Goal: Task Accomplishment & Management: Complete application form

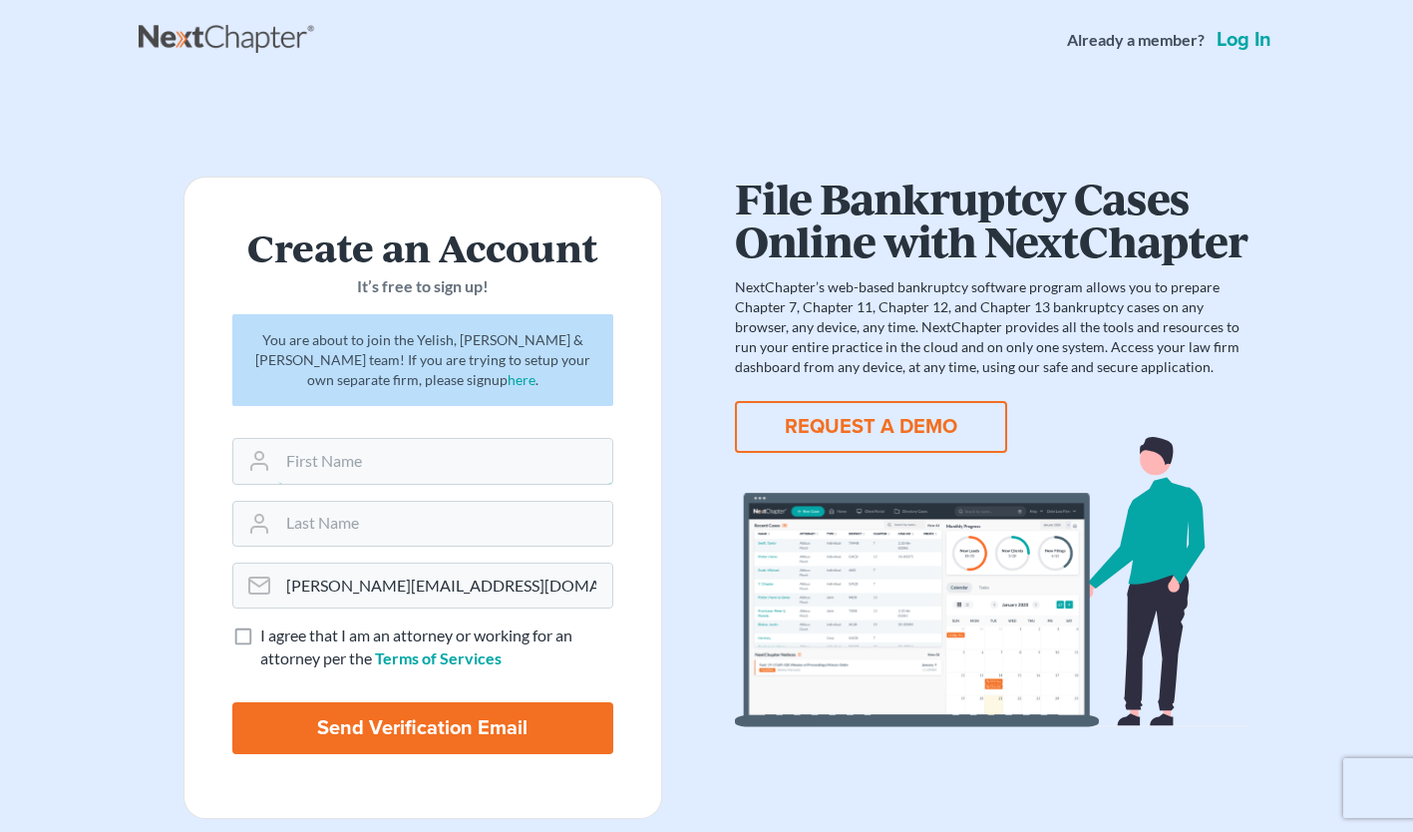
click at [353, 461] on input "text" at bounding box center [445, 461] width 334 height 44
type input "[PERSON_NAME]"
click at [260, 637] on label "I agree that I am an attorney or working for an attorney per the Terms of Servi…" at bounding box center [436, 647] width 353 height 46
click at [268, 637] on input "I agree that I am an attorney or working for an attorney per the Terms of Servi…" at bounding box center [274, 630] width 13 height 13
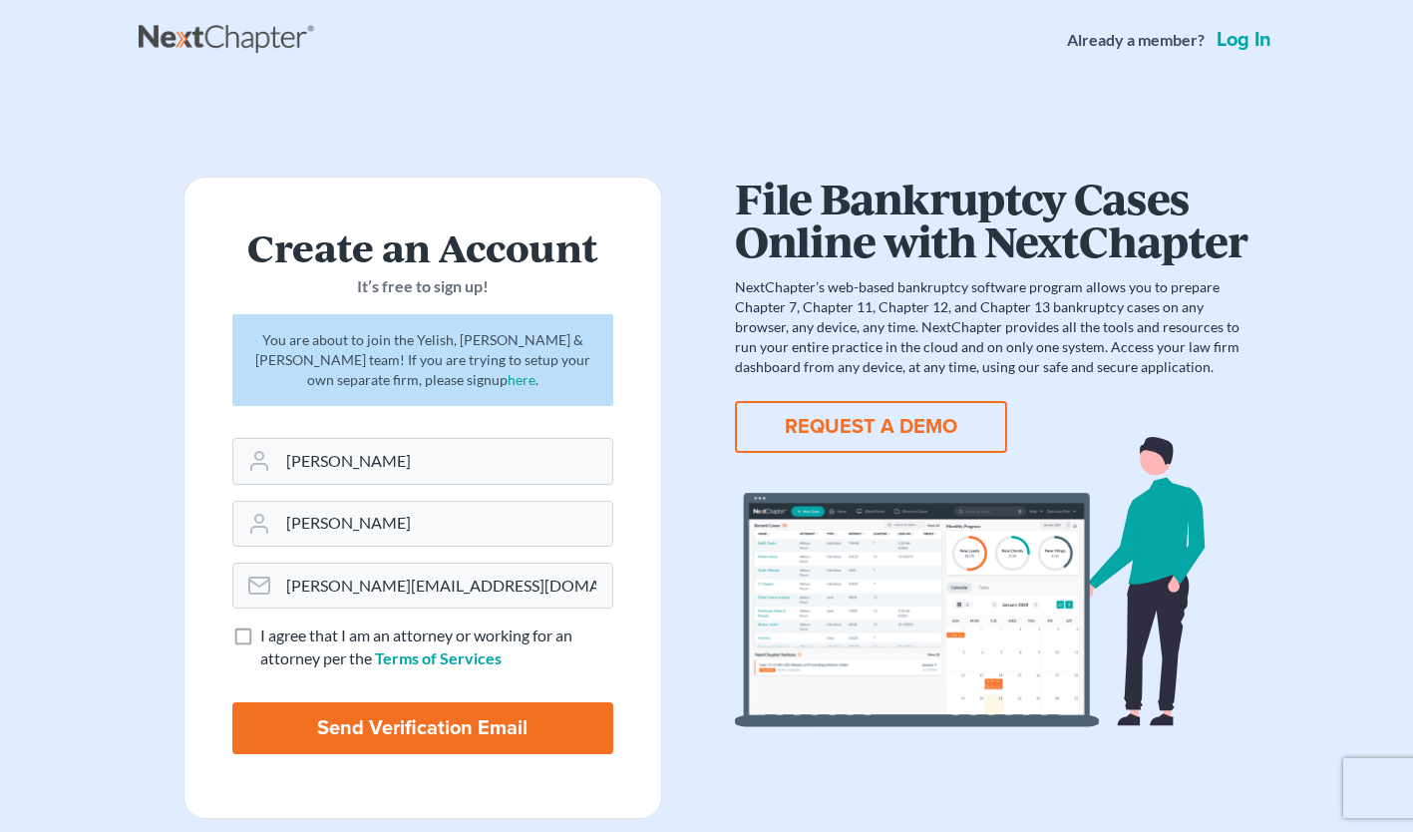
checkbox input "true"
click at [435, 724] on input "Send Verification Email" at bounding box center [422, 728] width 381 height 52
type input "Thinking..."
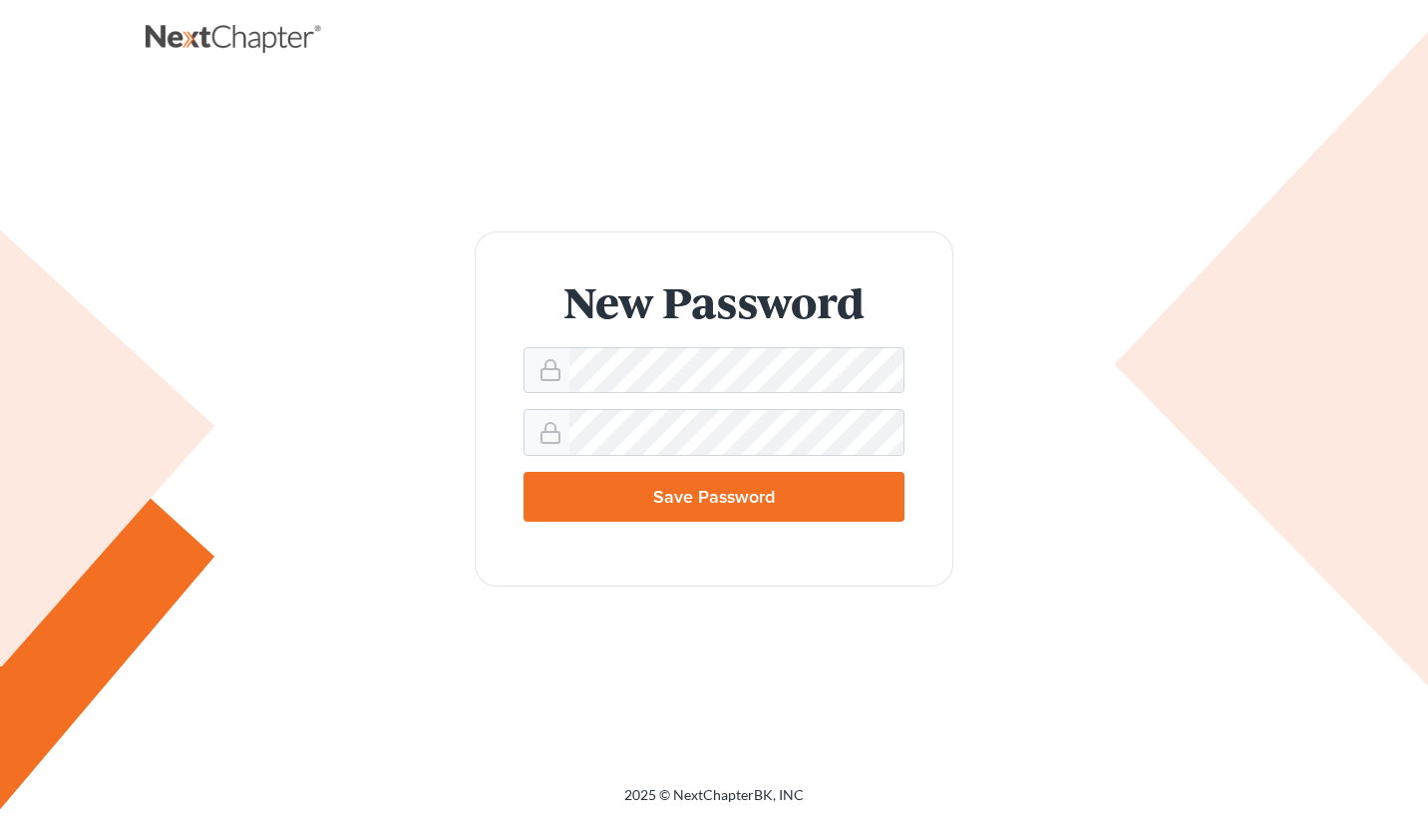
click at [758, 498] on input "Save Password" at bounding box center [714, 497] width 381 height 50
type input "Thinking..."
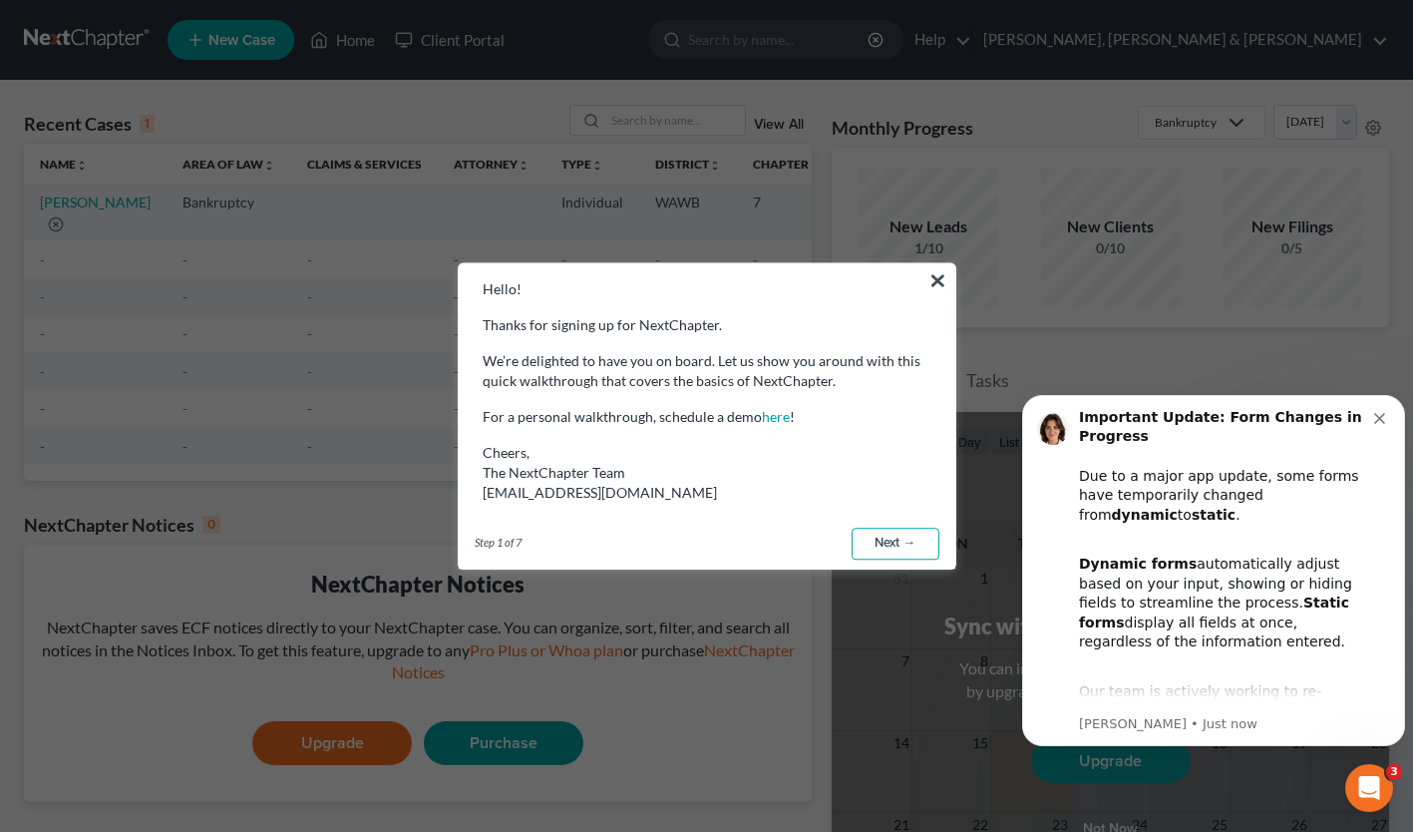
click at [890, 541] on link "Next →" at bounding box center [896, 544] width 88 height 32
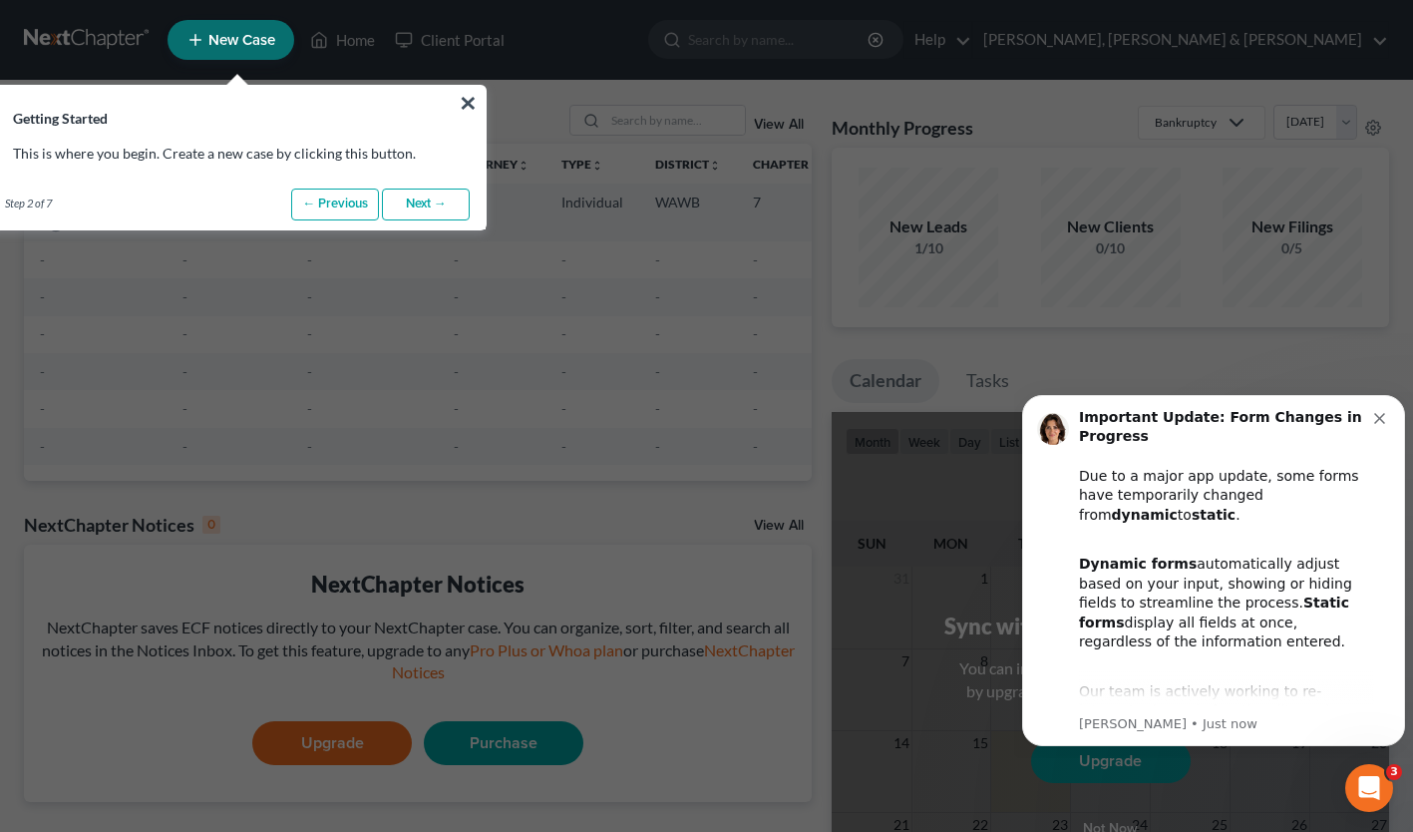
click at [248, 45] on span "New Case" at bounding box center [241, 40] width 67 height 15
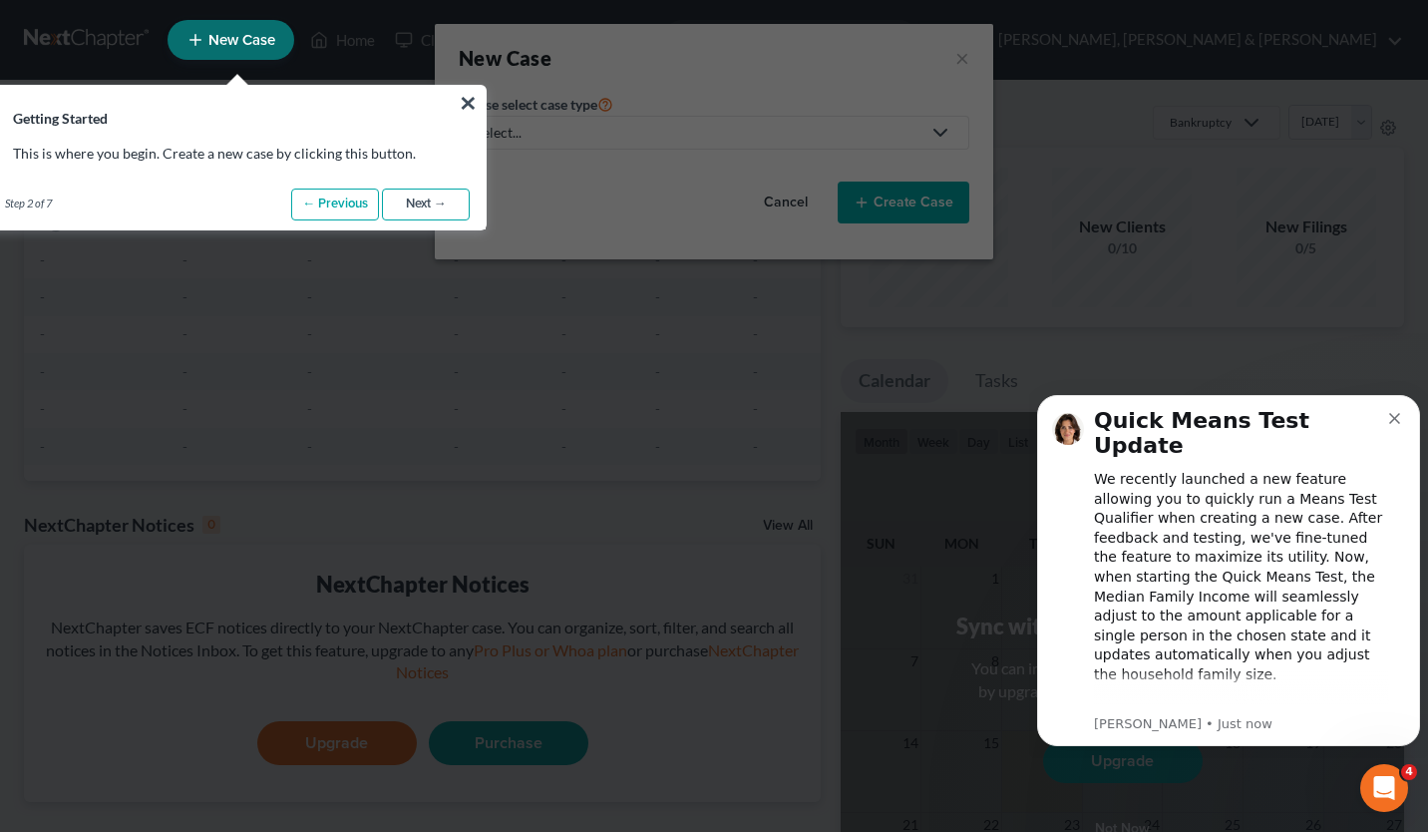
click at [457, 199] on link "Next →" at bounding box center [426, 205] width 88 height 32
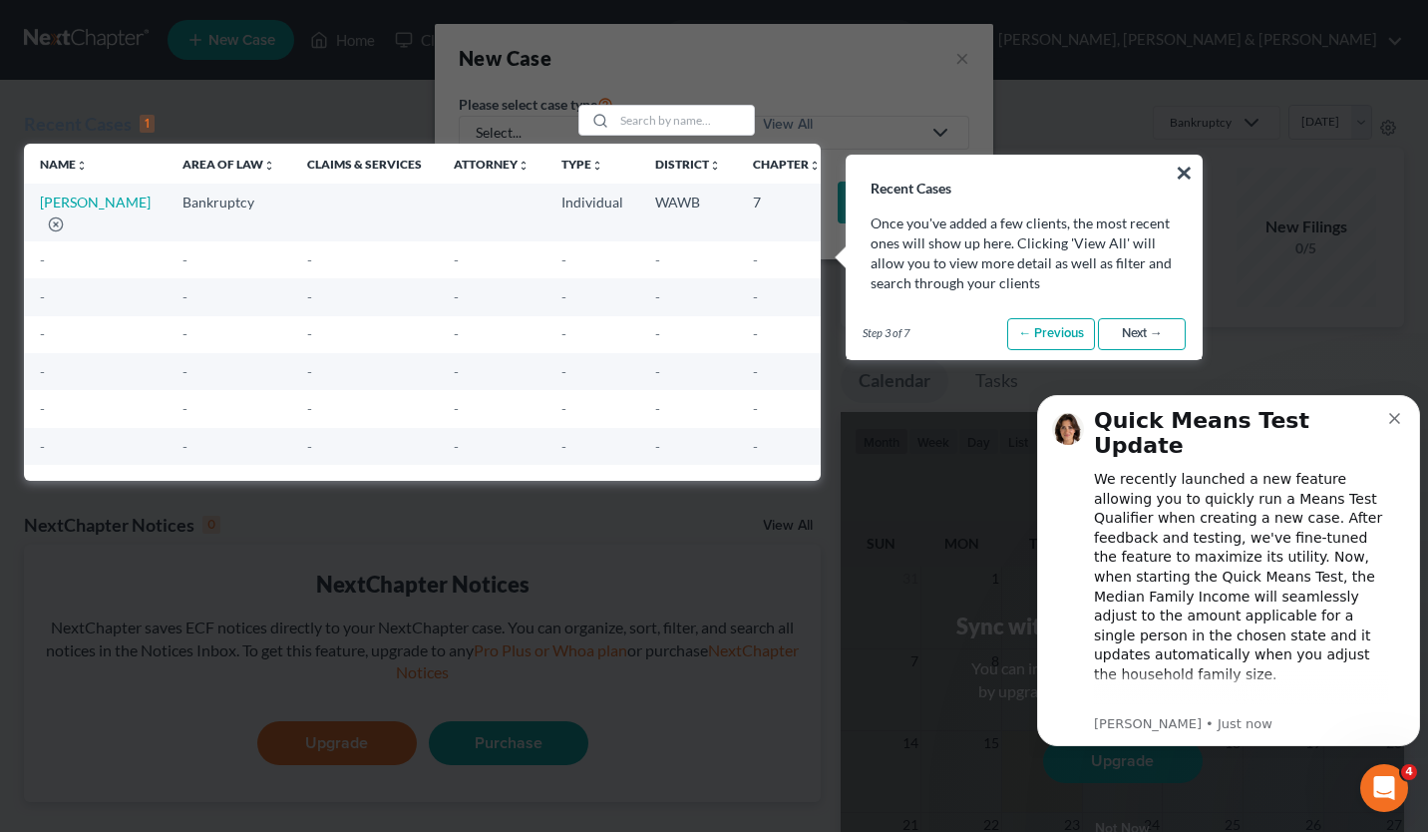
click at [1131, 330] on link "Next →" at bounding box center [1142, 334] width 88 height 32
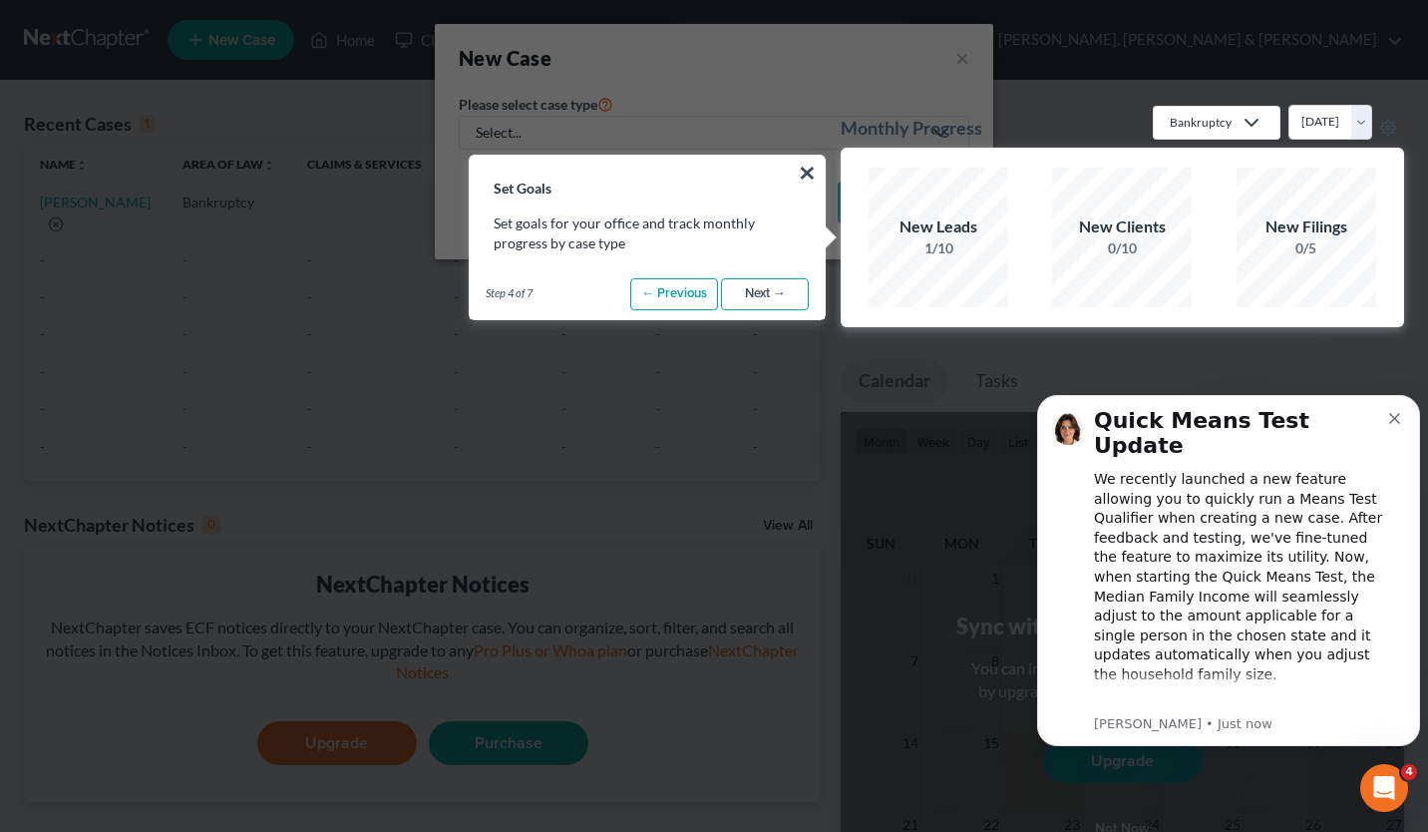
click at [752, 290] on link "Next →" at bounding box center [765, 294] width 88 height 32
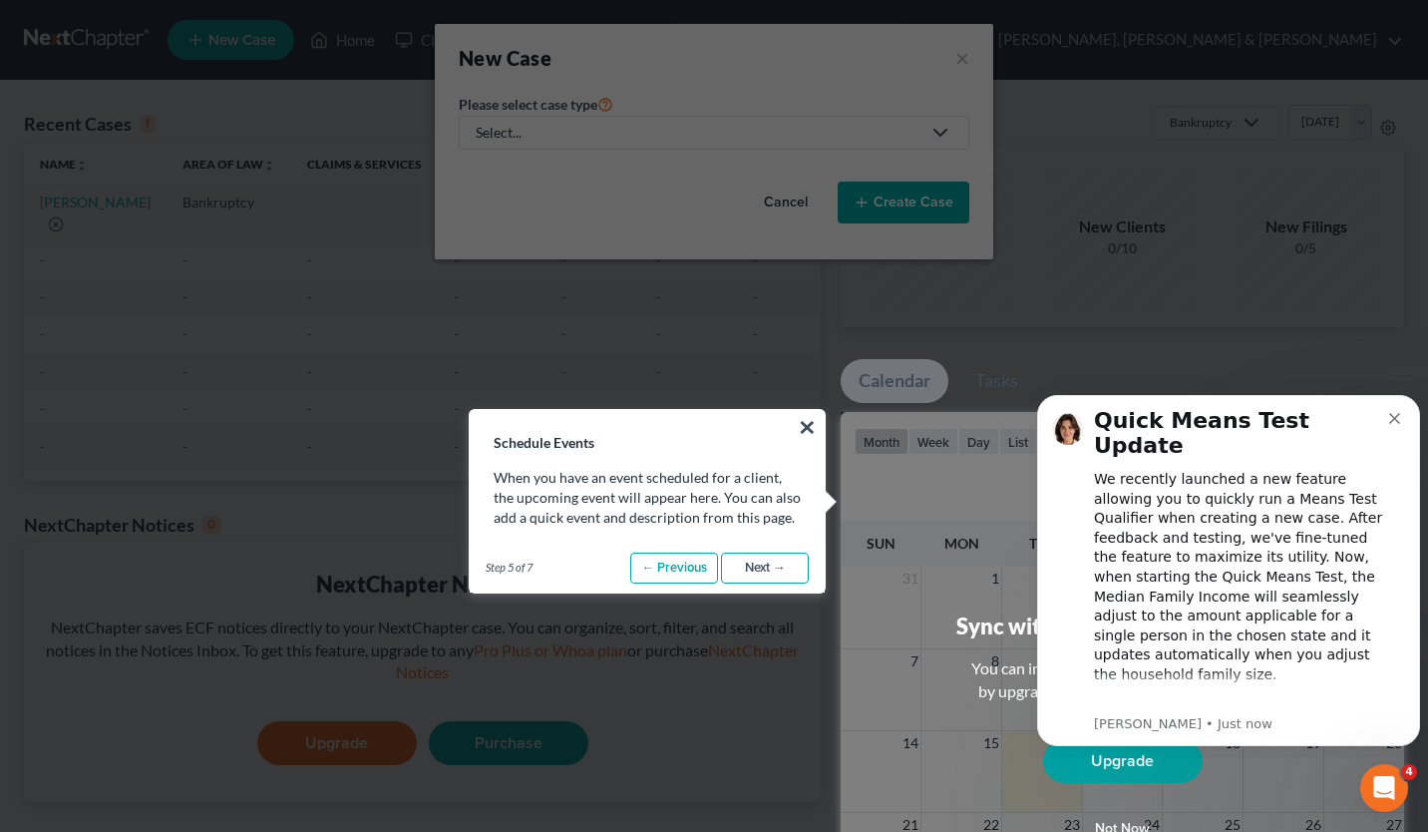
click at [757, 567] on link "Next →" at bounding box center [765, 569] width 88 height 32
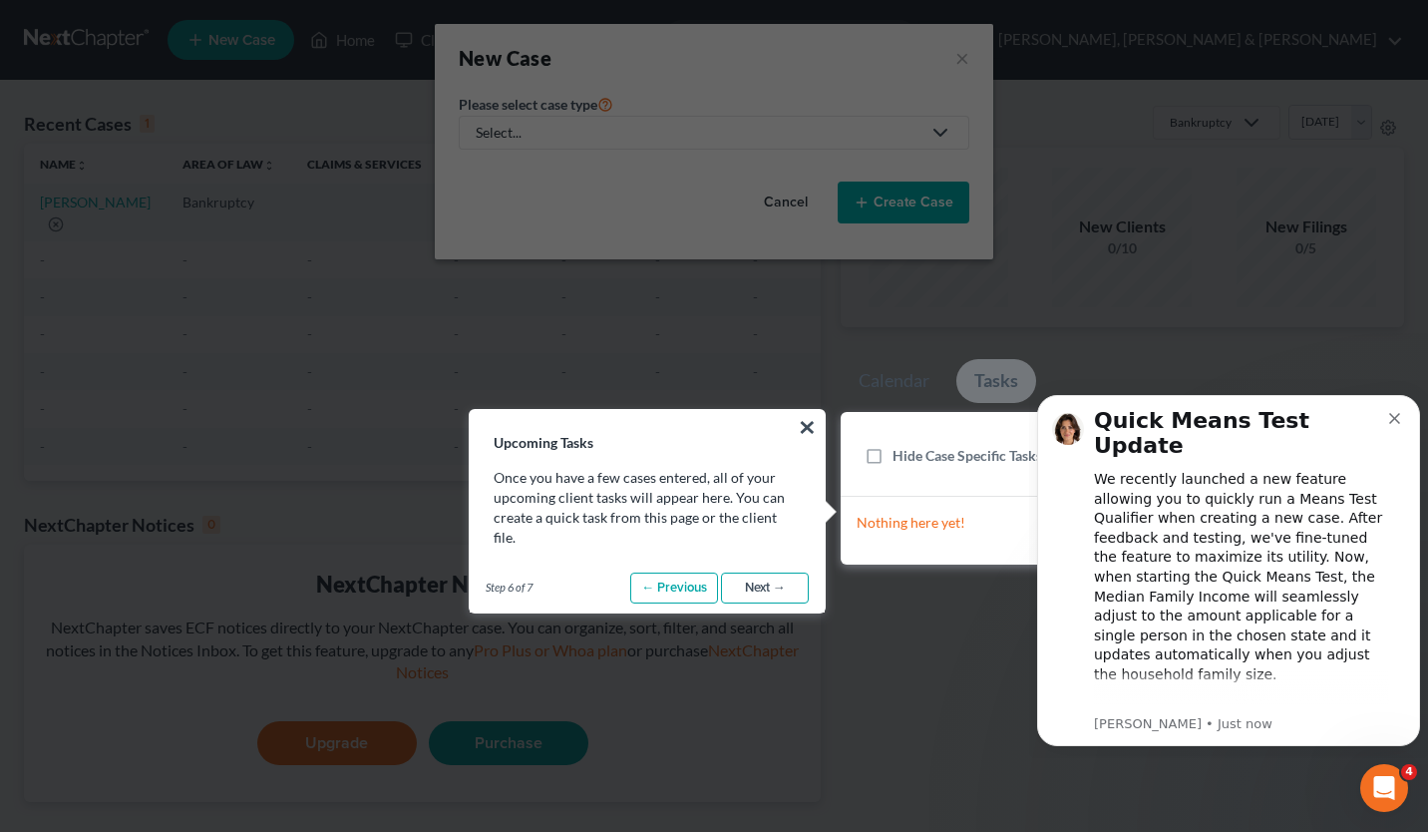
click at [758, 573] on link "Next →" at bounding box center [765, 589] width 88 height 32
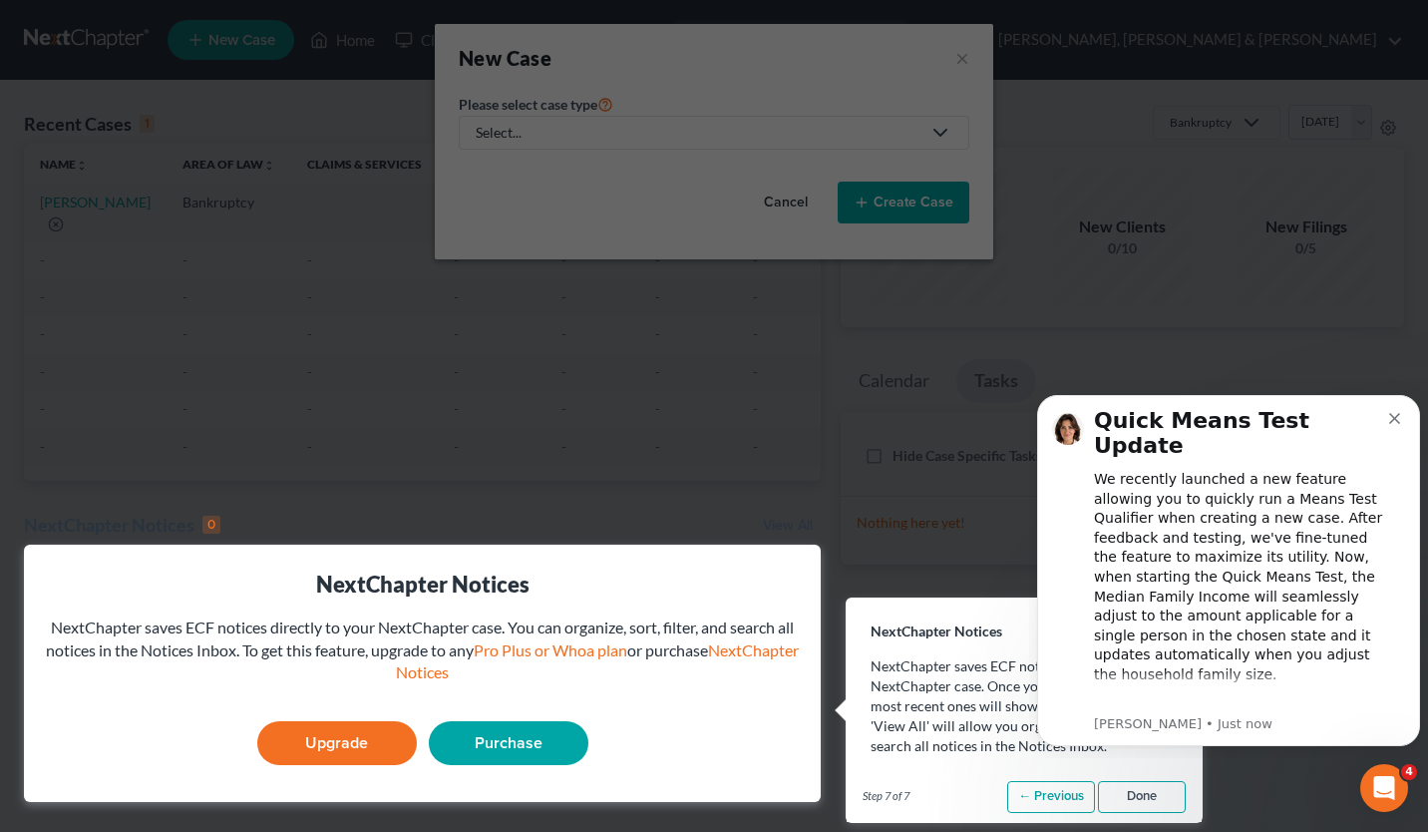
click at [1134, 793] on link "Done" at bounding box center [1142, 797] width 88 height 32
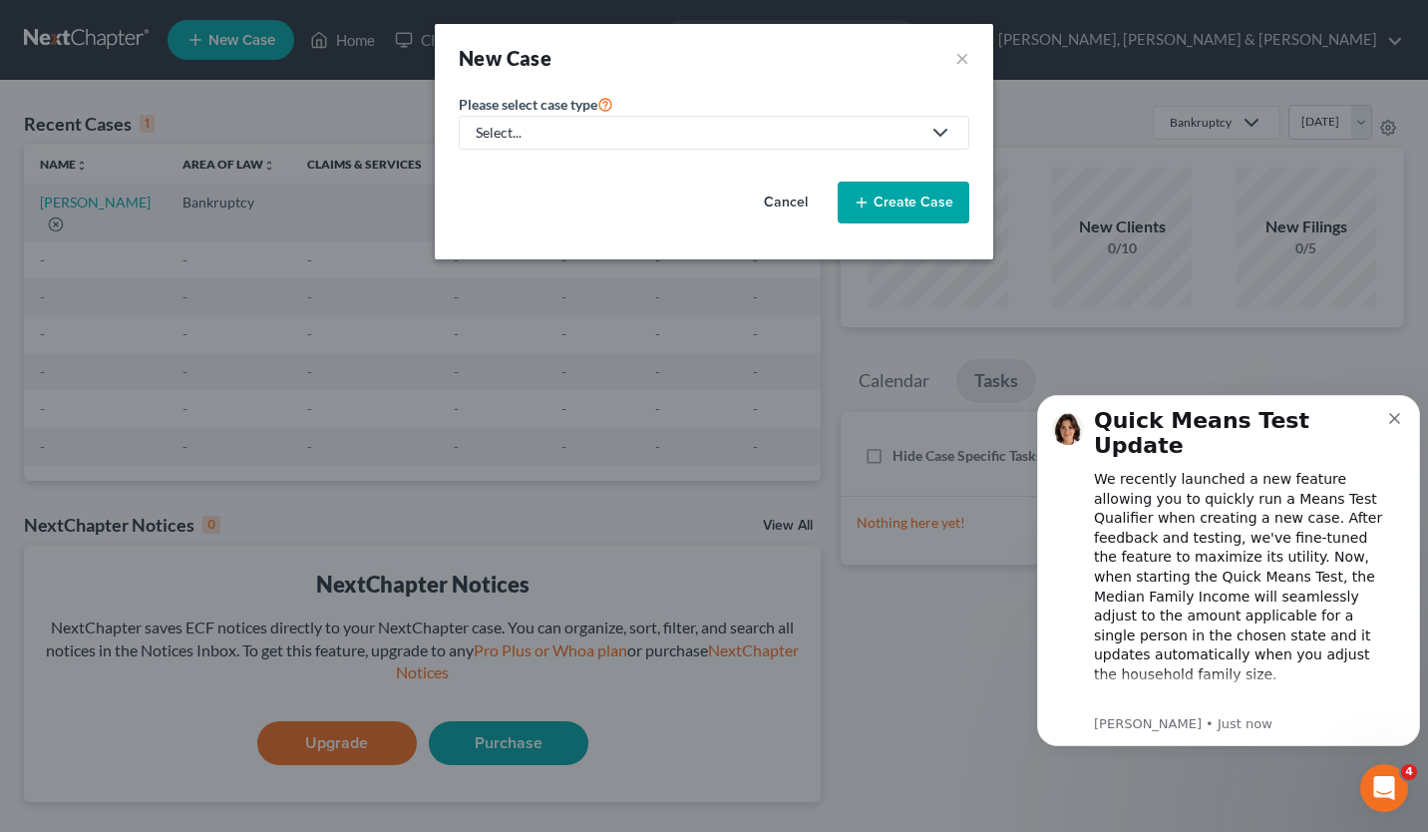
click at [779, 197] on button "Cancel" at bounding box center [786, 203] width 88 height 40
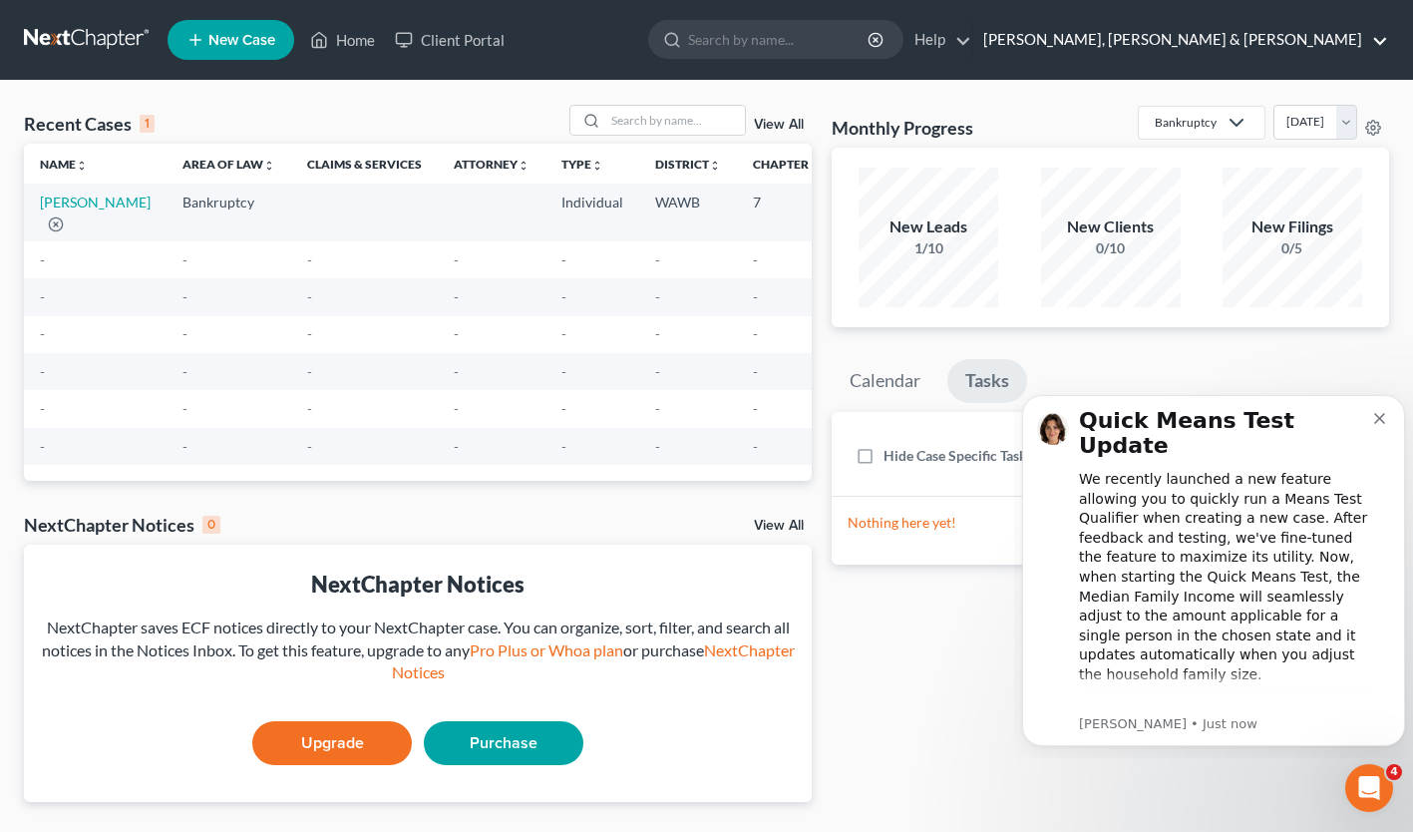
click at [1381, 36] on link "[PERSON_NAME], [PERSON_NAME] & [PERSON_NAME]" at bounding box center [1180, 40] width 415 height 36
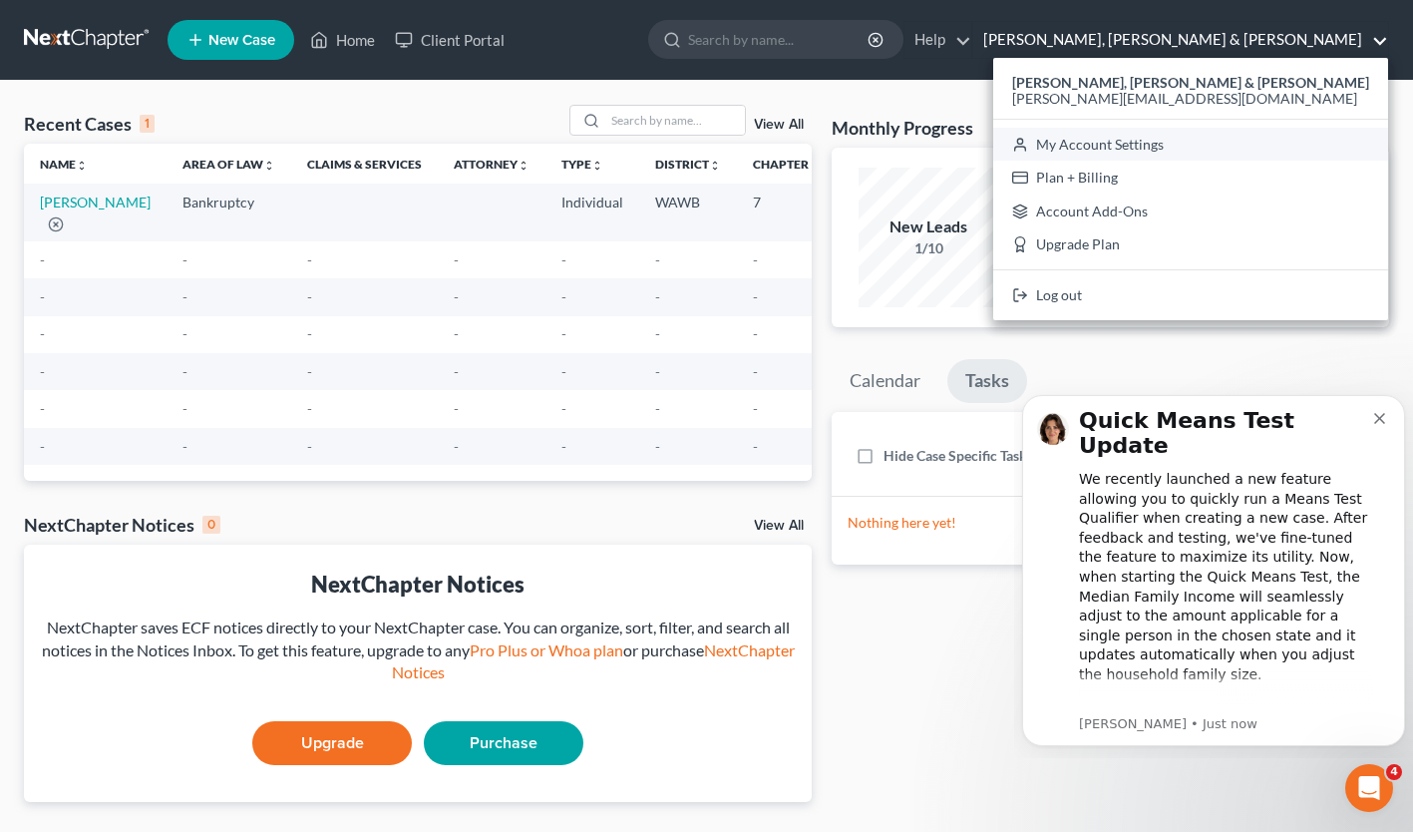
click at [1232, 138] on link "My Account Settings" at bounding box center [1190, 145] width 395 height 34
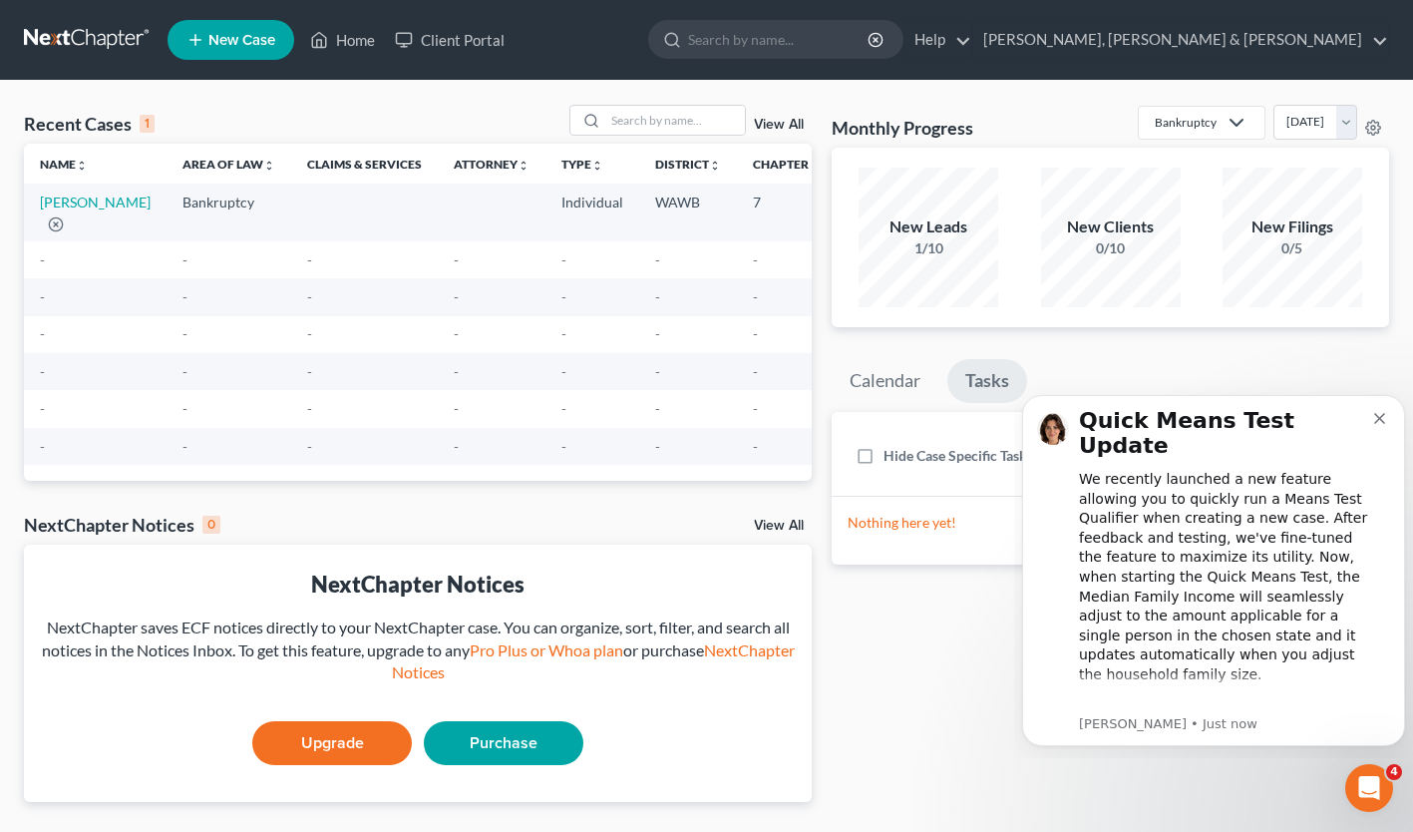
select select "87"
select select "24"
select select "50"
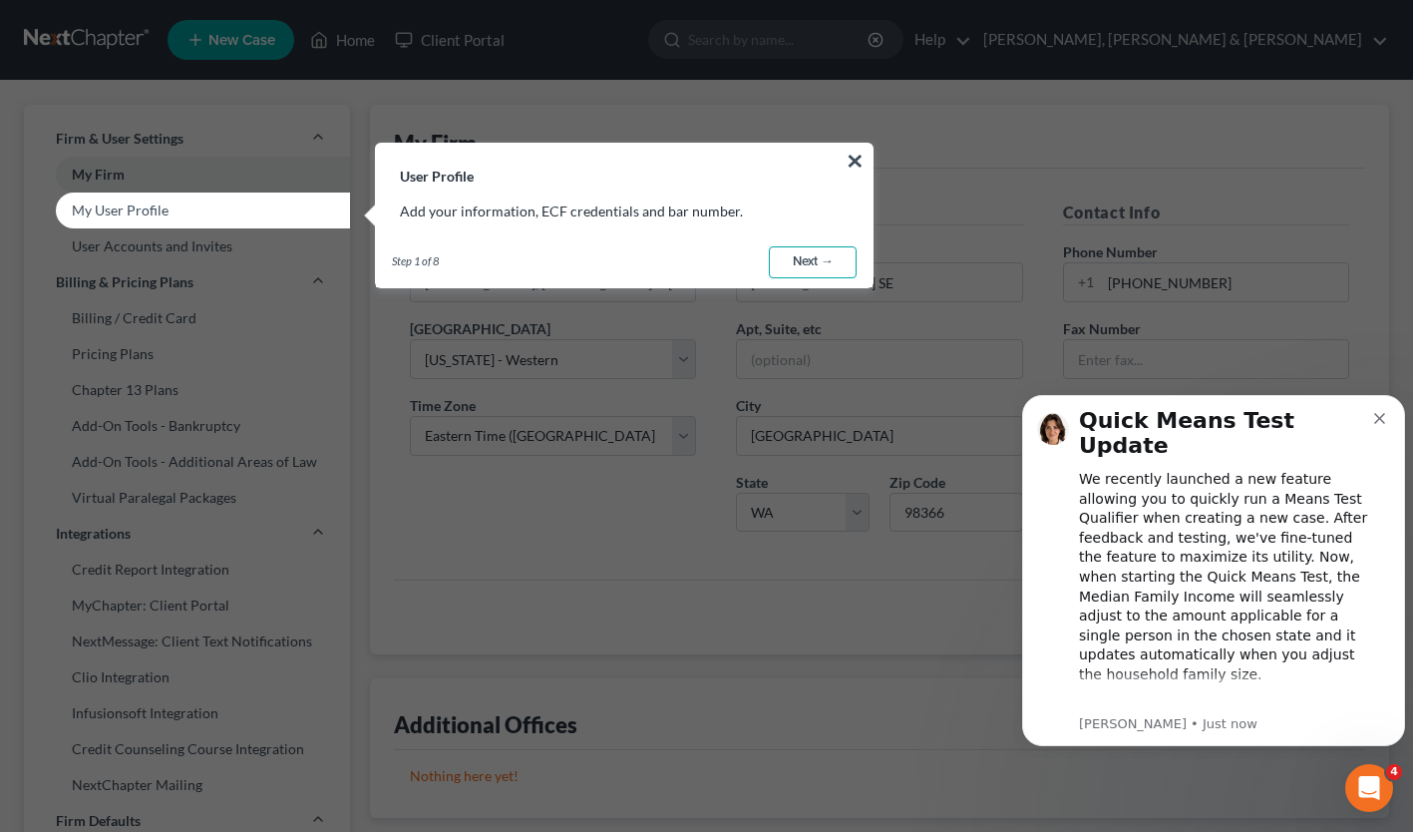
click at [815, 260] on link "Next →" at bounding box center [813, 262] width 88 height 32
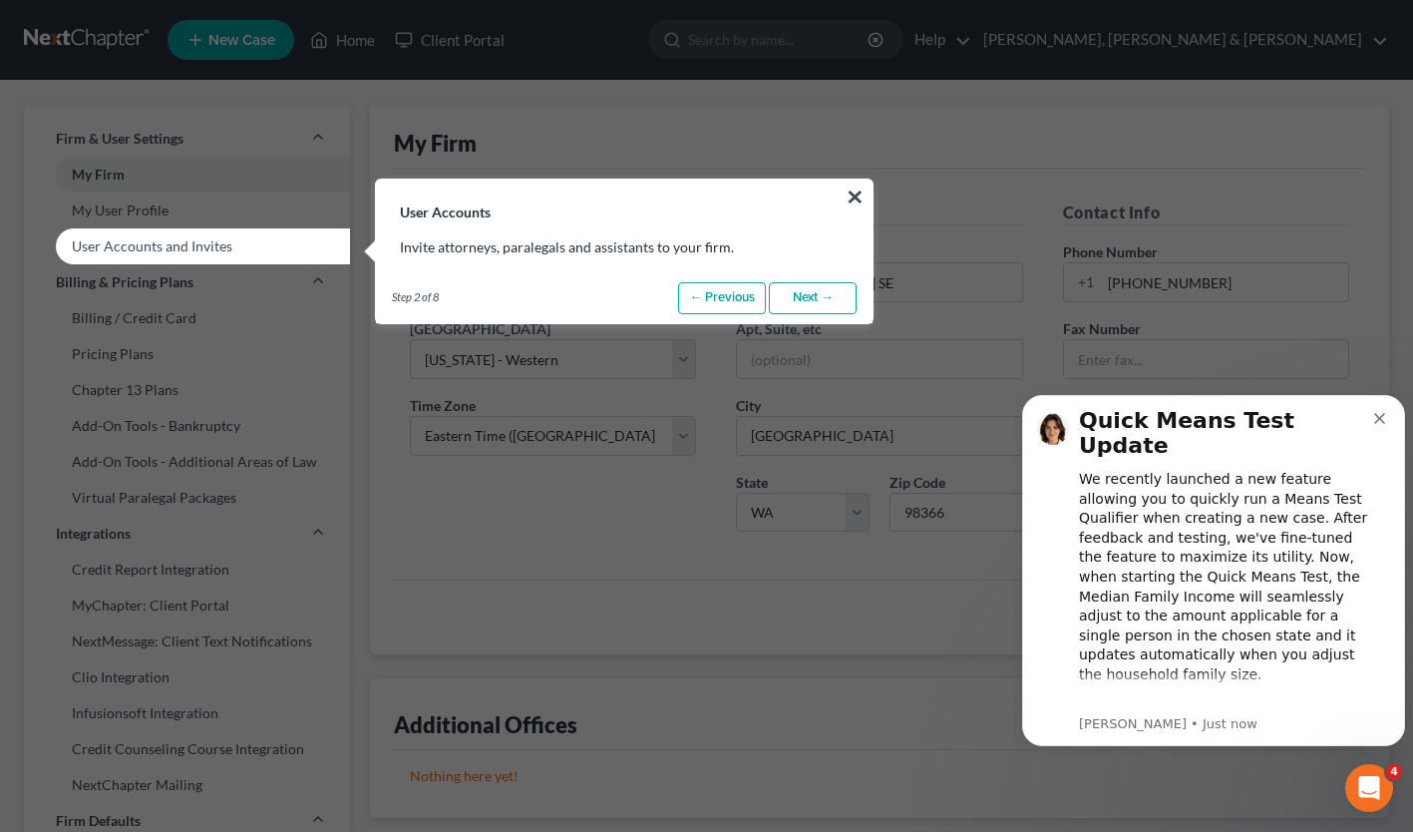
click at [121, 247] on link "User Accounts and Invites" at bounding box center [187, 246] width 326 height 36
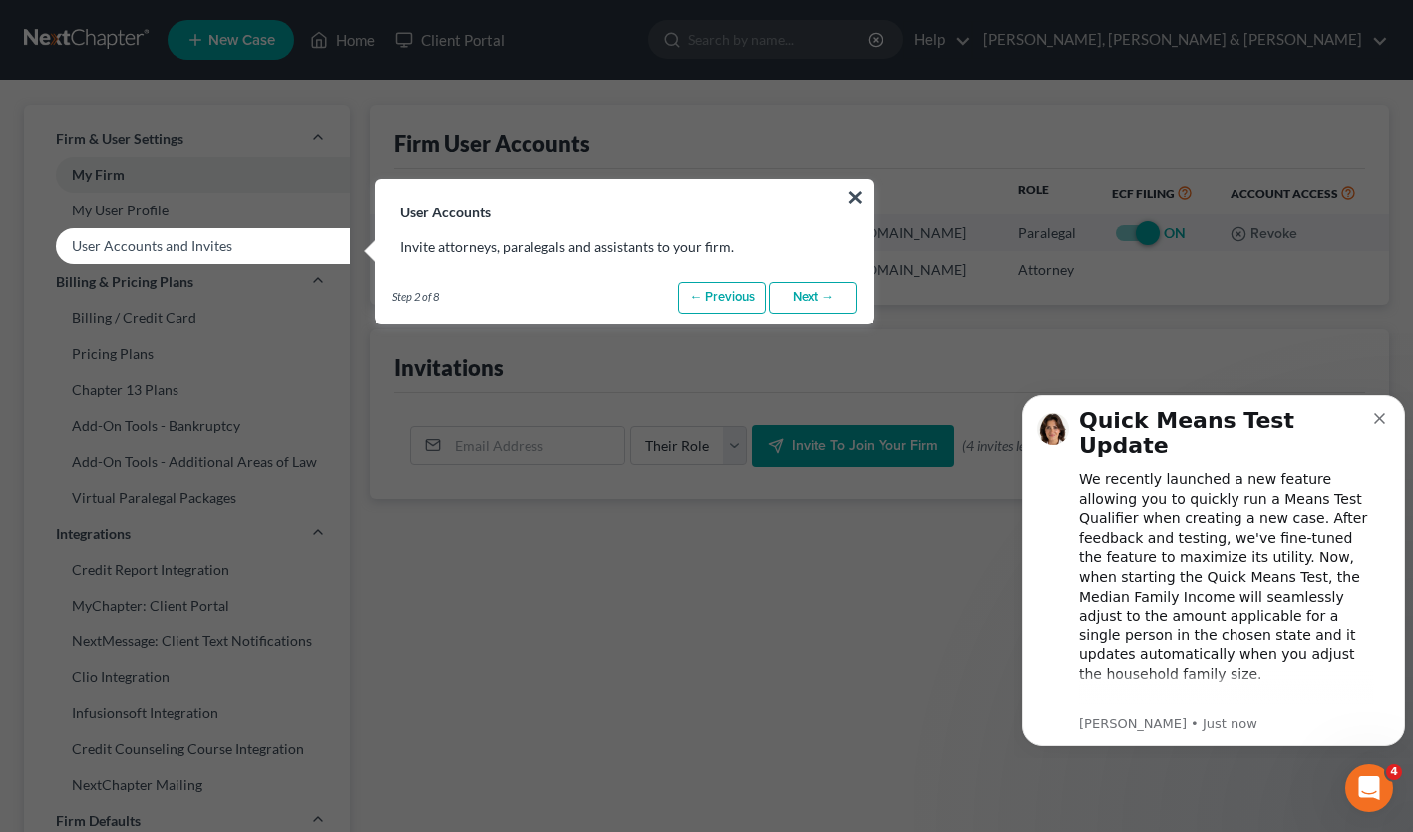
click at [781, 303] on link "Next →" at bounding box center [813, 298] width 88 height 32
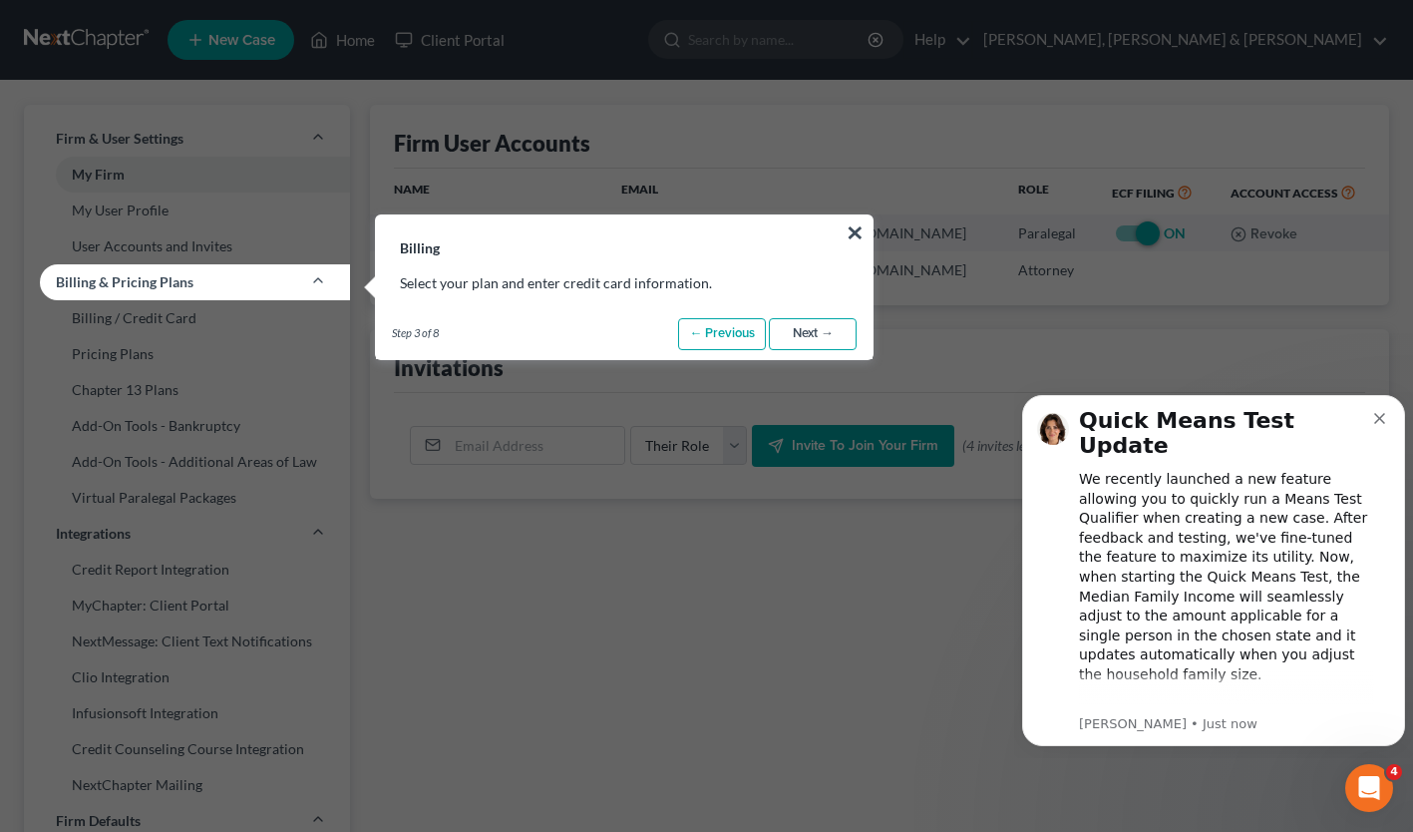
click at [803, 335] on link "Next →" at bounding box center [813, 334] width 88 height 32
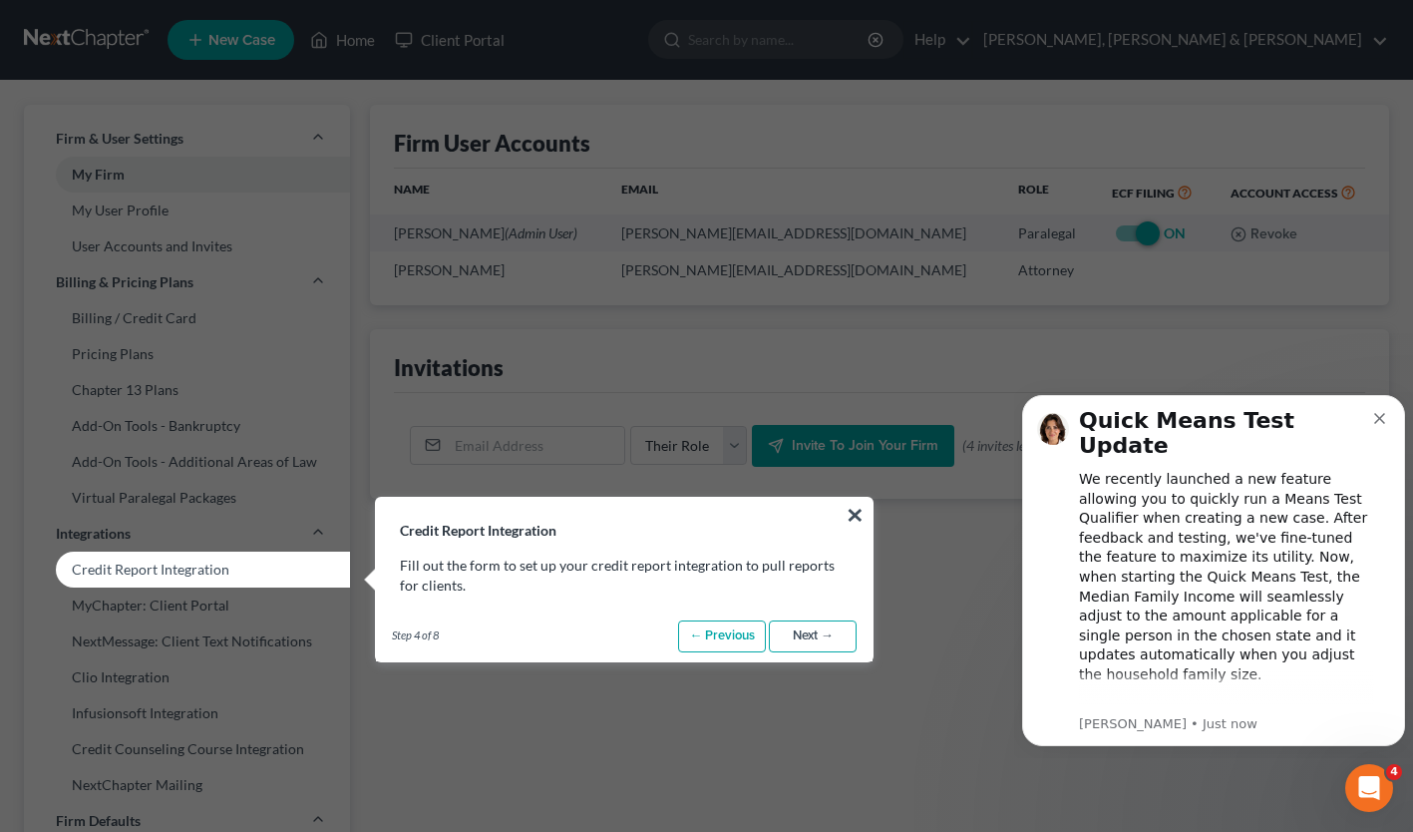
click at [818, 632] on link "Next →" at bounding box center [813, 636] width 88 height 32
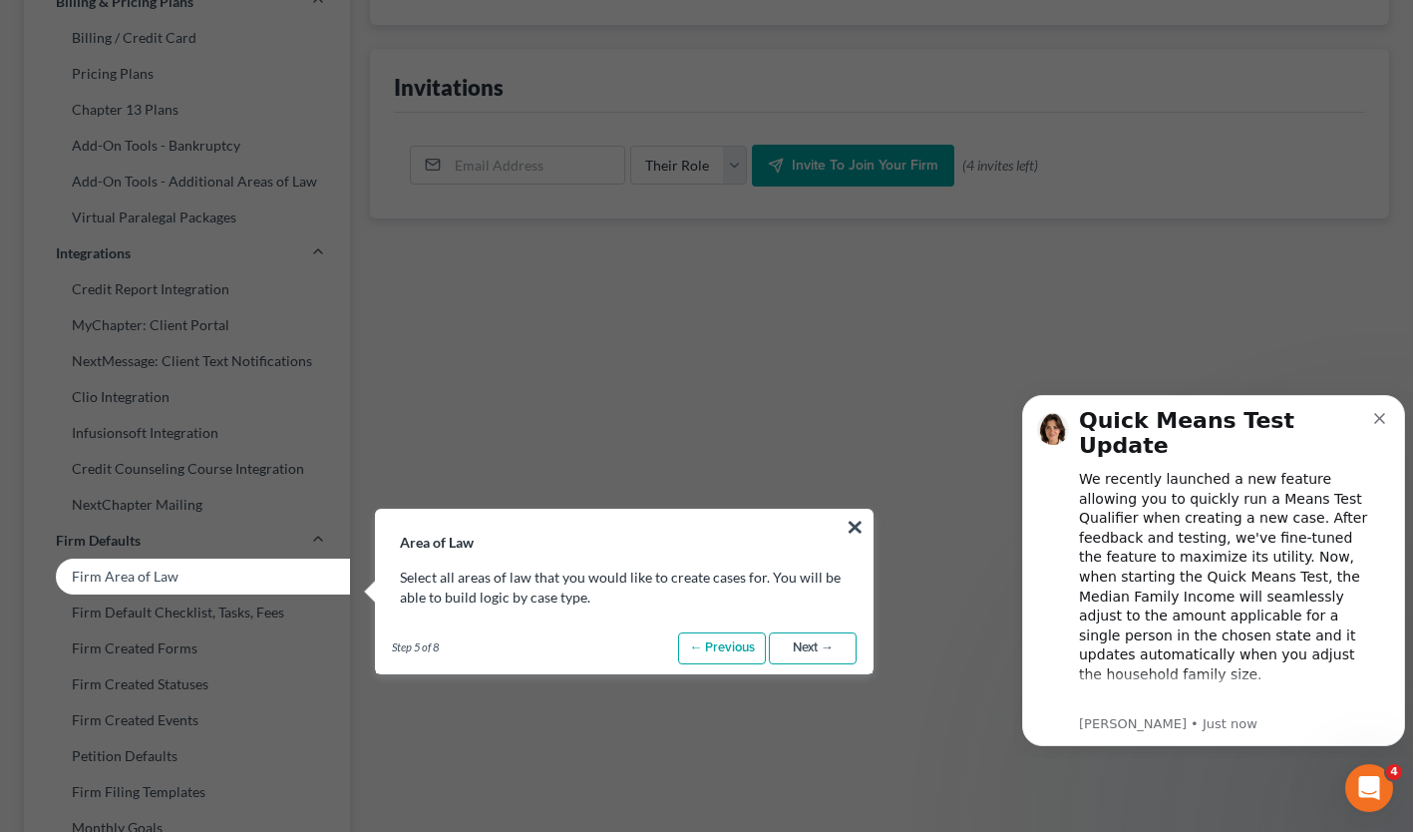
scroll to position [399, 0]
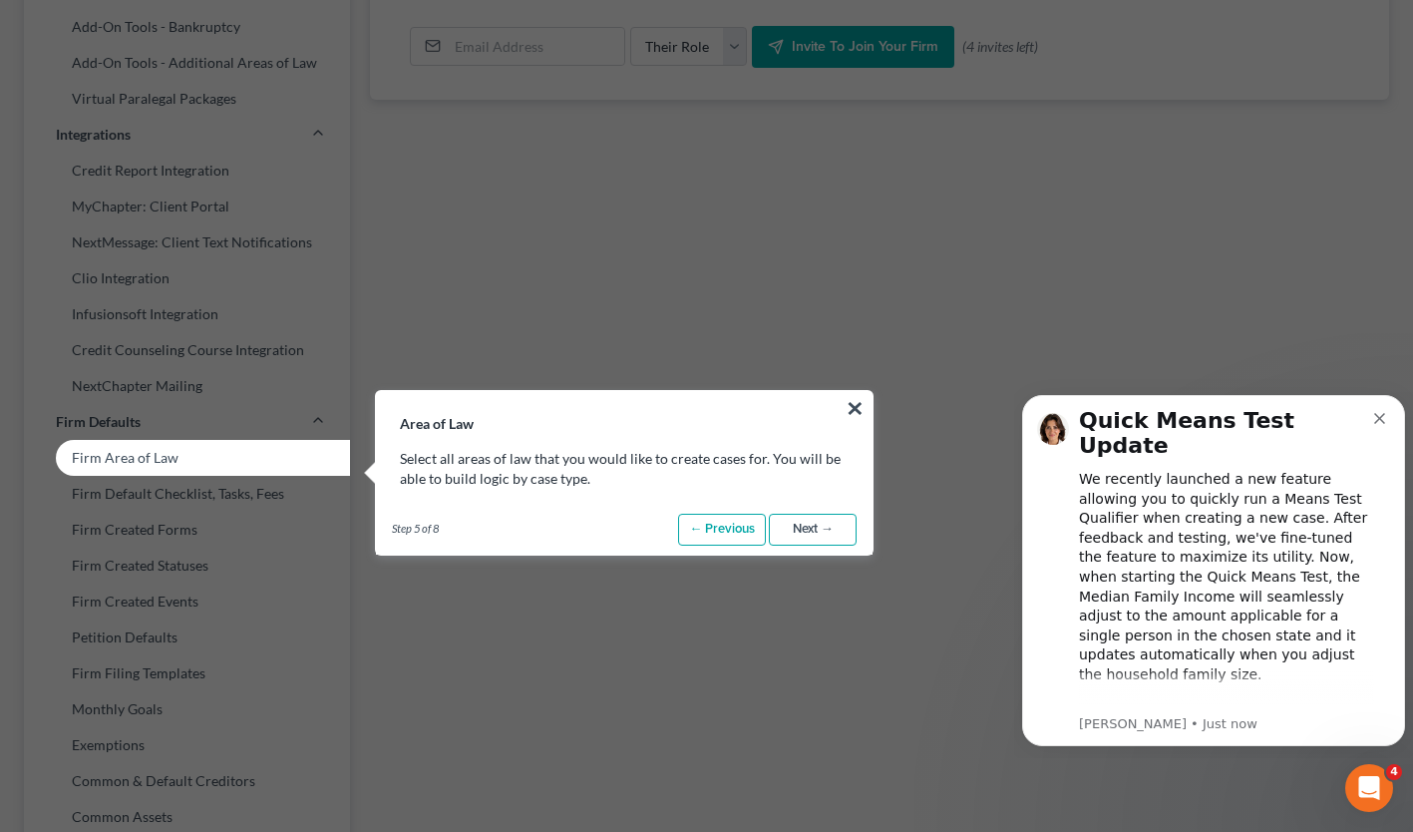
click at [800, 527] on link "Next →" at bounding box center [813, 530] width 88 height 32
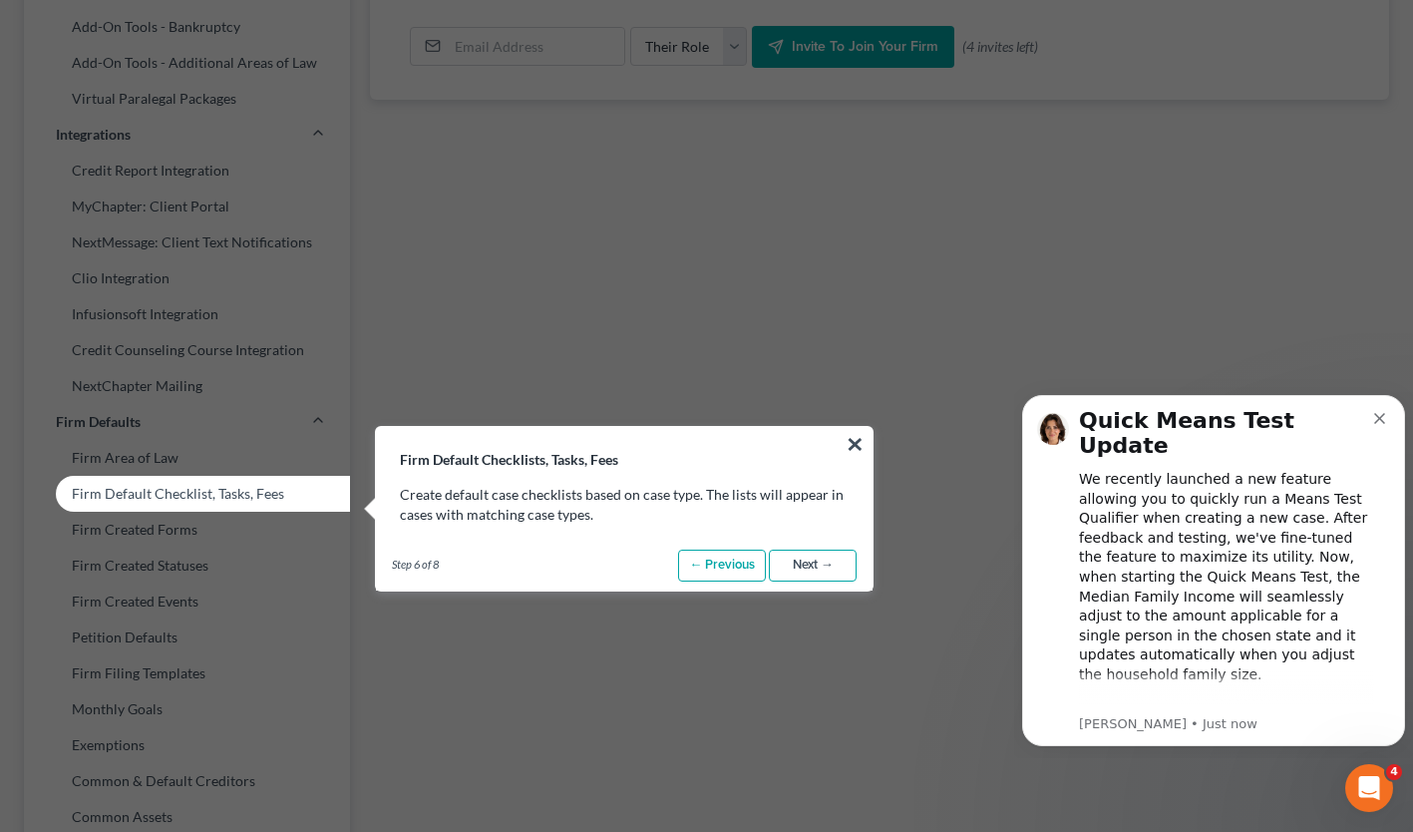
click at [798, 558] on link "Next →" at bounding box center [813, 566] width 88 height 32
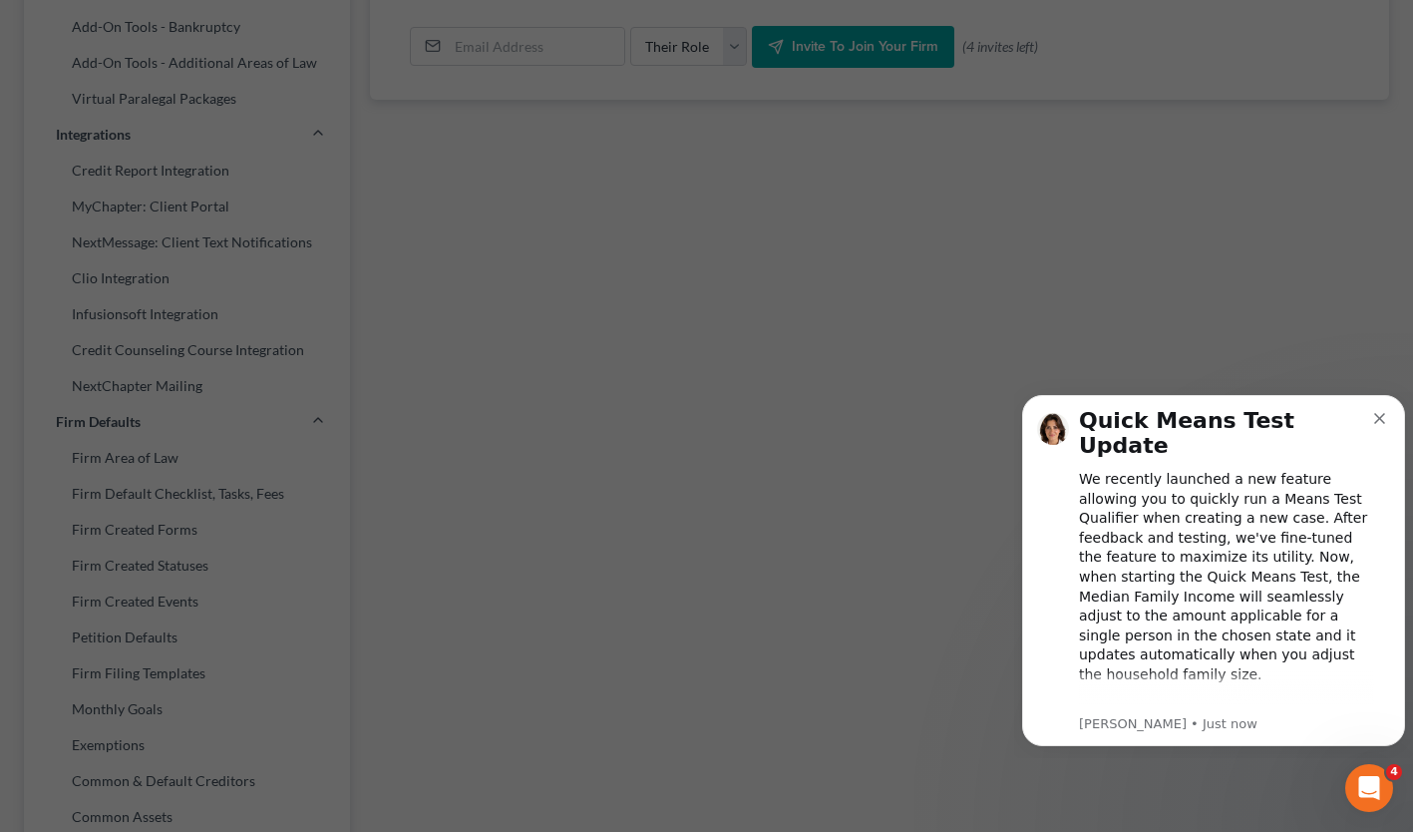
click at [1377, 414] on icon "Dismiss notification" at bounding box center [1379, 418] width 11 height 11
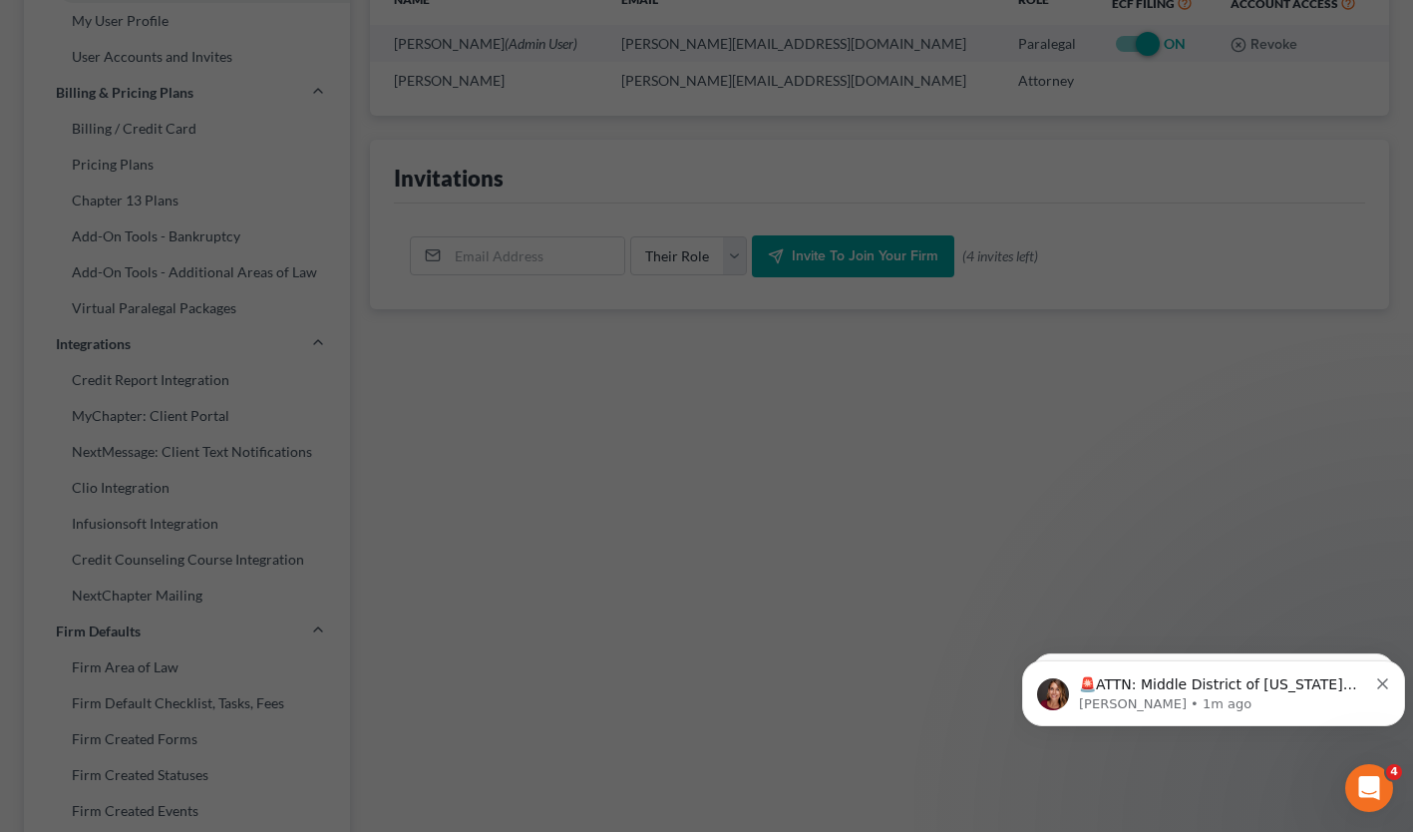
scroll to position [199, 0]
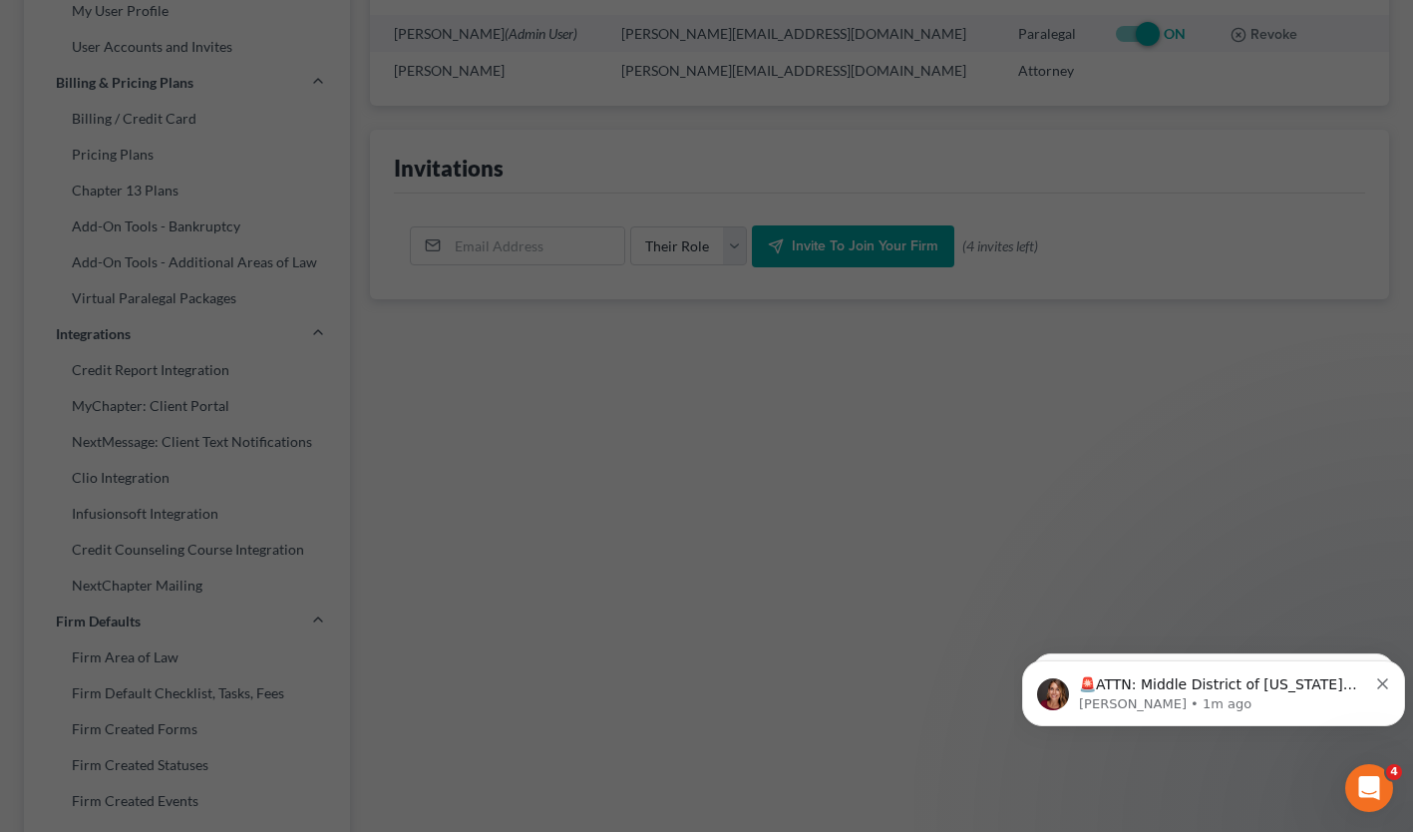
click at [1163, 683] on p "🚨ATTN: Middle District of [US_STATE] The court has added a new Credit Counselin…" at bounding box center [1223, 685] width 288 height 20
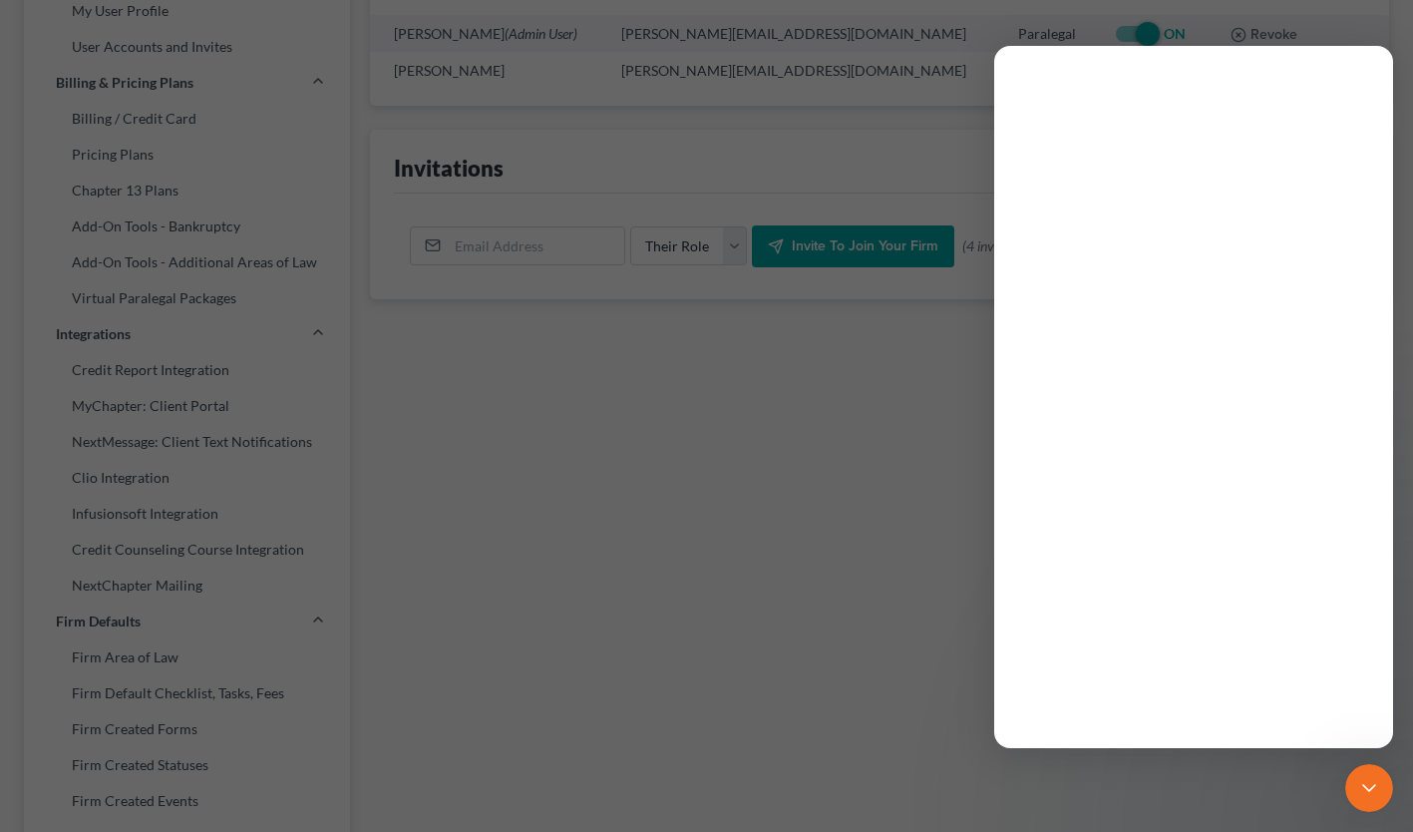
scroll to position [0, 0]
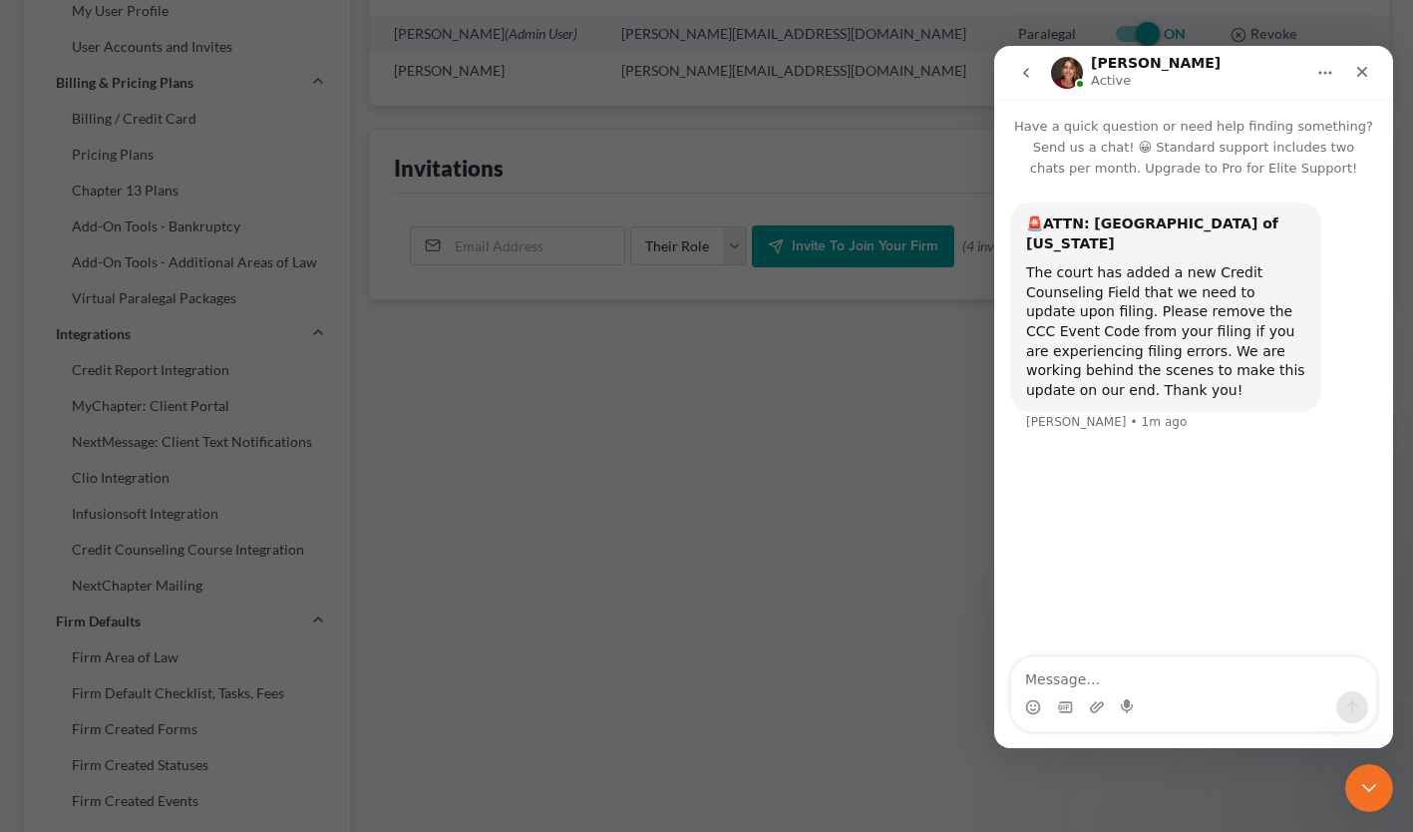
click at [1368, 68] on icon "Close" at bounding box center [1362, 72] width 16 height 16
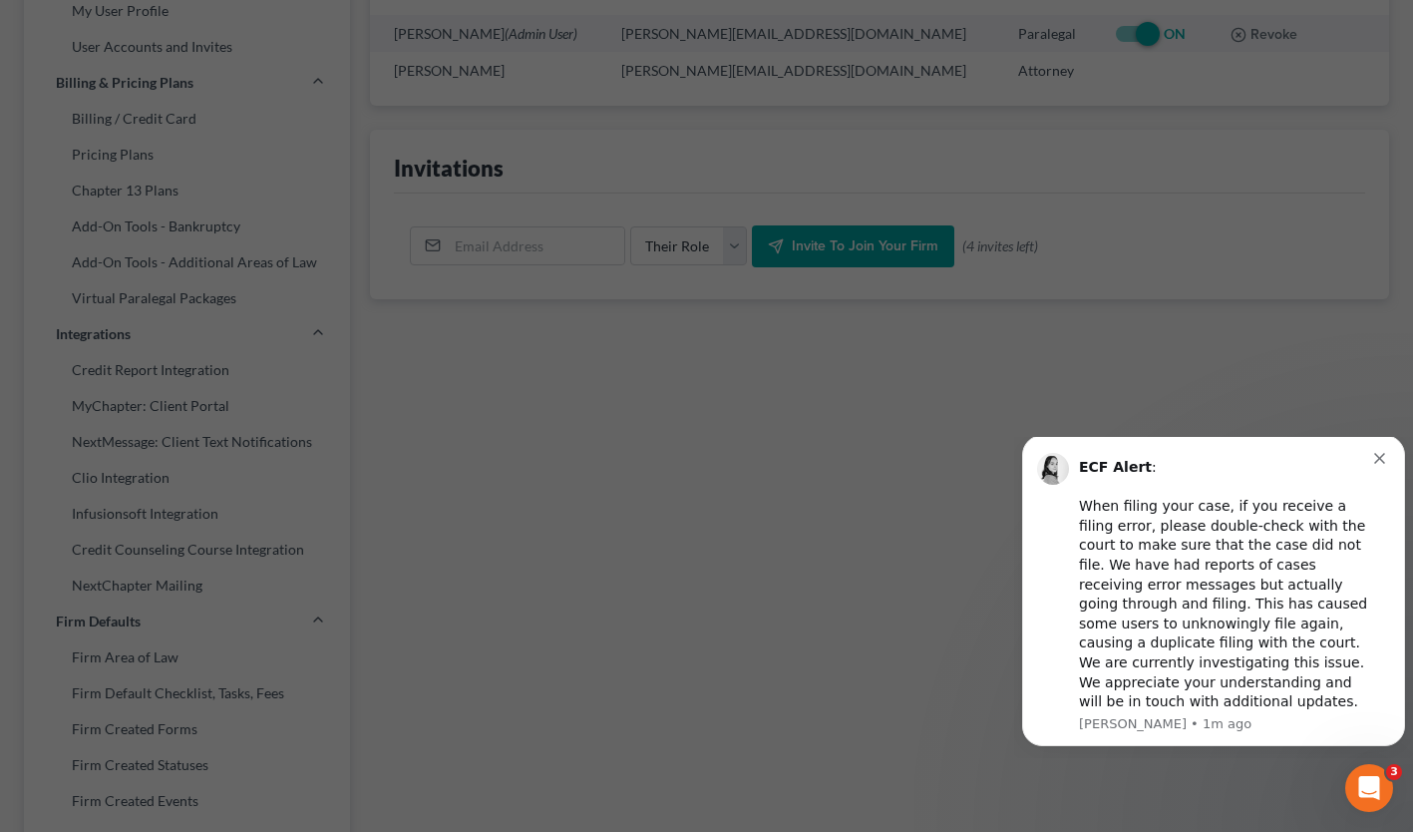
click at [1381, 464] on icon "Dismiss notification" at bounding box center [1379, 458] width 11 height 11
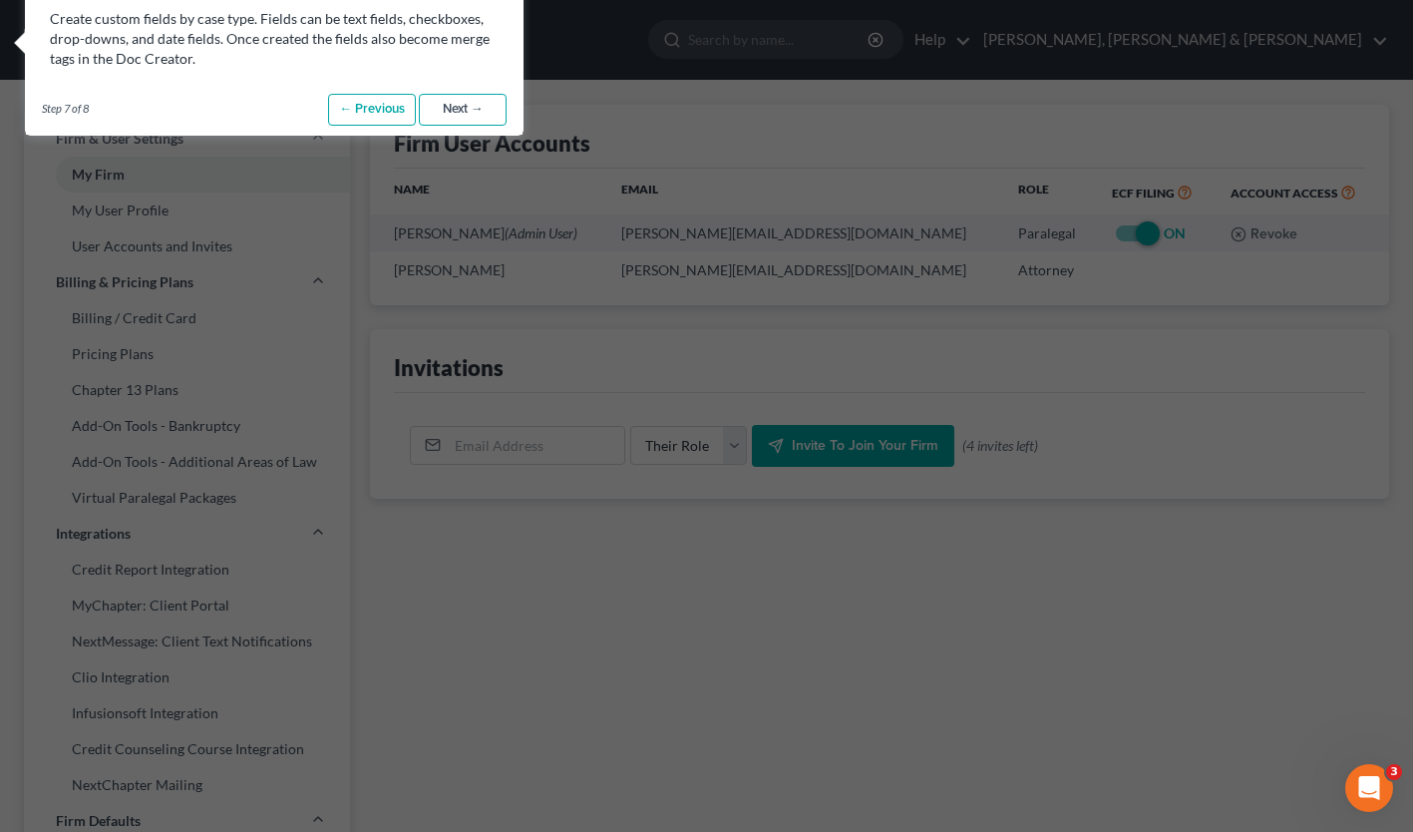
click at [460, 104] on link "Next →" at bounding box center [463, 110] width 88 height 32
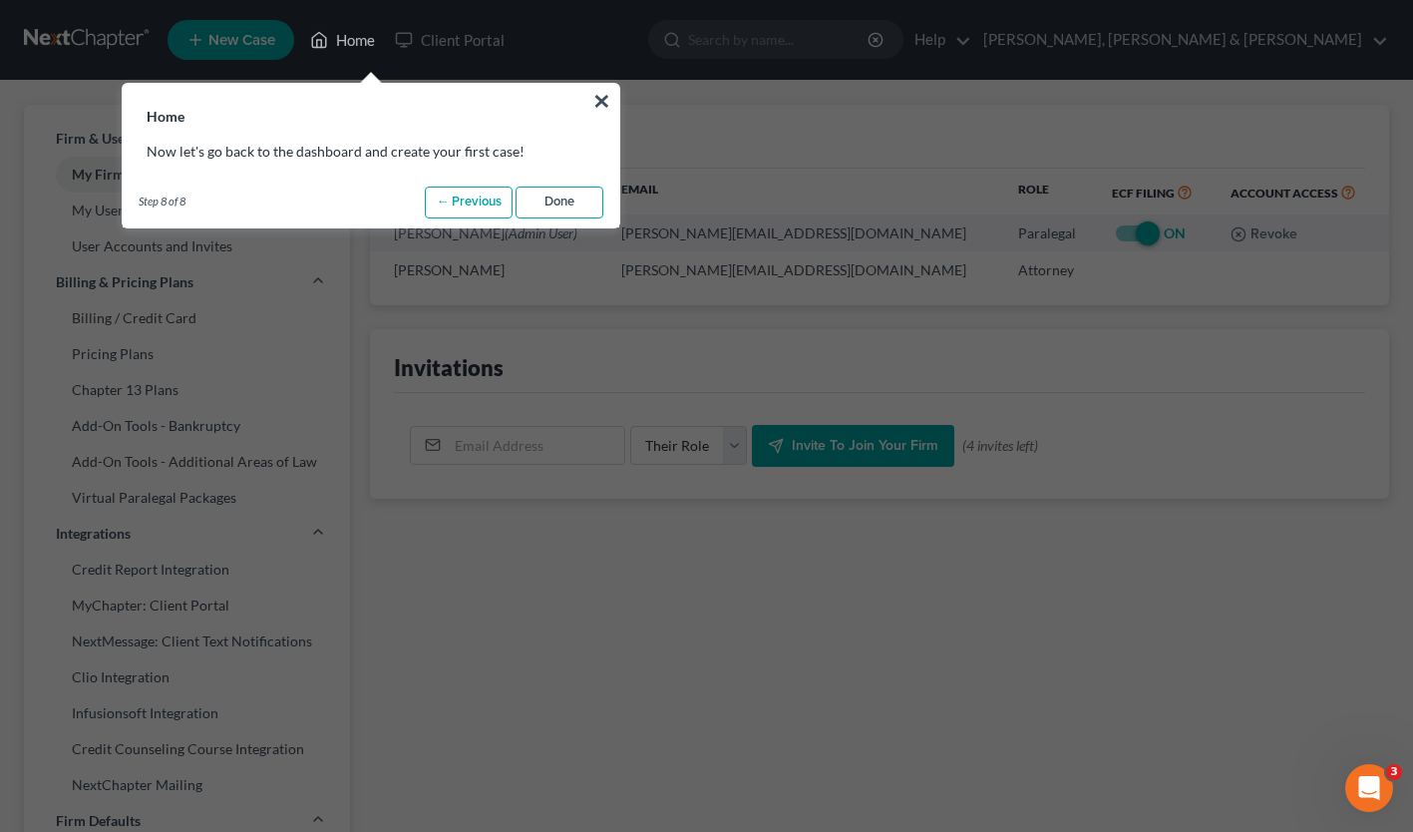
click at [560, 201] on link "Done" at bounding box center [560, 203] width 88 height 32
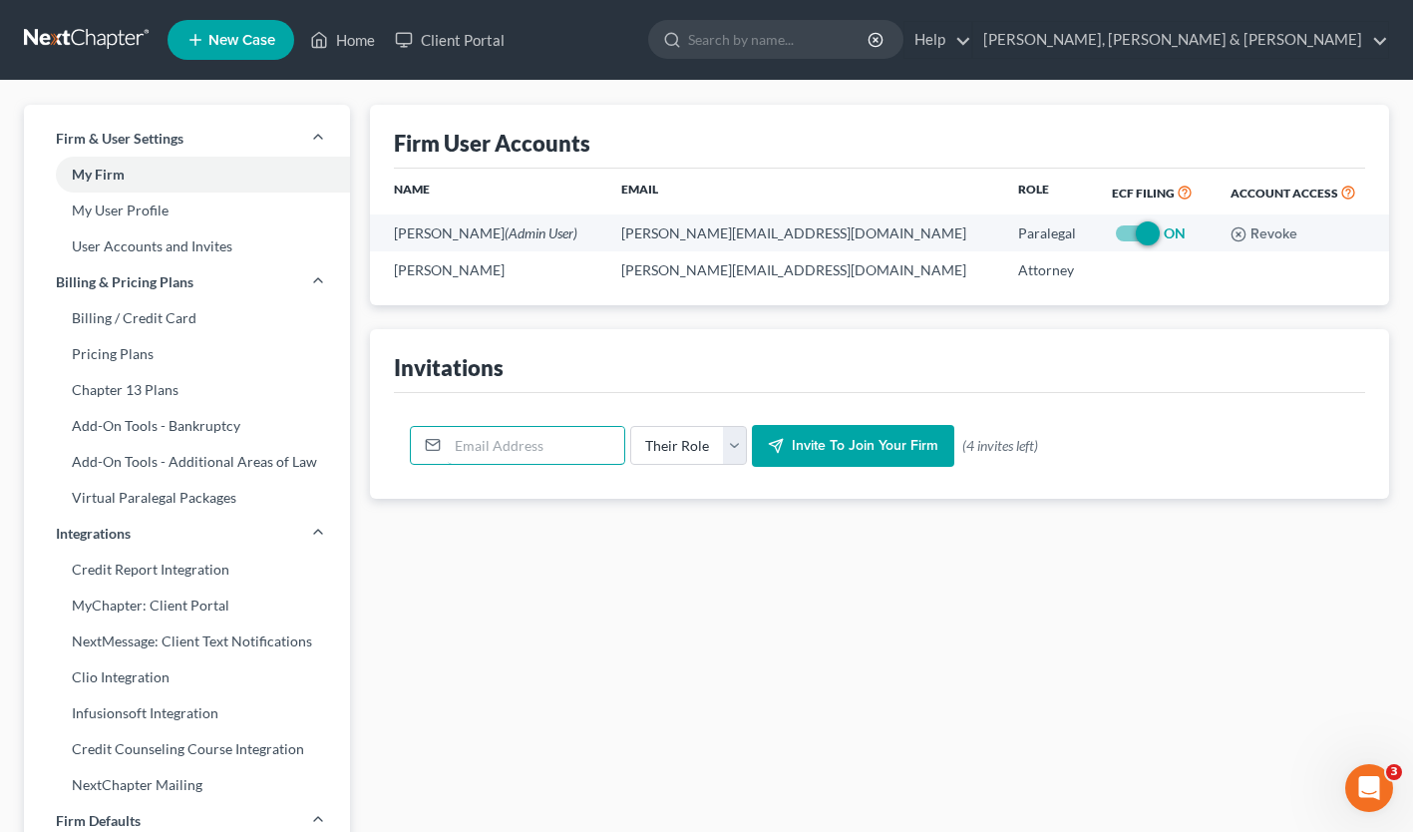
click at [492, 450] on input "email" at bounding box center [536, 446] width 177 height 38
type input "p"
drag, startPoint x: 503, startPoint y: 449, endPoint x: 427, endPoint y: 440, distance: 76.3
click at [427, 440] on div "[PERSON_NAME]" at bounding box center [517, 446] width 215 height 40
type input "[PERSON_NAME][EMAIL_ADDRESS][DOMAIN_NAME]"
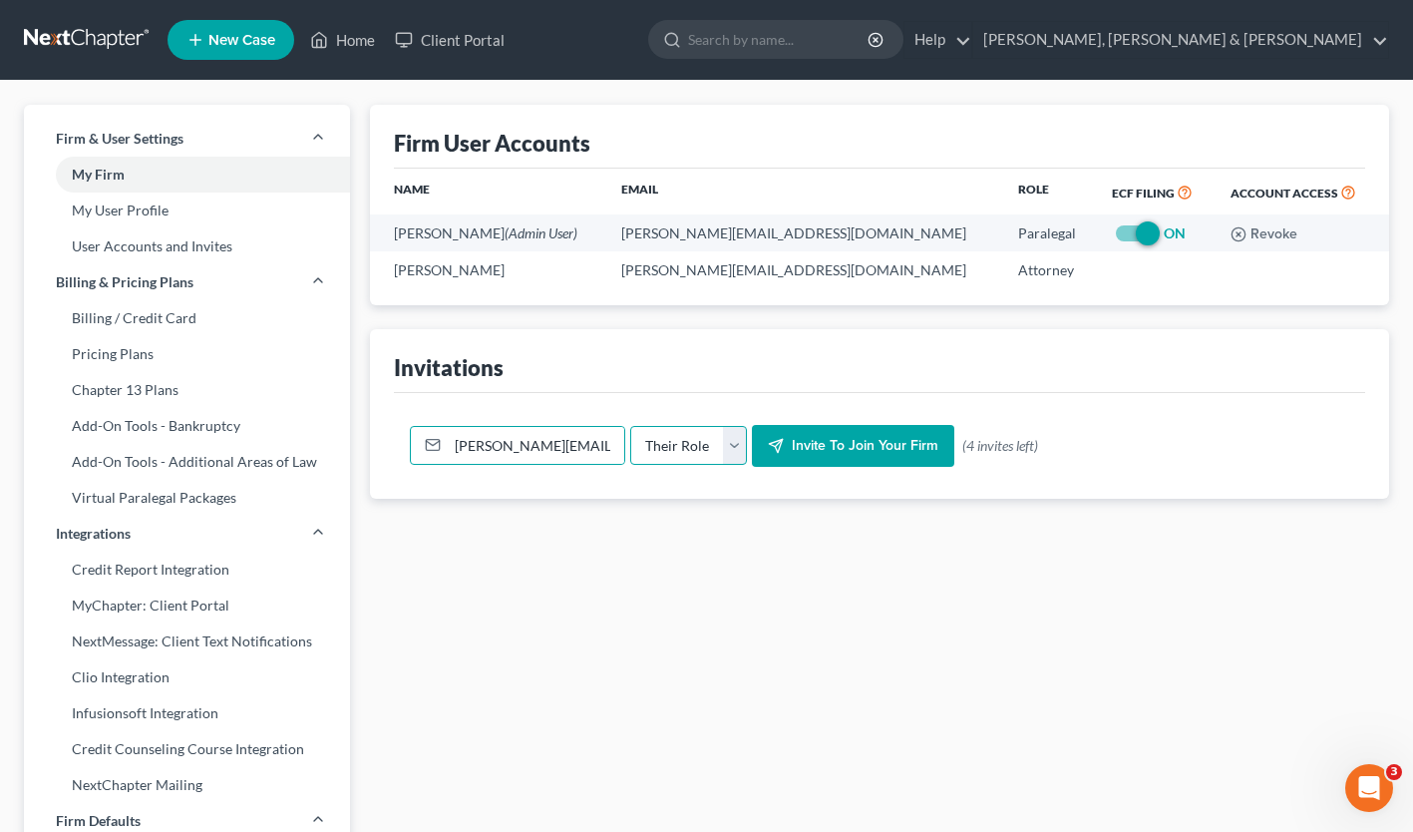
click at [733, 440] on select "Their Role Attorney Paralegal Assistant" at bounding box center [688, 446] width 117 height 40
select select "paralegal"
click at [630, 426] on select "Their Role Attorney Paralegal Assistant" at bounding box center [688, 446] width 117 height 40
click at [878, 448] on span "Invite to join your firm" at bounding box center [865, 445] width 147 height 17
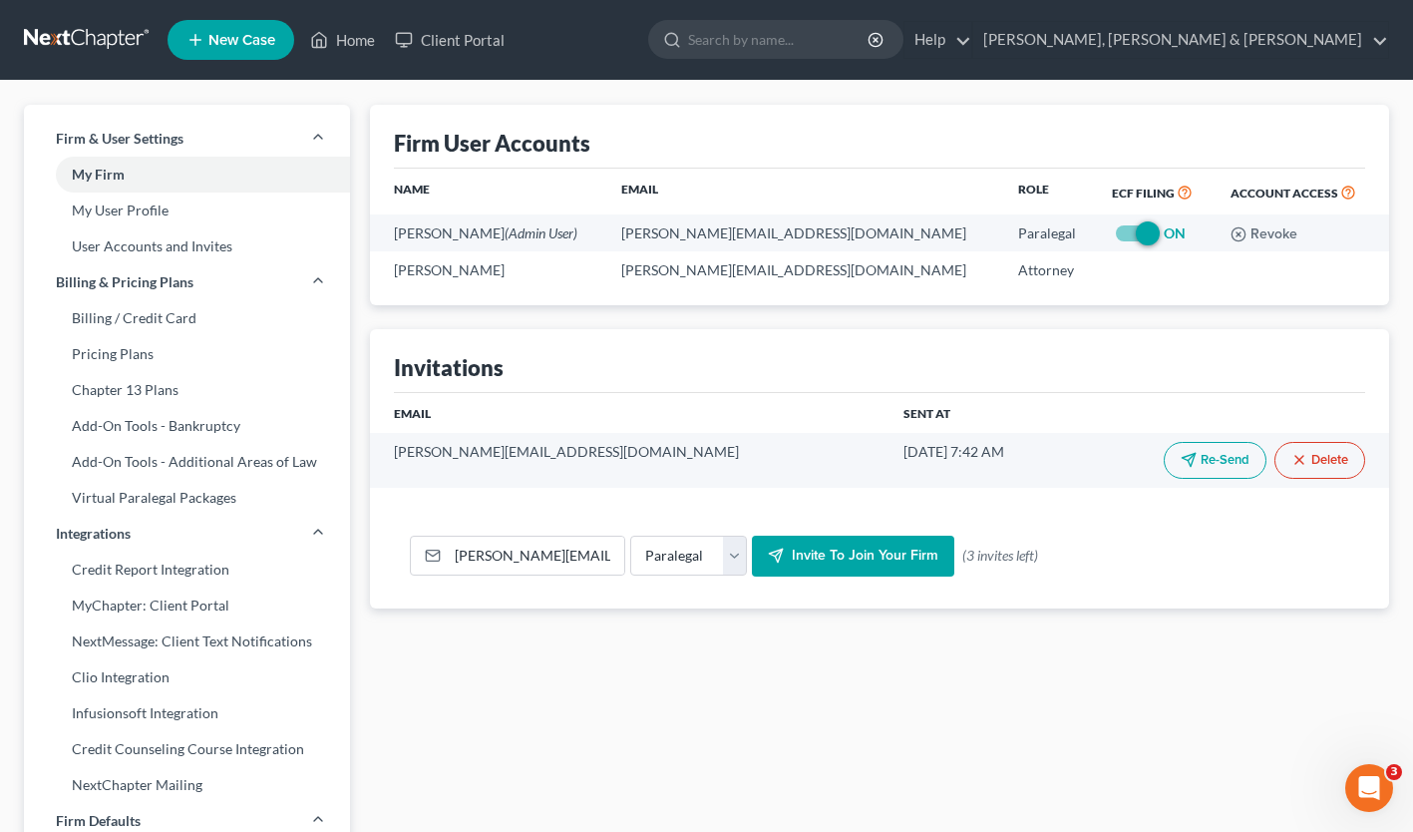
click at [110, 175] on link "My Firm" at bounding box center [187, 175] width 326 height 36
select select "87"
select select "24"
select select "50"
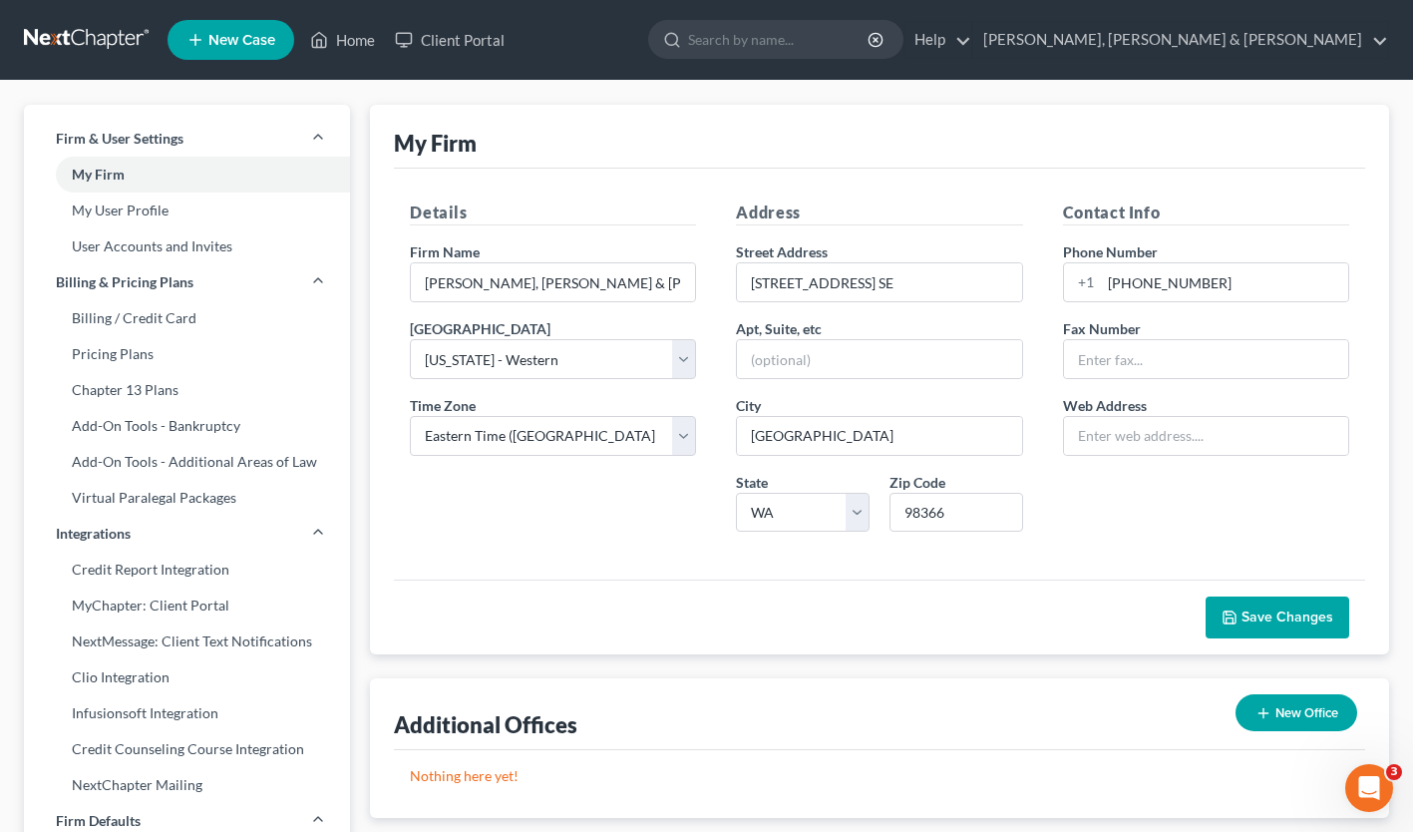
click at [235, 41] on span "New Case" at bounding box center [241, 40] width 67 height 15
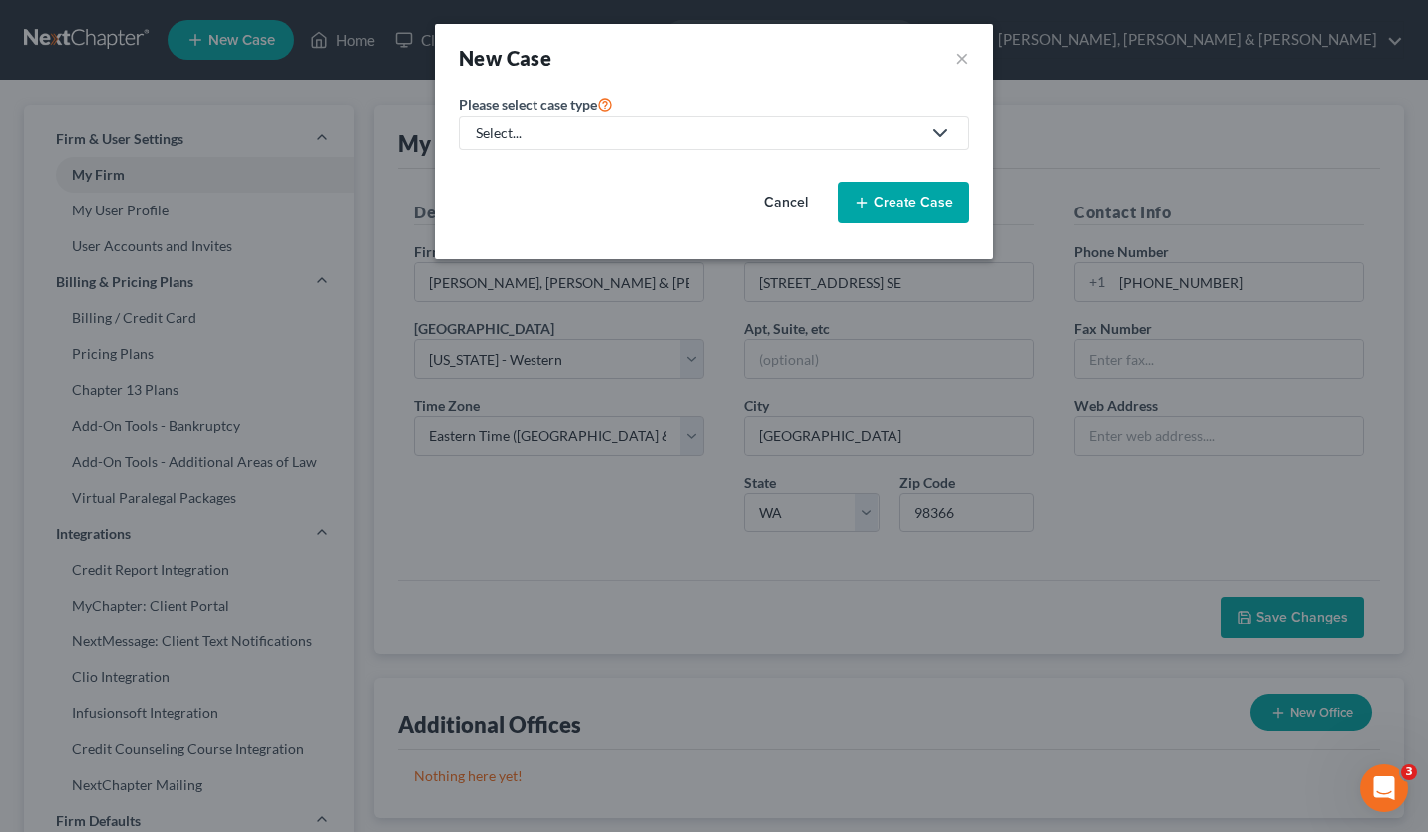
click at [941, 128] on icon at bounding box center [941, 133] width 24 height 24
click at [507, 173] on div "Bankruptcy" at bounding box center [519, 173] width 83 height 20
select select "87"
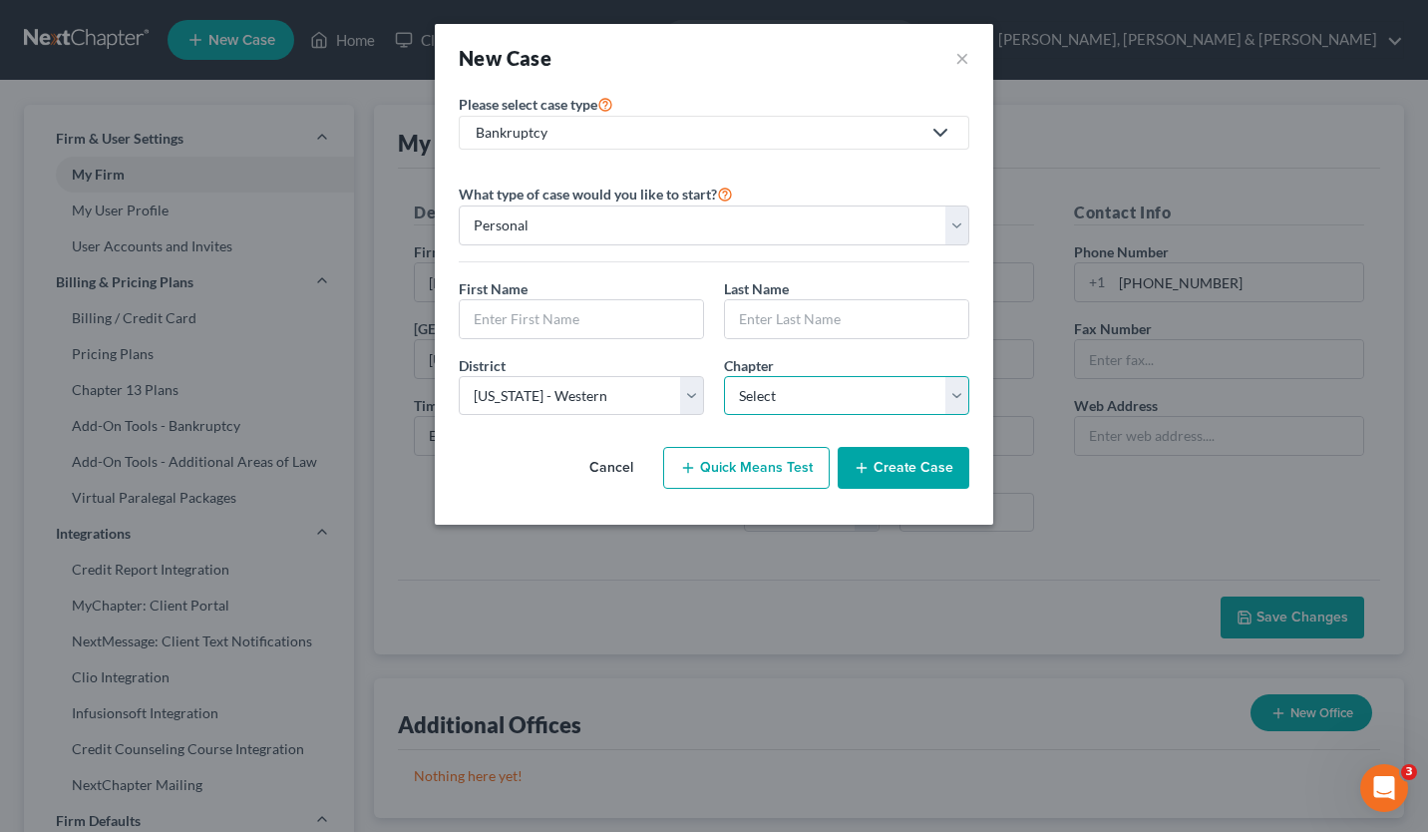
click at [955, 390] on select "Select 7 11 12 13" at bounding box center [846, 396] width 245 height 40
select select "0"
click at [724, 376] on select "Select 7 11 12 13" at bounding box center [846, 396] width 245 height 40
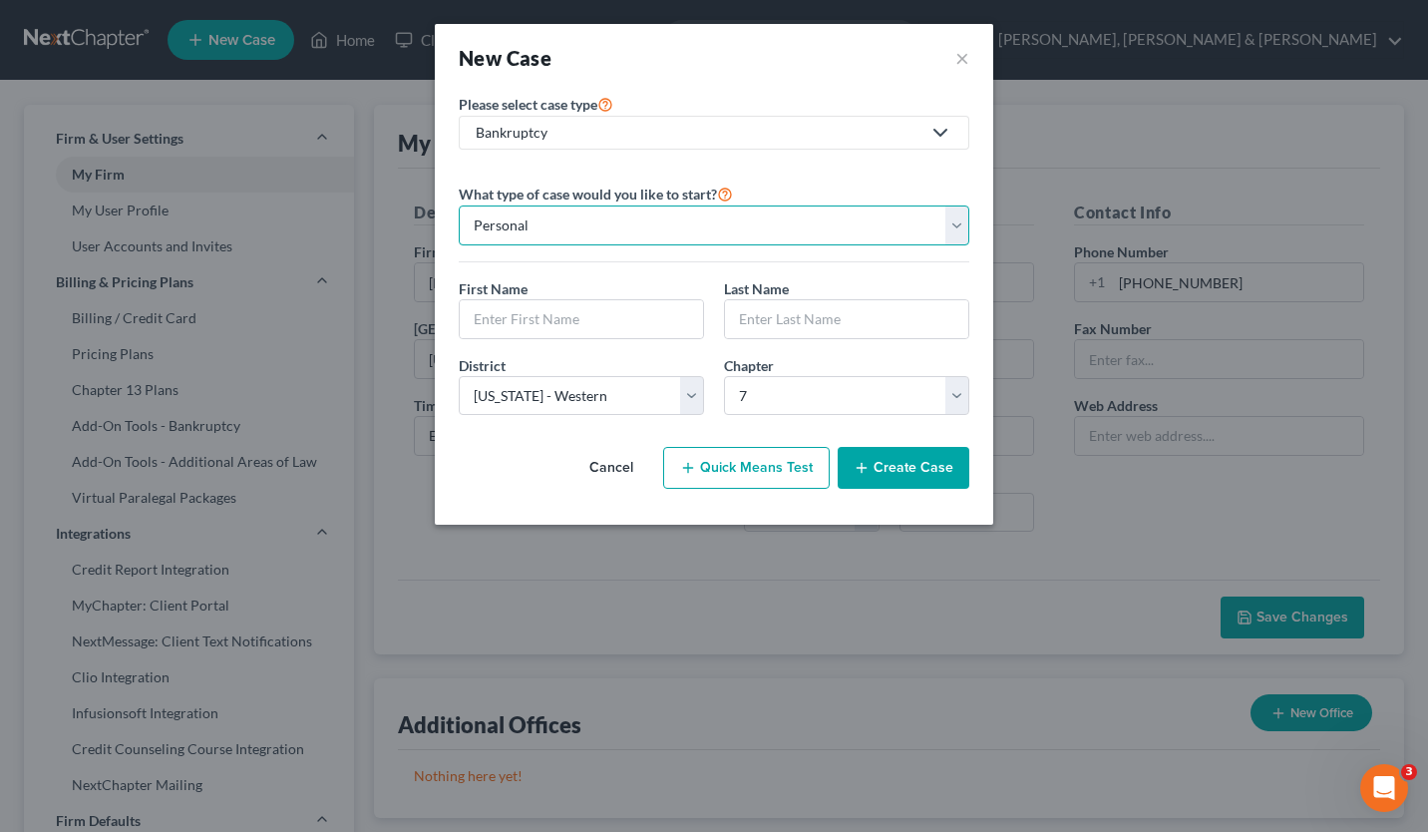
click at [537, 223] on select "Personal Business" at bounding box center [714, 225] width 511 height 40
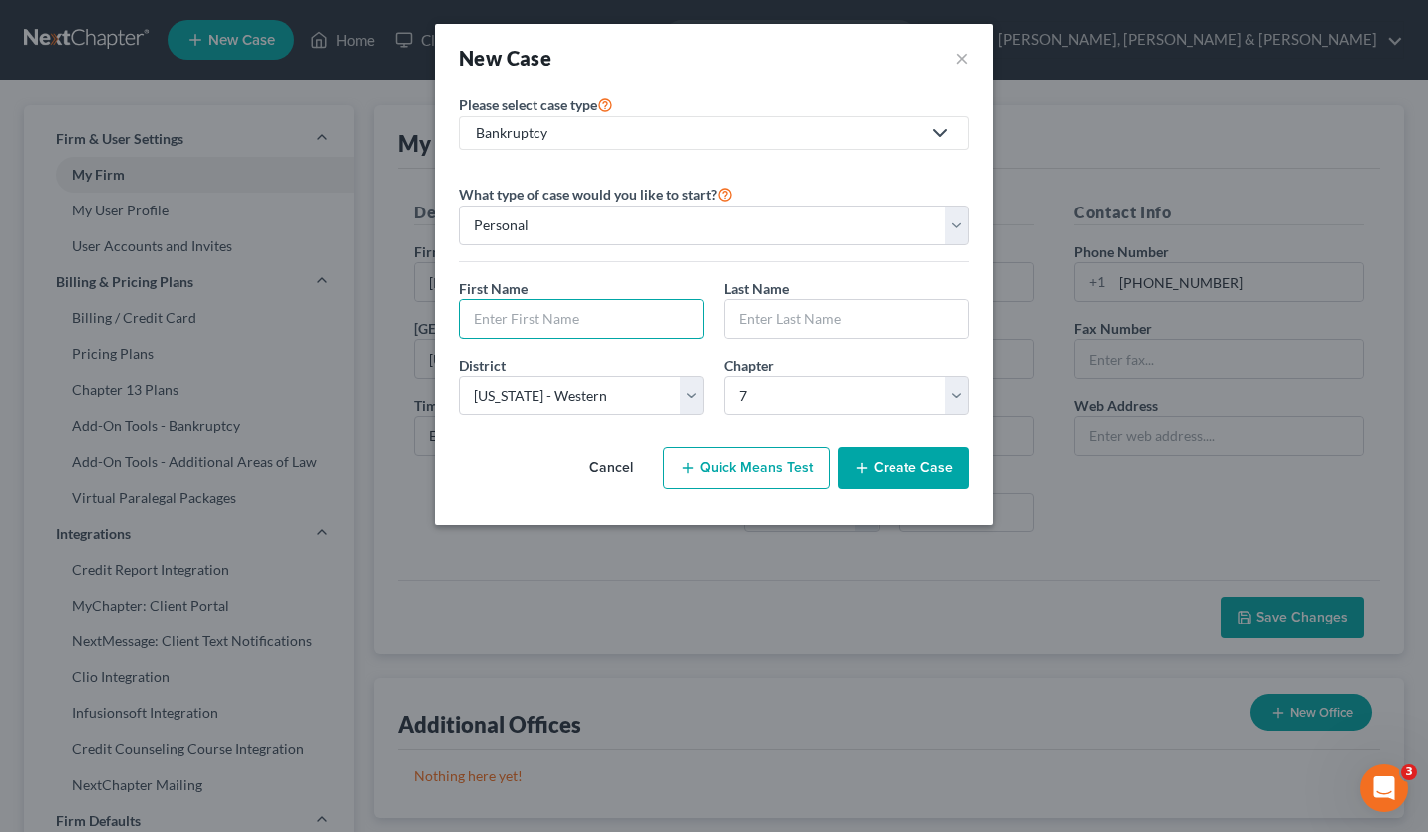
click at [529, 325] on input "text" at bounding box center [581, 319] width 243 height 38
type input "[PERSON_NAME]"
type input "Test"
click at [767, 473] on button "Quick Means Test" at bounding box center [746, 468] width 167 height 42
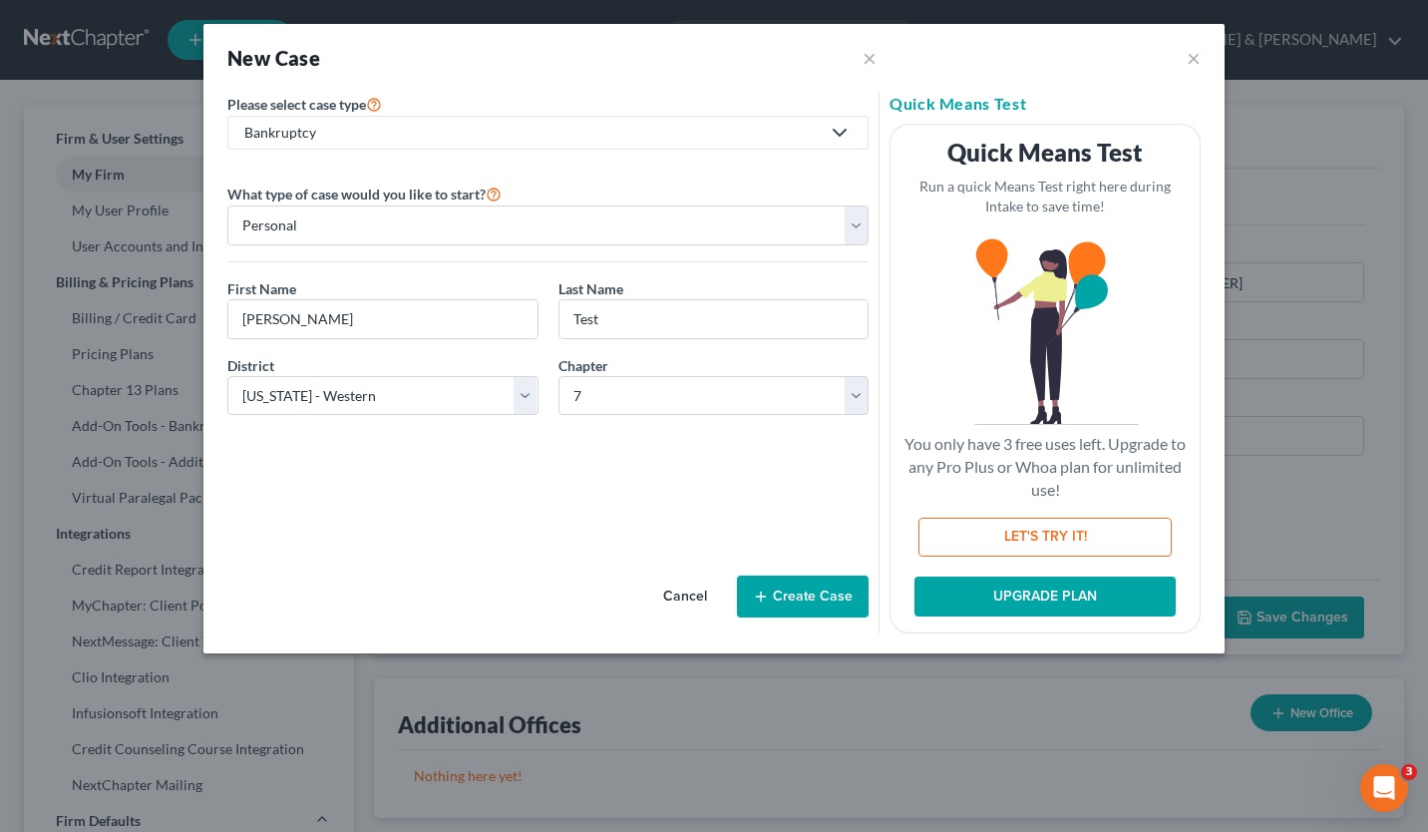
click at [777, 593] on button "Create Case" at bounding box center [803, 597] width 132 height 42
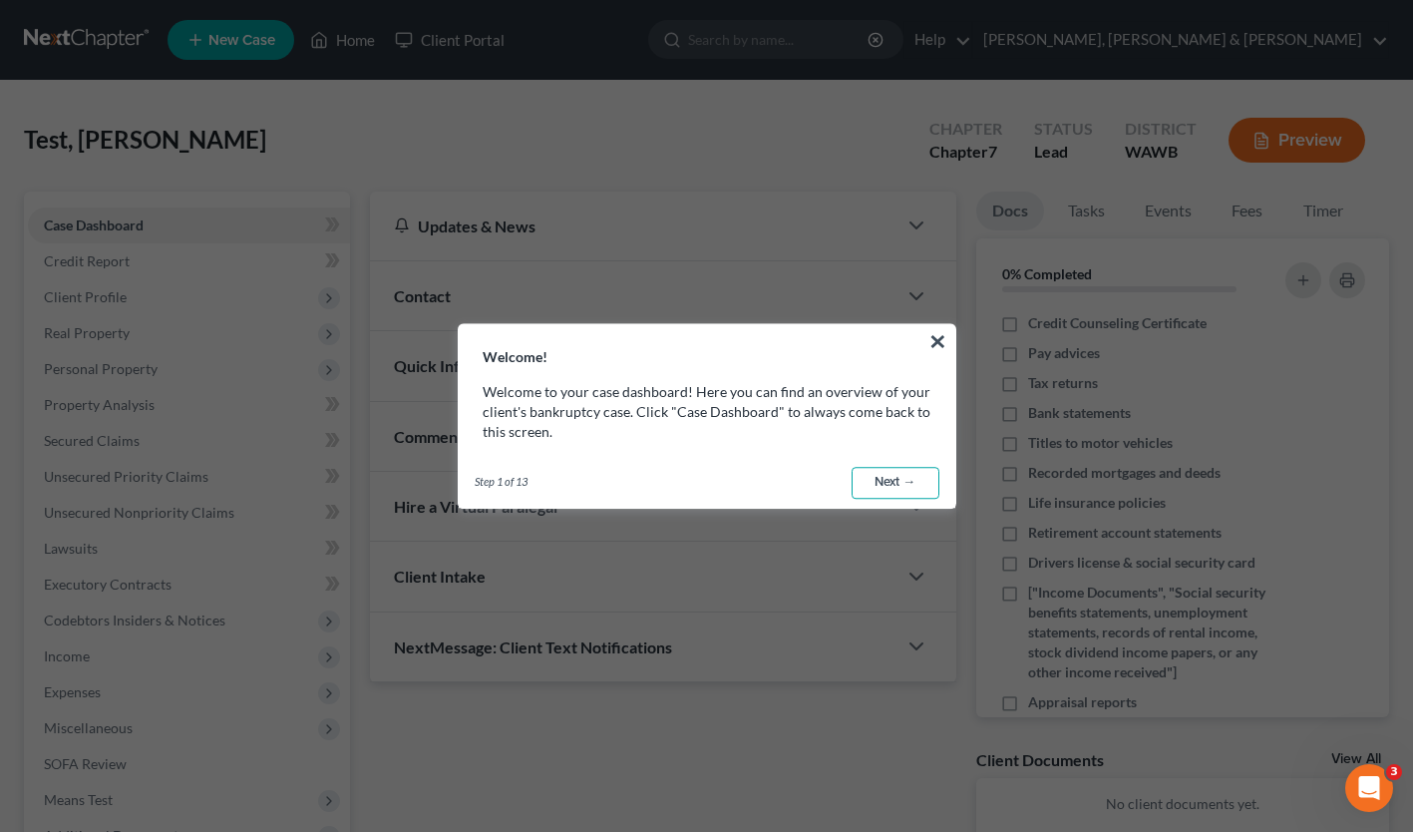
click at [896, 485] on link "Next →" at bounding box center [896, 483] width 88 height 32
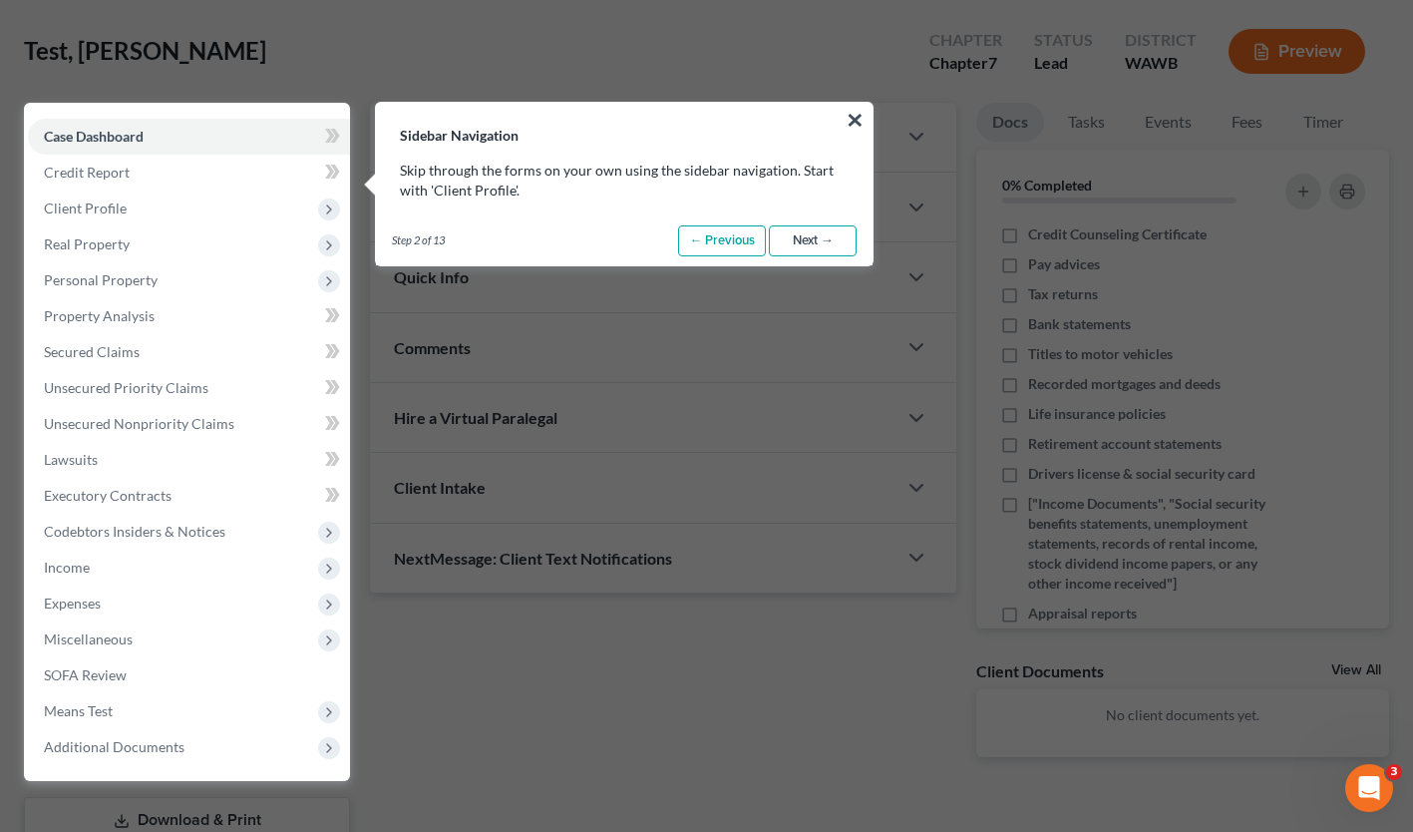
scroll to position [90, 0]
click at [802, 240] on link "Next →" at bounding box center [813, 240] width 88 height 32
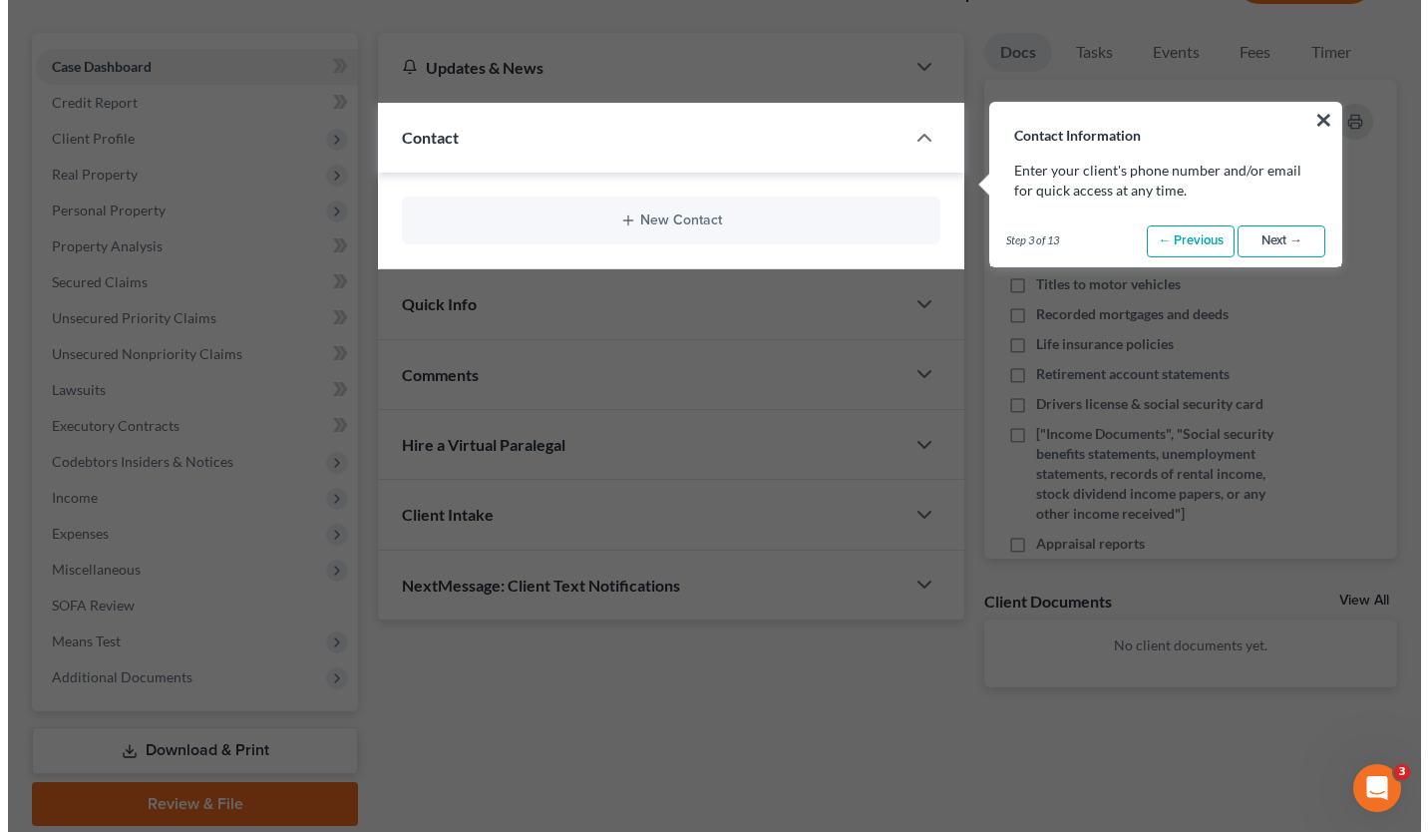
scroll to position [161, 0]
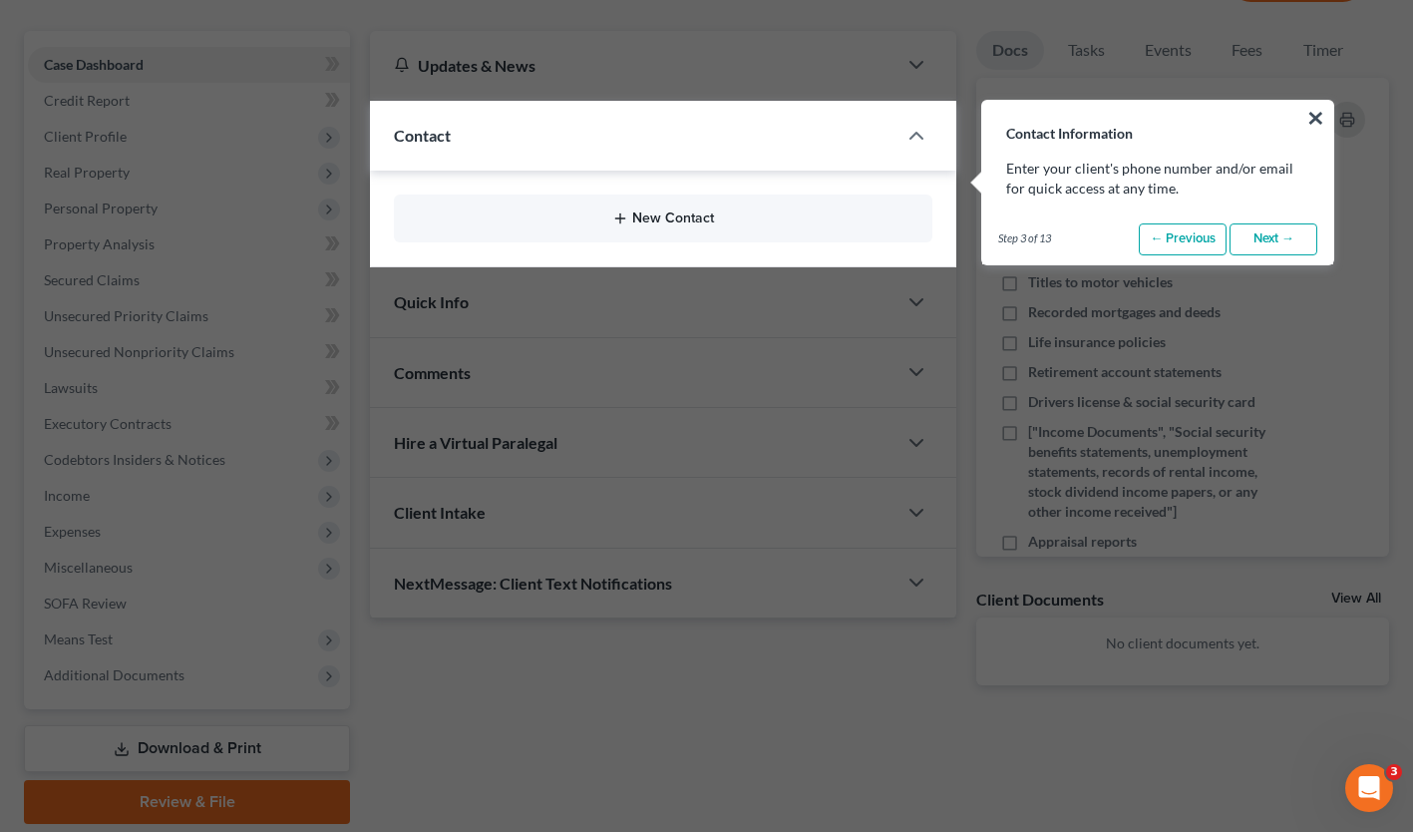
click at [683, 217] on button "New Contact" at bounding box center [663, 218] width 507 height 16
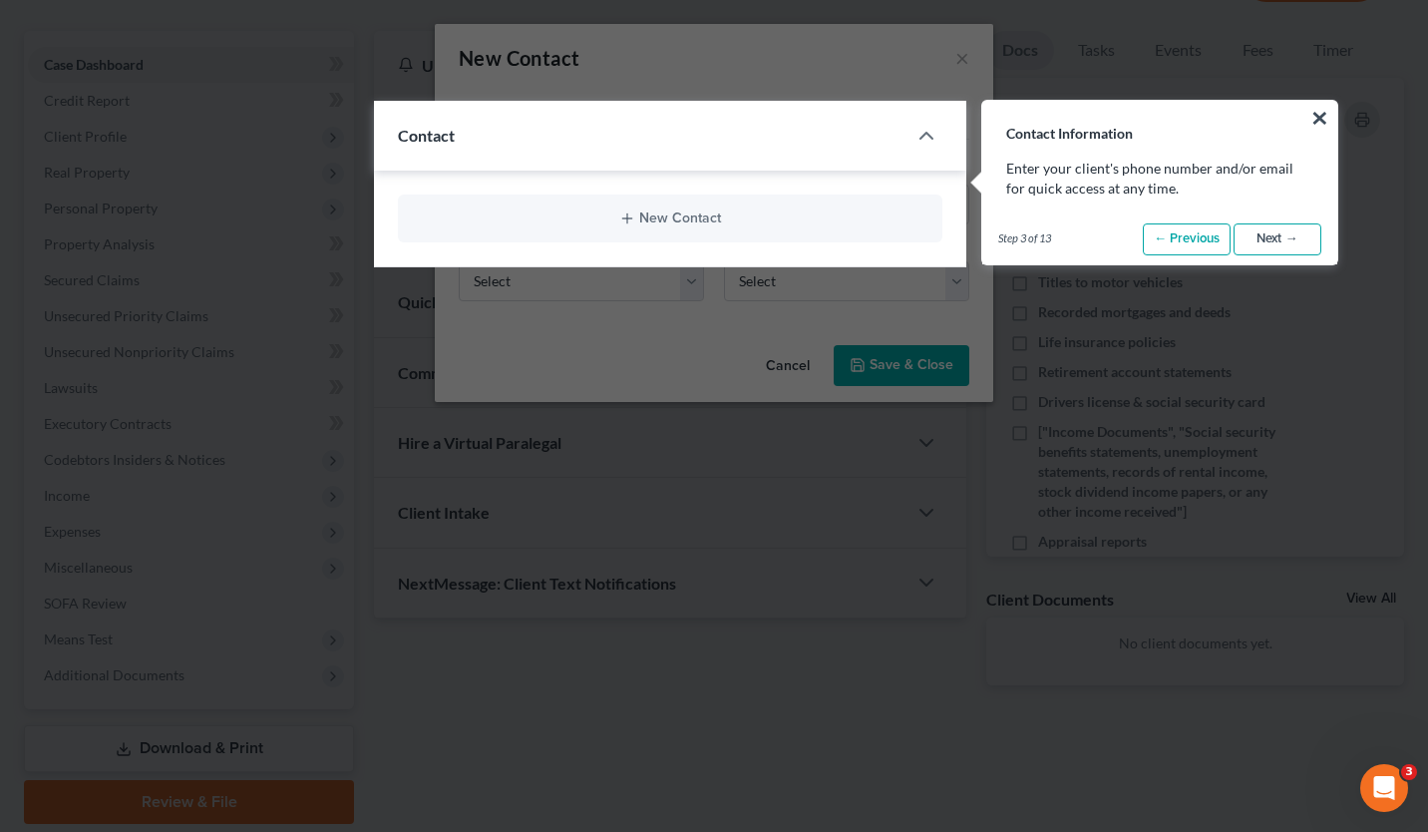
click at [1260, 244] on link "Next →" at bounding box center [1278, 239] width 88 height 32
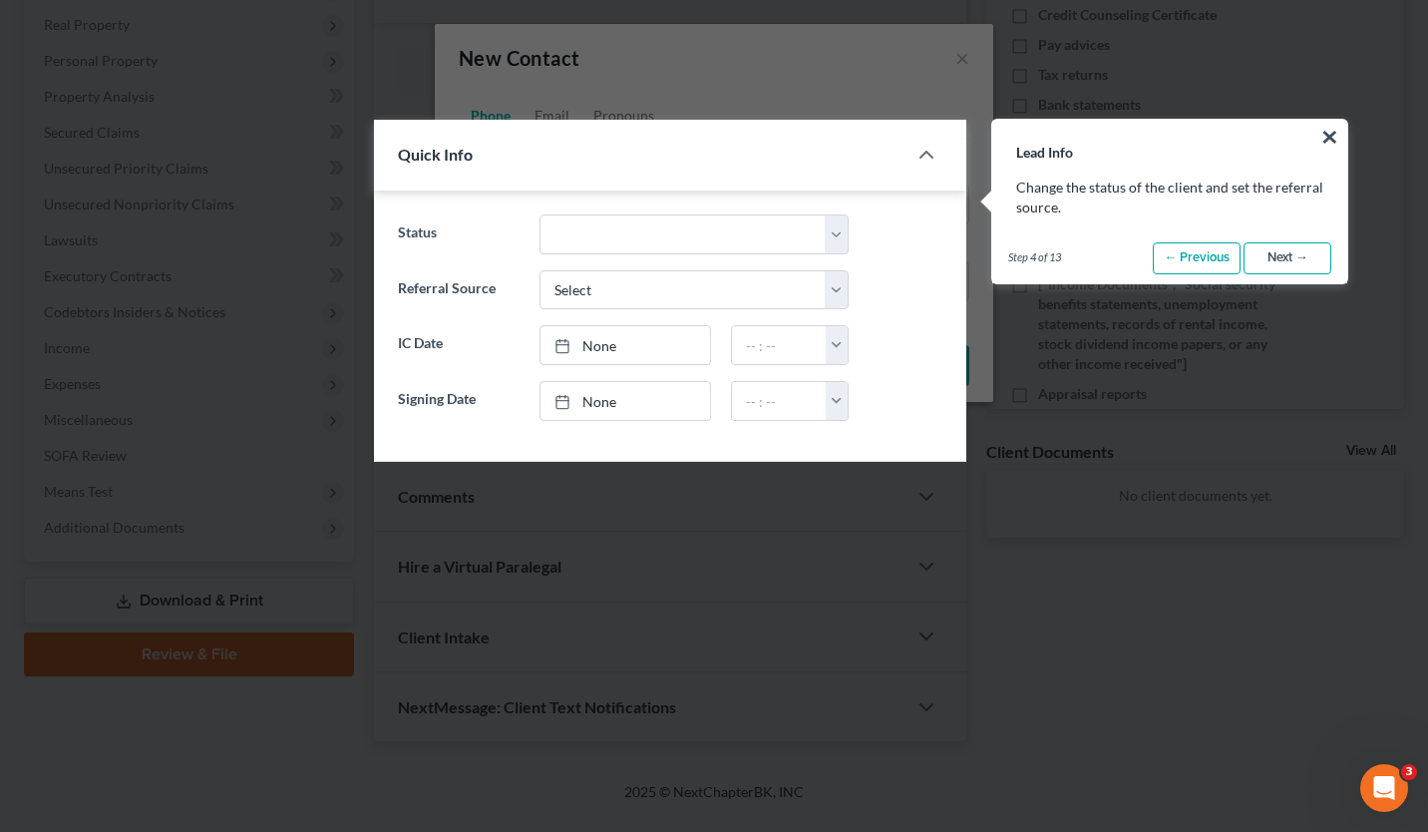
scroll to position [327, 0]
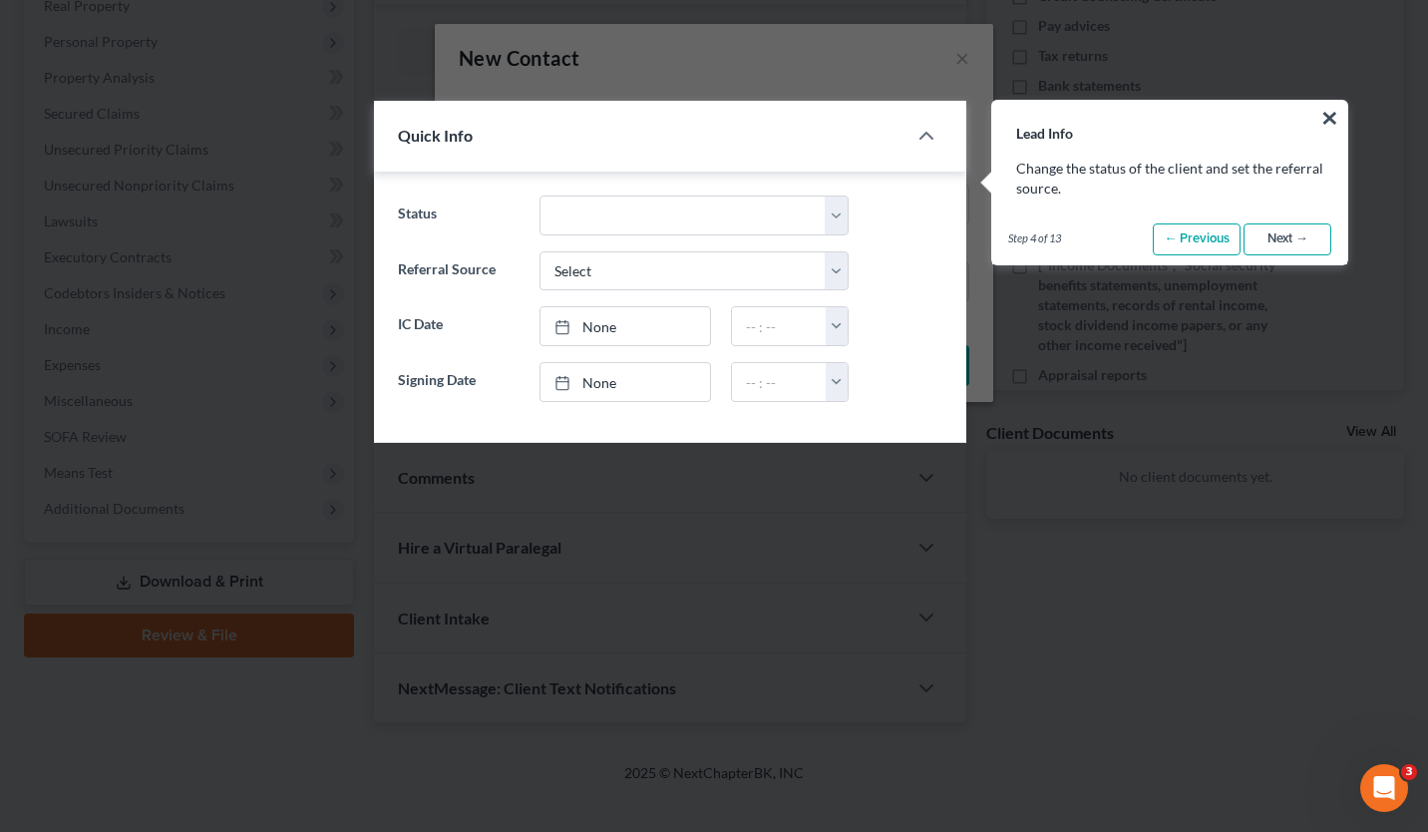
click at [1280, 236] on link "Next →" at bounding box center [1288, 239] width 88 height 32
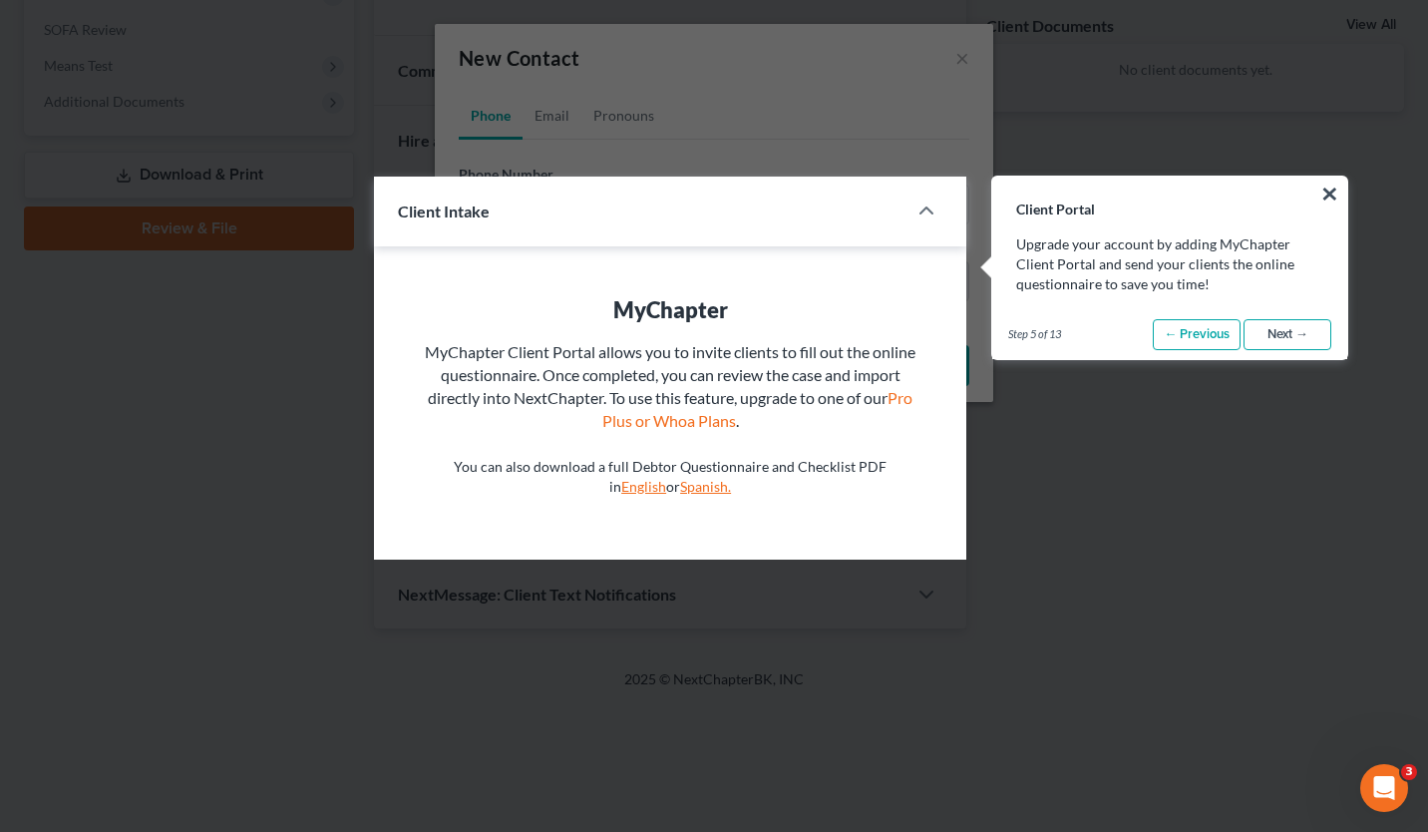
scroll to position [809, 0]
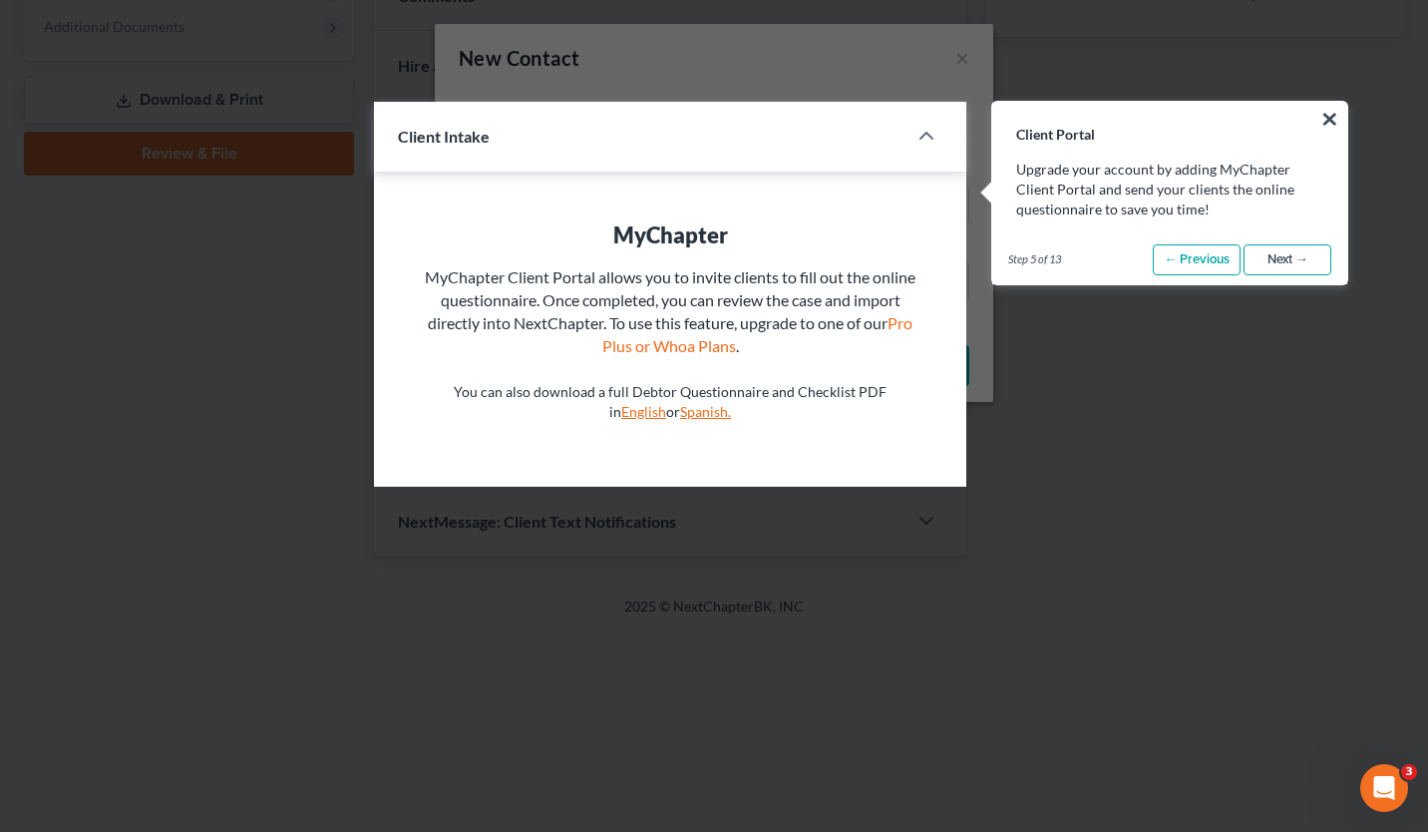
click at [1284, 252] on link "Next →" at bounding box center [1288, 260] width 88 height 32
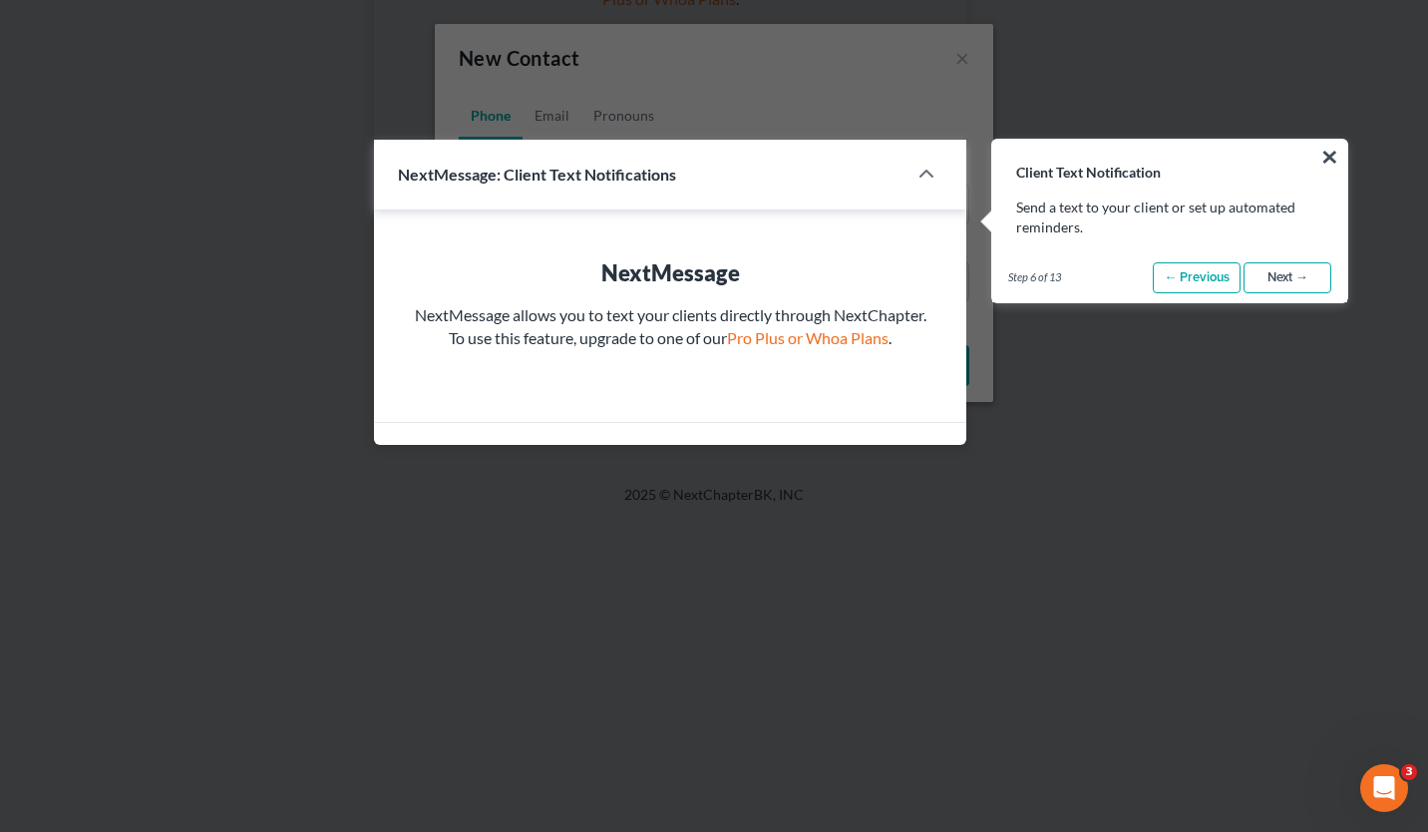
scroll to position [1194, 0]
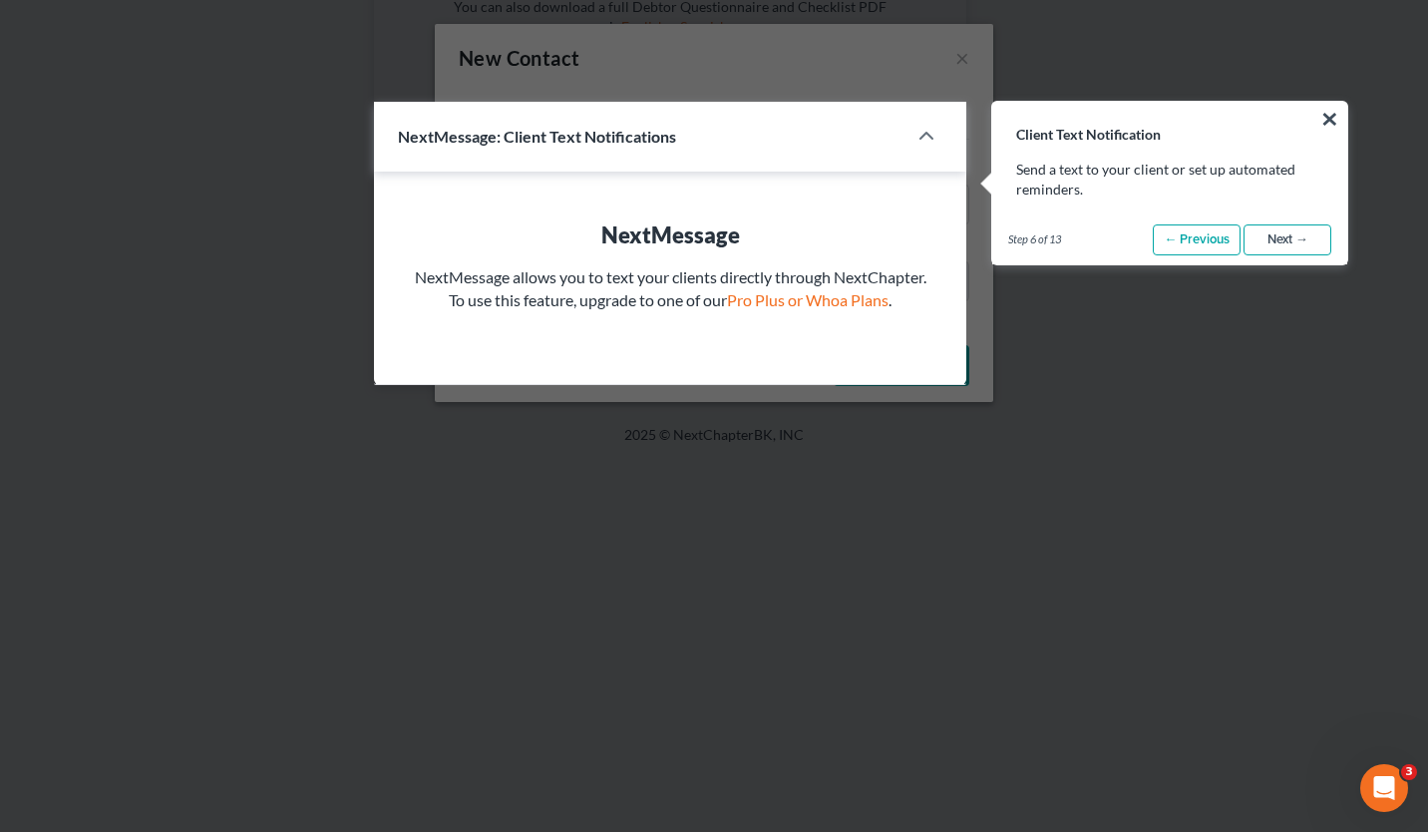
click at [1287, 243] on link "Next →" at bounding box center [1288, 240] width 88 height 32
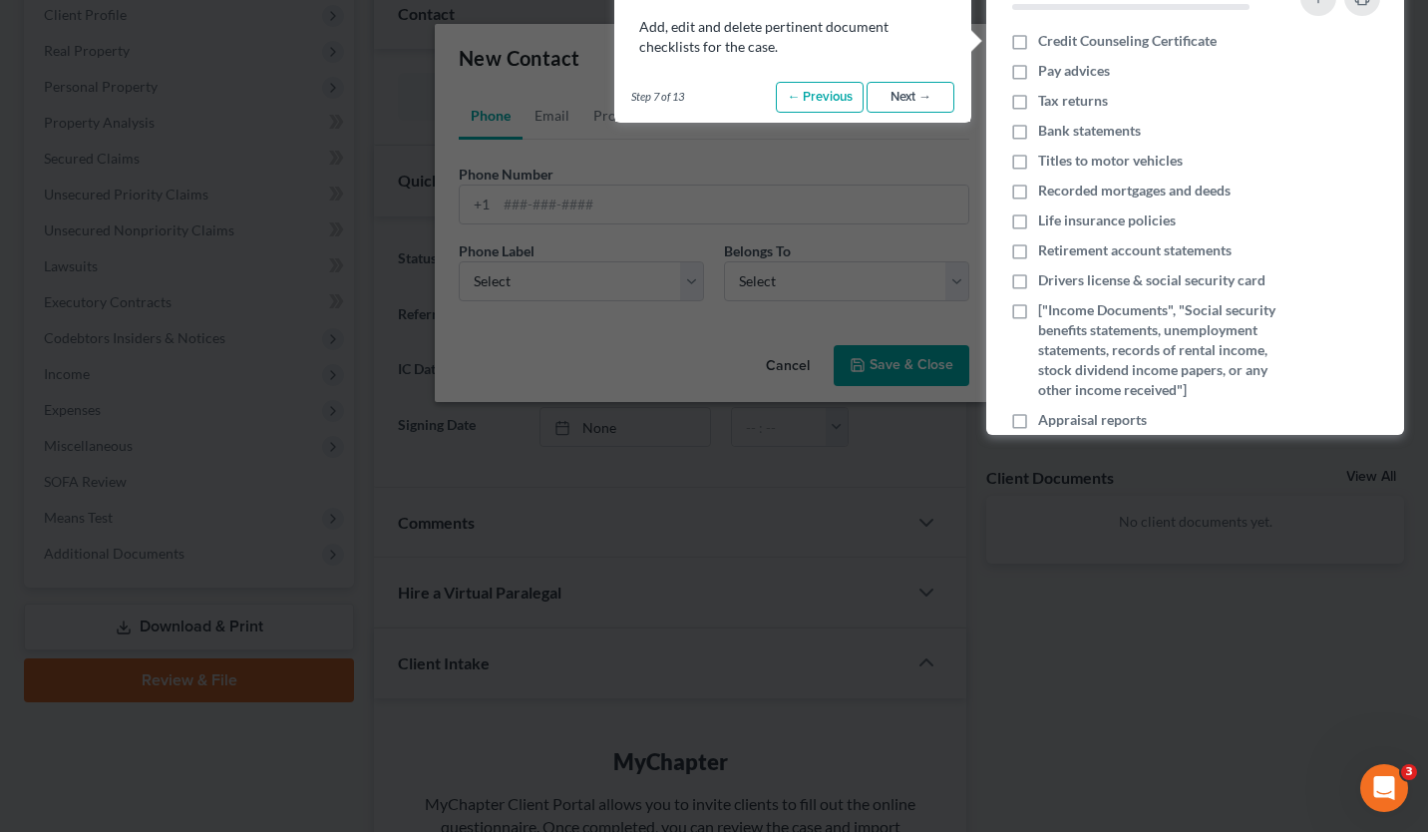
scroll to position [140, 0]
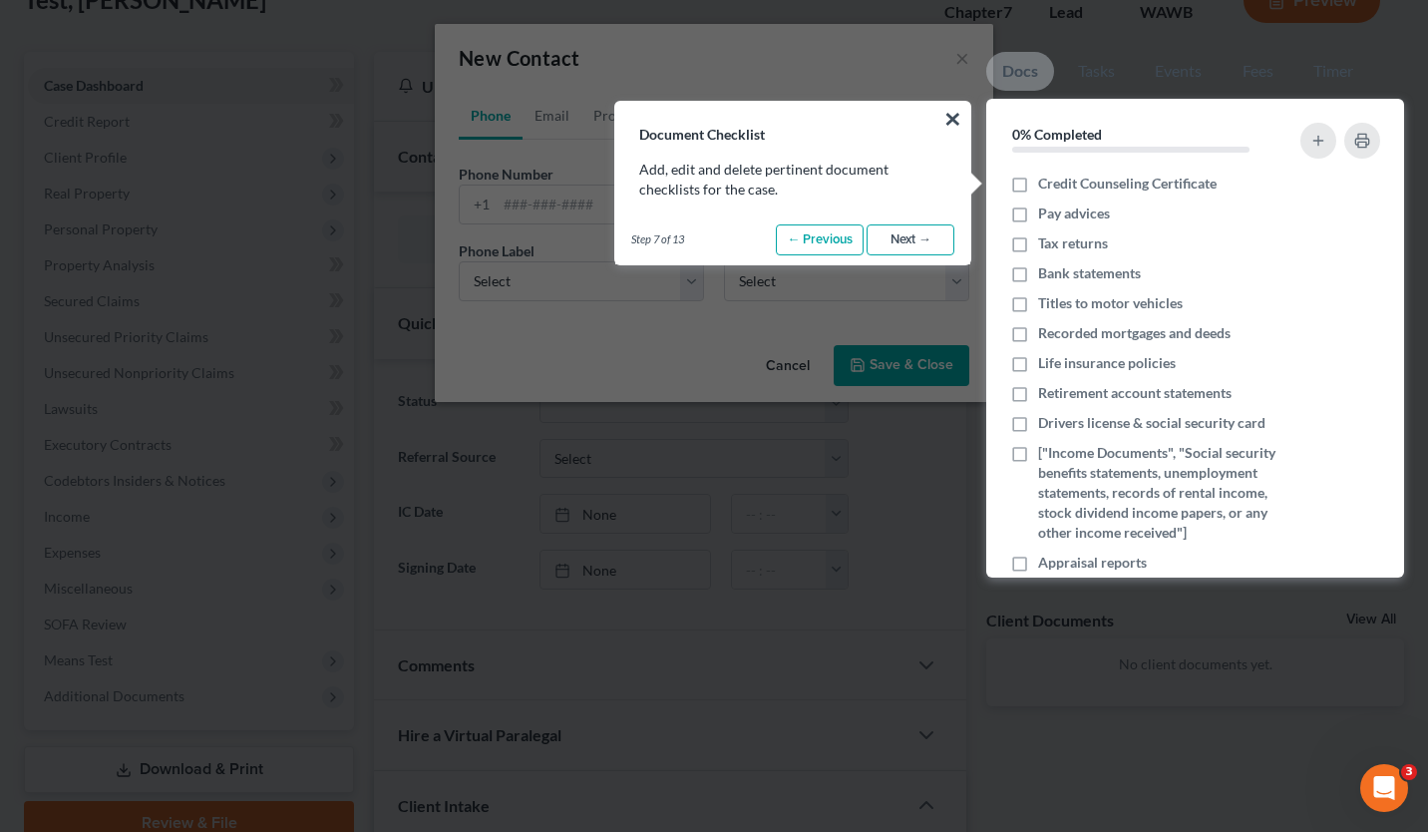
click at [910, 243] on link "Next →" at bounding box center [911, 240] width 88 height 32
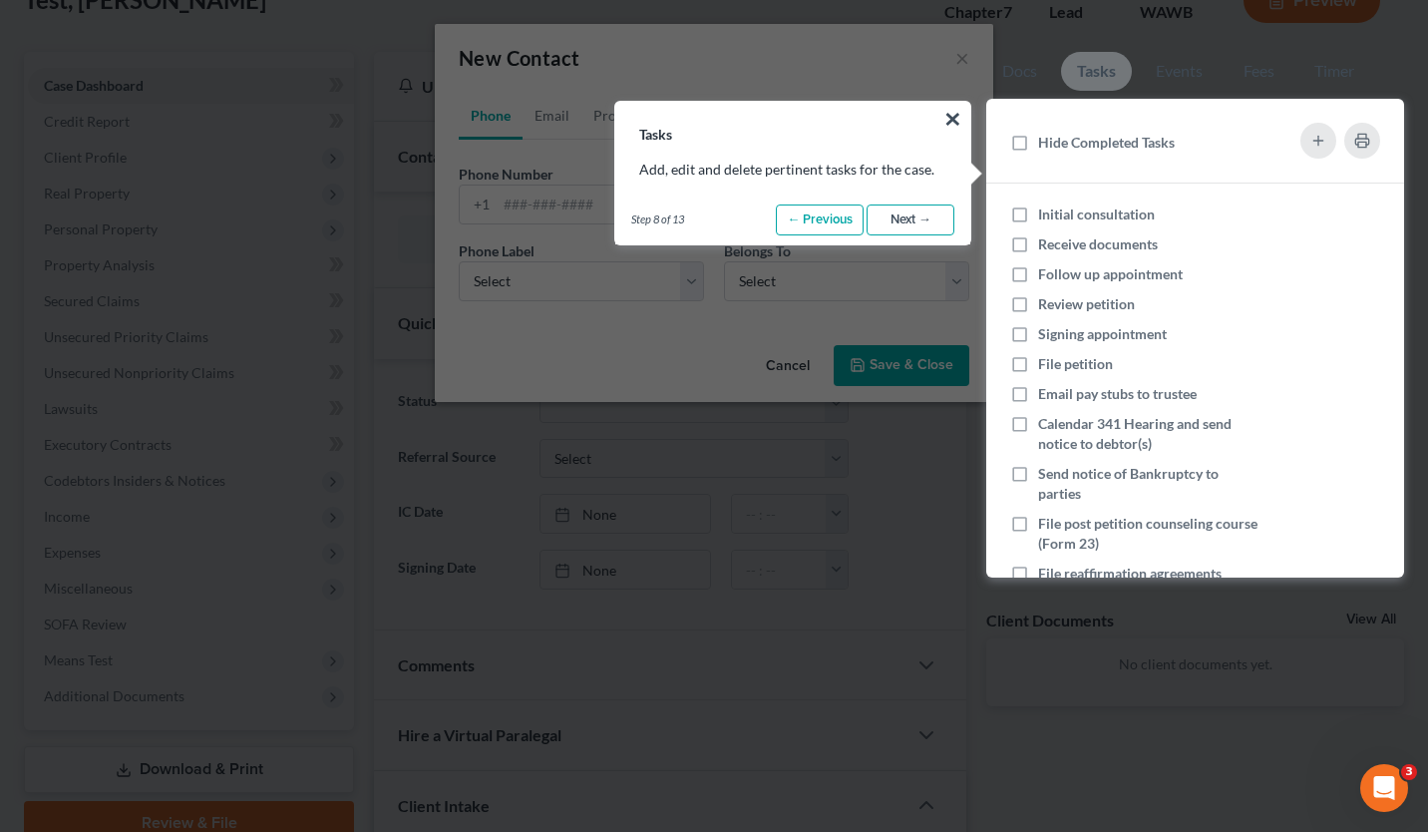
click at [919, 215] on link "Next →" at bounding box center [911, 220] width 88 height 32
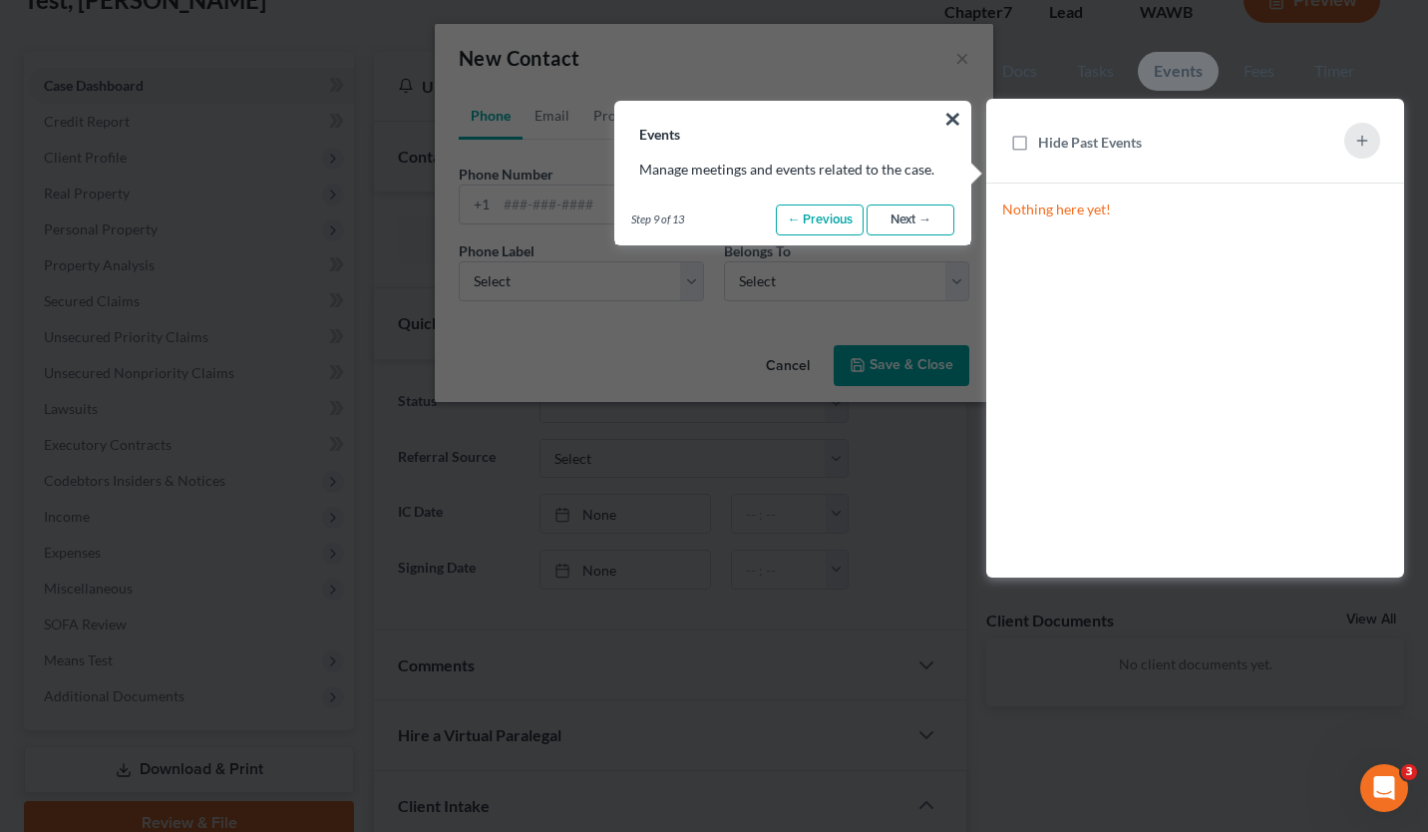
click at [921, 218] on link "Next →" at bounding box center [911, 220] width 88 height 32
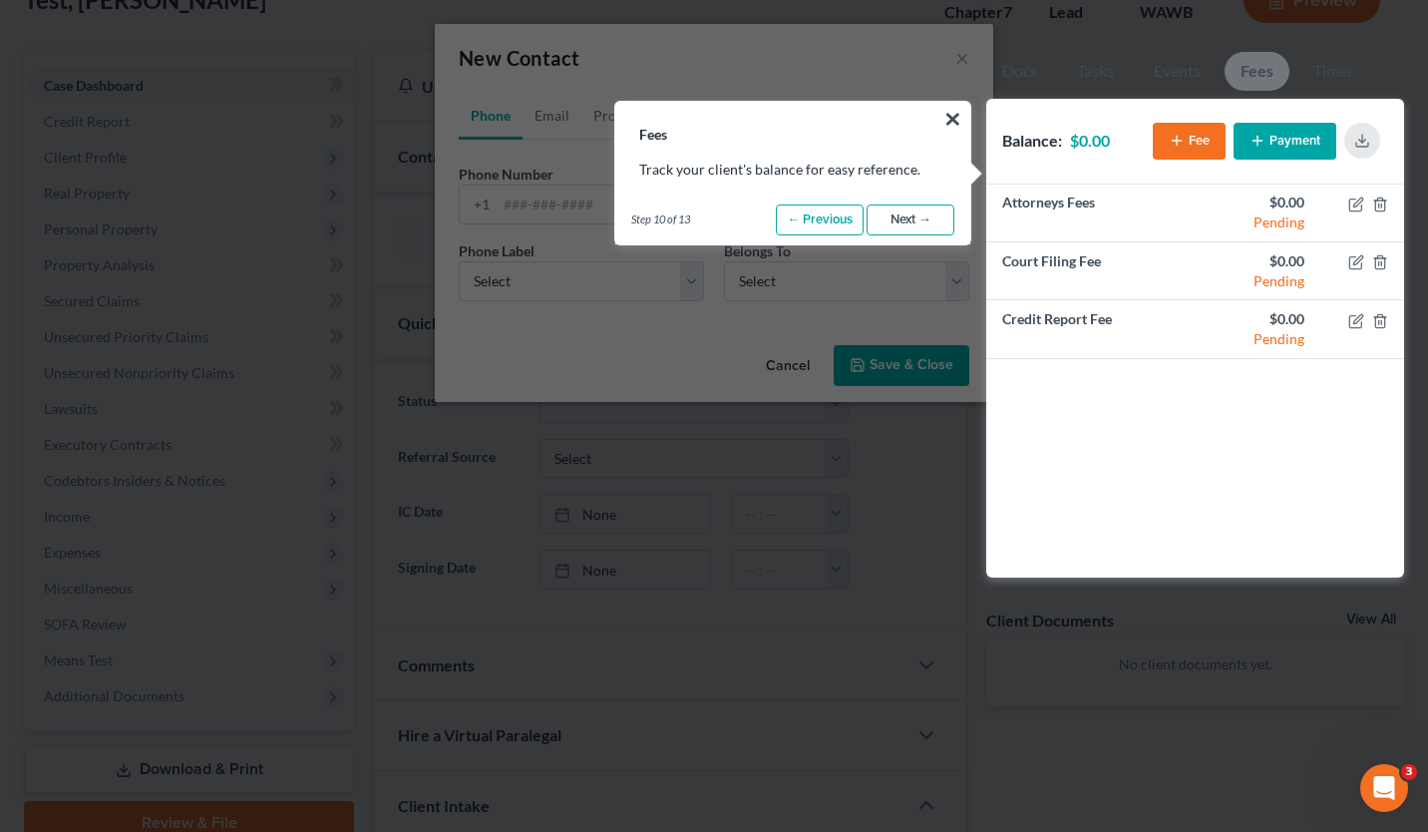
click at [907, 217] on link "Next →" at bounding box center [911, 220] width 88 height 32
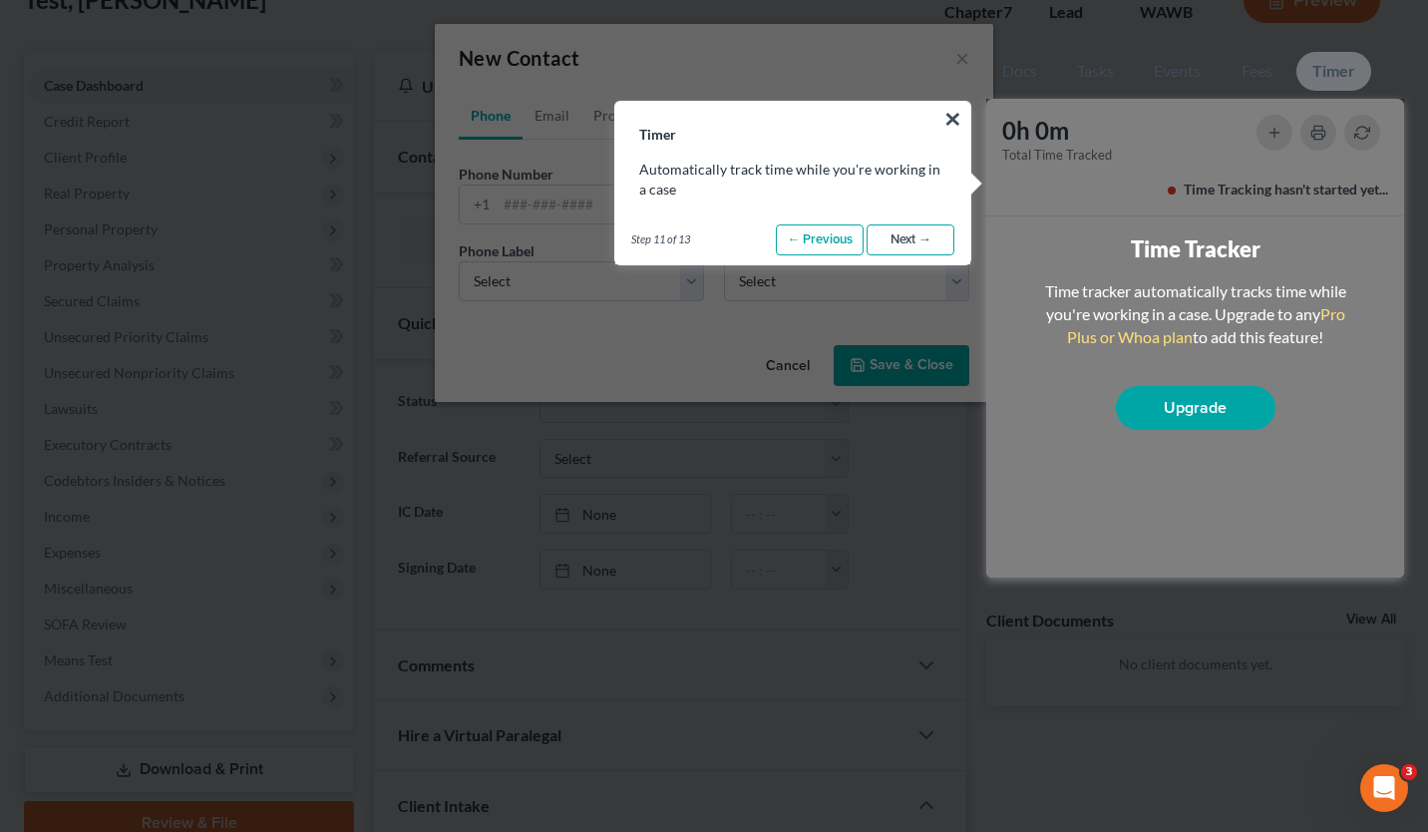
click at [911, 235] on link "Next →" at bounding box center [911, 240] width 88 height 32
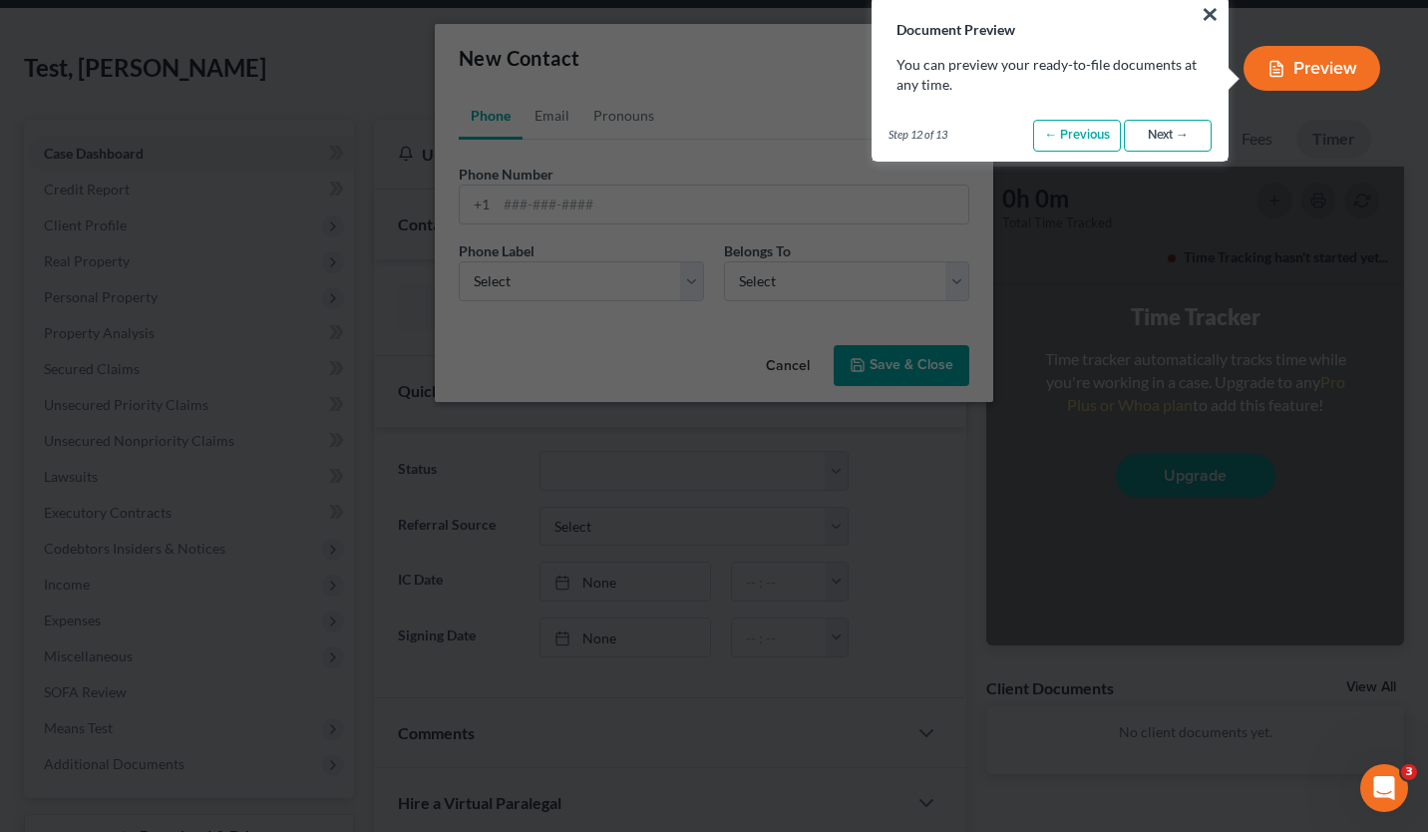
scroll to position [0, 0]
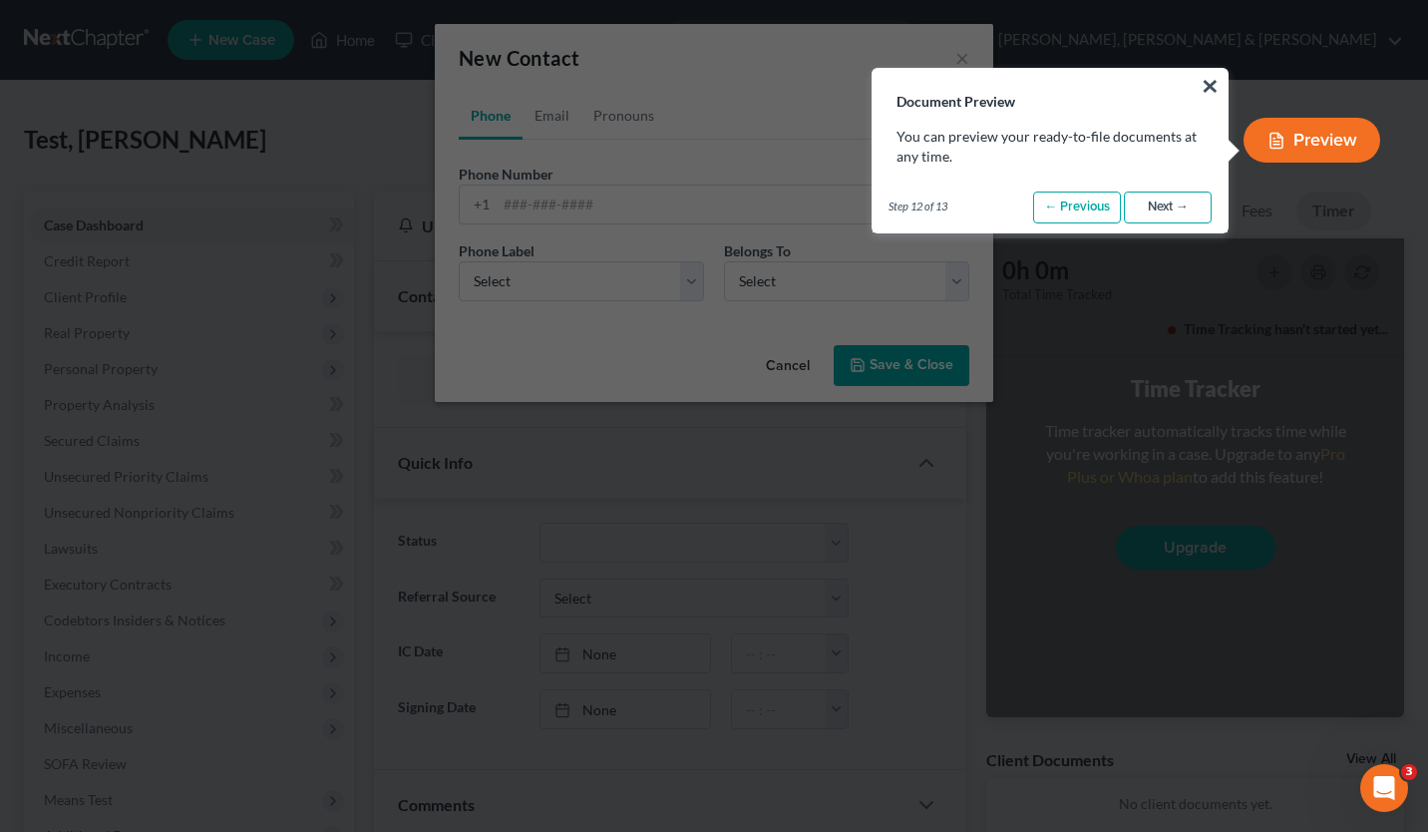
click at [1169, 207] on link "Next →" at bounding box center [1168, 208] width 88 height 32
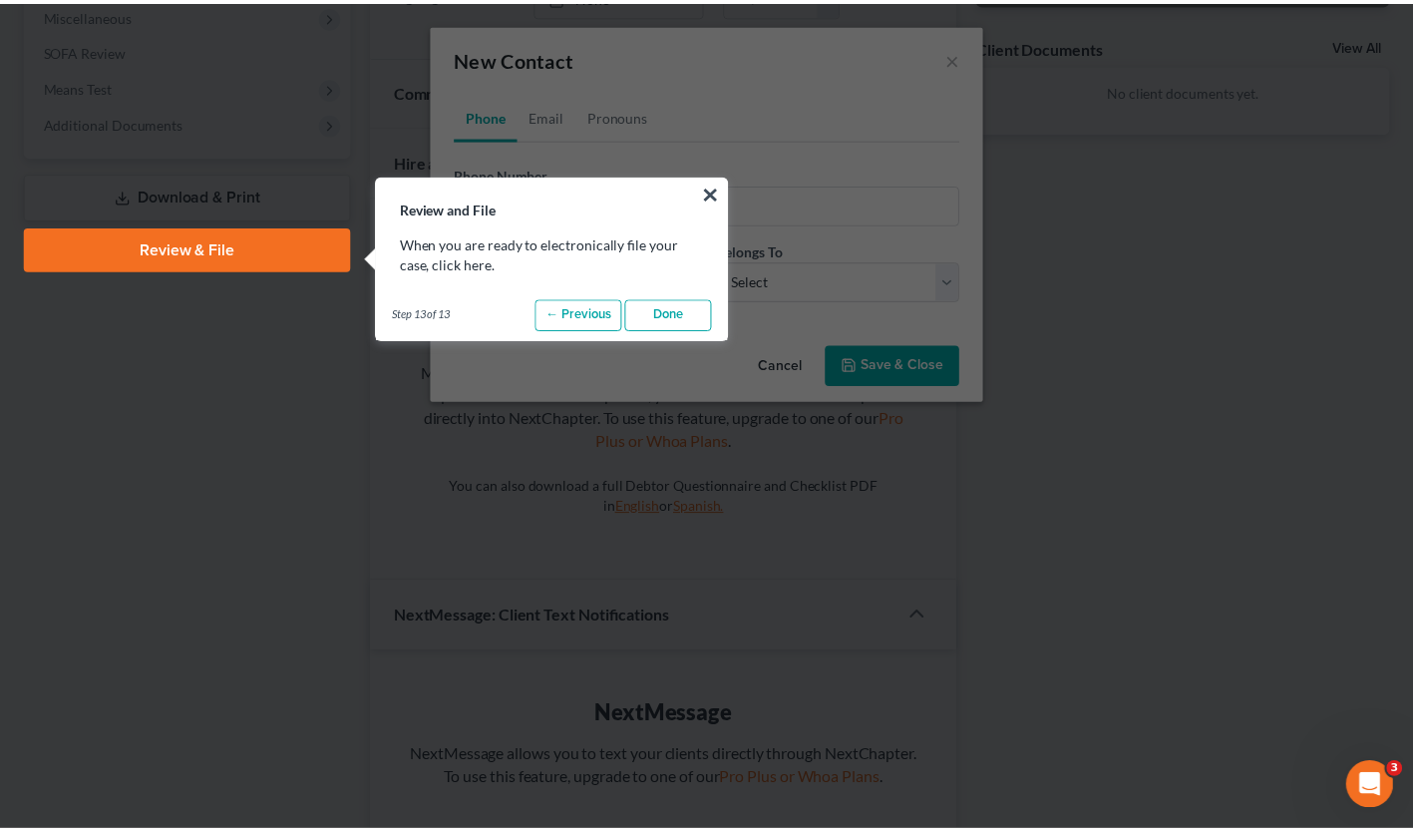
scroll to position [789, 0]
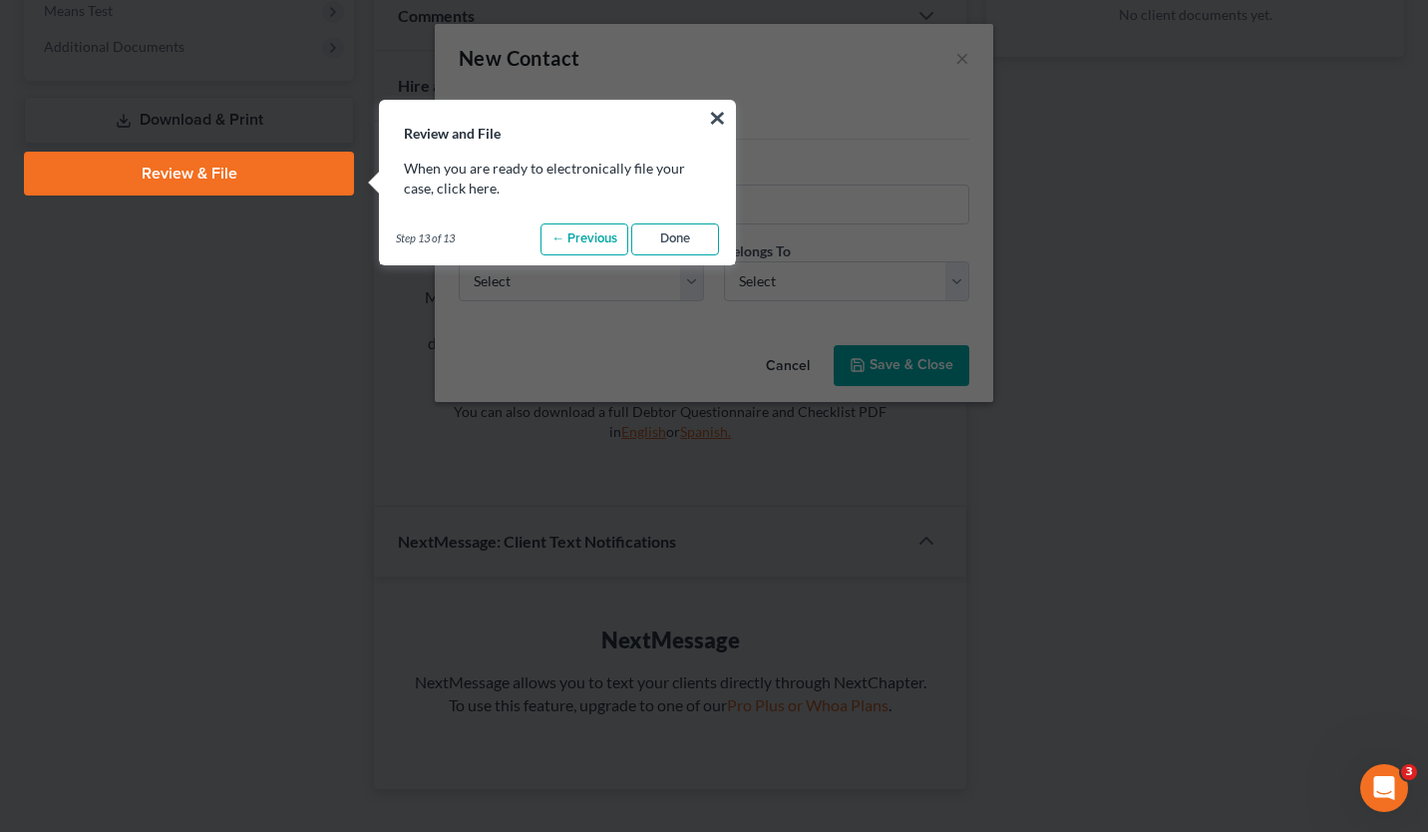
click at [692, 240] on link "Done" at bounding box center [675, 239] width 88 height 32
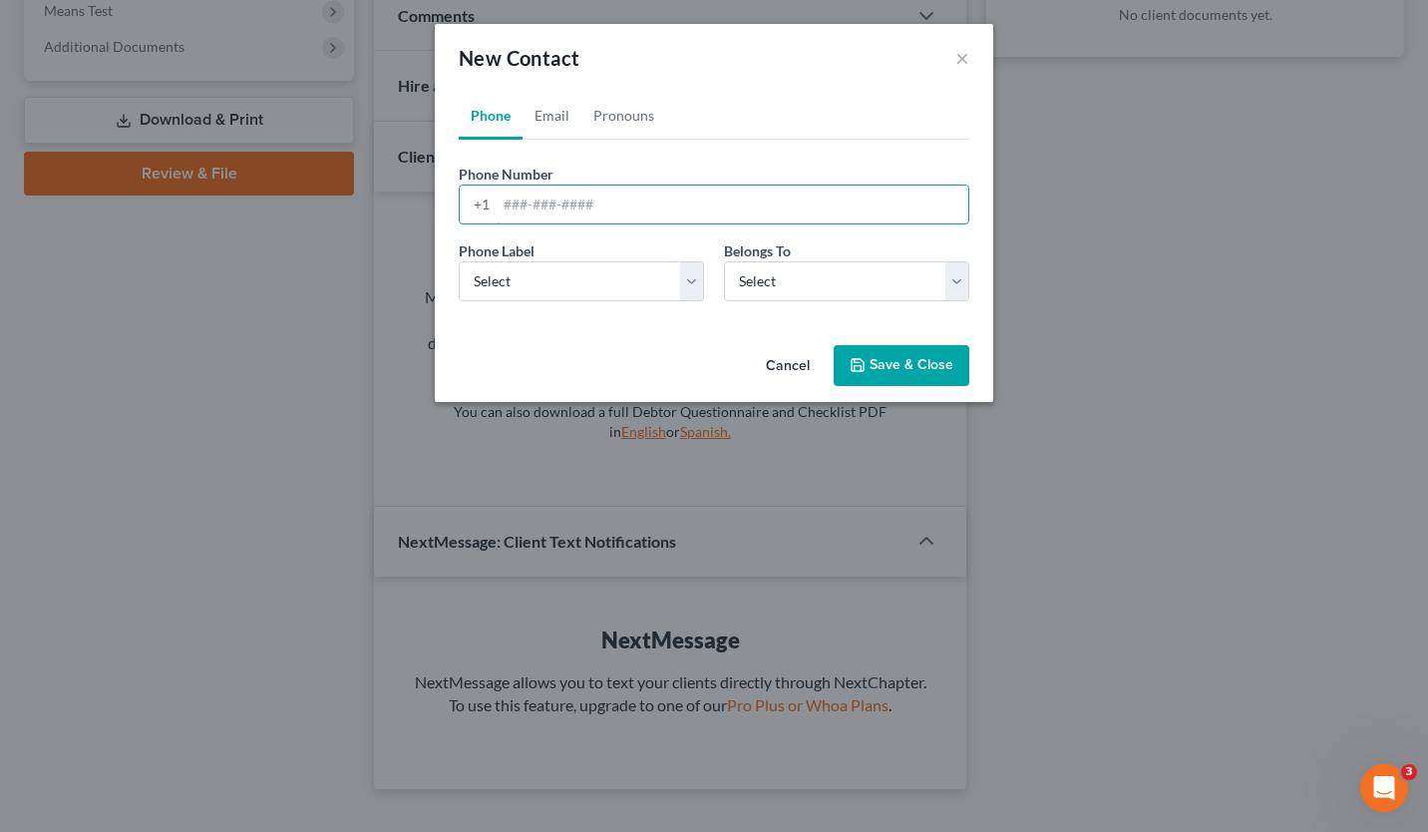
click at [625, 199] on input "tel" at bounding box center [733, 205] width 472 height 38
type input "[PHONE_NUMBER]"
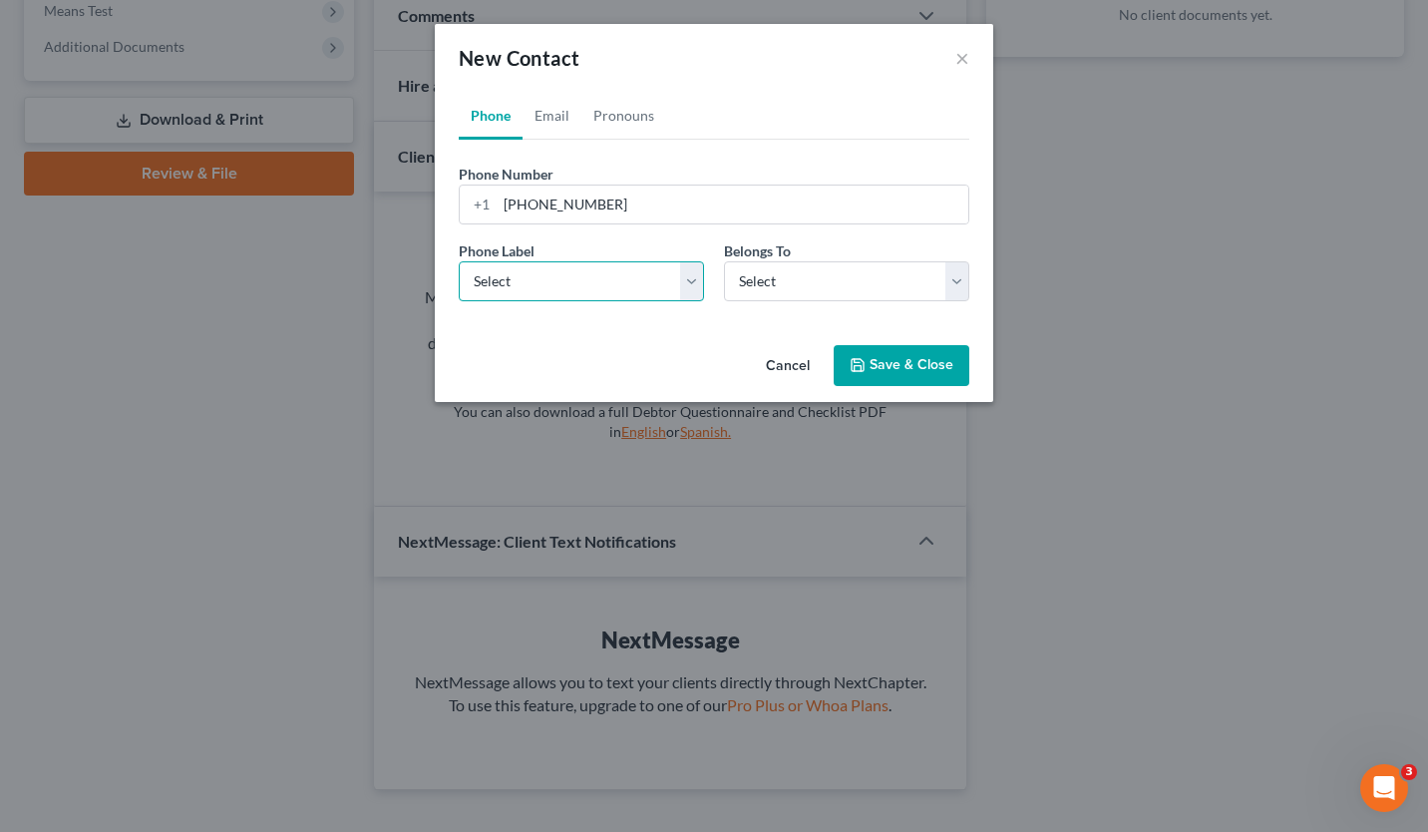
click at [702, 284] on select "Select Mobile Home Work Other" at bounding box center [581, 281] width 245 height 40
select select "0"
click at [459, 261] on select "Select Mobile Home Work Other" at bounding box center [581, 281] width 245 height 40
click at [960, 276] on select "Select Client Other" at bounding box center [846, 281] width 245 height 40
select select "0"
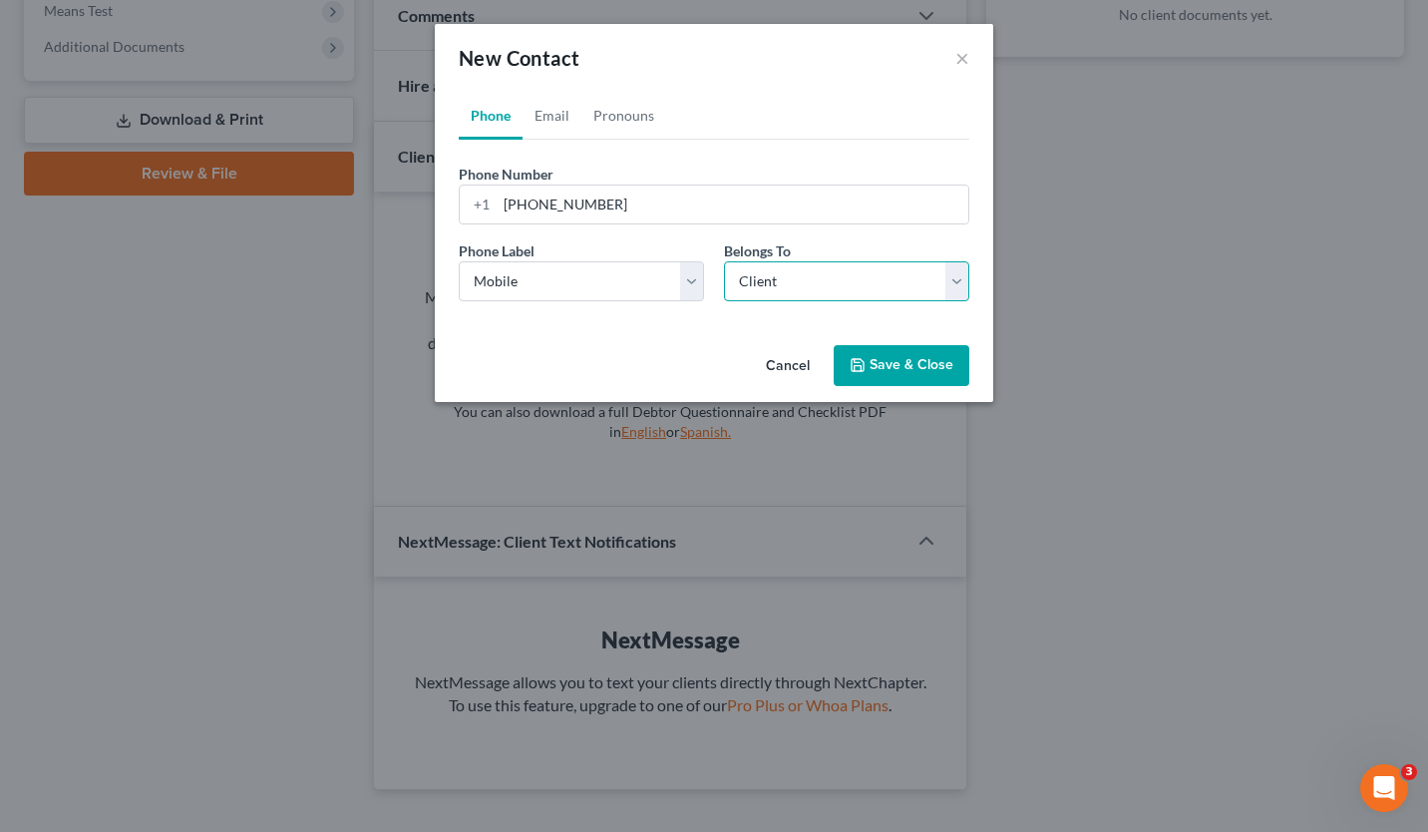
click at [724, 261] on select "Select Client Other" at bounding box center [846, 281] width 245 height 40
click at [906, 362] on button "Save & Close" at bounding box center [902, 366] width 136 height 42
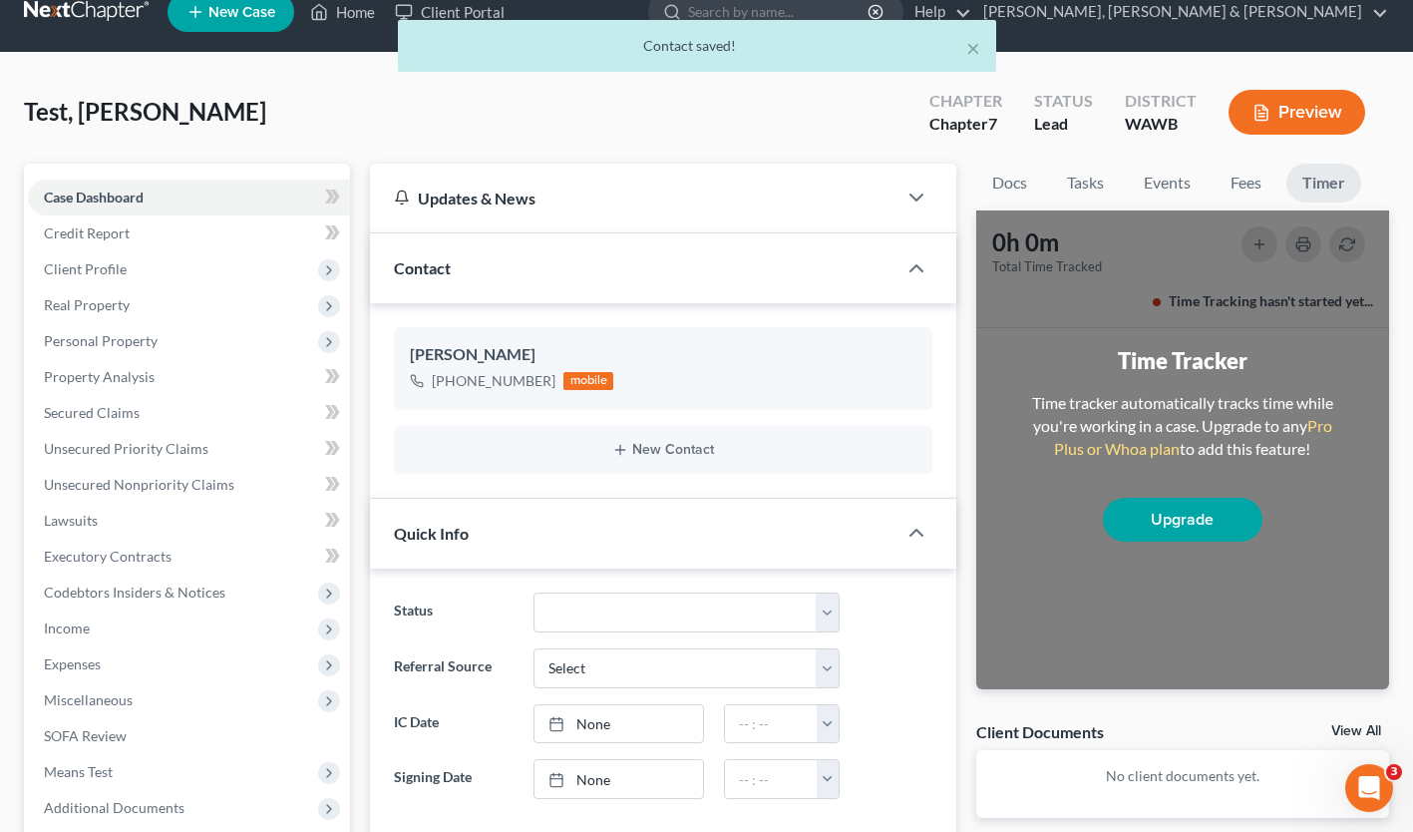
scroll to position [0, 0]
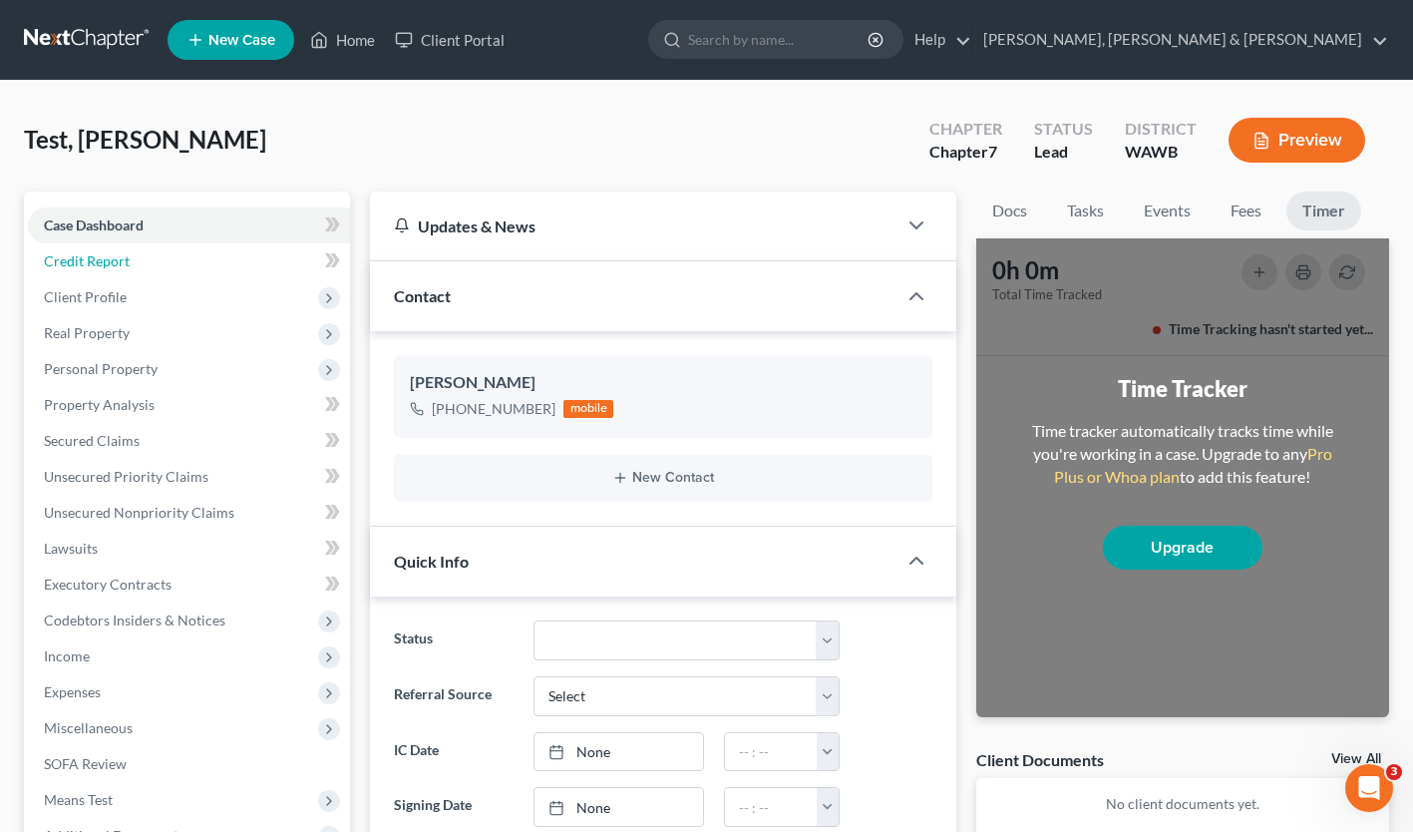
click at [96, 256] on span "Credit Report" at bounding box center [87, 260] width 86 height 17
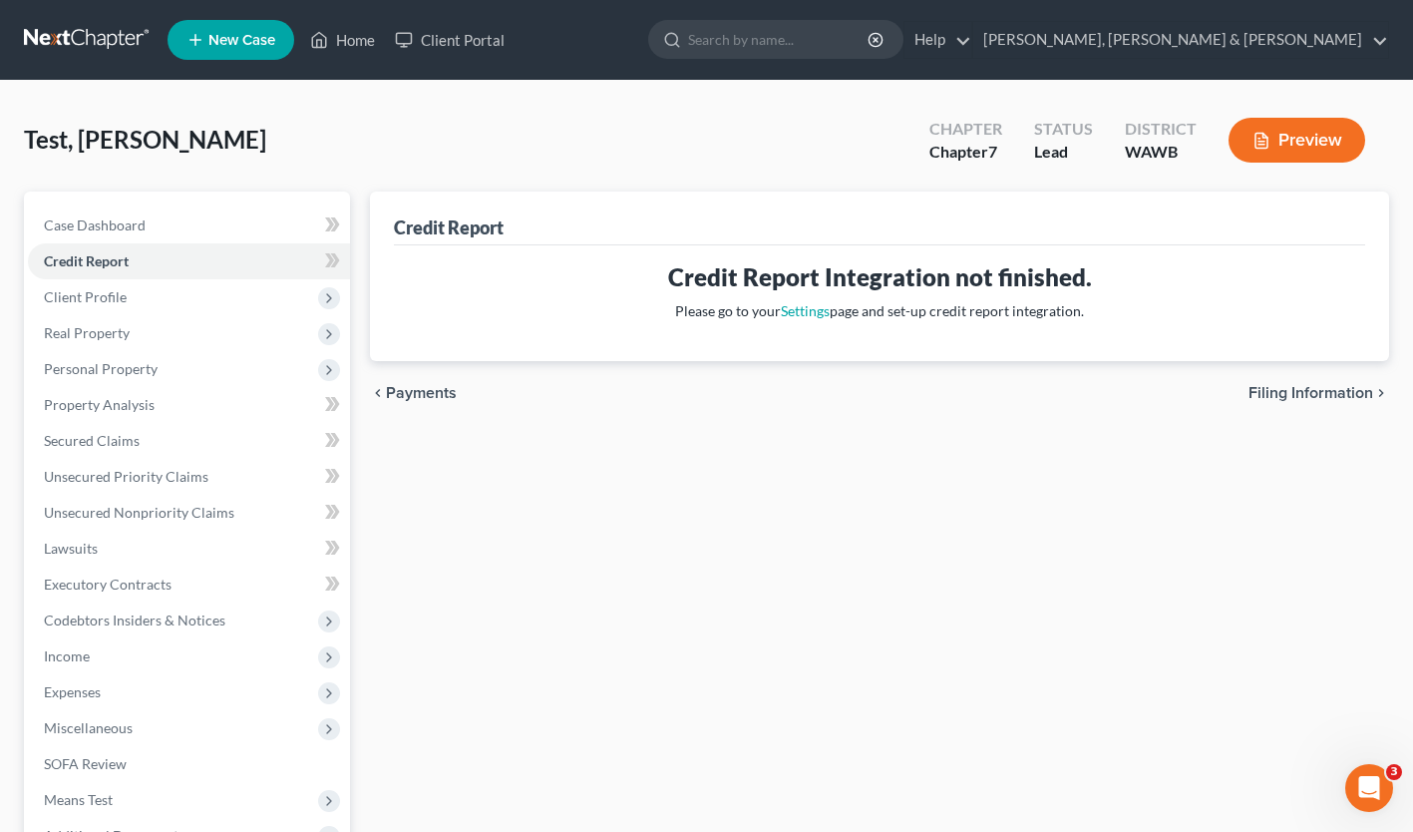
click at [101, 298] on span "Client Profile" at bounding box center [85, 296] width 83 height 17
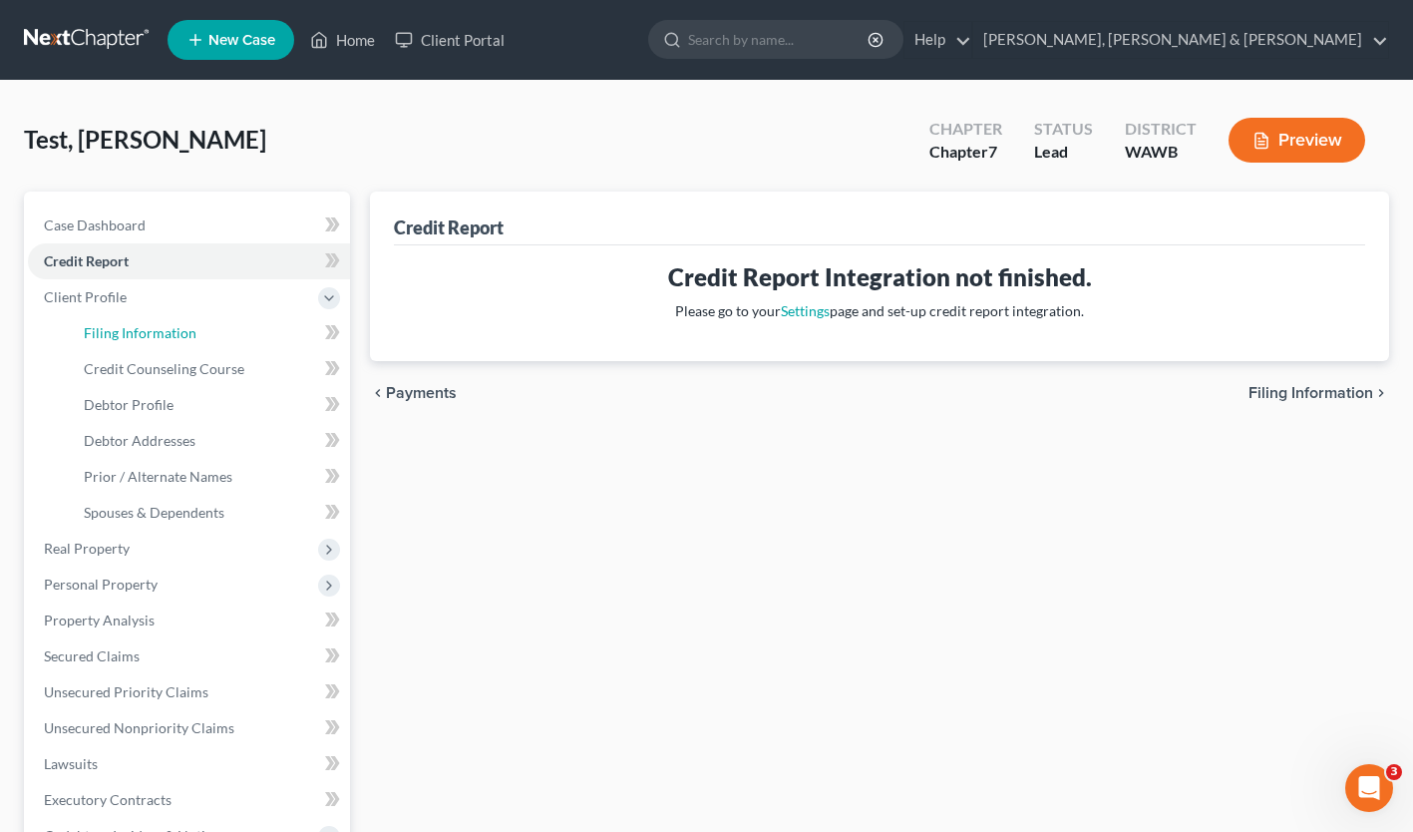
click at [132, 329] on span "Filing Information" at bounding box center [140, 332] width 113 height 17
select select "1"
select select "0"
select select "87"
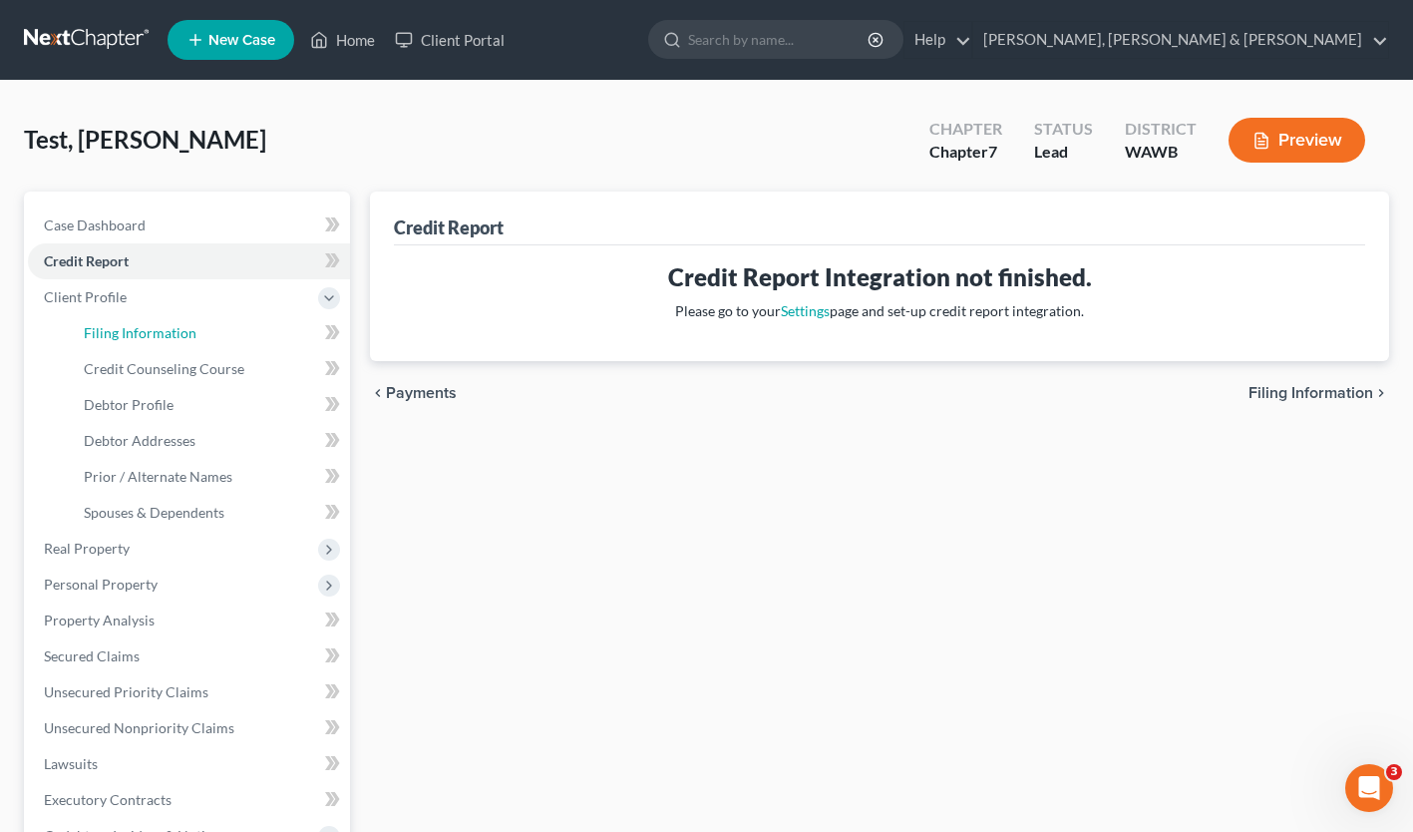
select select "50"
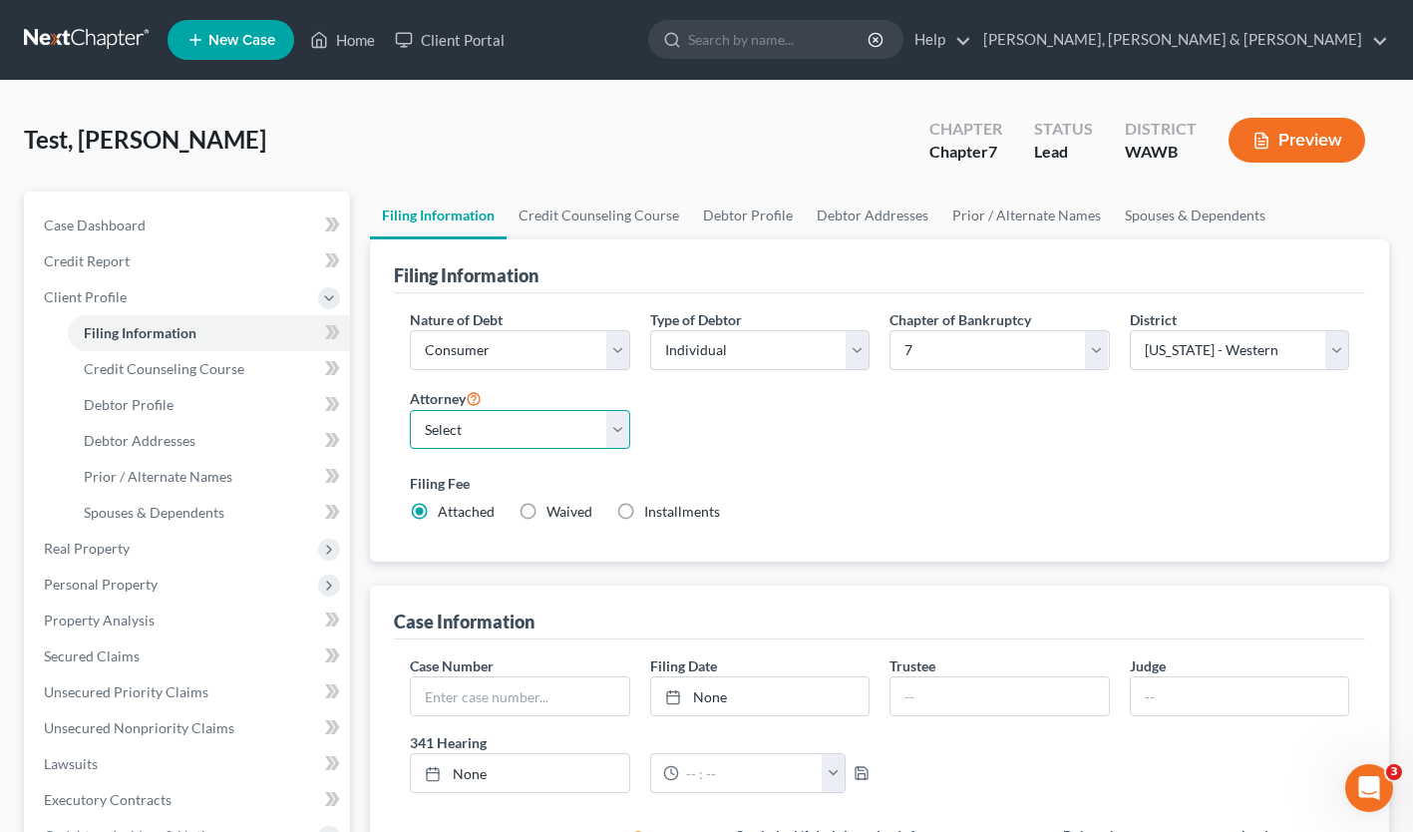
click at [612, 430] on select "Select" at bounding box center [519, 430] width 219 height 40
click at [620, 424] on select "Select" at bounding box center [519, 430] width 219 height 40
click at [370, 35] on link "Home" at bounding box center [342, 40] width 85 height 36
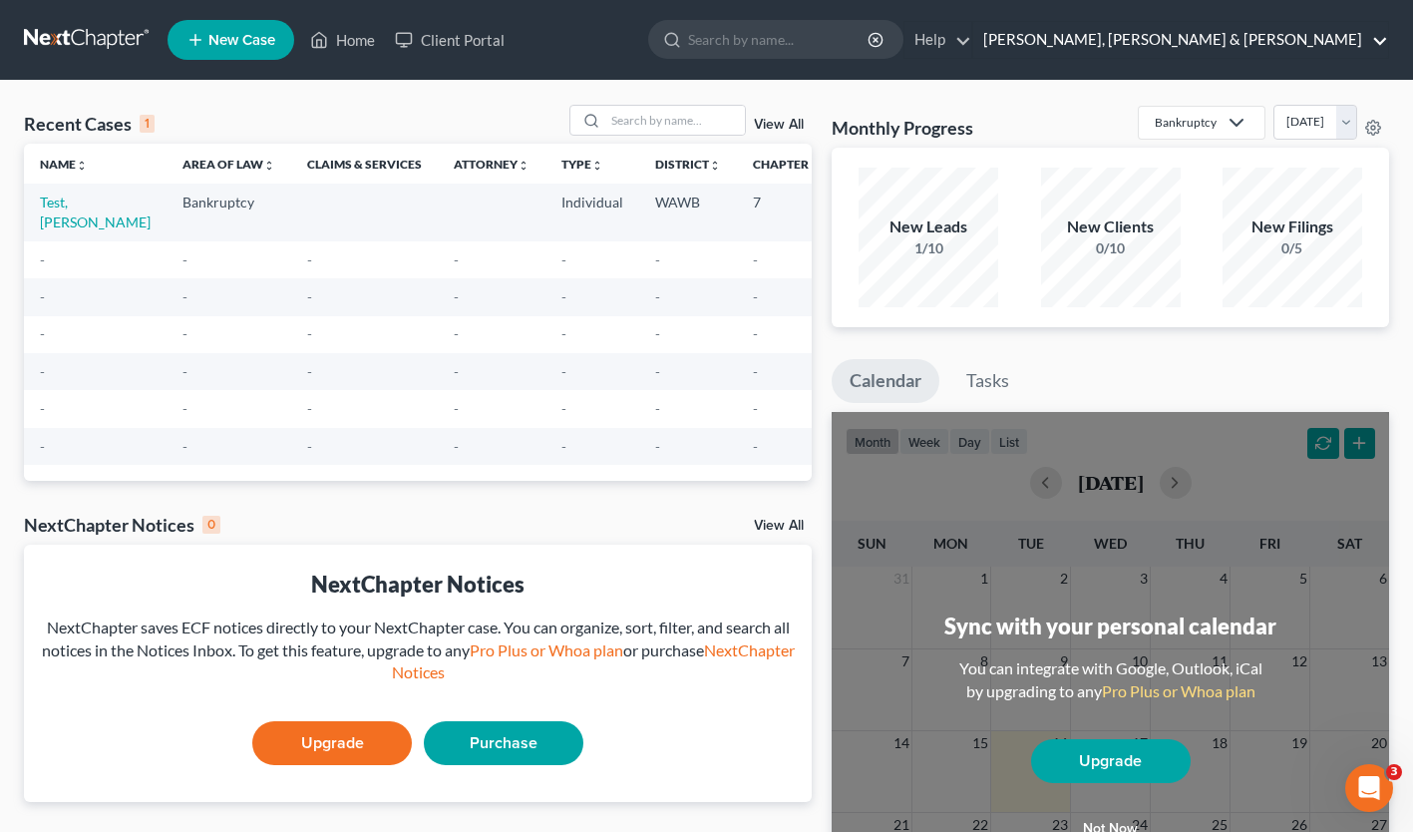
click at [1386, 35] on link "[PERSON_NAME], [PERSON_NAME] & [PERSON_NAME]" at bounding box center [1180, 40] width 415 height 36
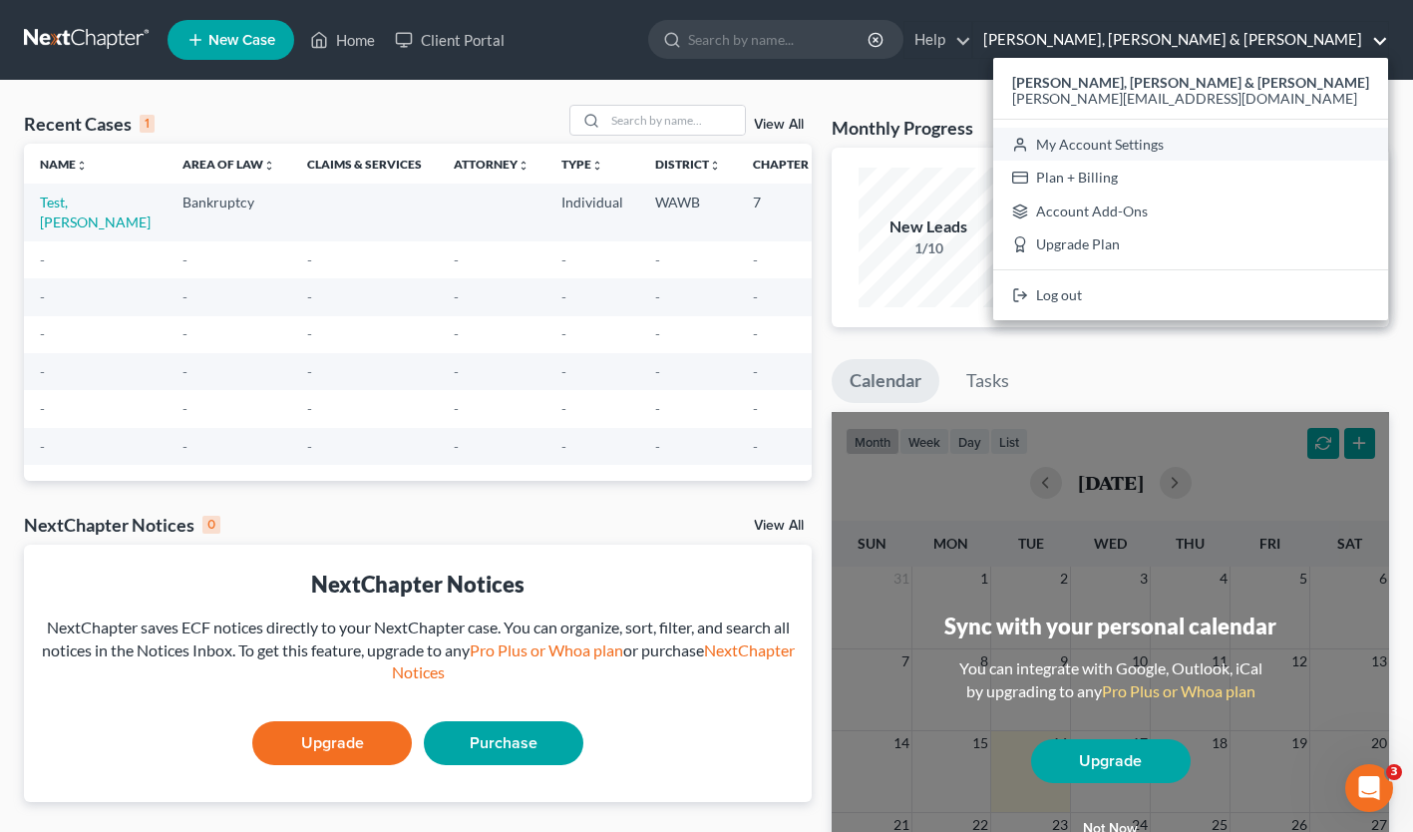
click at [1252, 137] on link "My Account Settings" at bounding box center [1190, 145] width 395 height 34
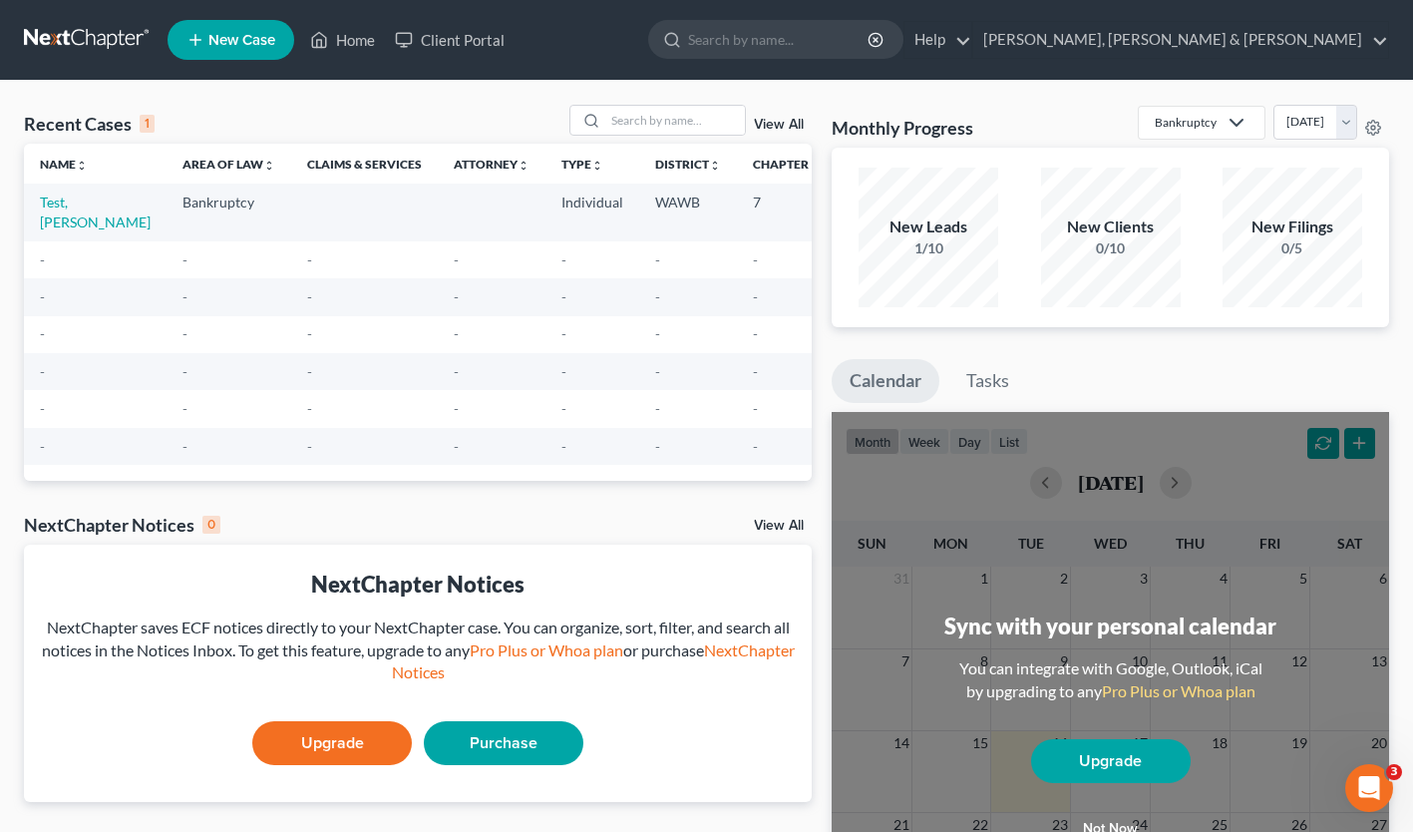
select select "87"
select select "24"
select select "50"
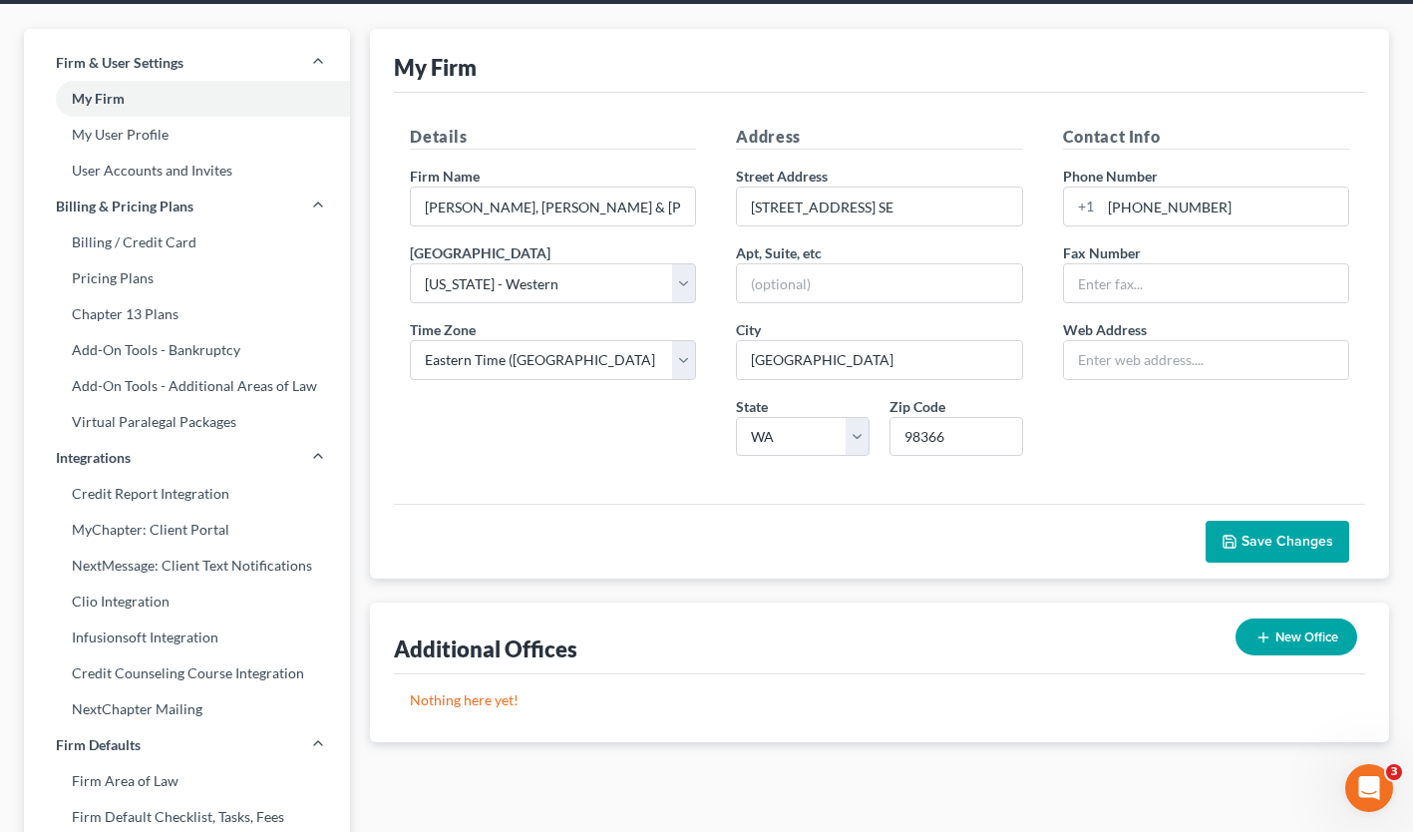
scroll to position [100, 0]
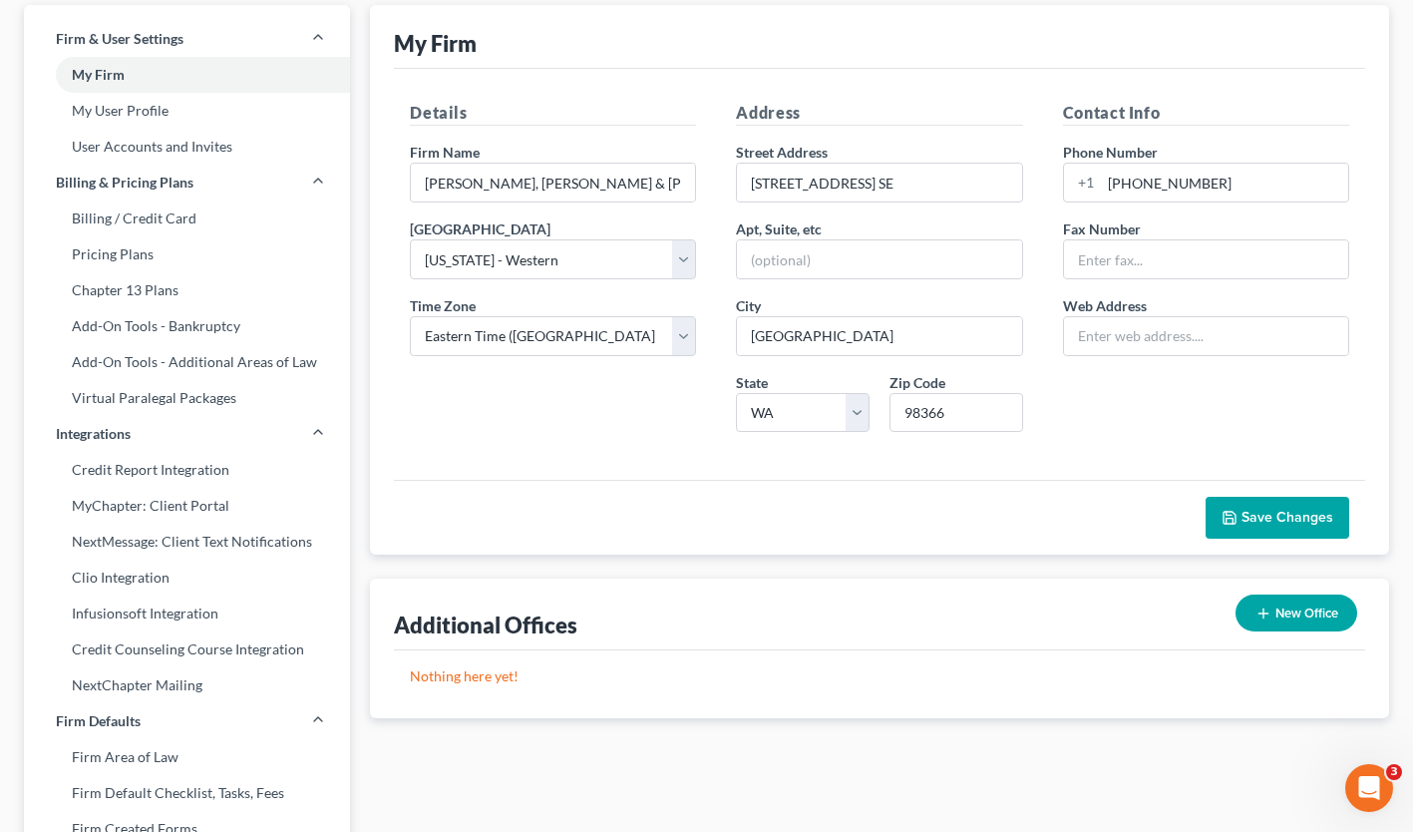
click at [149, 108] on link "My User Profile" at bounding box center [187, 111] width 326 height 36
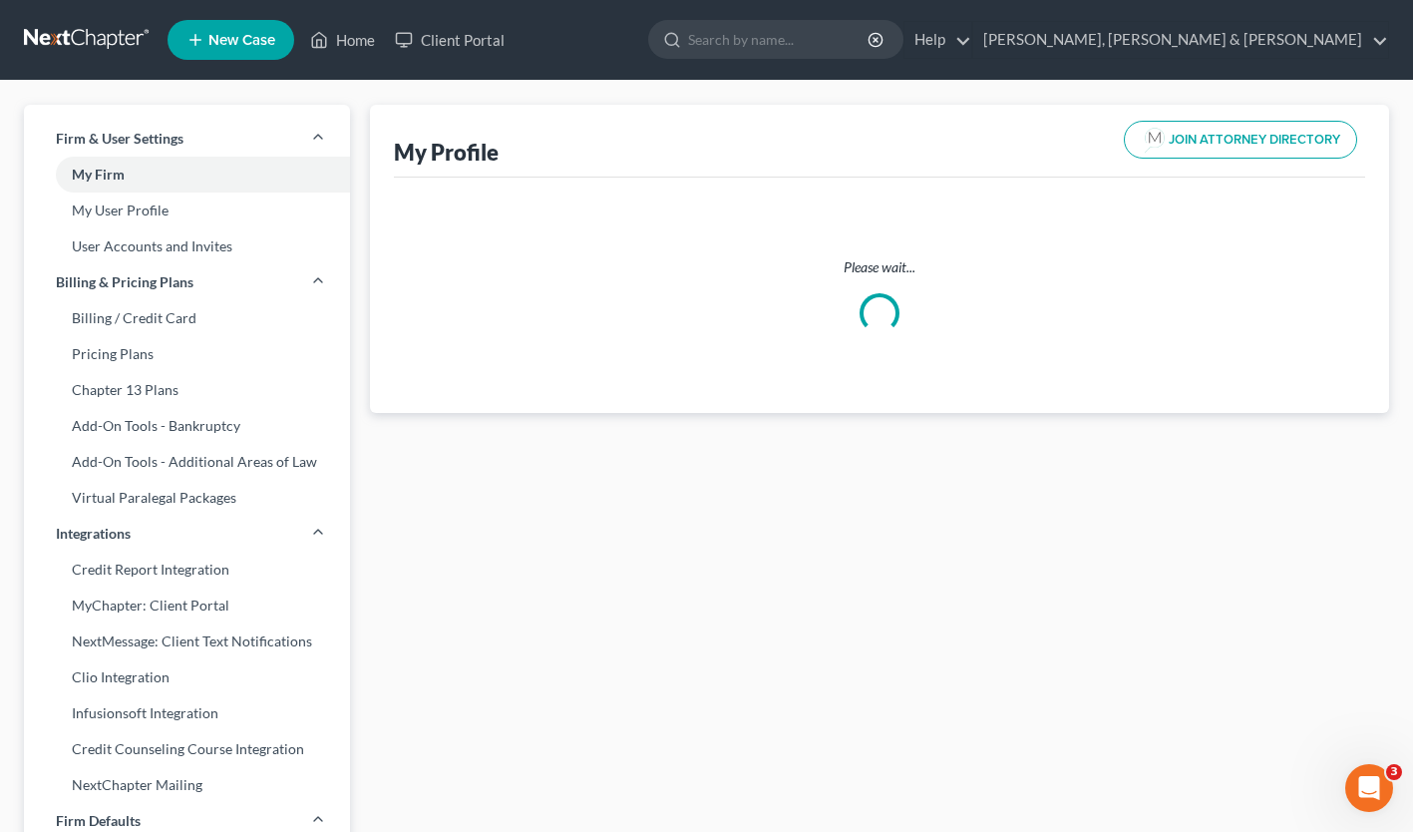
select select "50"
select select "attorney"
select select "0"
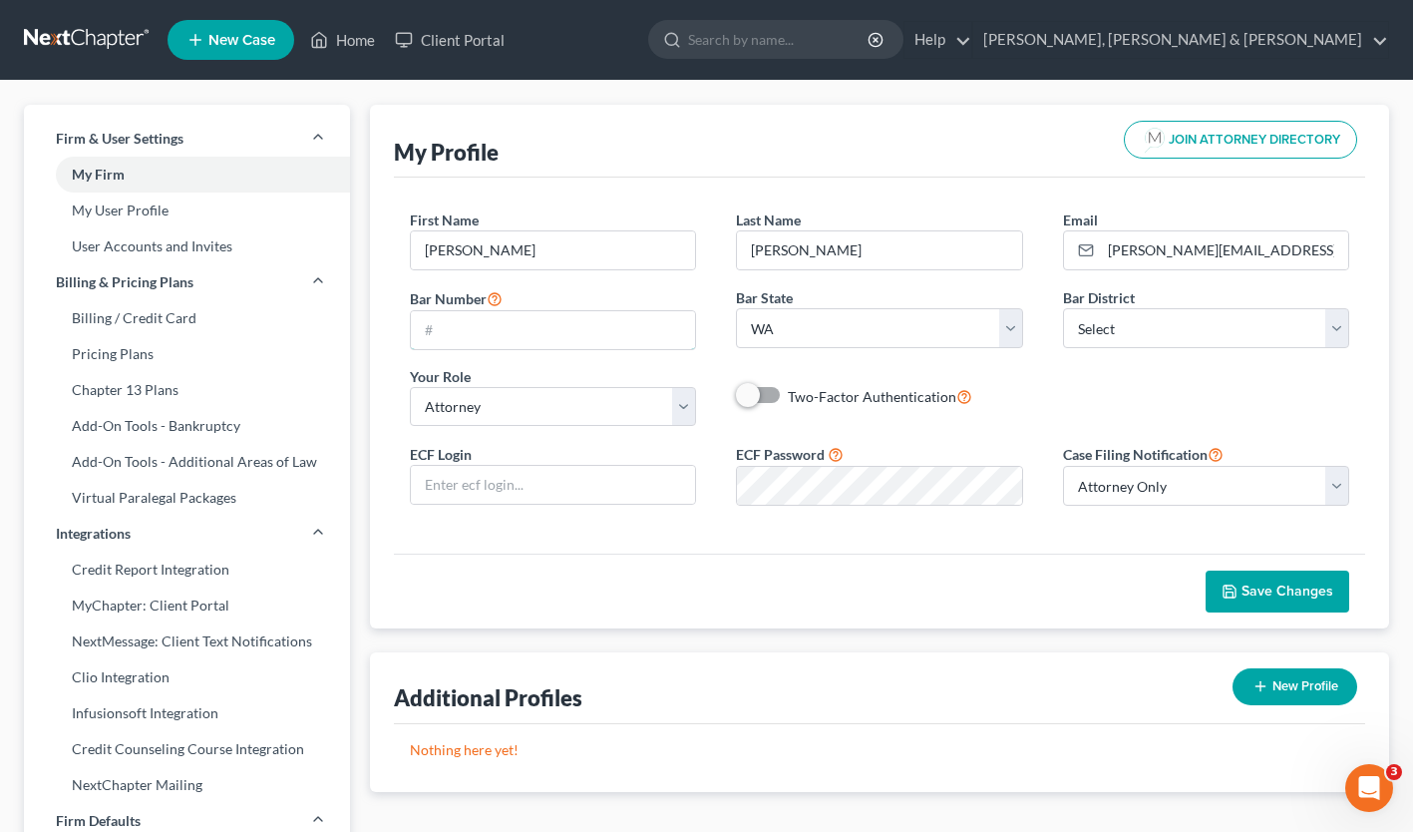
click at [488, 321] on input "text" at bounding box center [553, 330] width 284 height 38
type input "61749+"
click at [1336, 326] on select "Select [US_STATE] - [GEOGRAPHIC_DATA] [US_STATE] - [GEOGRAPHIC_DATA][US_STATE] …" at bounding box center [1206, 328] width 286 height 40
select select "87"
click at [1063, 308] on select "Select [US_STATE] - [GEOGRAPHIC_DATA] [US_STATE] - [GEOGRAPHIC_DATA][US_STATE] …" at bounding box center [1206, 328] width 286 height 40
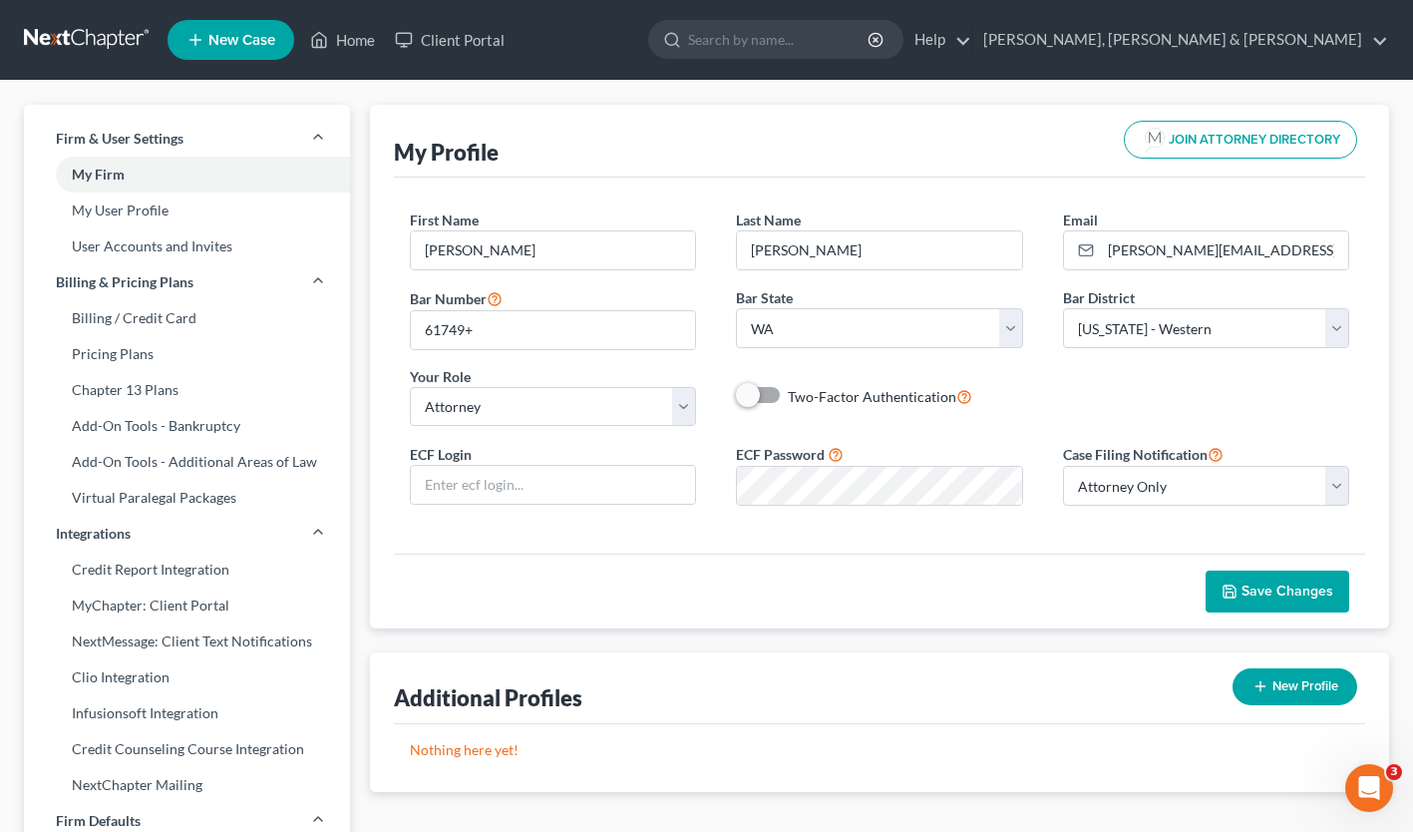
click at [1305, 586] on span "Save Changes" at bounding box center [1288, 590] width 92 height 17
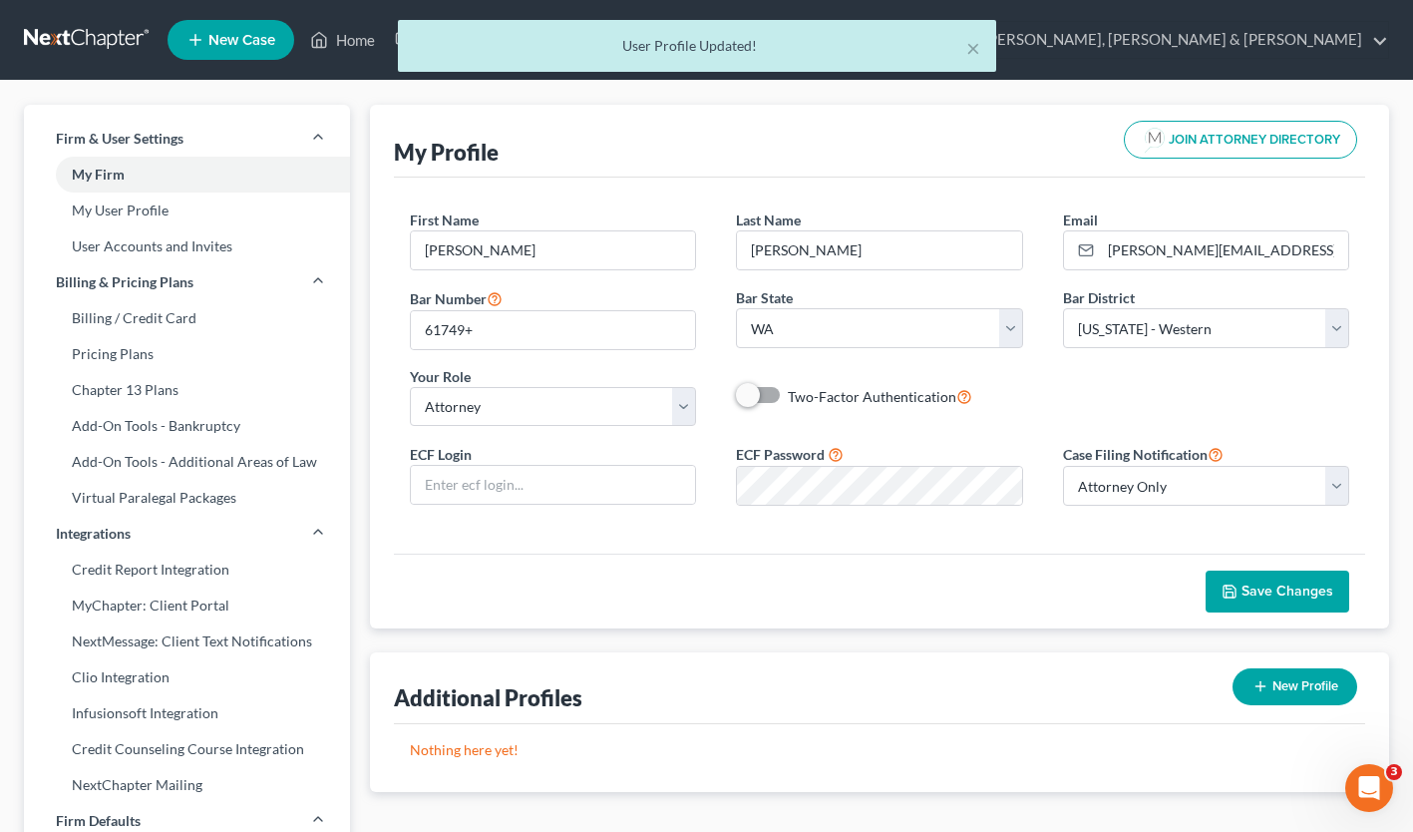
click at [142, 241] on link "User Accounts and Invites" at bounding box center [187, 246] width 326 height 36
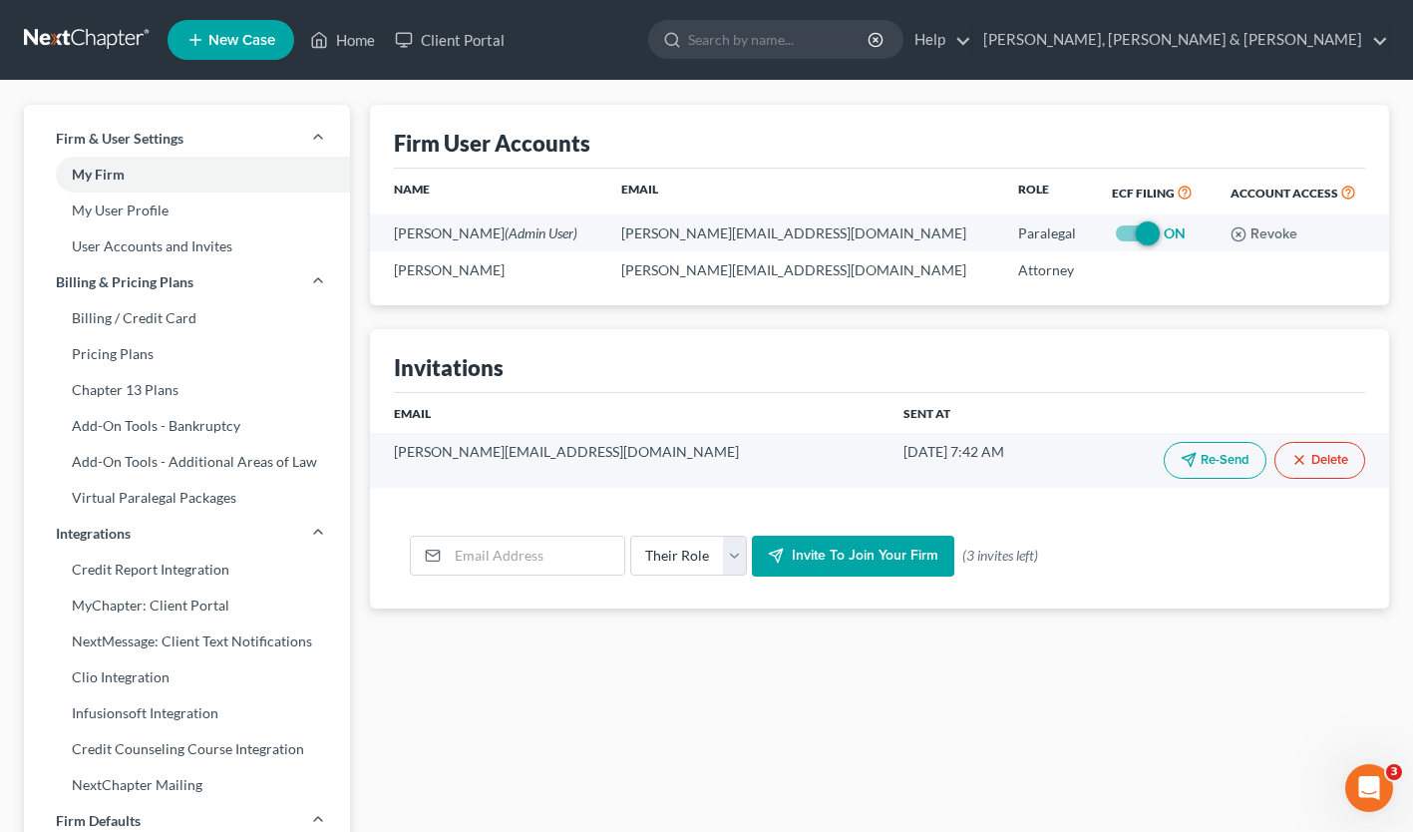
click at [128, 317] on link "Billing / Credit Card" at bounding box center [187, 318] width 326 height 36
select select "50"
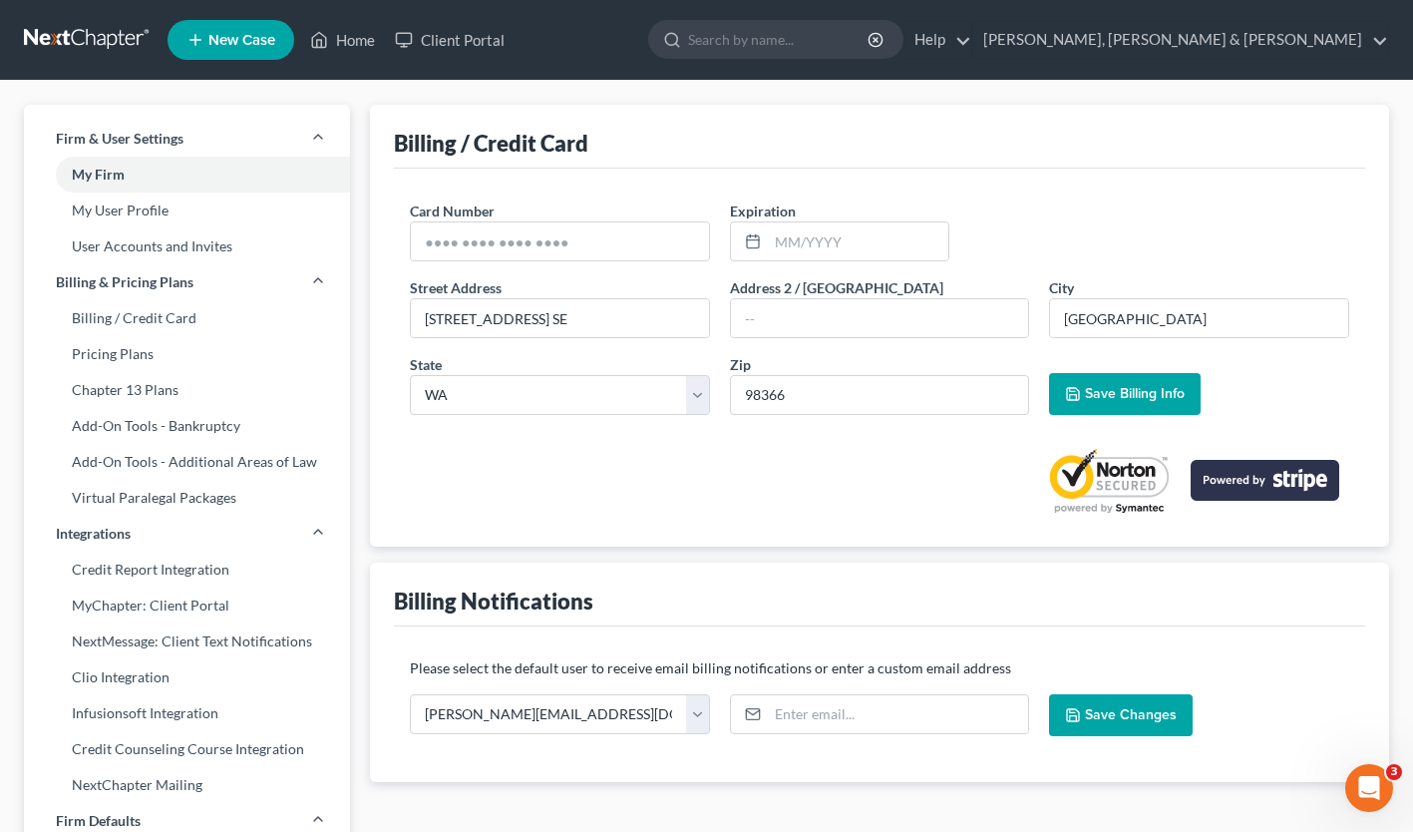
click at [116, 353] on link "Pricing Plans" at bounding box center [187, 354] width 326 height 36
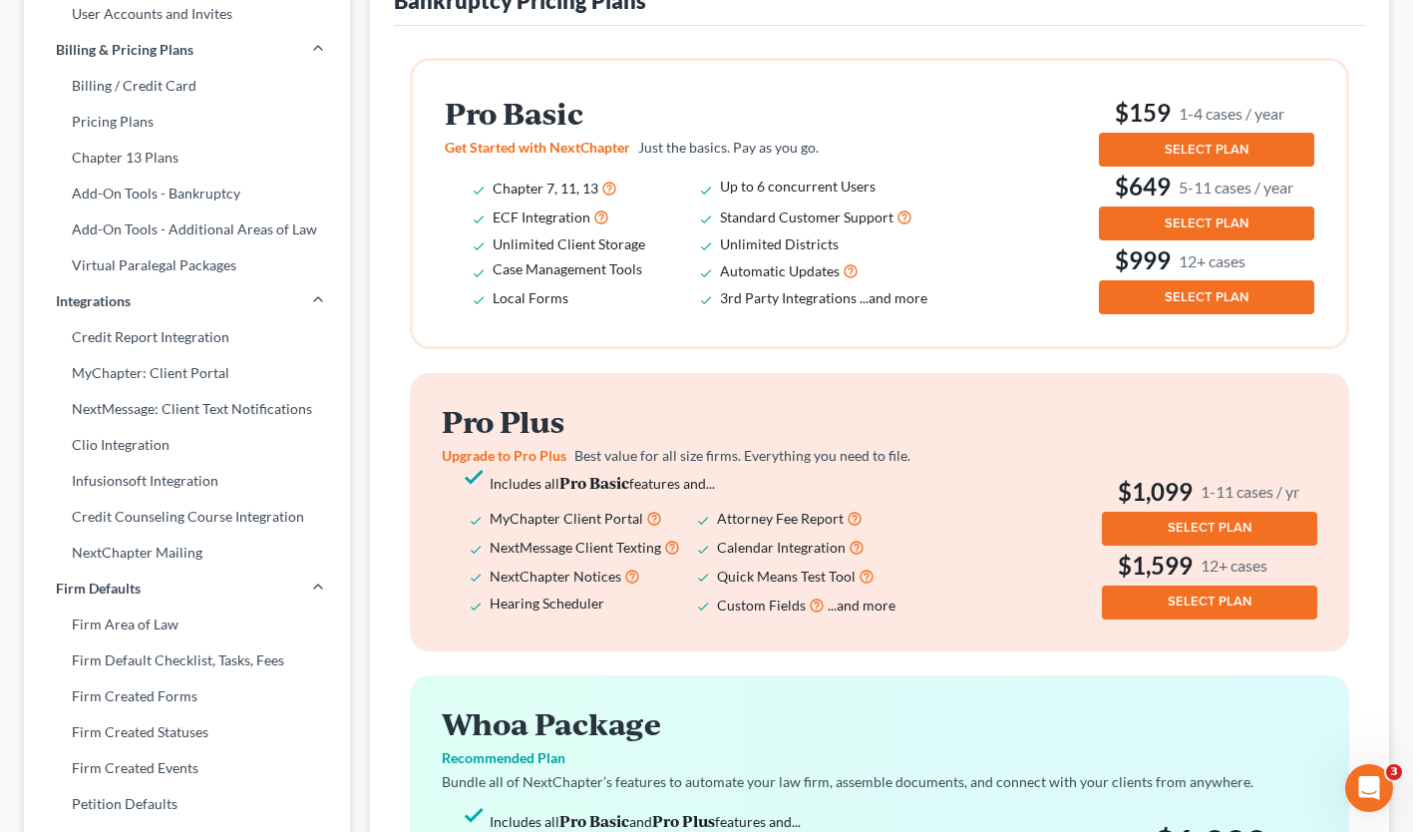
scroll to position [199, 0]
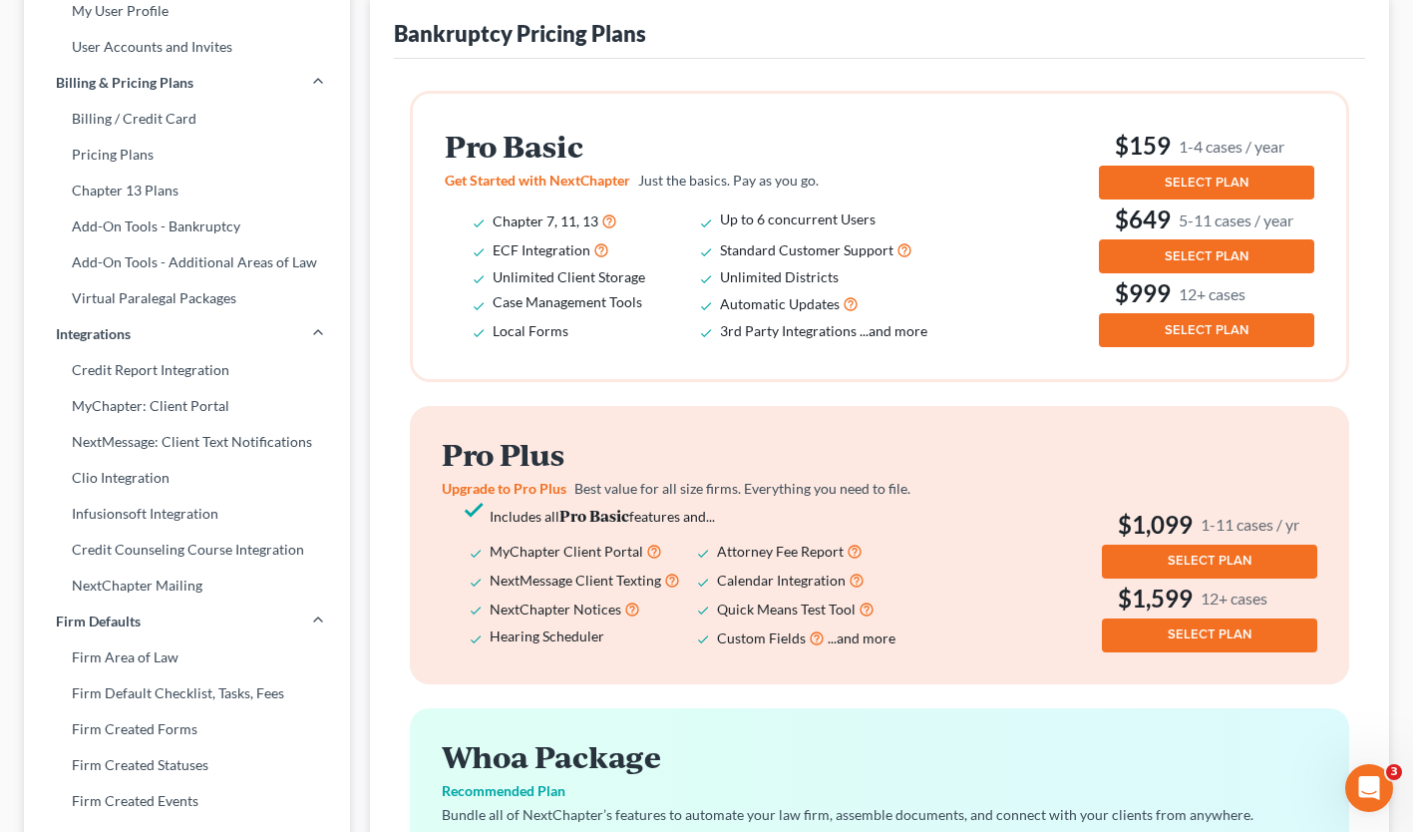
click at [154, 192] on link "Chapter 13 Plans" at bounding box center [187, 191] width 326 height 36
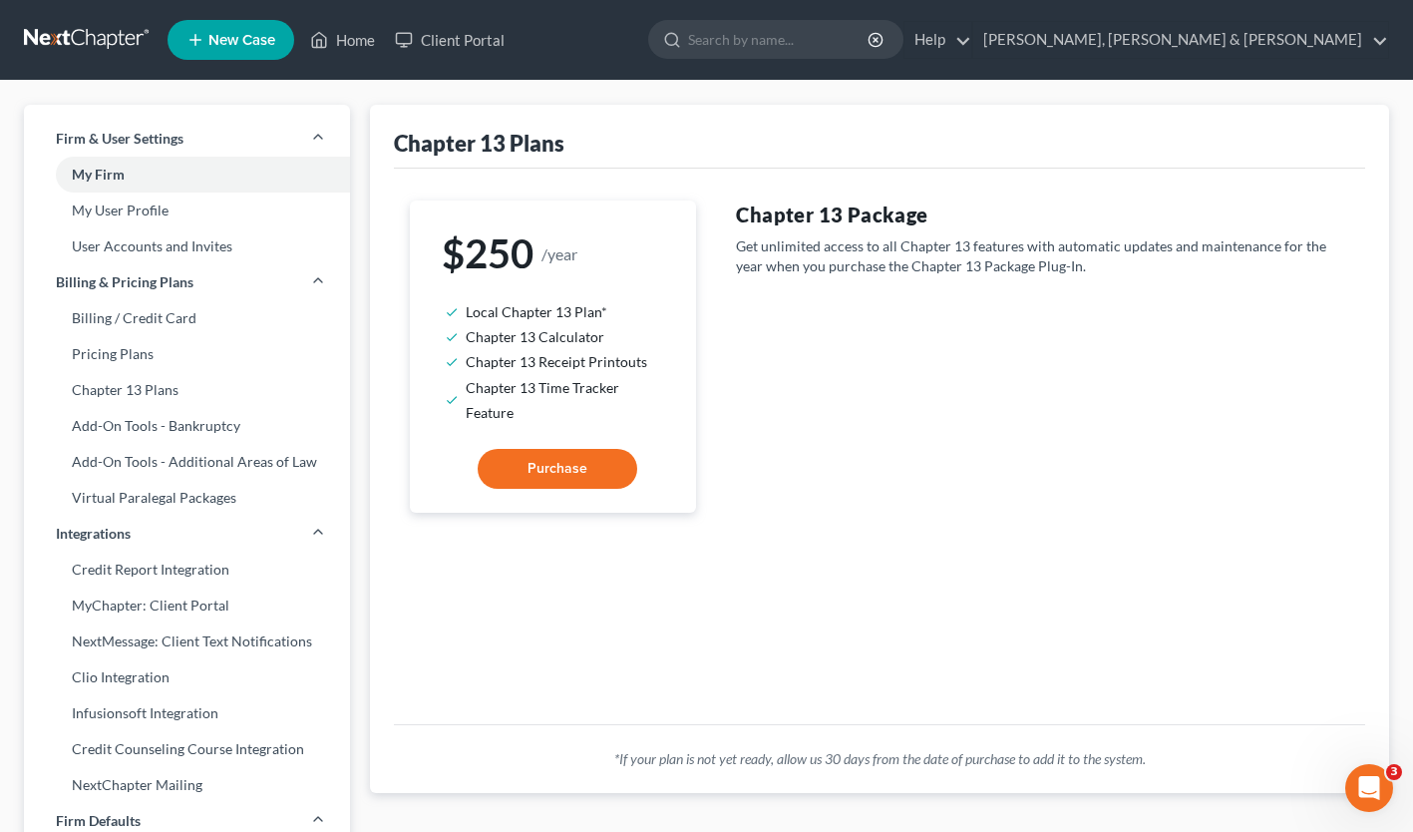
click at [151, 420] on link "Add-On Tools - Bankruptcy" at bounding box center [187, 426] width 326 height 36
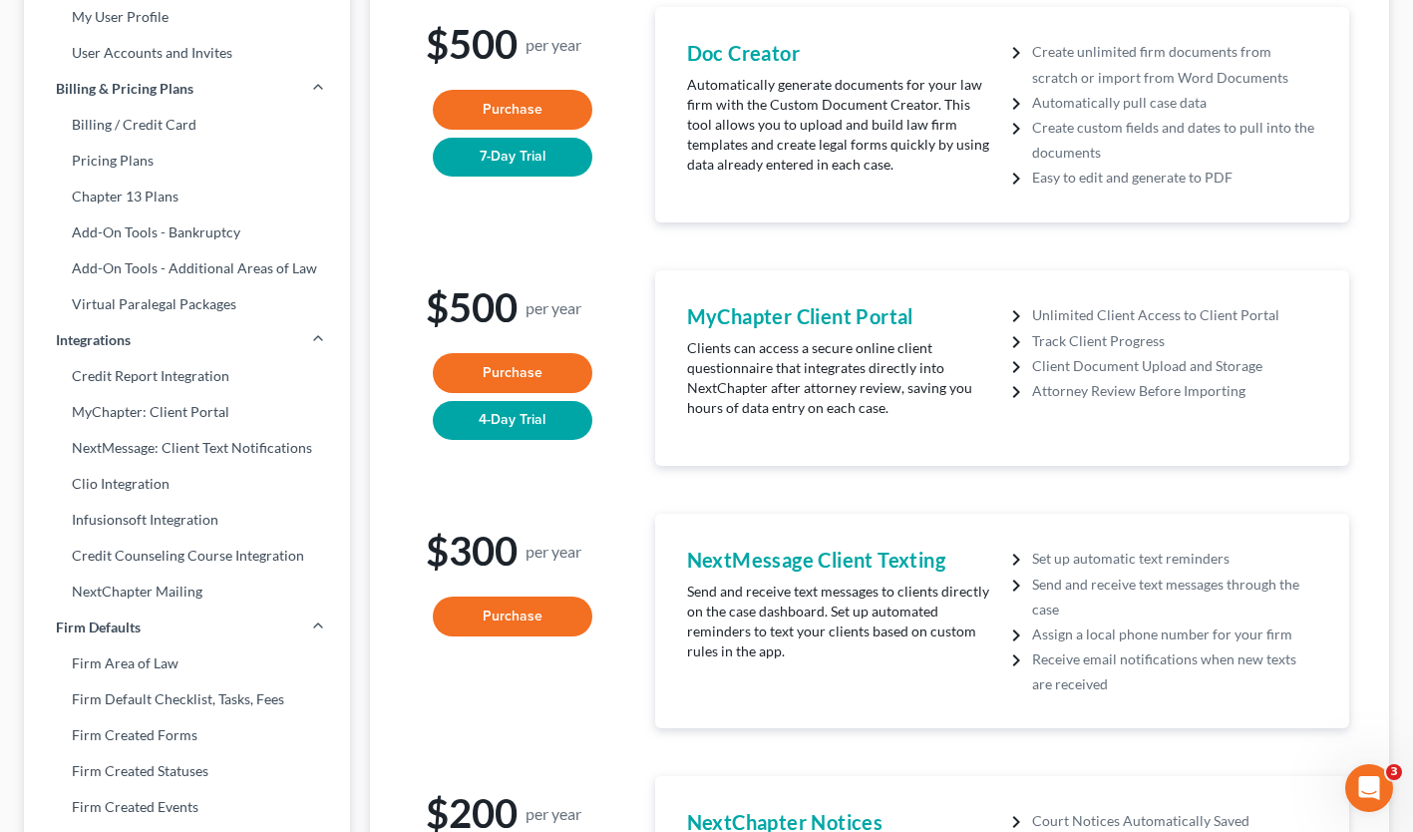
scroll to position [28, 0]
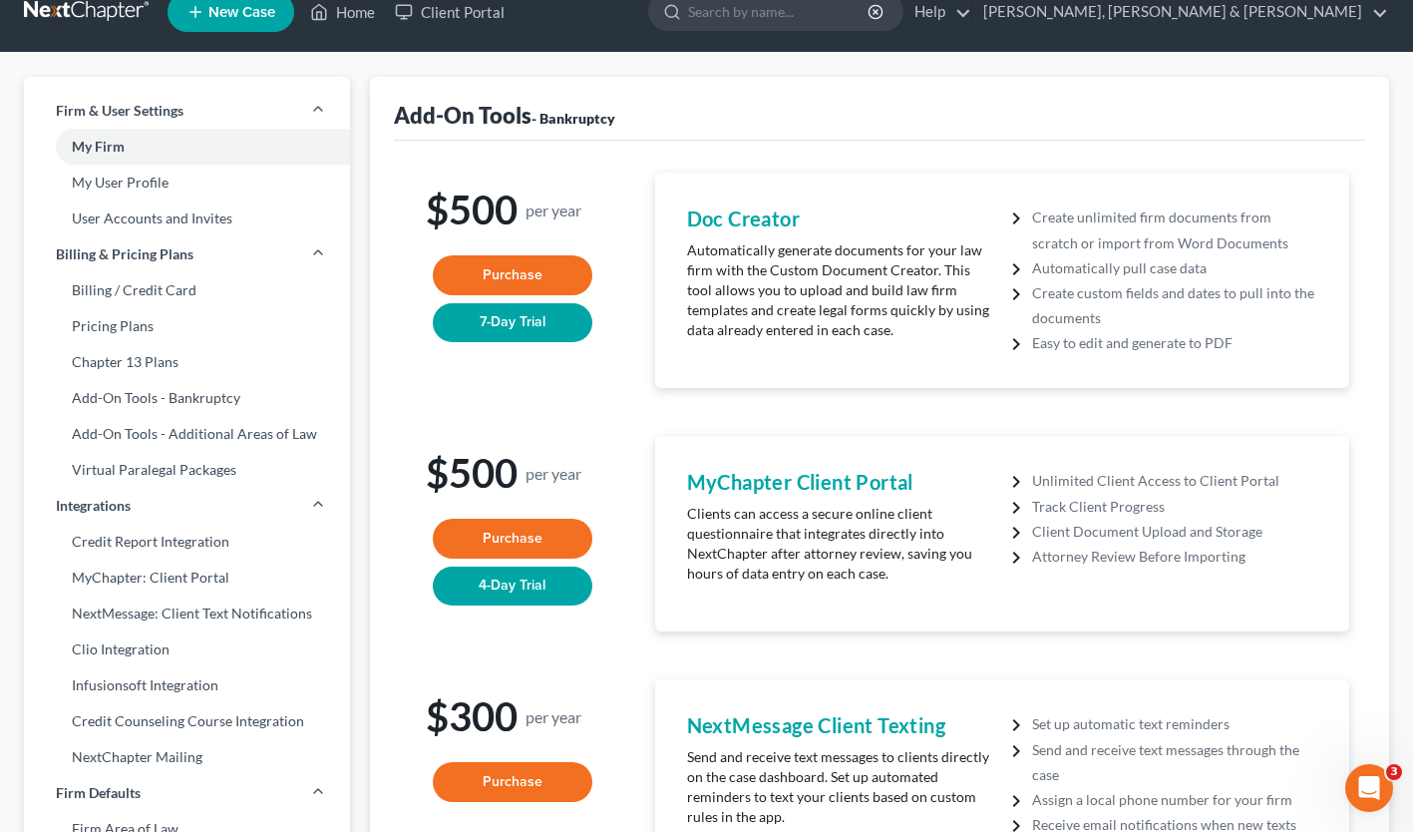
click at [158, 432] on link "Add-On Tools - Additional Areas of Law" at bounding box center [187, 434] width 326 height 36
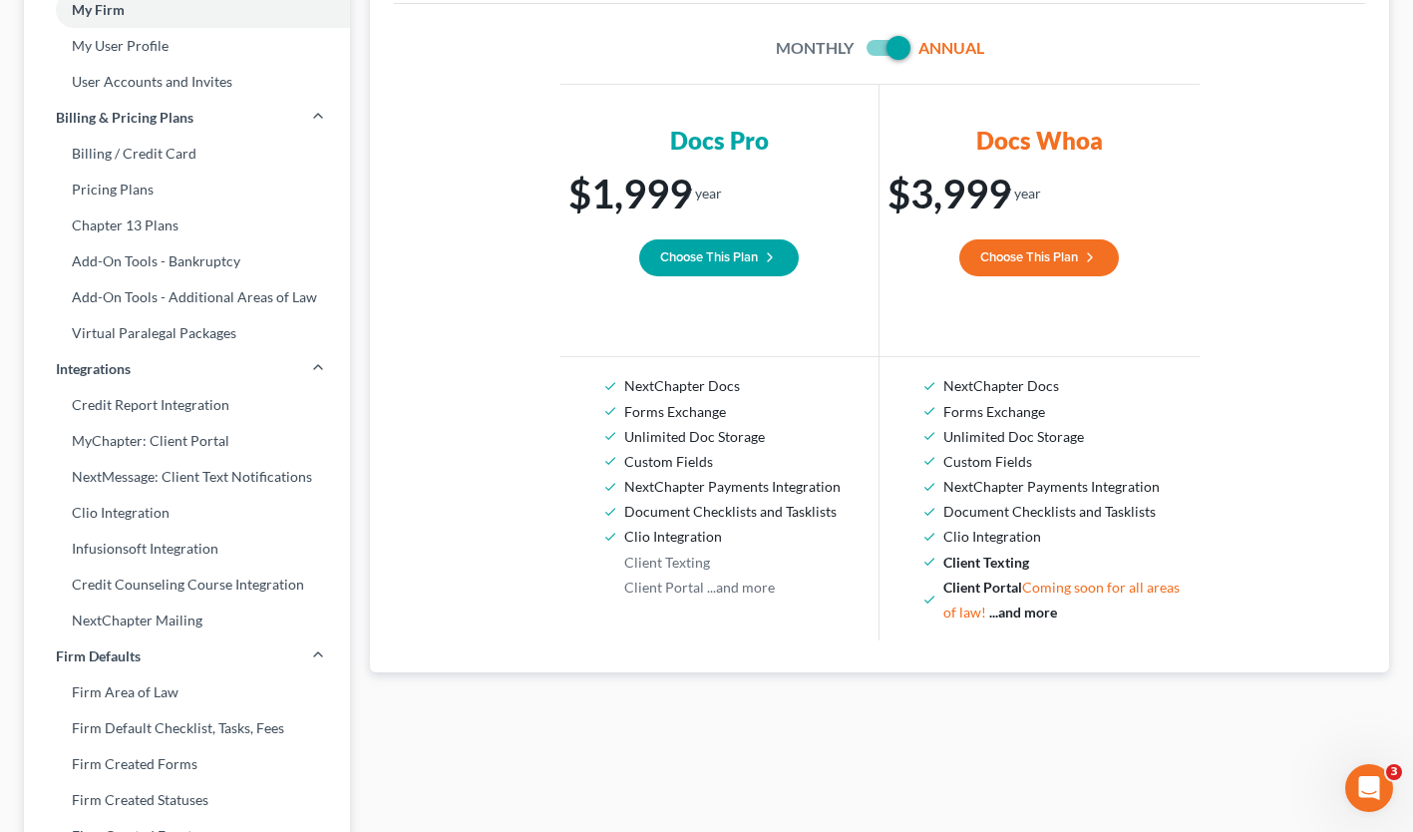
scroll to position [299, 0]
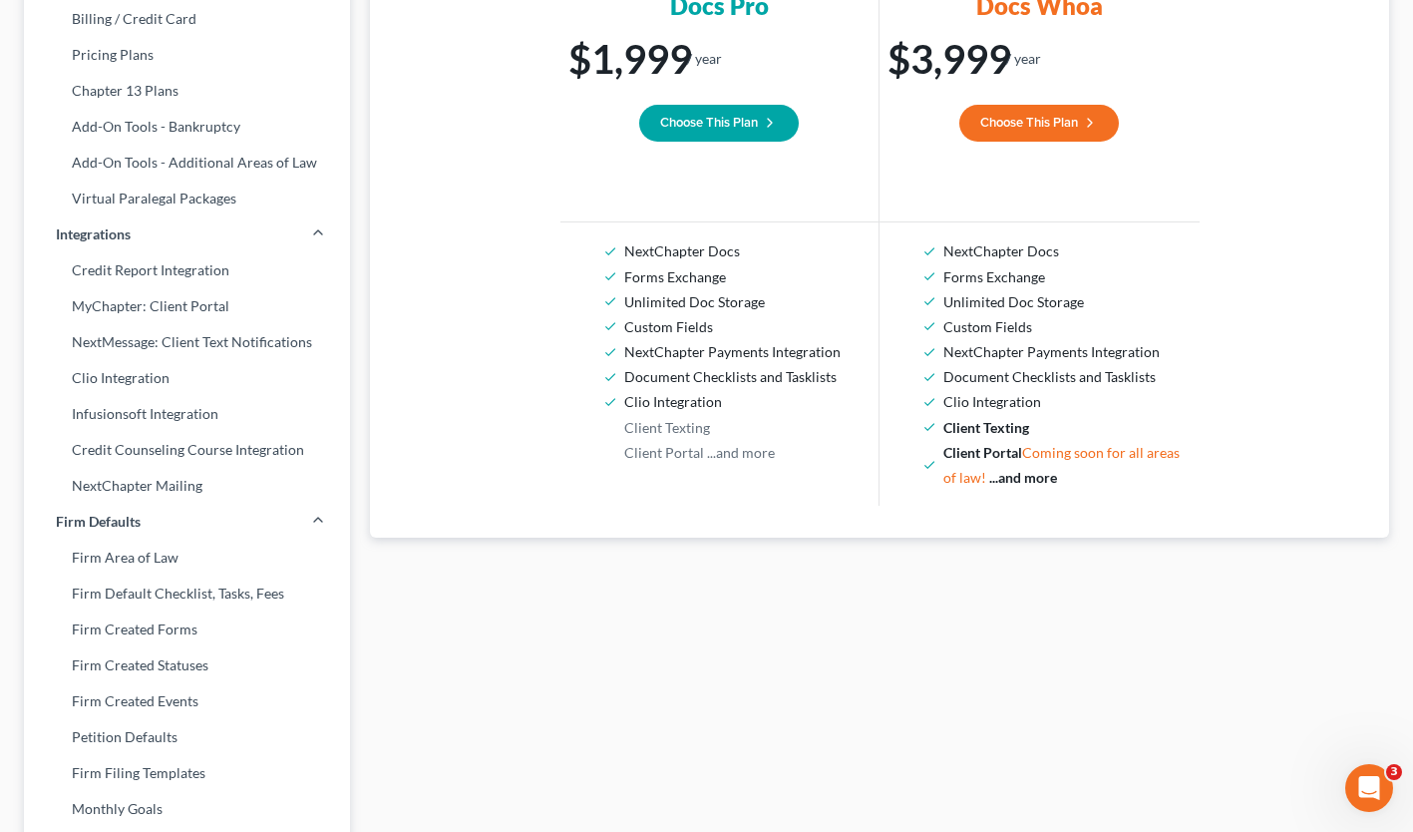
click at [183, 194] on link "Virtual Paralegal Packages" at bounding box center [187, 199] width 326 height 36
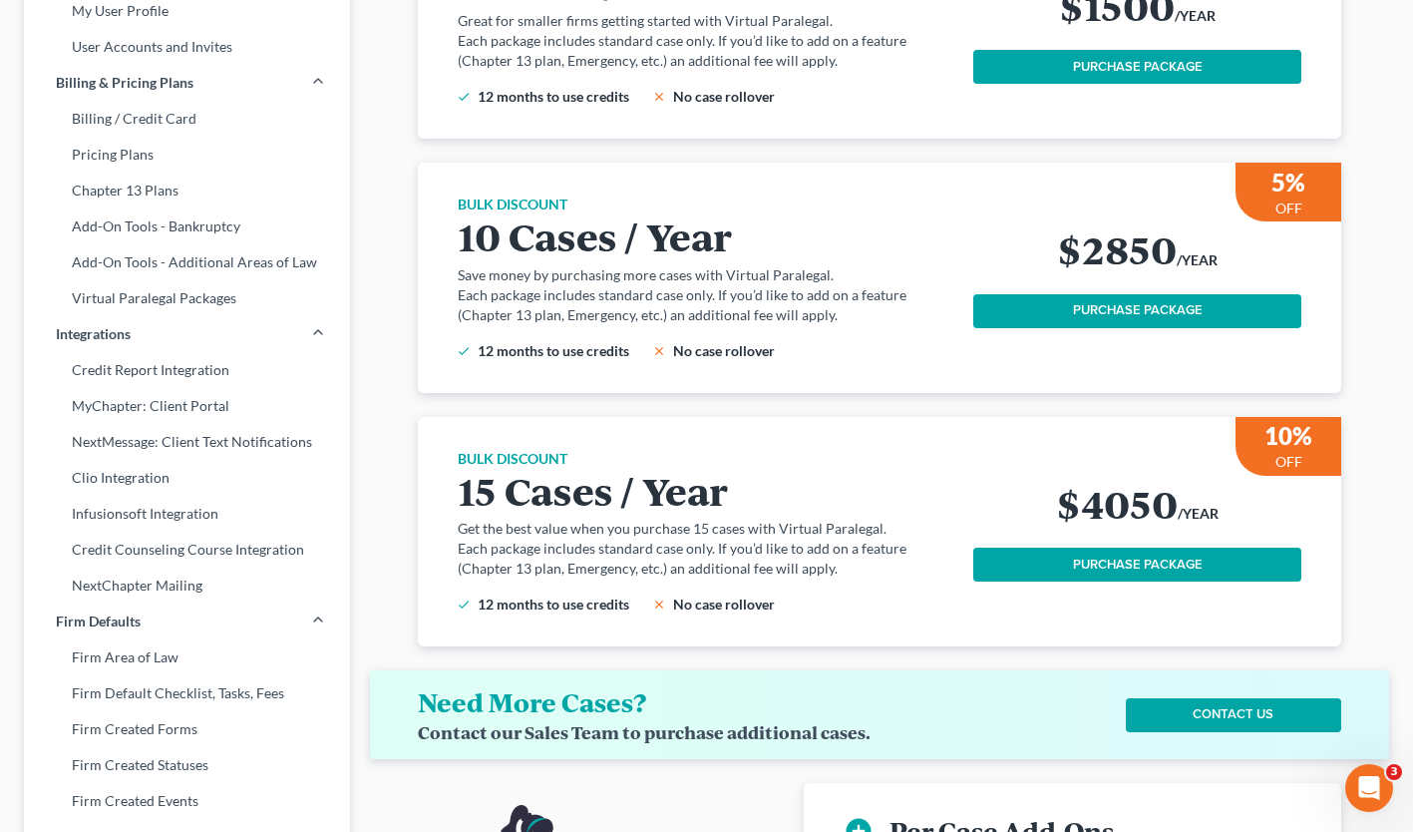
scroll to position [399, 0]
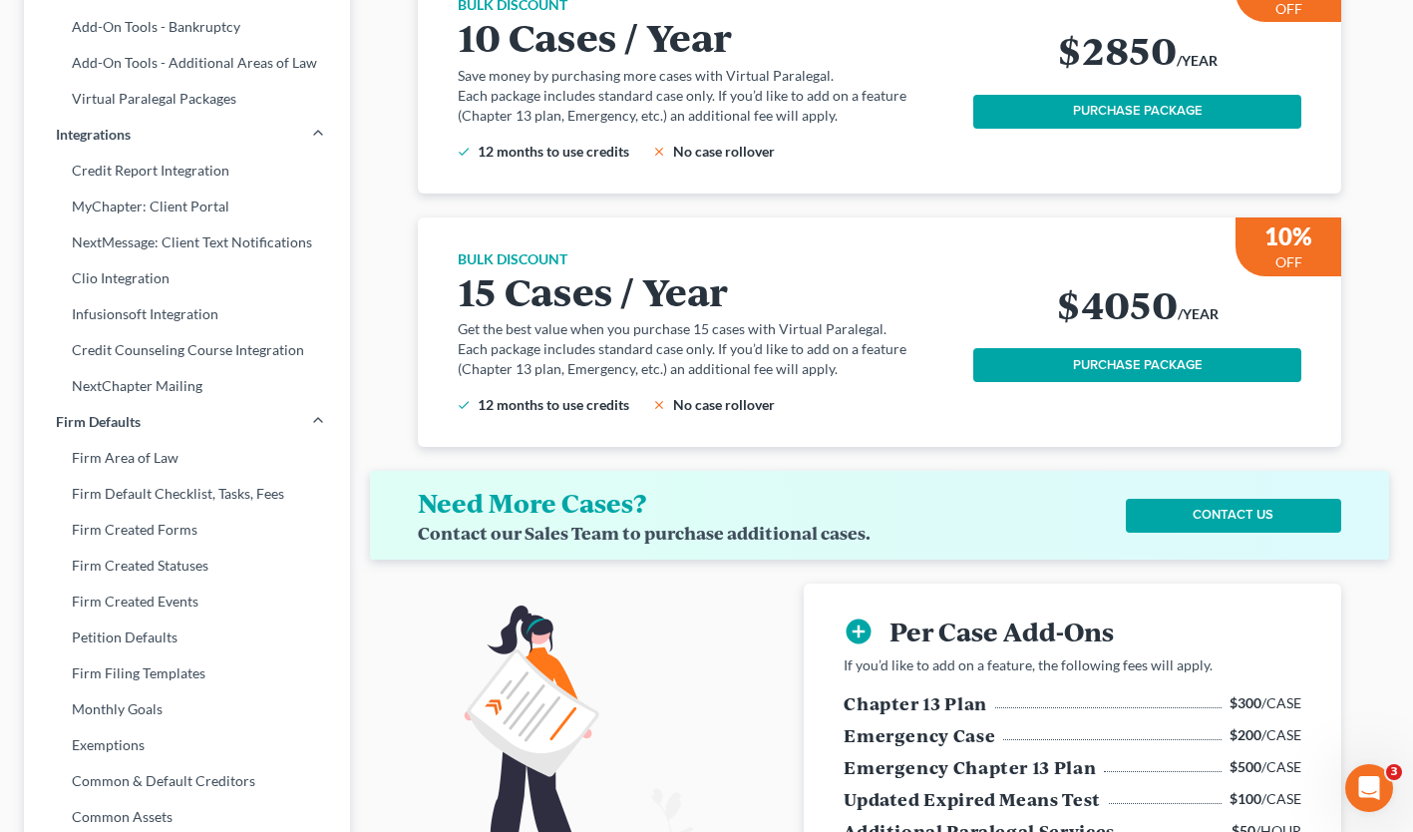
click at [109, 175] on link "Credit Report Integration" at bounding box center [187, 171] width 326 height 36
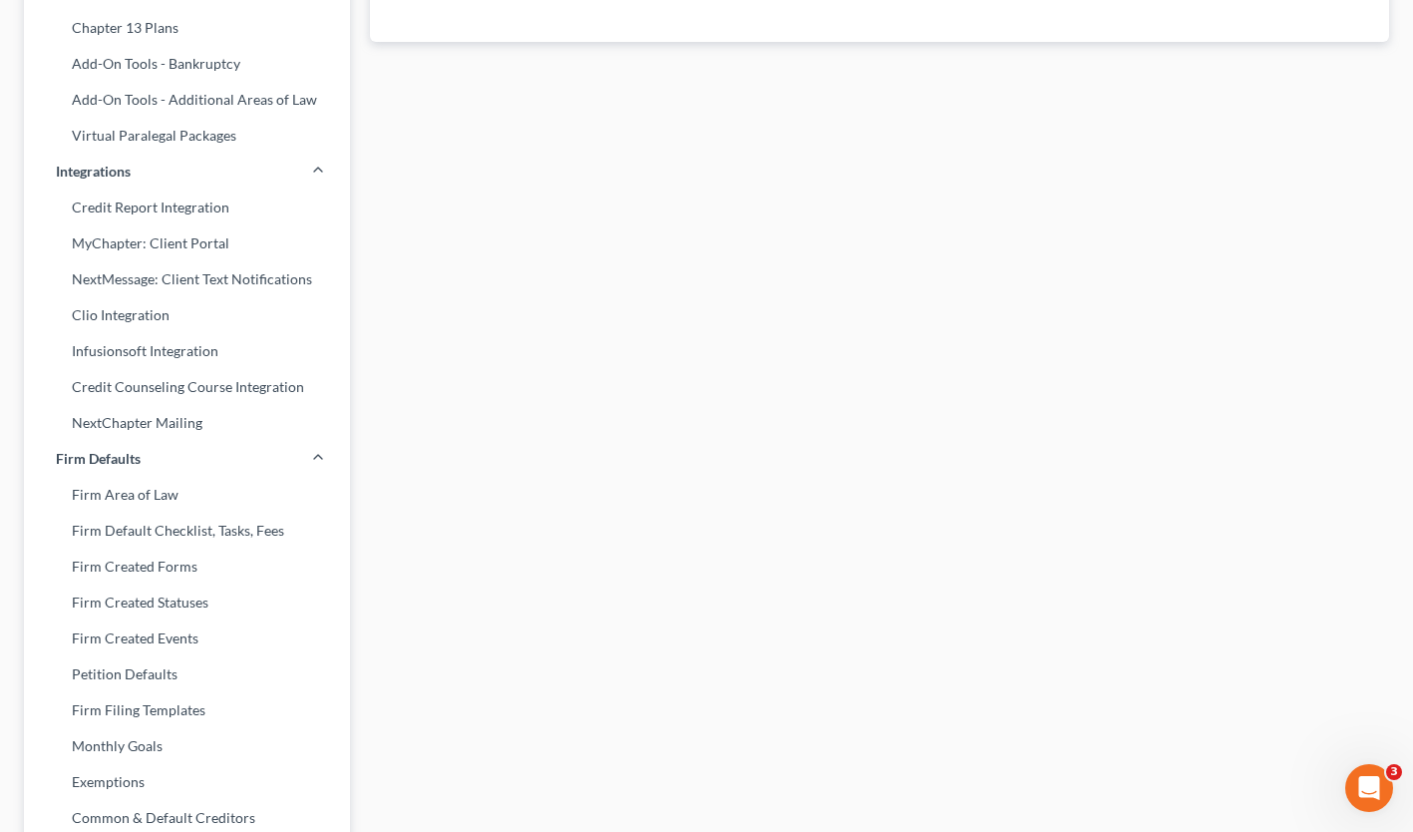
select select "50"
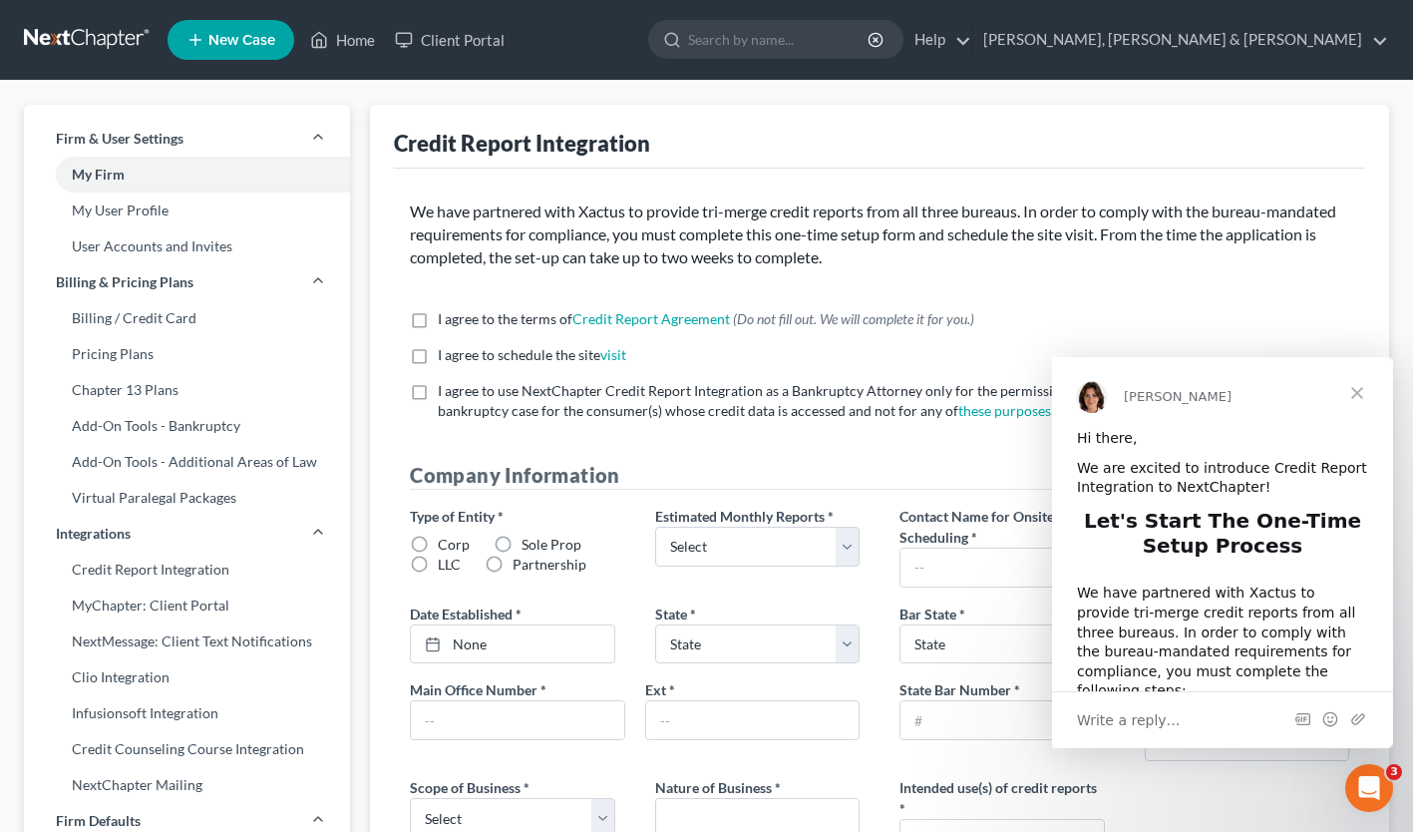
click at [1355, 391] on span "Close" at bounding box center [1358, 393] width 72 height 72
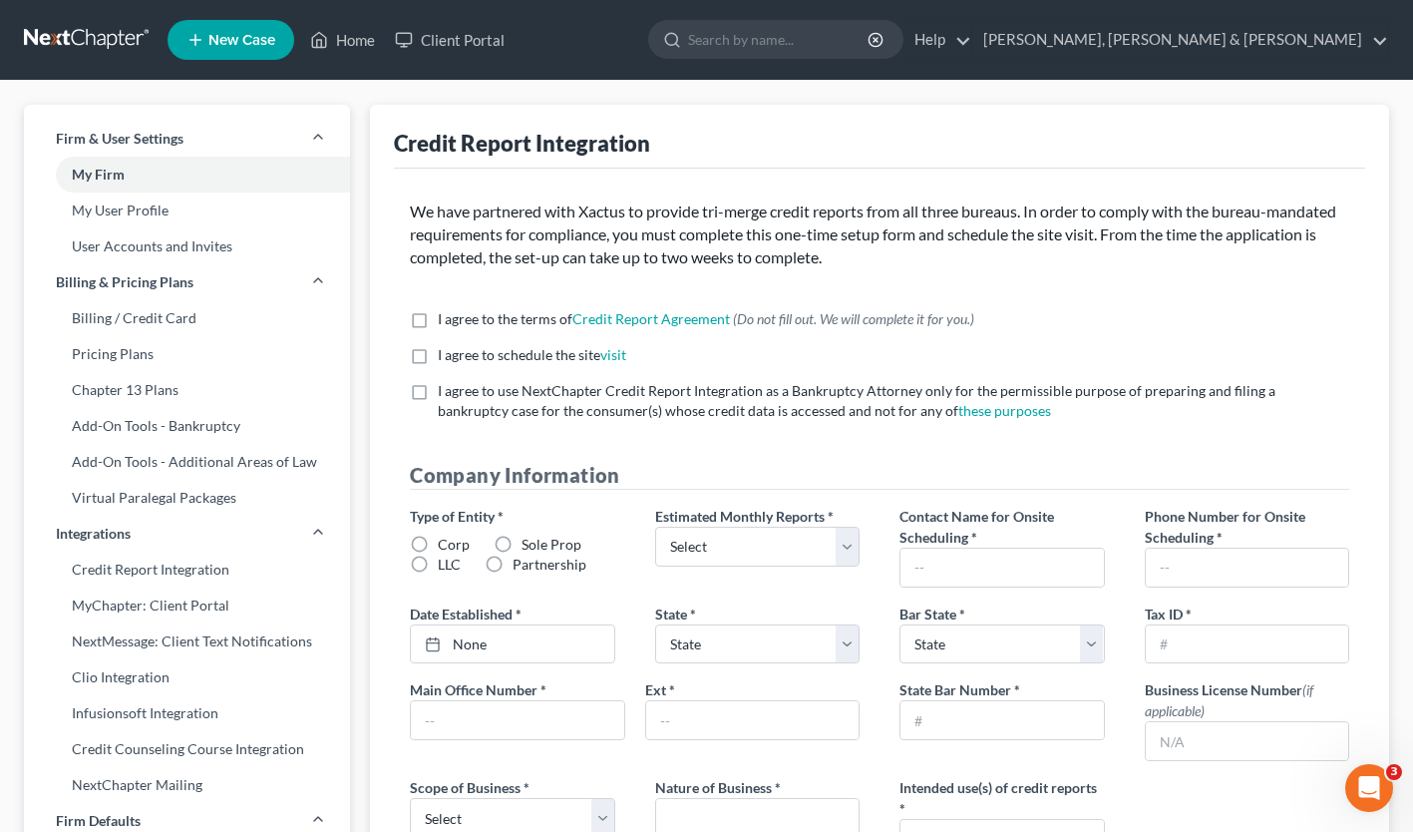
click at [143, 607] on link "MyChapter: Client Portal" at bounding box center [187, 605] width 326 height 36
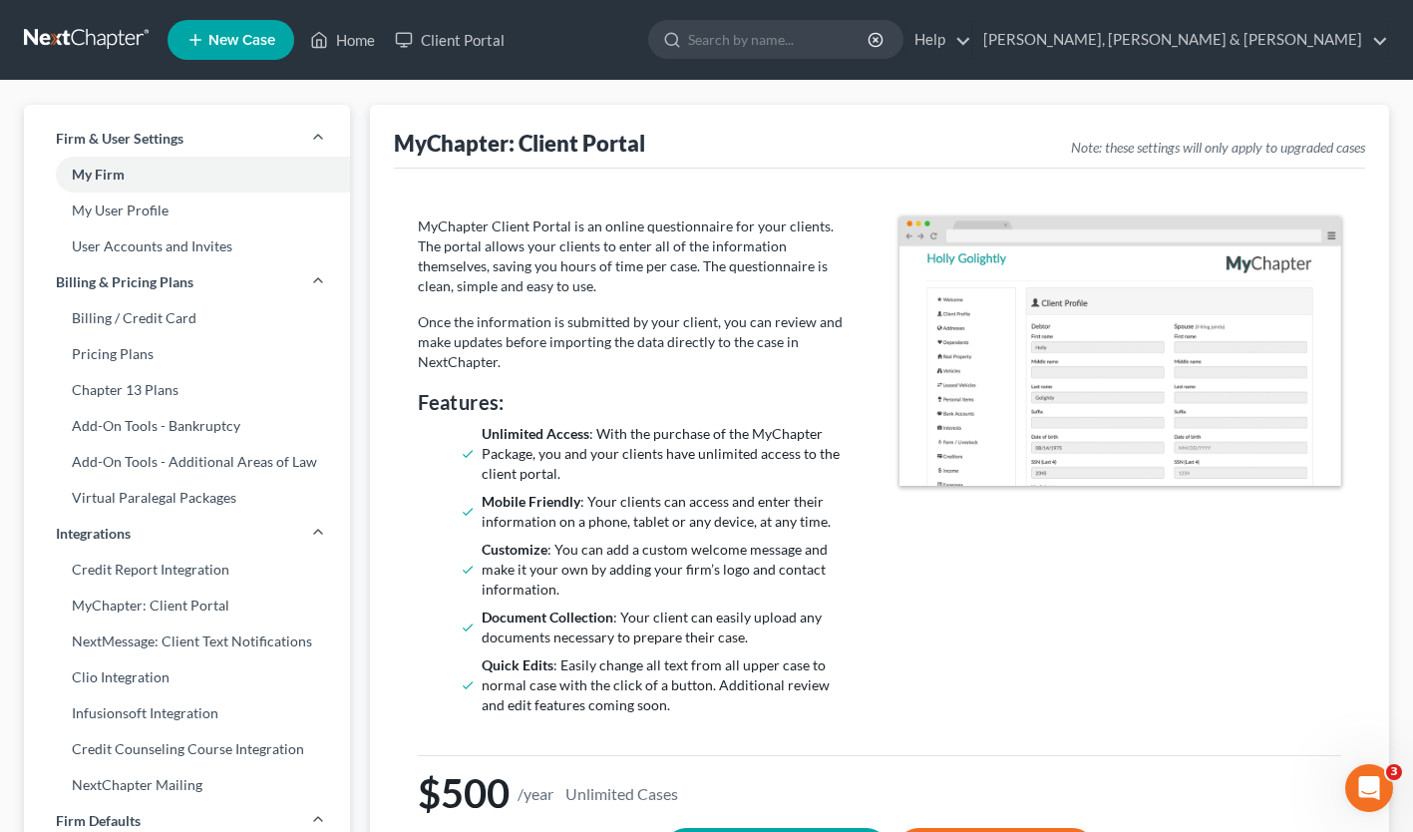
click at [145, 637] on link "NextMessage: Client Text Notifications" at bounding box center [187, 641] width 326 height 36
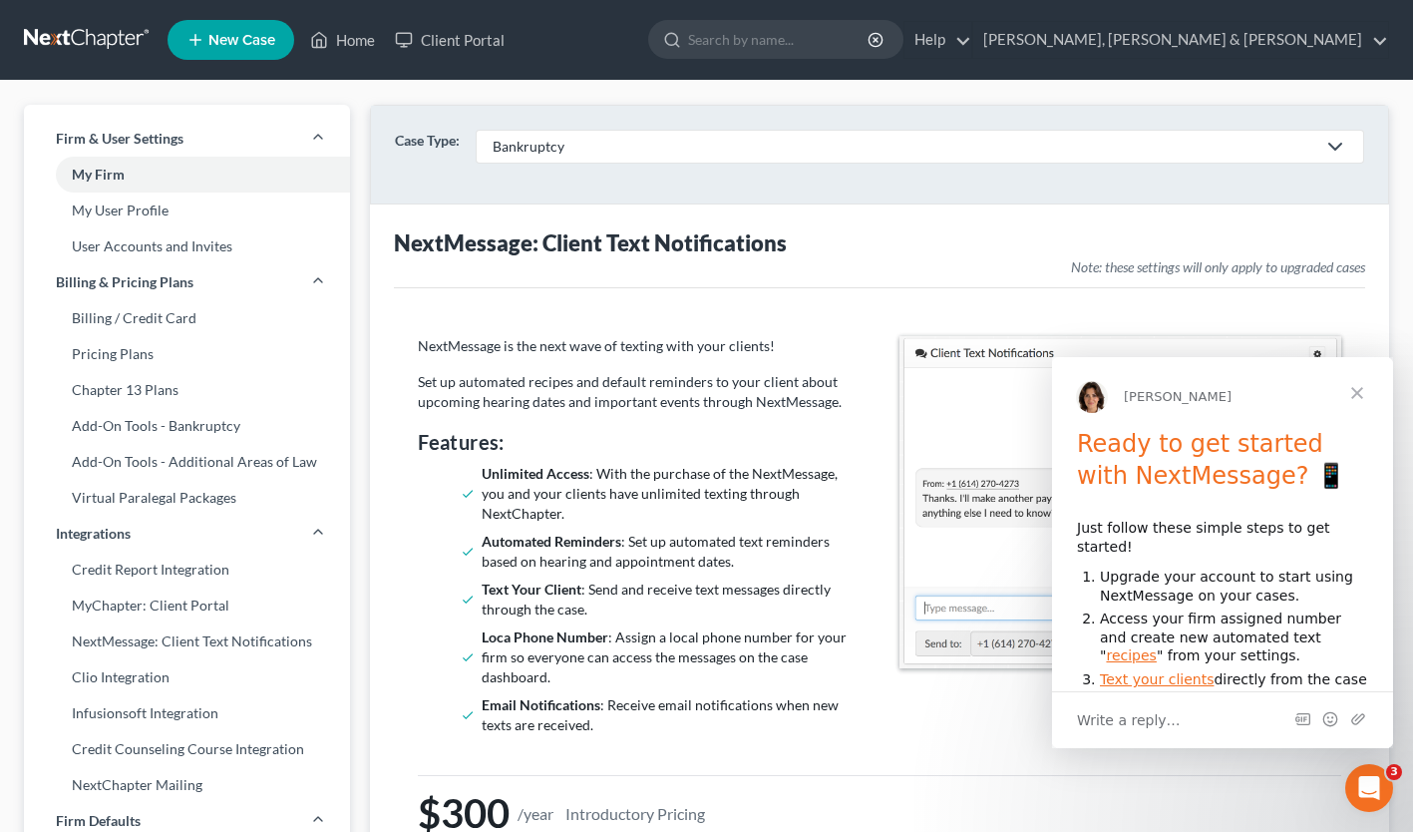
click at [134, 675] on link "Clio Integration" at bounding box center [187, 677] width 326 height 36
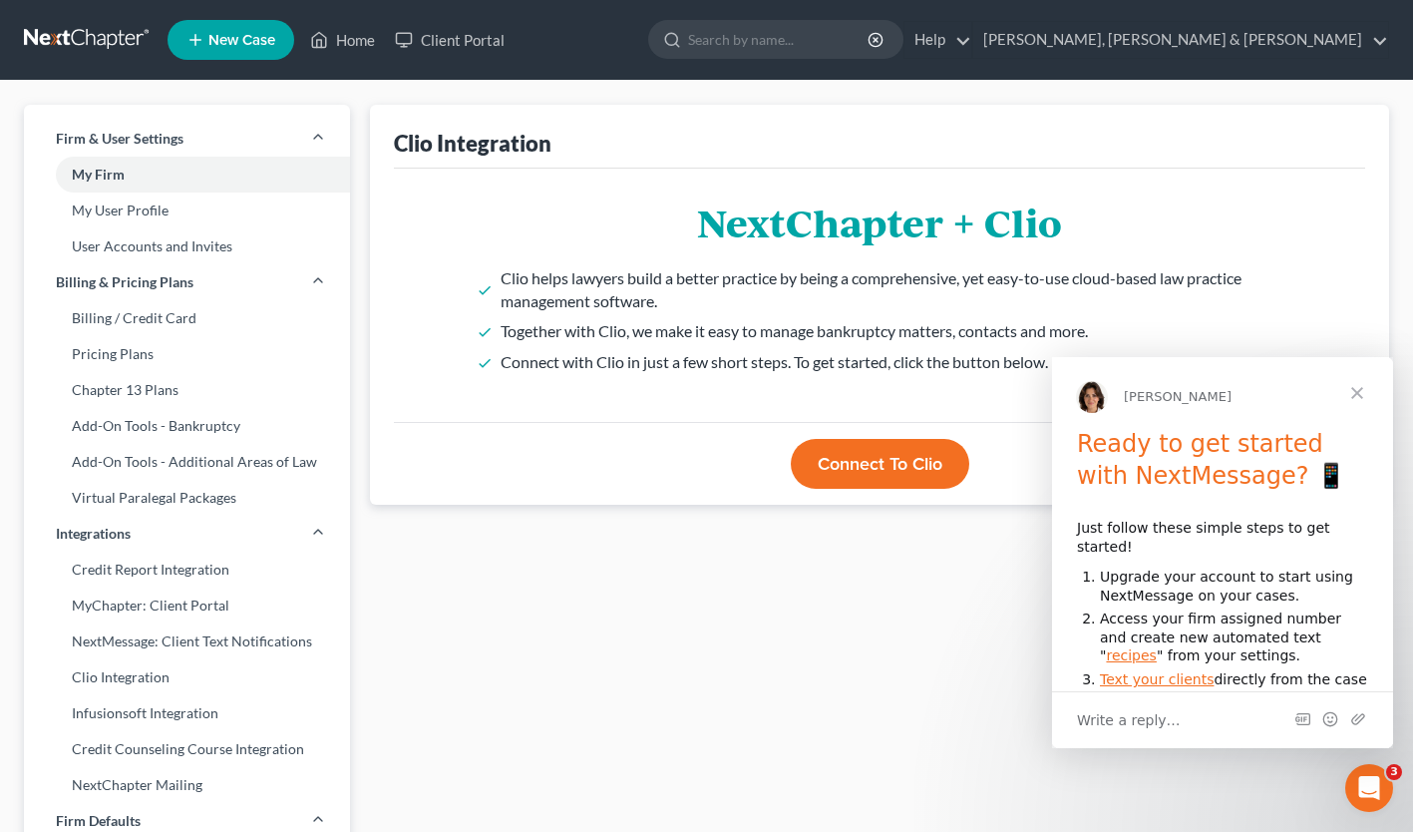
click at [1359, 396] on span "Close" at bounding box center [1358, 393] width 72 height 72
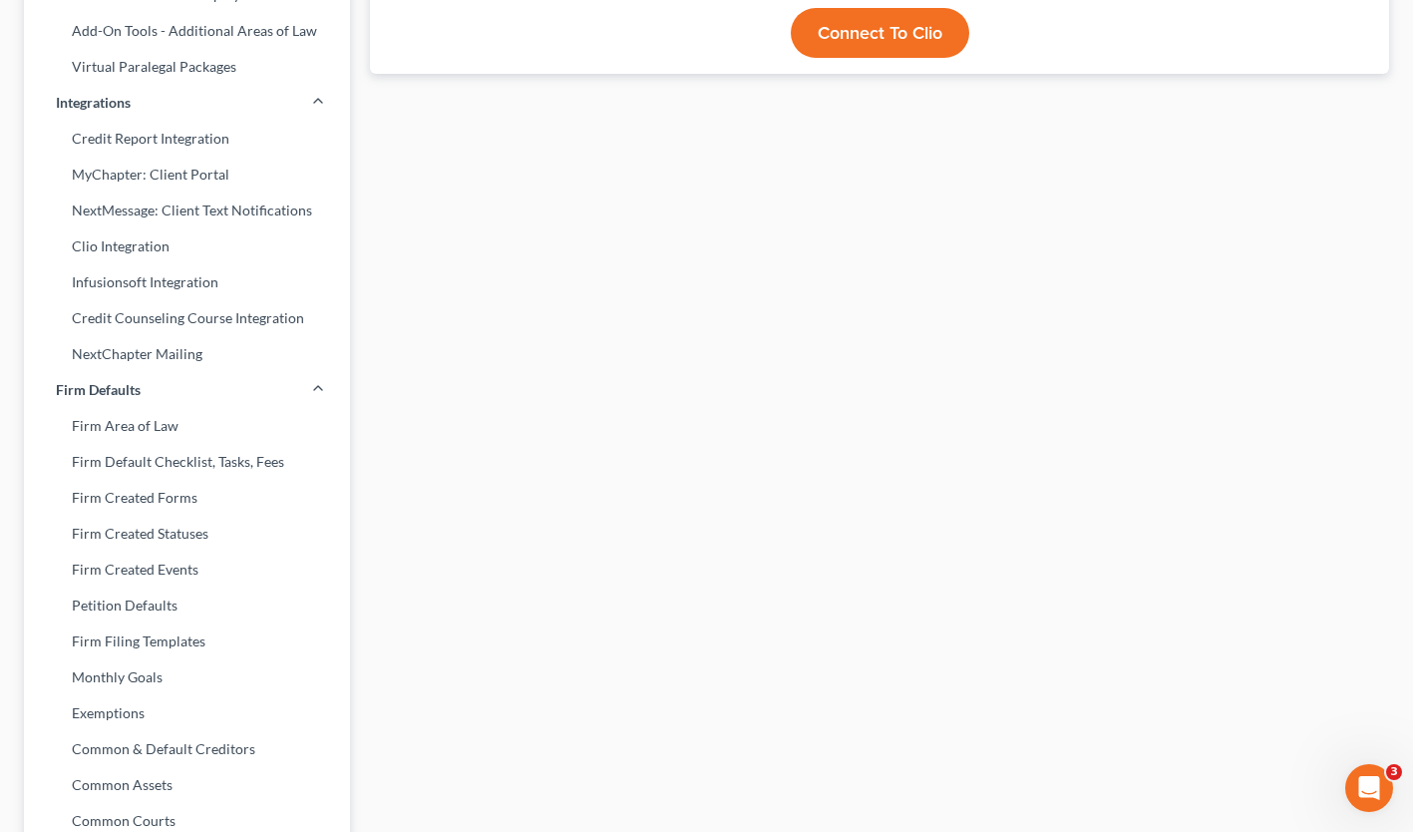
scroll to position [499, 0]
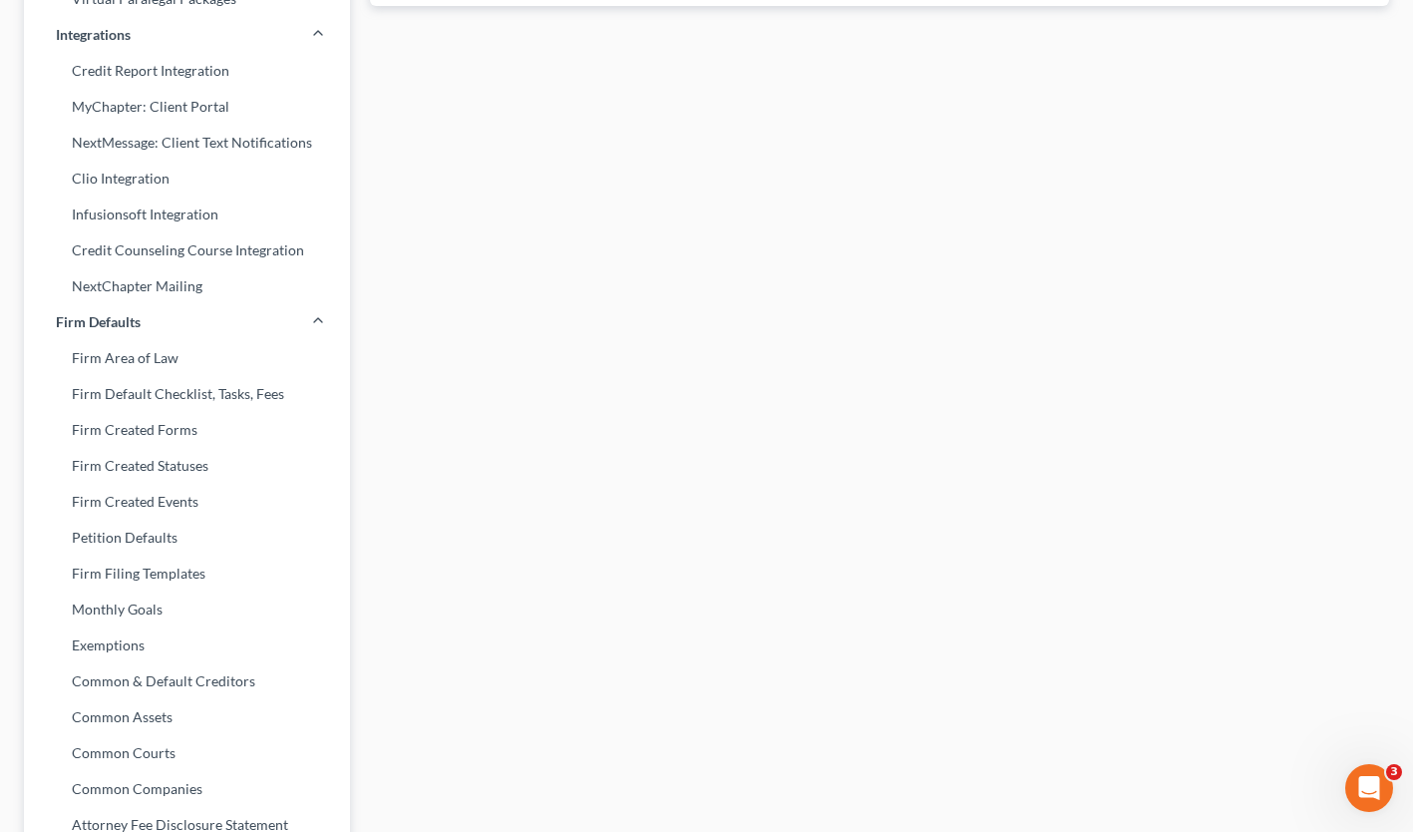
click at [100, 355] on link "Firm Area of Law" at bounding box center [187, 358] width 326 height 36
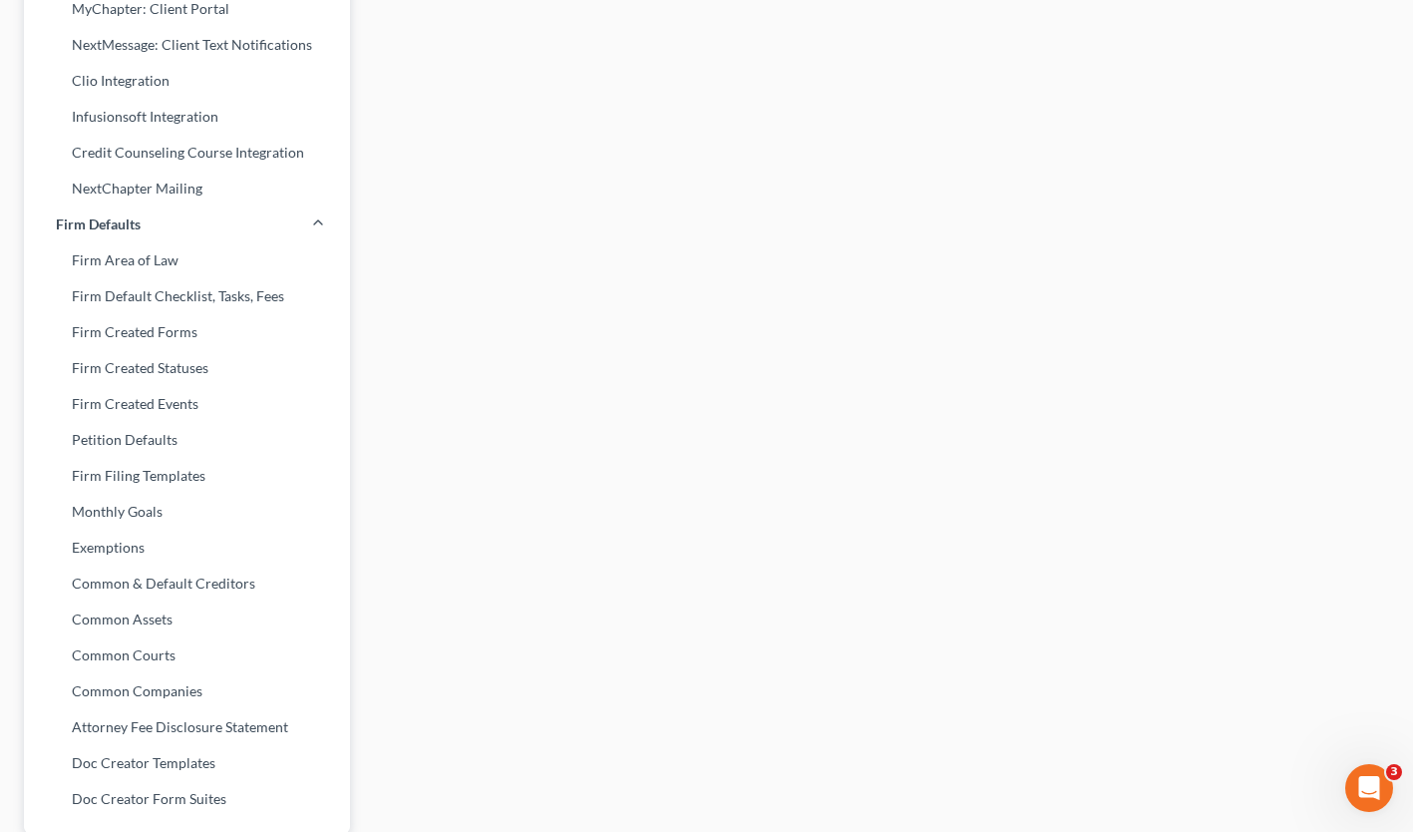
scroll to position [598, 0]
click at [183, 289] on link "Firm Default Checklist, Tasks, Fees" at bounding box center [187, 294] width 326 height 36
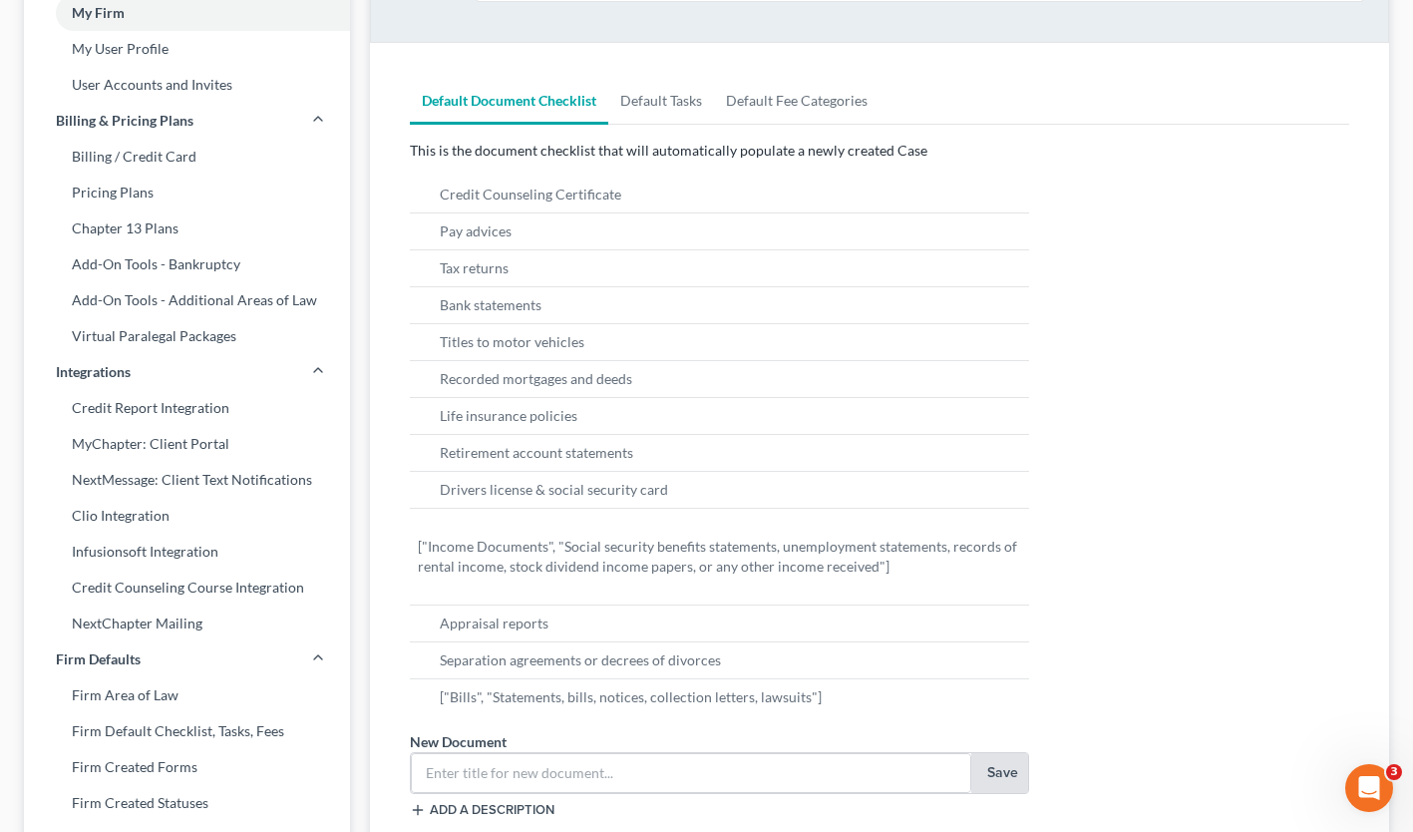
scroll to position [199, 0]
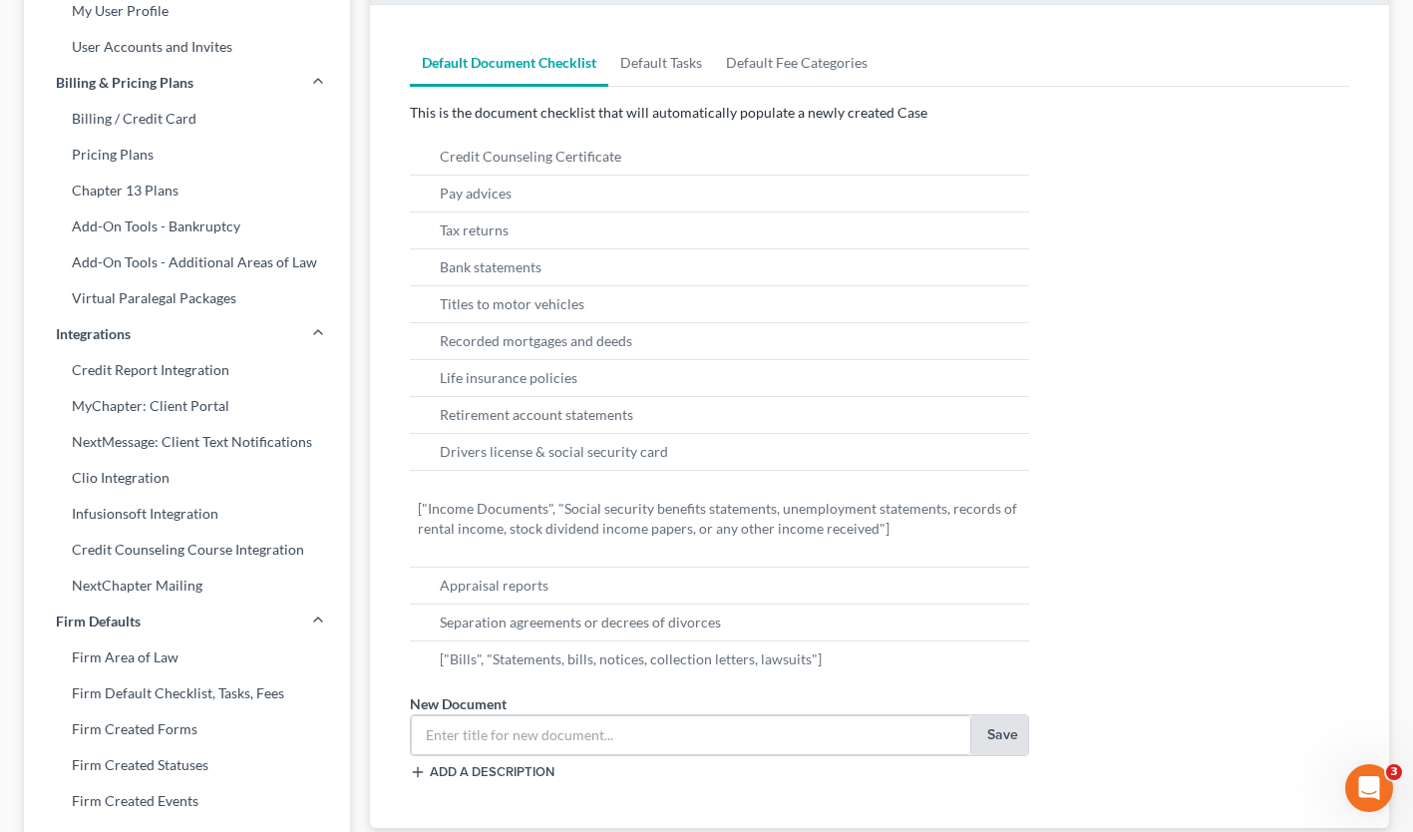
click at [425, 156] on line at bounding box center [425, 159] width 0 height 12
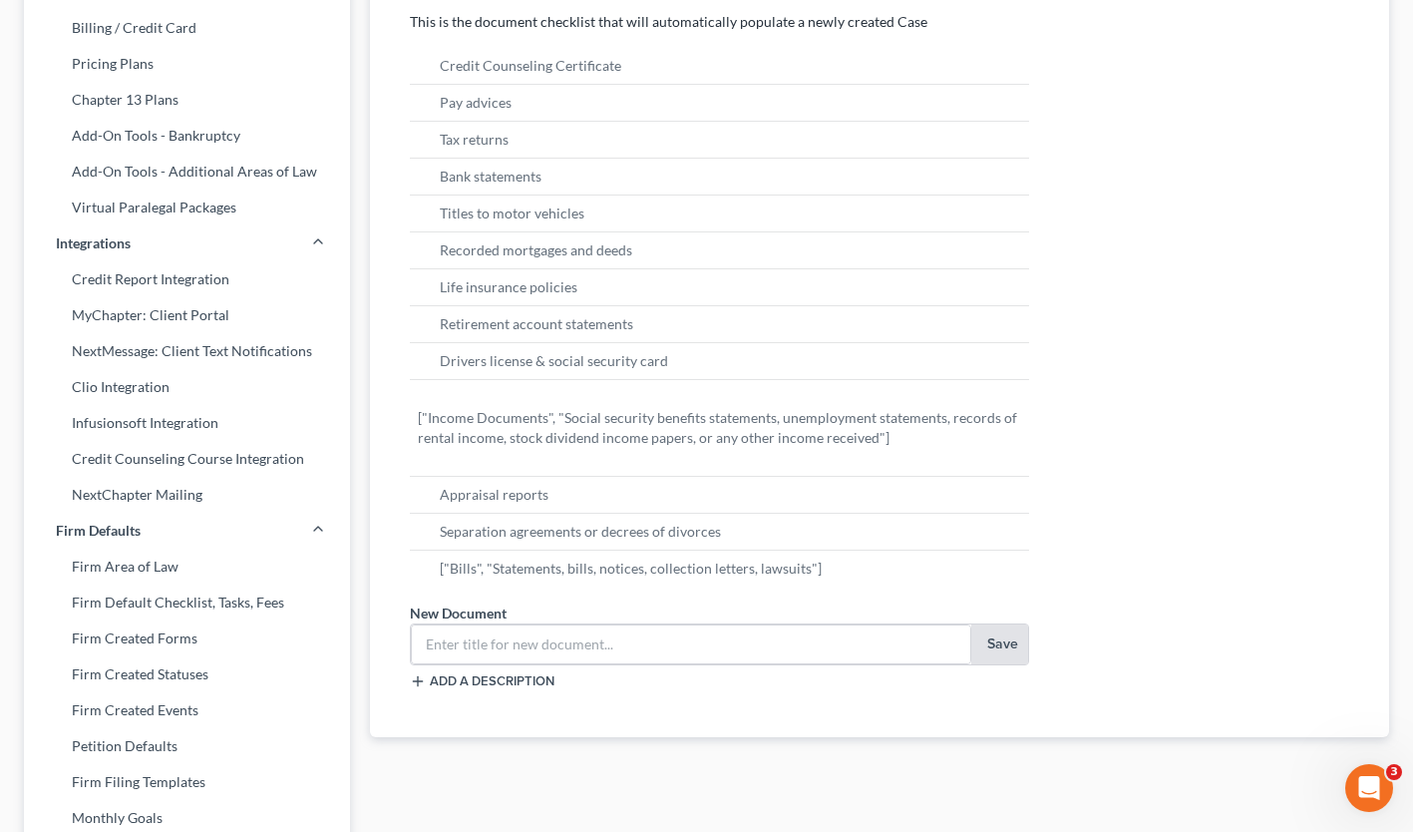
scroll to position [282, 0]
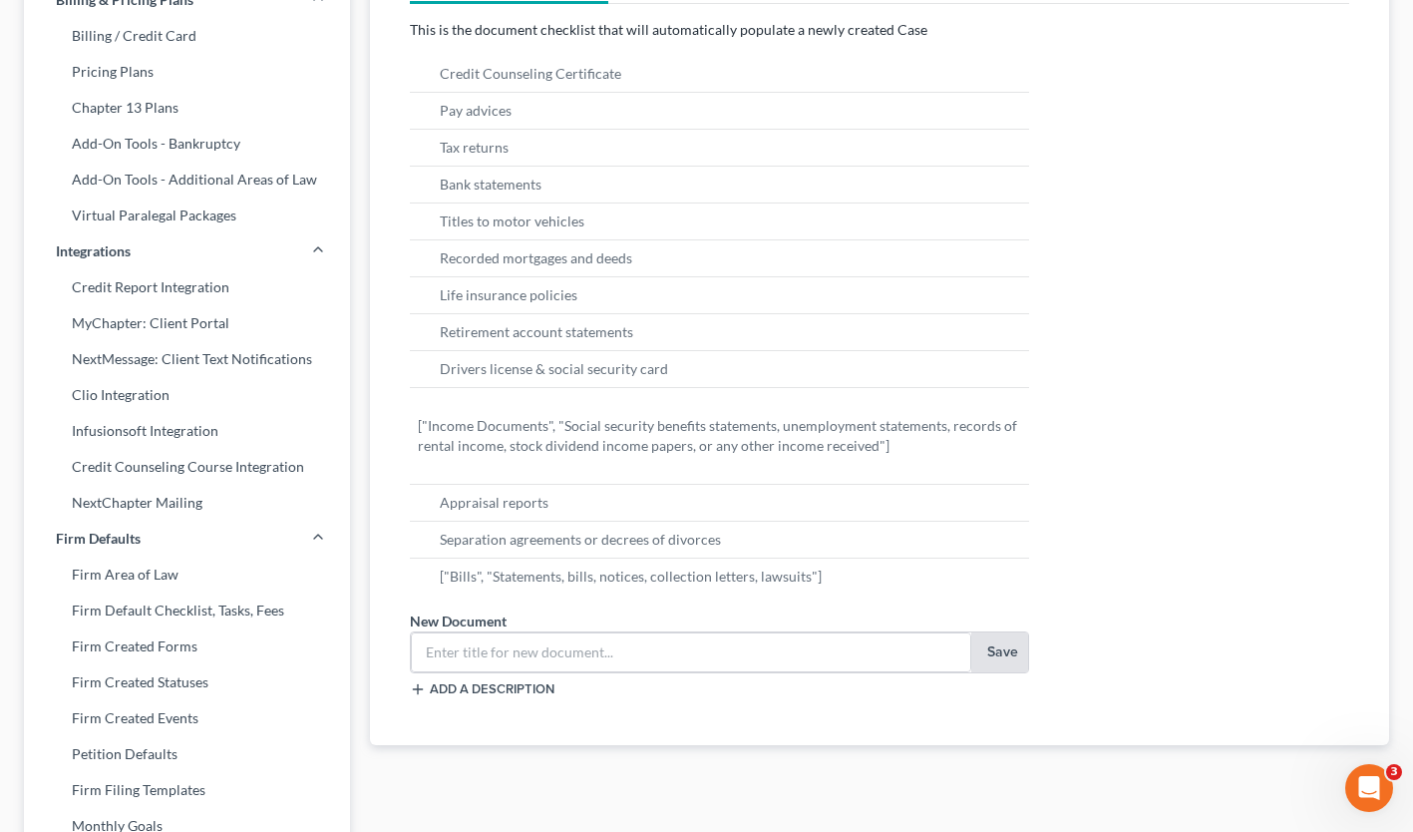
click at [139, 645] on link "Firm Created Forms" at bounding box center [187, 646] width 326 height 36
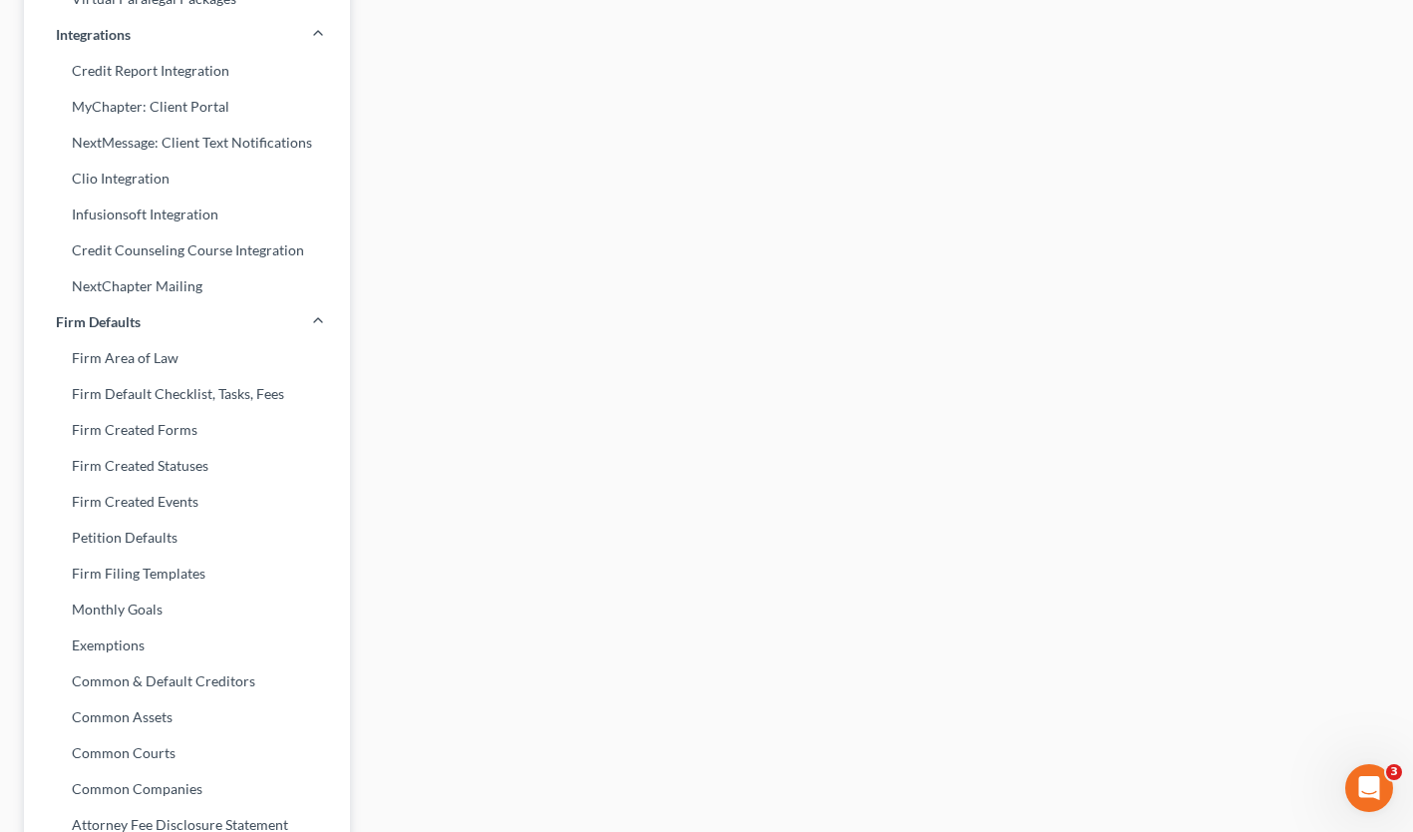
scroll to position [681, 0]
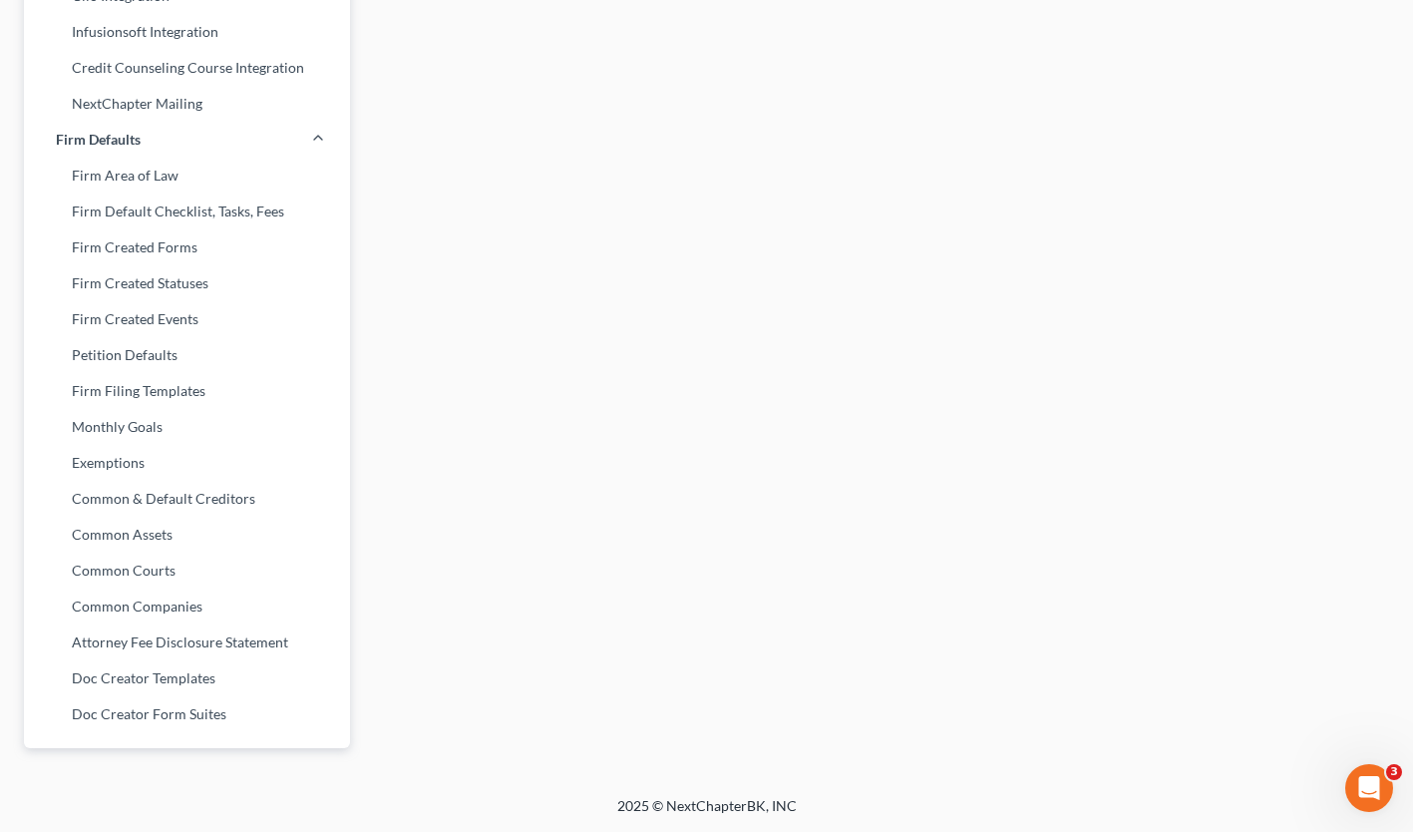
click at [149, 357] on link "Petition Defaults" at bounding box center [187, 355] width 326 height 36
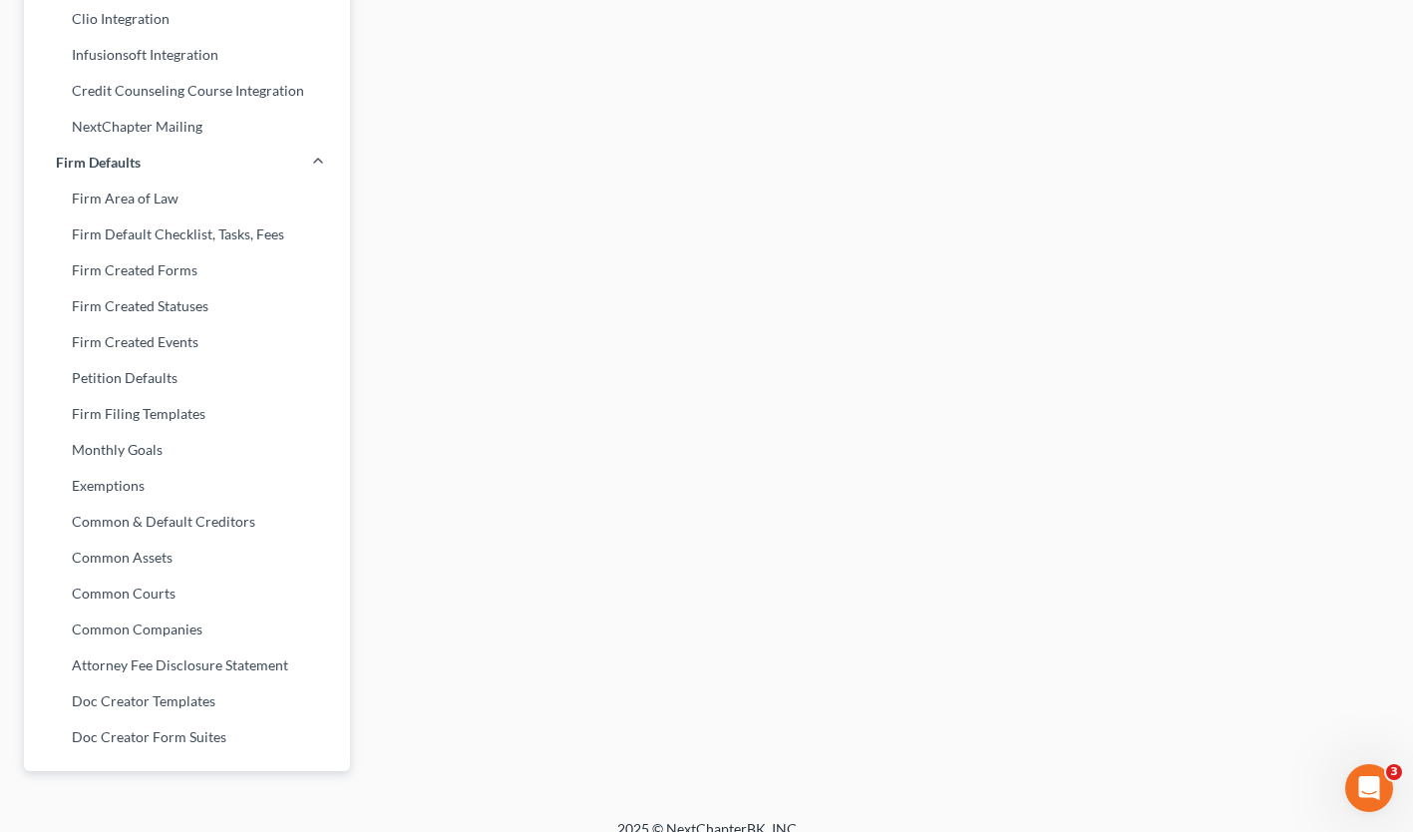
scroll to position [681, 0]
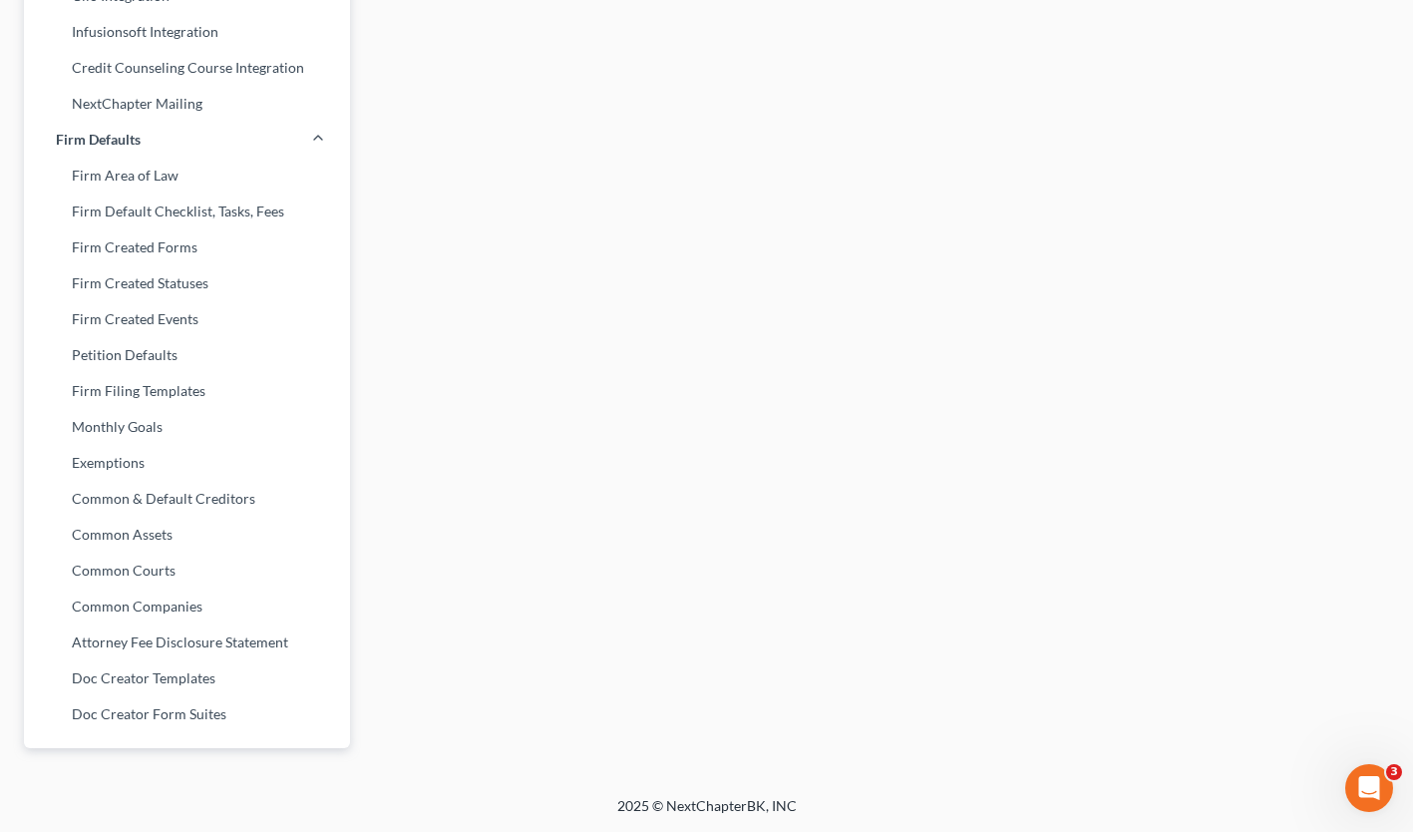
click at [143, 493] on link "Common & Default Creditors" at bounding box center [187, 499] width 326 height 36
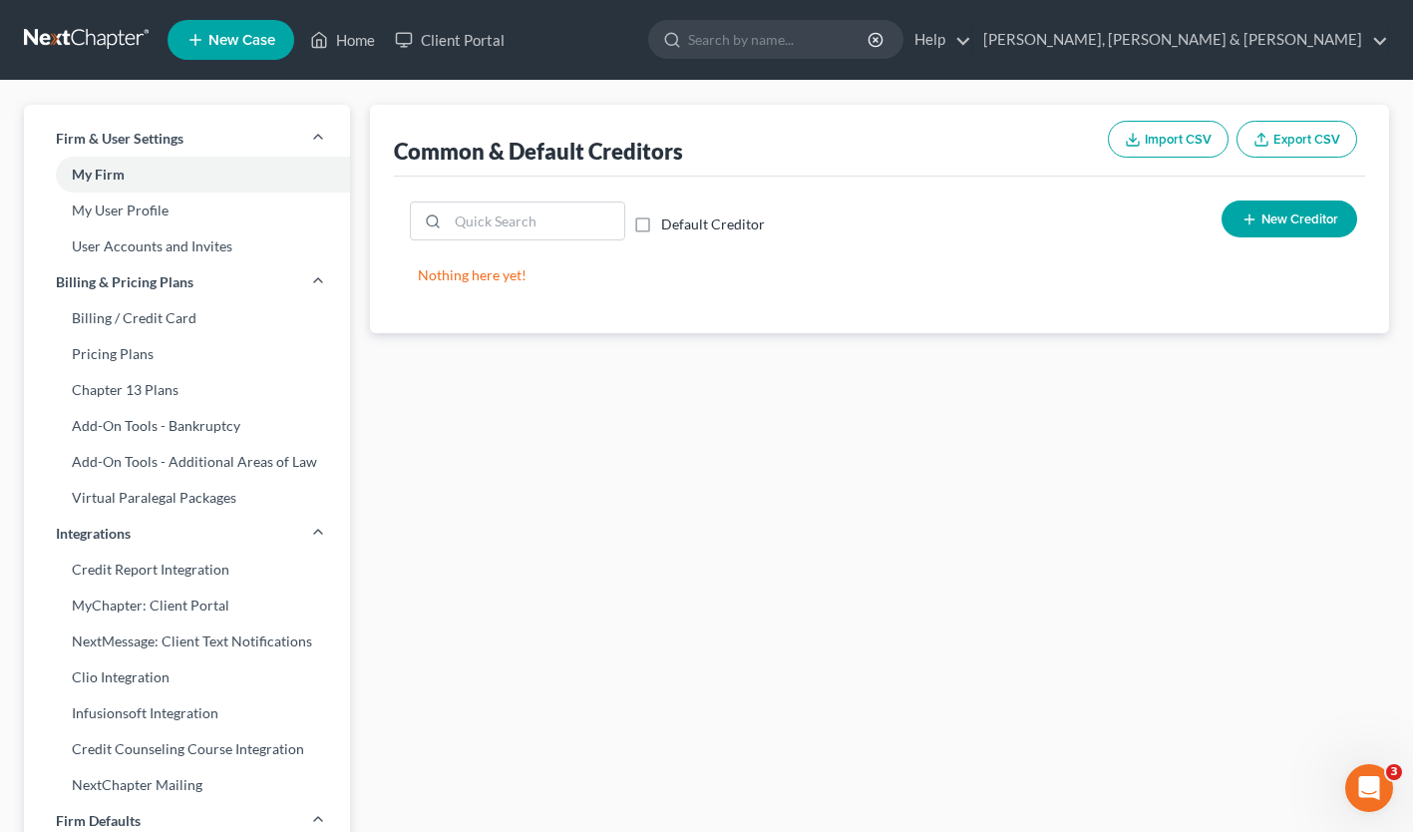
click at [1360, 783] on icon "Open Intercom Messenger" at bounding box center [1369, 788] width 33 height 33
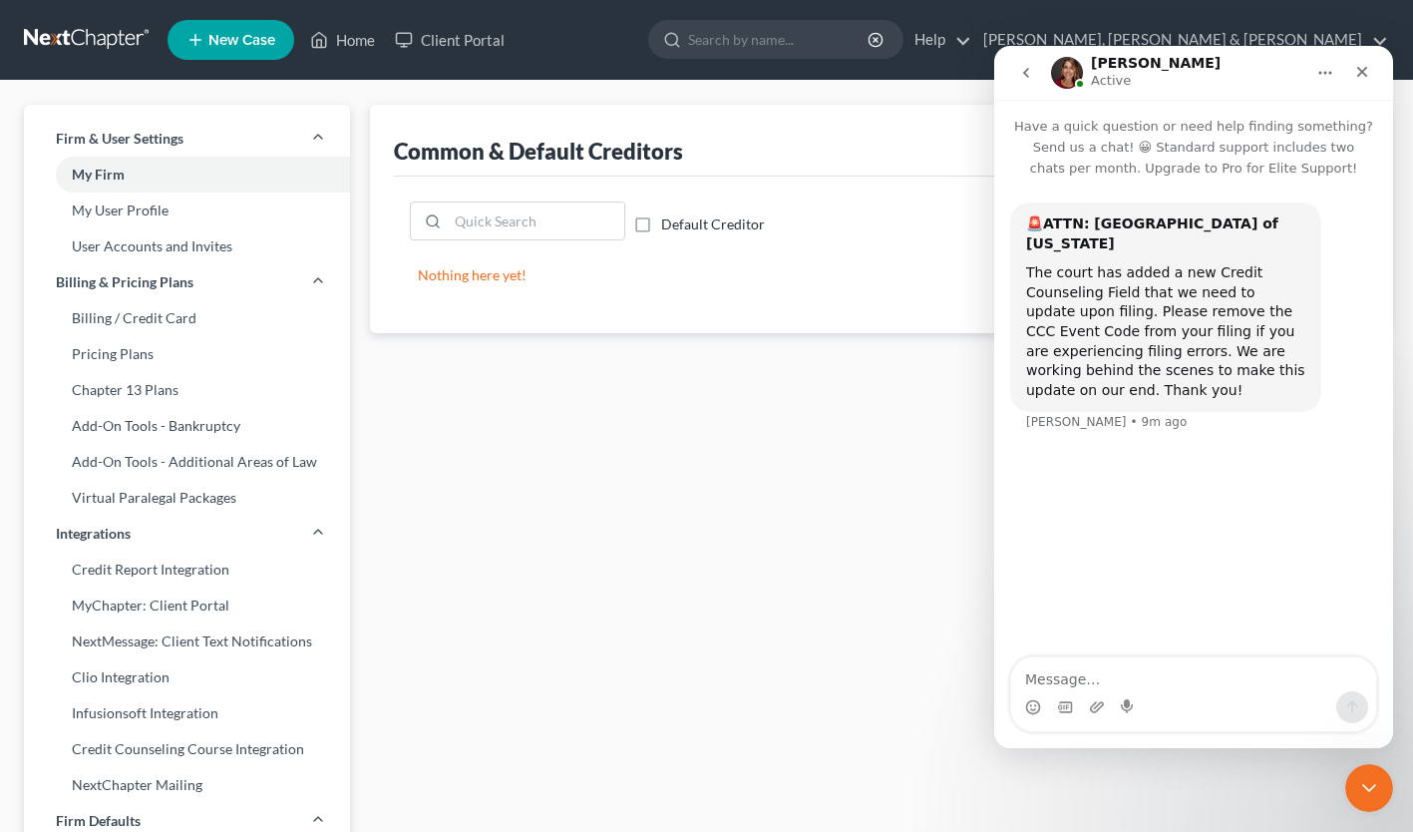
click at [1359, 68] on icon "Close" at bounding box center [1362, 72] width 11 height 11
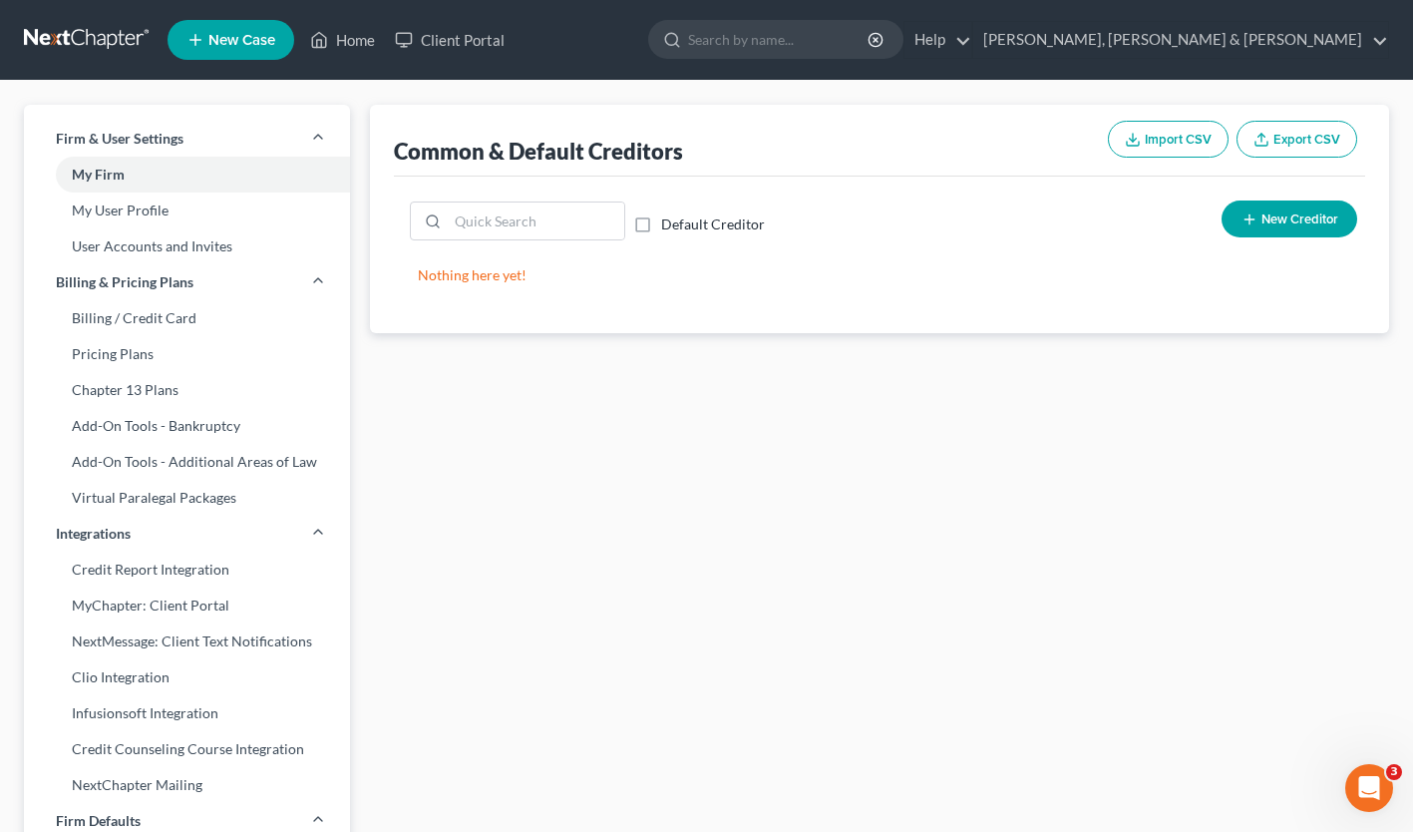
click at [1353, 773] on div "Open Intercom Messenger" at bounding box center [1370, 788] width 66 height 66
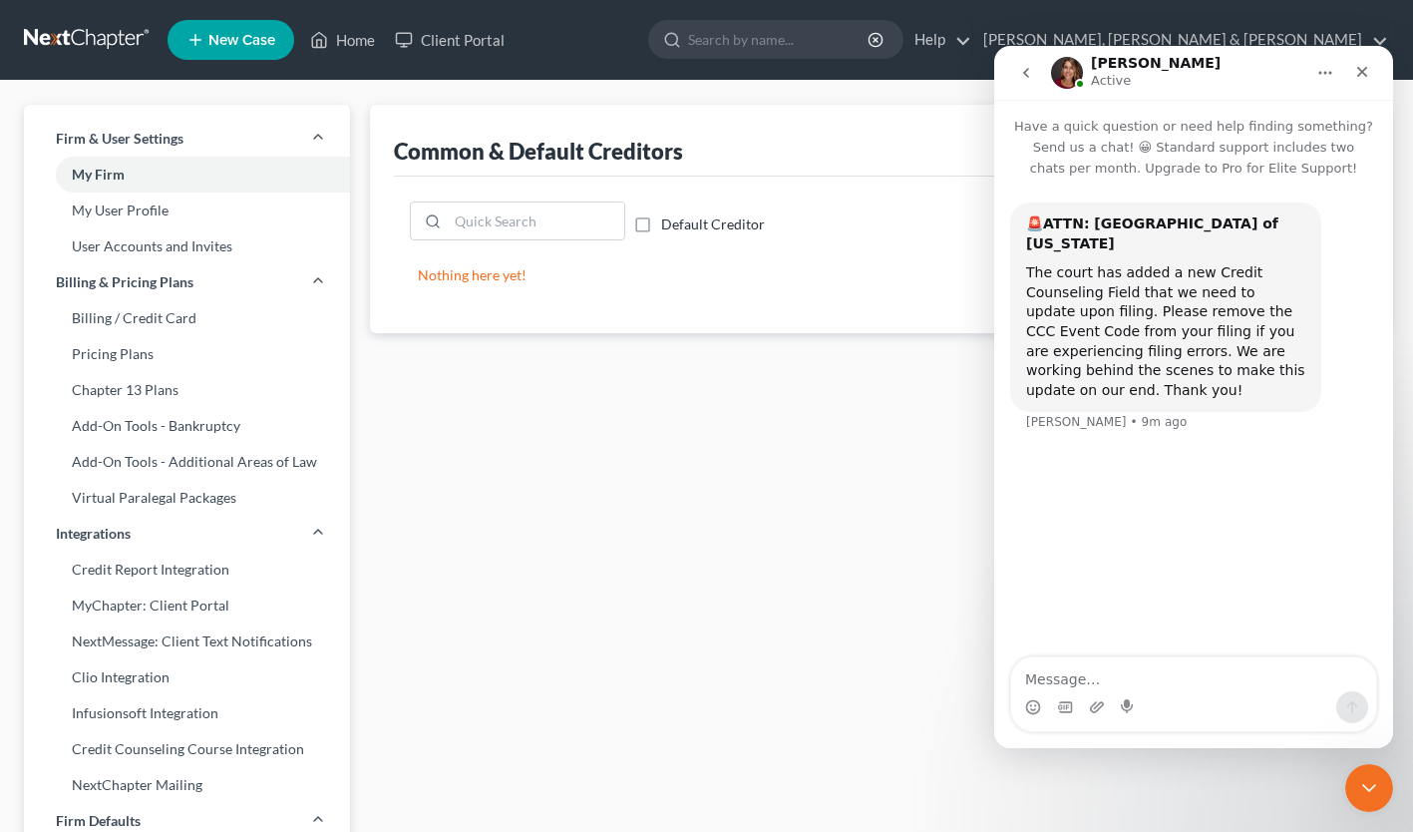
click at [1028, 74] on icon "go back" at bounding box center [1026, 73] width 16 height 16
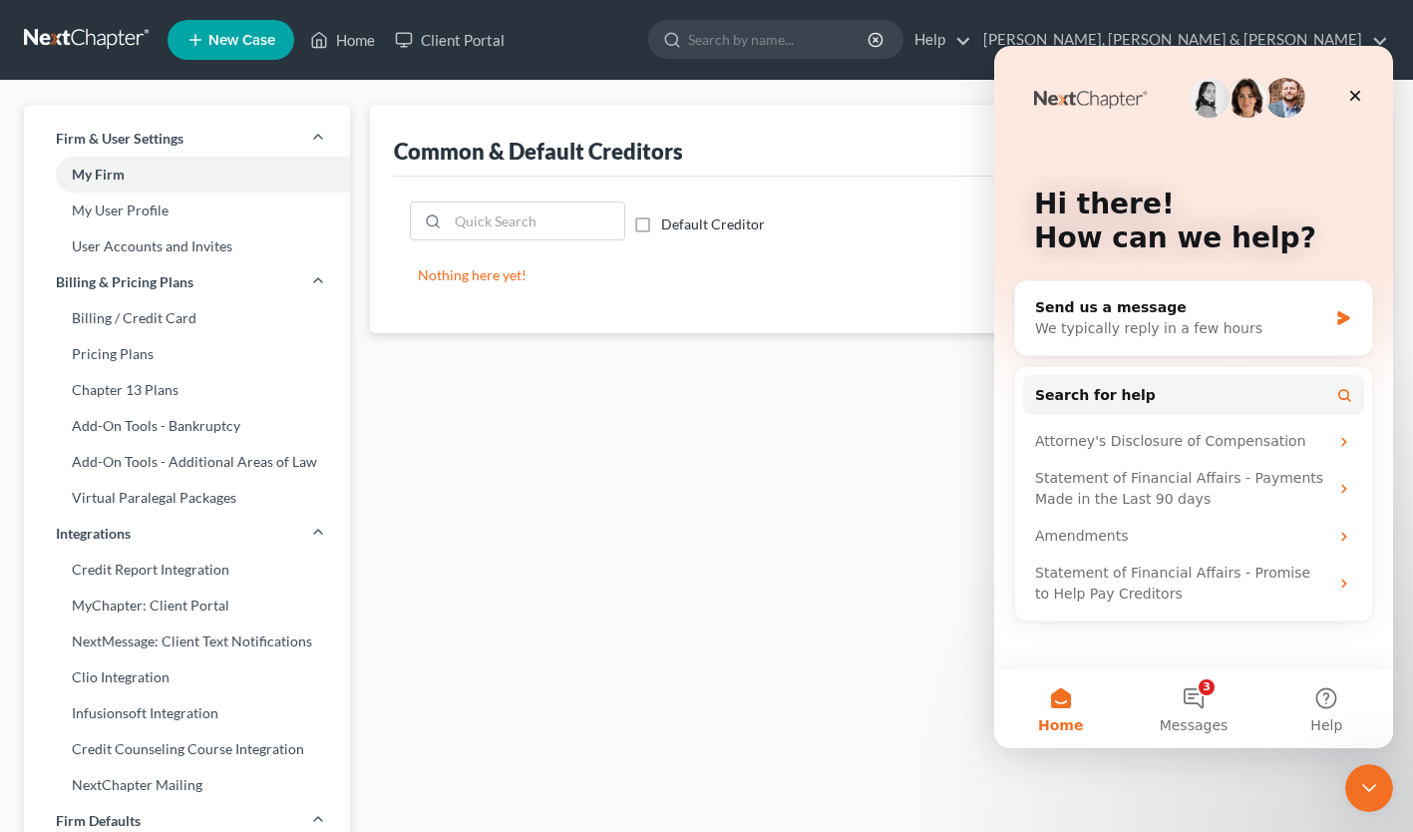
click at [1206, 699] on button "3 Messages" at bounding box center [1193, 708] width 133 height 80
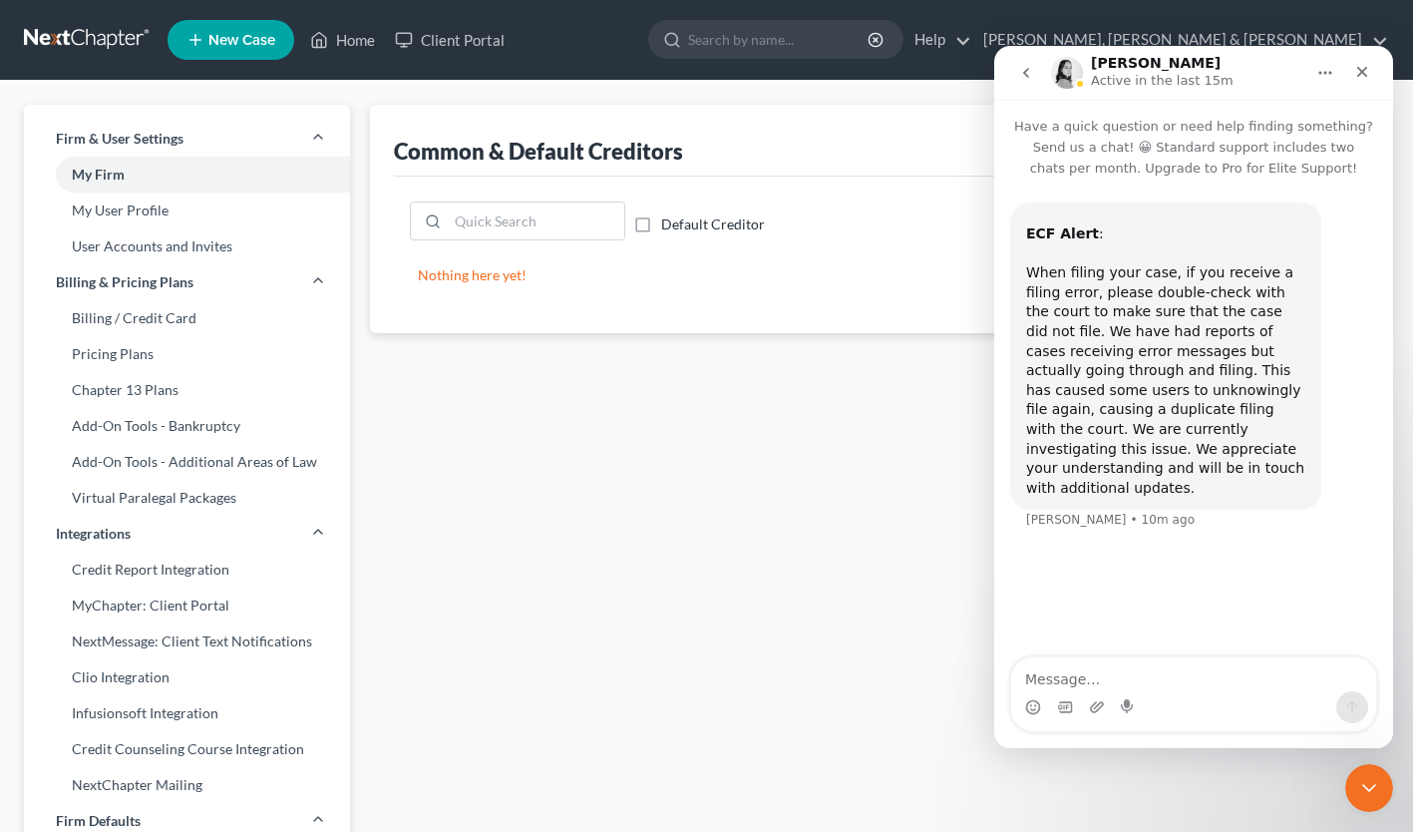
click at [1367, 62] on div "Close" at bounding box center [1363, 72] width 36 height 36
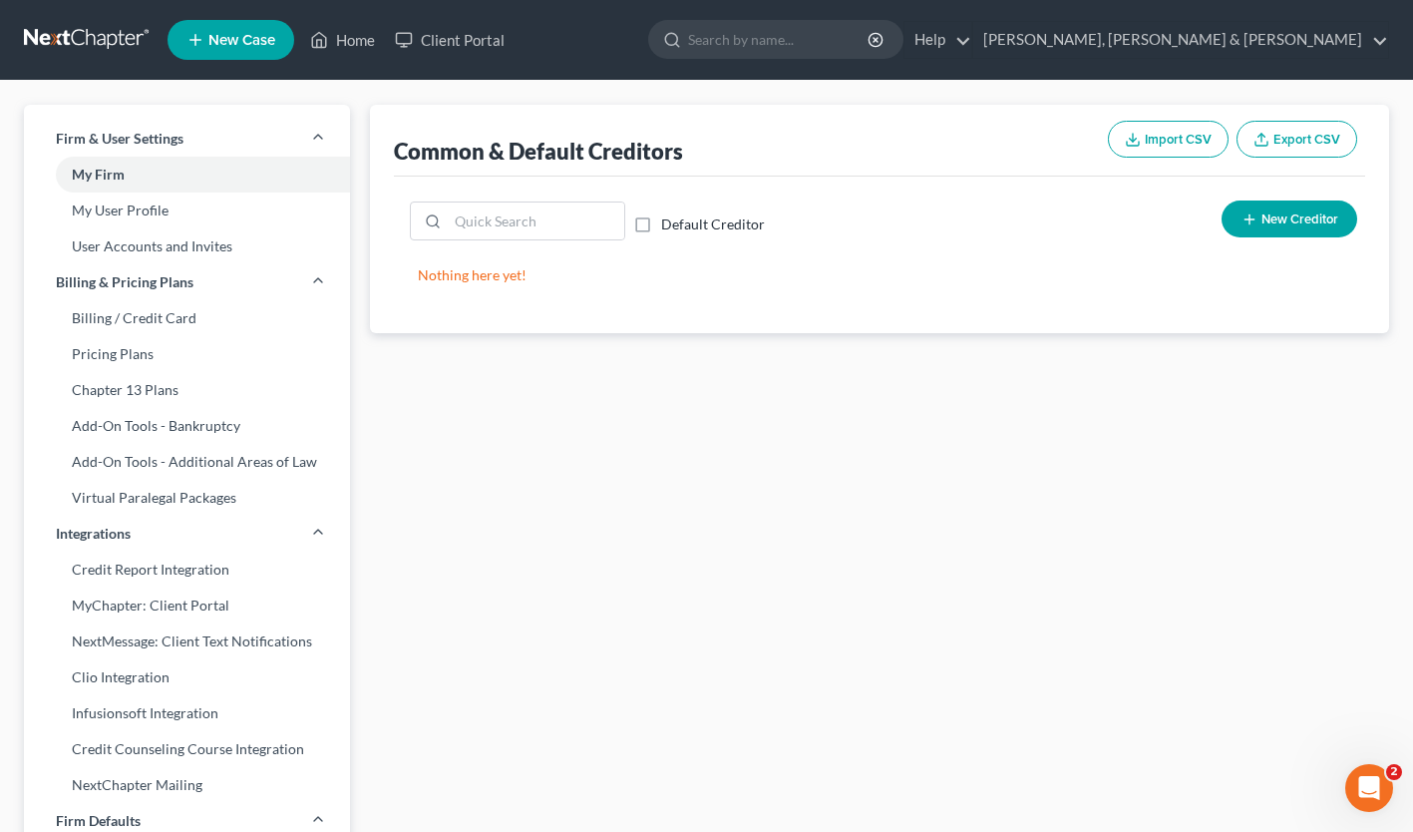
click at [1363, 790] on icon "Open Intercom Messenger" at bounding box center [1369, 788] width 33 height 33
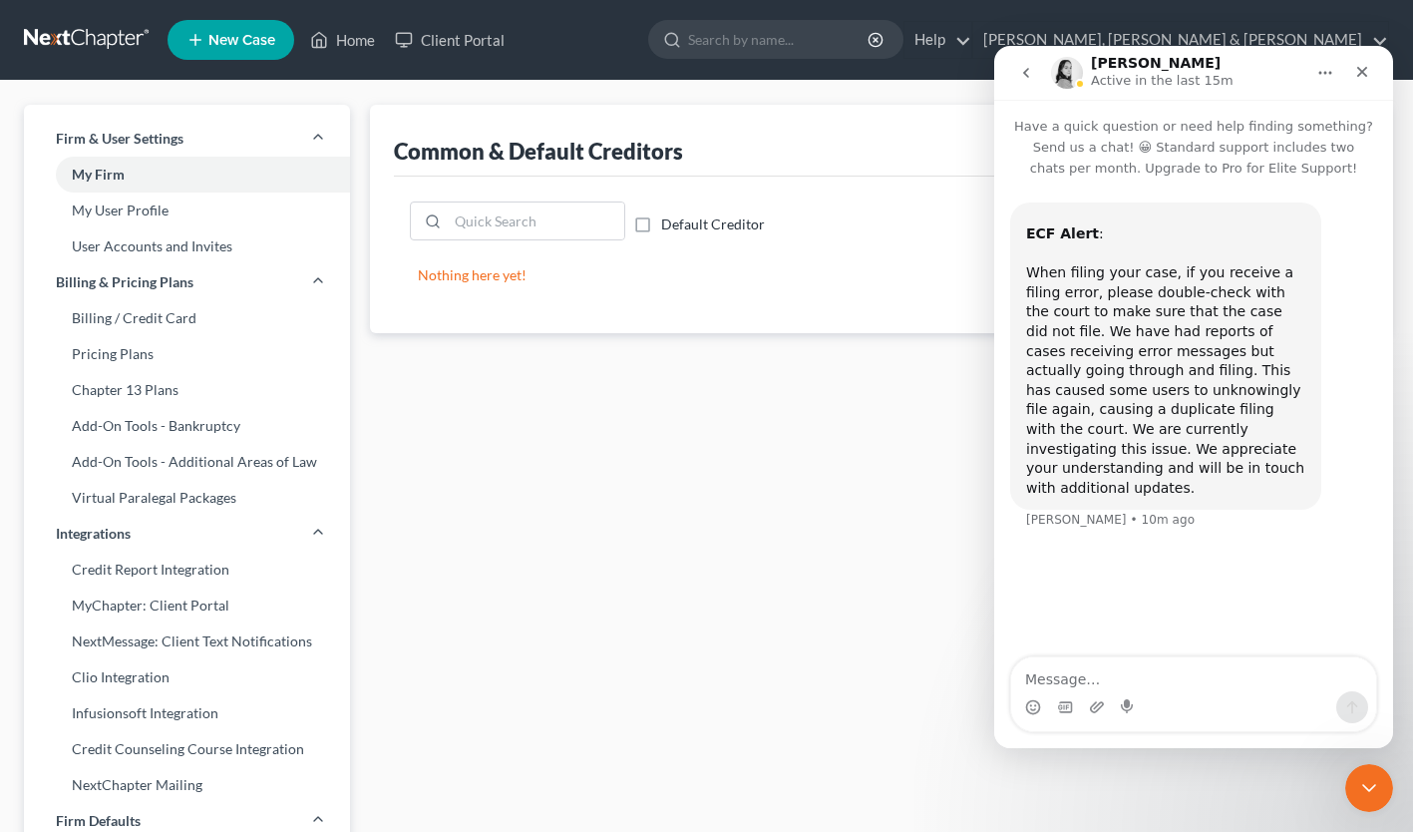
click at [1018, 65] on button "go back" at bounding box center [1026, 73] width 38 height 38
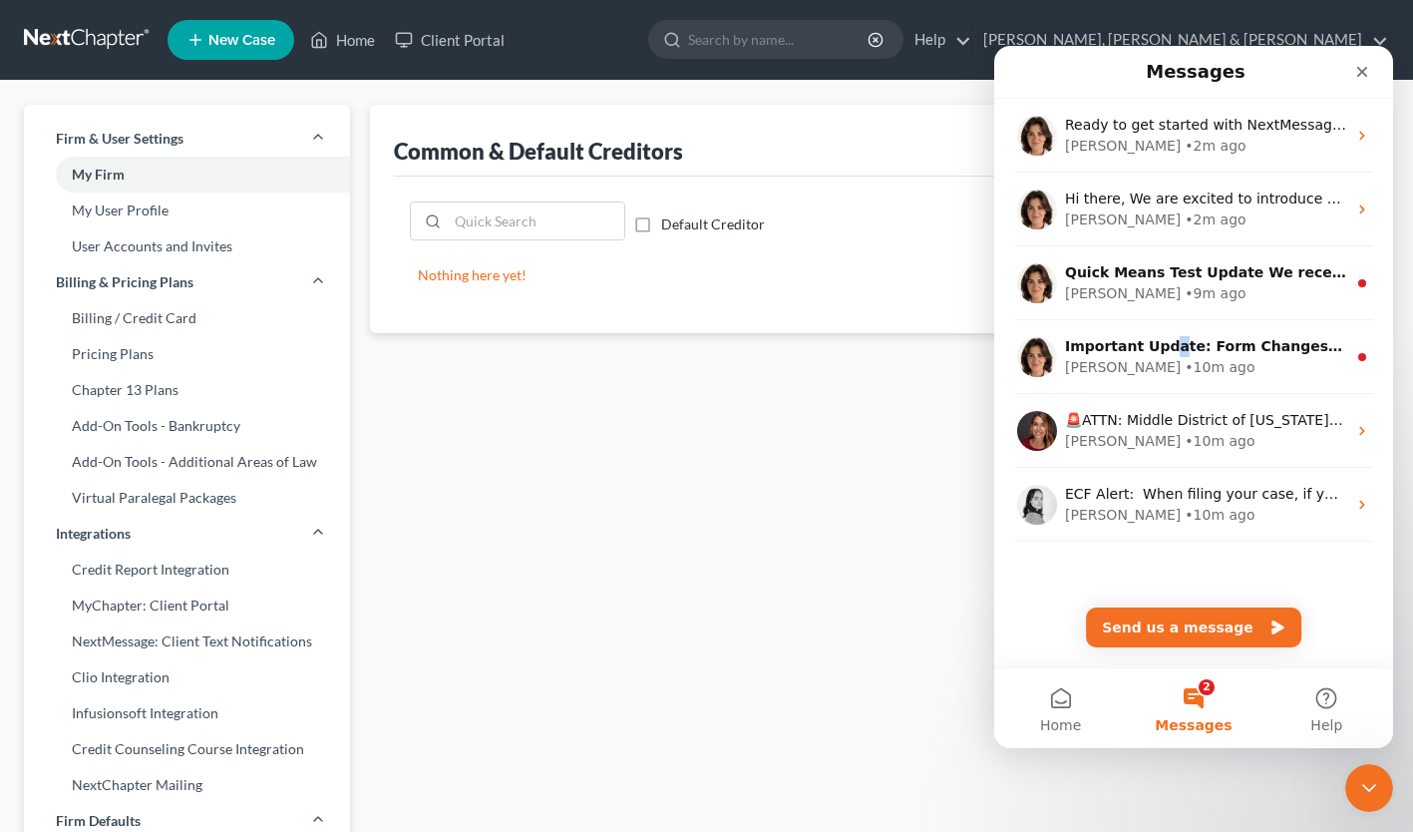
click at [1166, 356] on div "Important Update: Form Changes in Progress Due to a major app update, some form…" at bounding box center [1205, 346] width 281 height 21
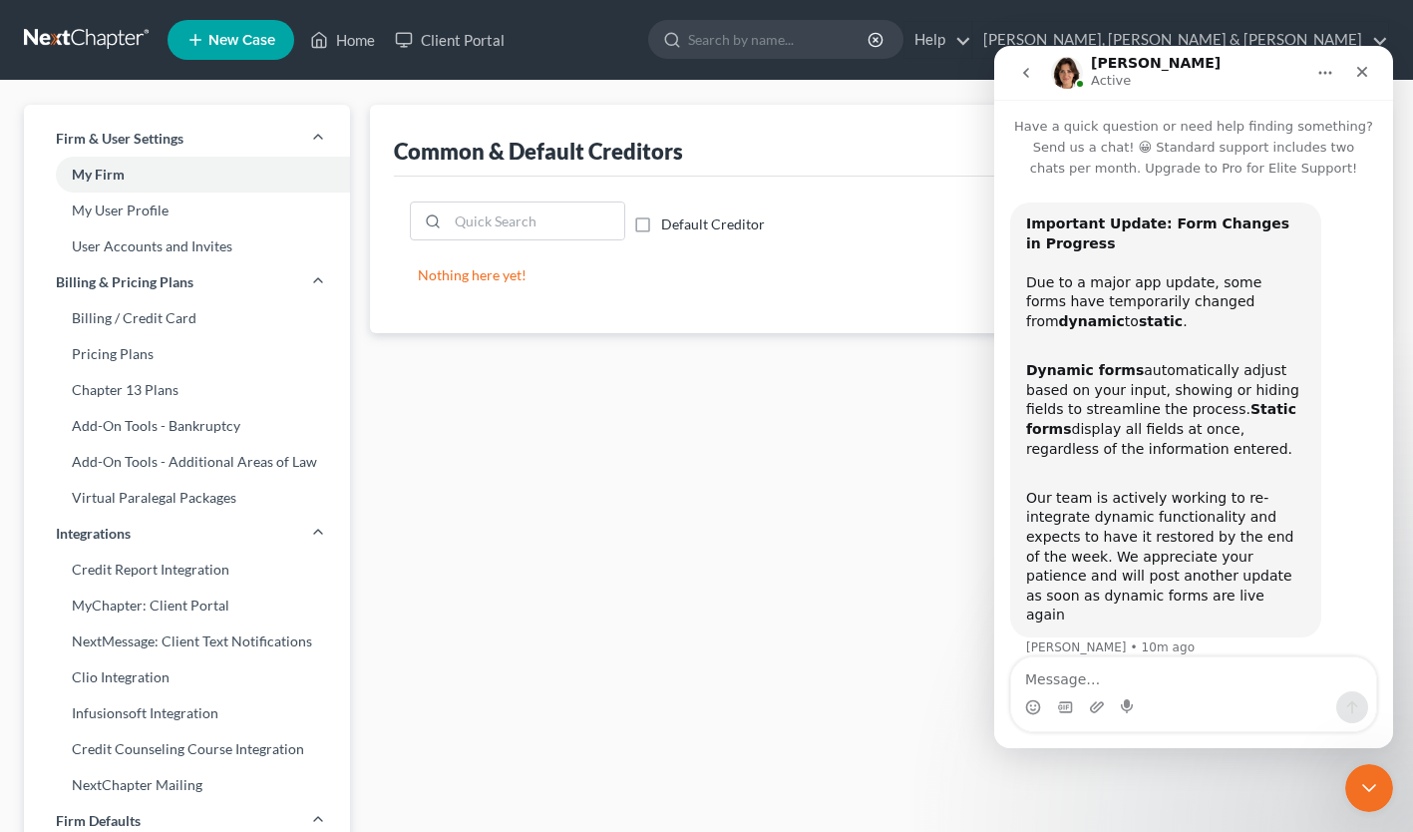
click at [1026, 75] on icon "go back" at bounding box center [1026, 73] width 6 height 10
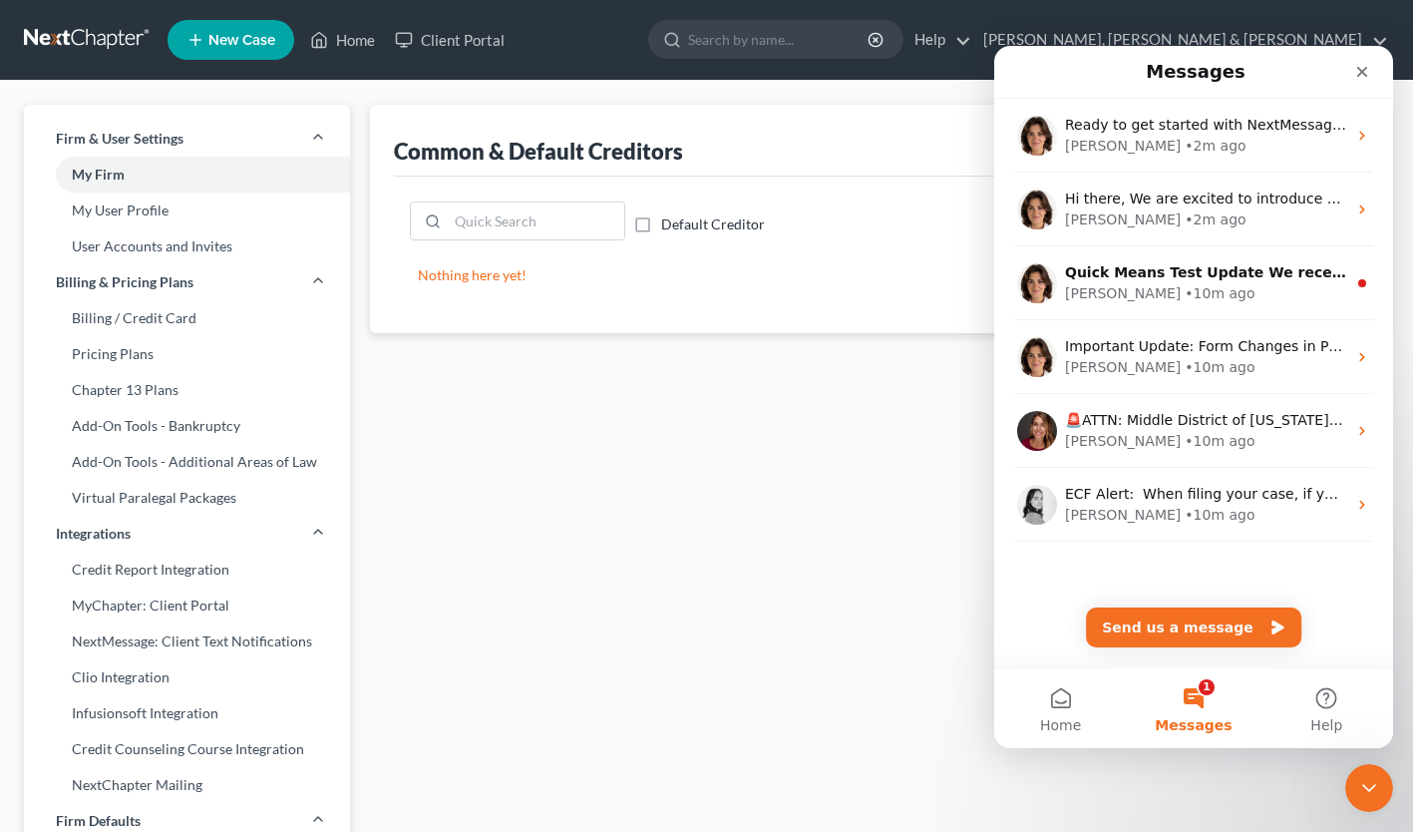
click at [1100, 284] on div "[PERSON_NAME]" at bounding box center [1123, 293] width 116 height 21
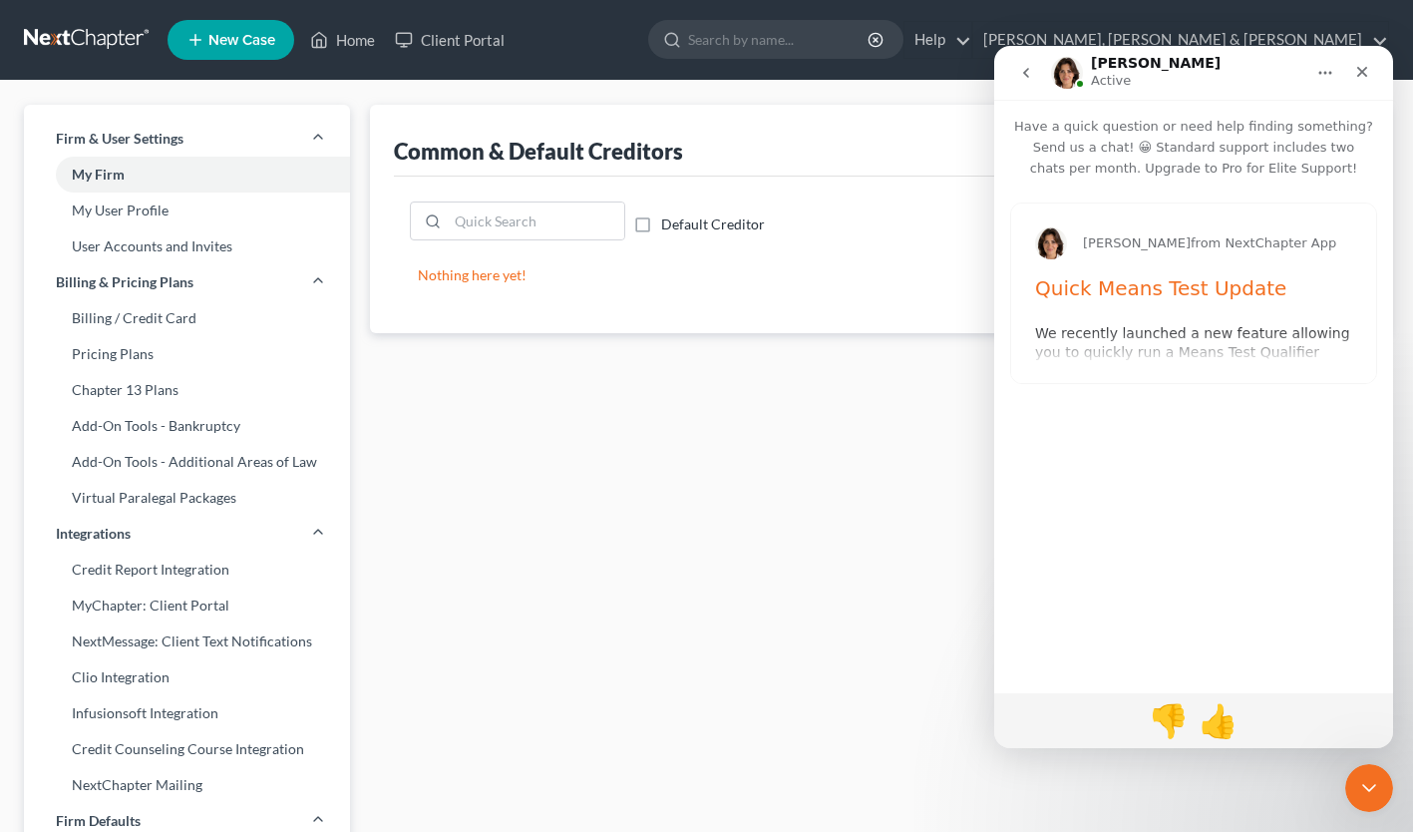
click at [1194, 310] on h1 "Quick Means Test Update" at bounding box center [1193, 294] width 317 height 39
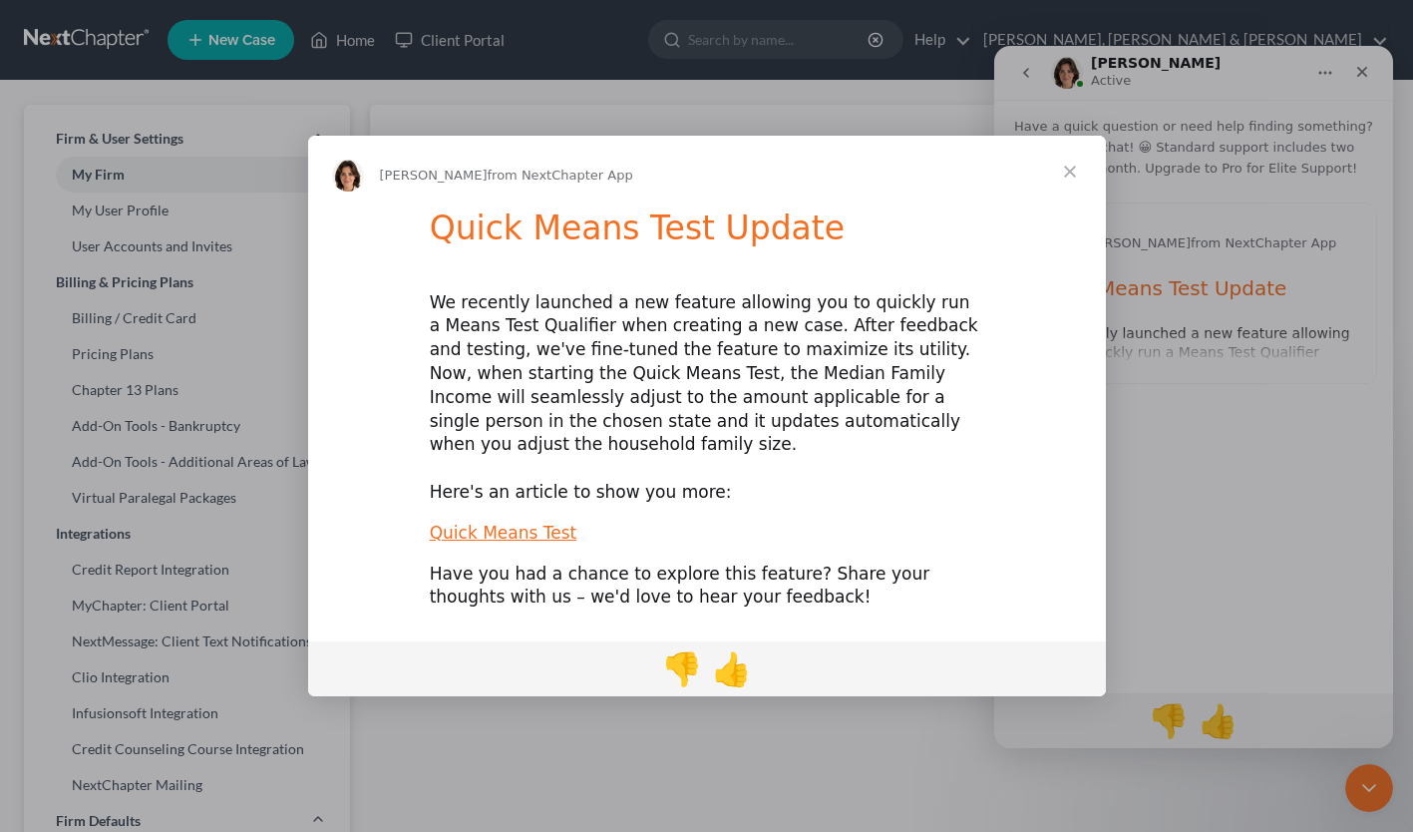
click at [1070, 182] on span "Close" at bounding box center [1070, 172] width 72 height 72
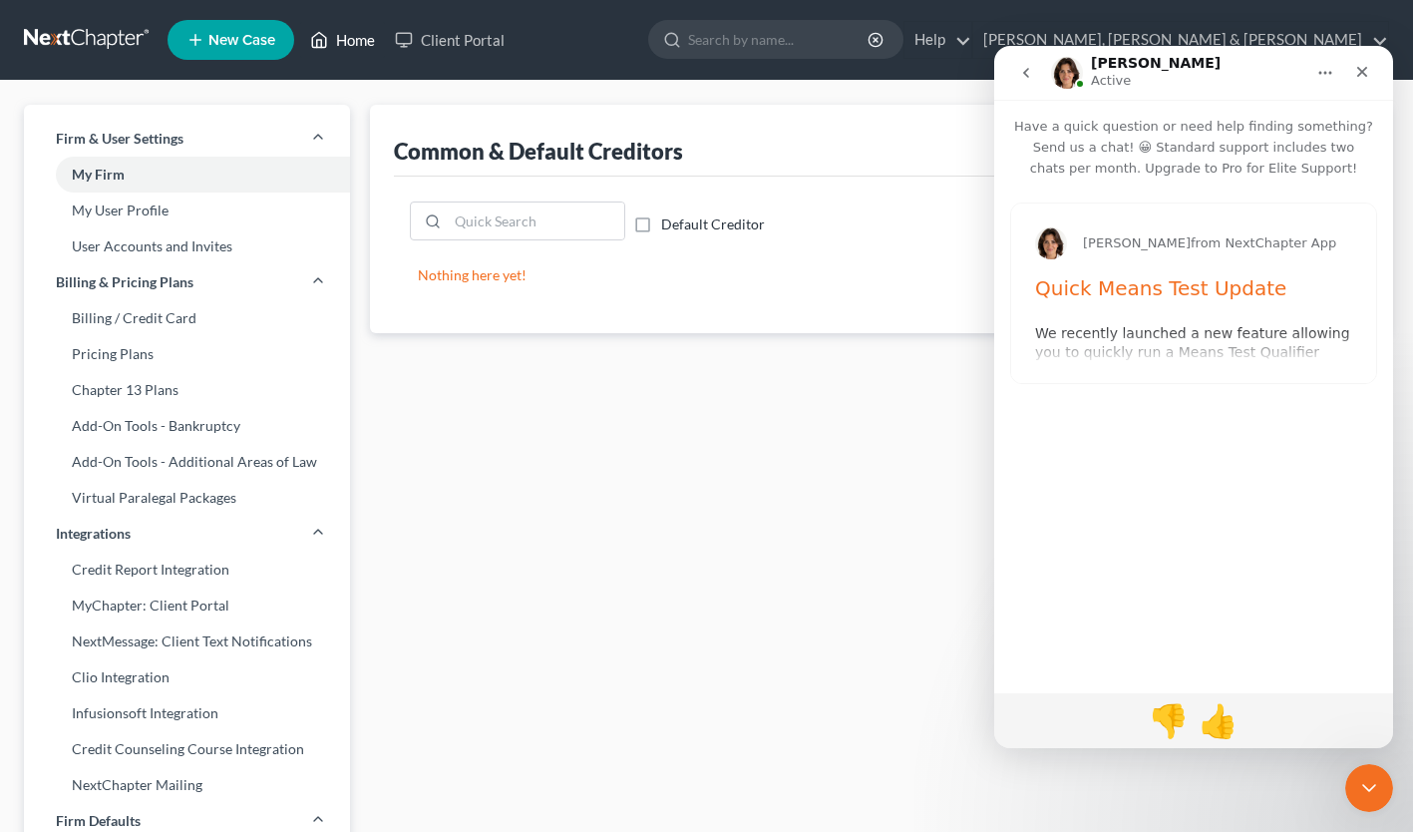
click at [346, 32] on link "Home" at bounding box center [342, 40] width 85 height 36
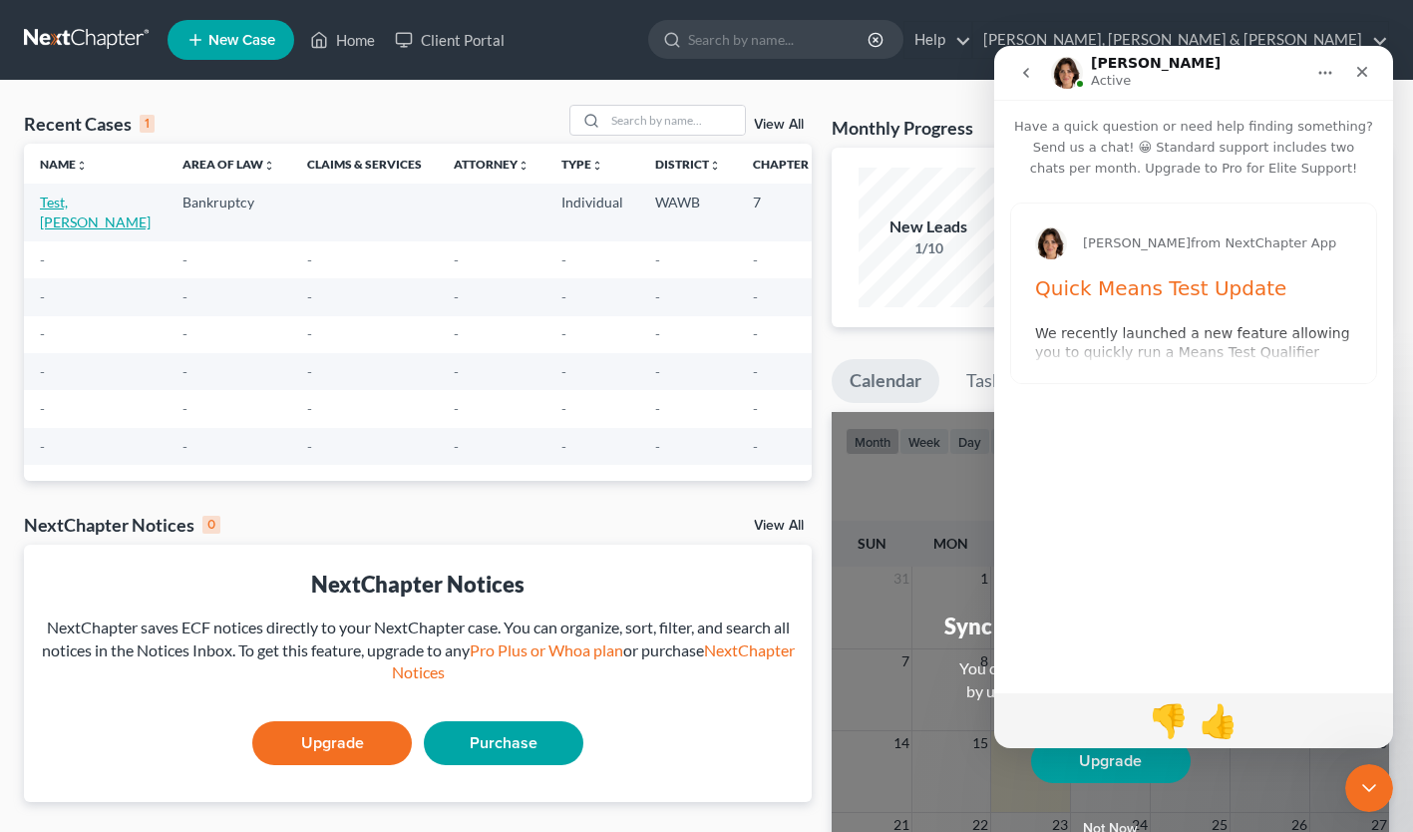
click at [63, 205] on link "Test, [PERSON_NAME]" at bounding box center [95, 211] width 111 height 37
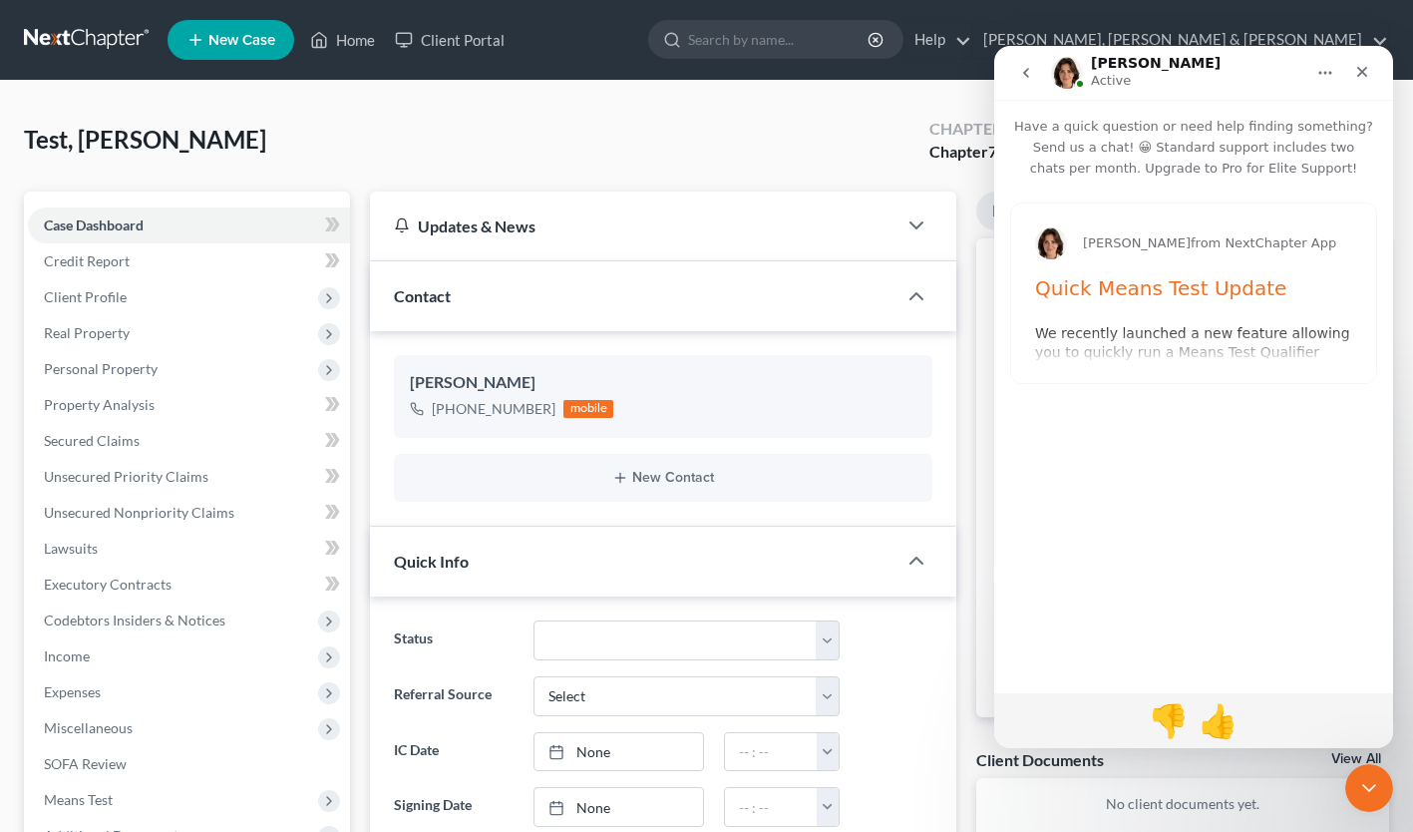
click at [1356, 64] on icon "Close" at bounding box center [1362, 72] width 16 height 16
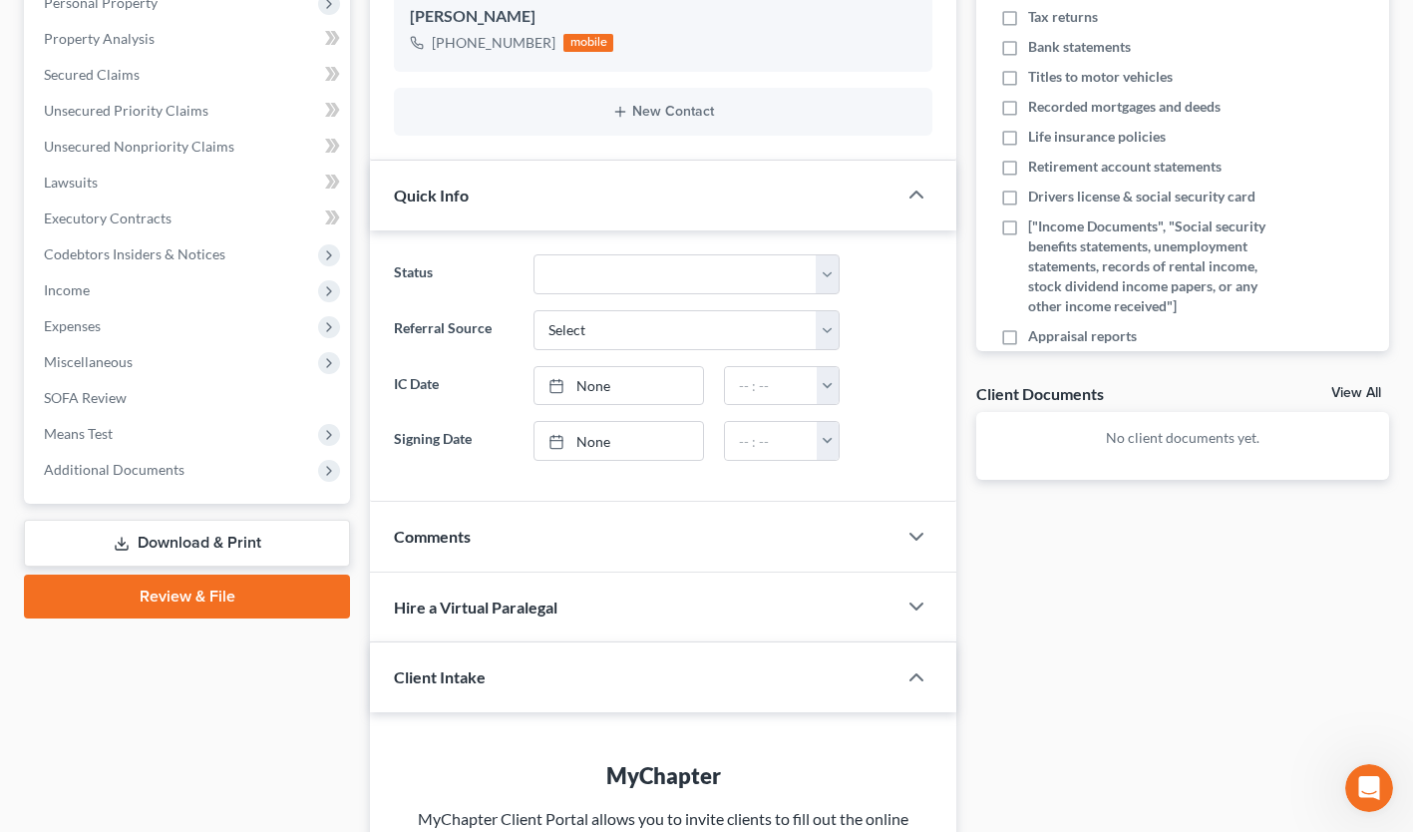
scroll to position [399, 0]
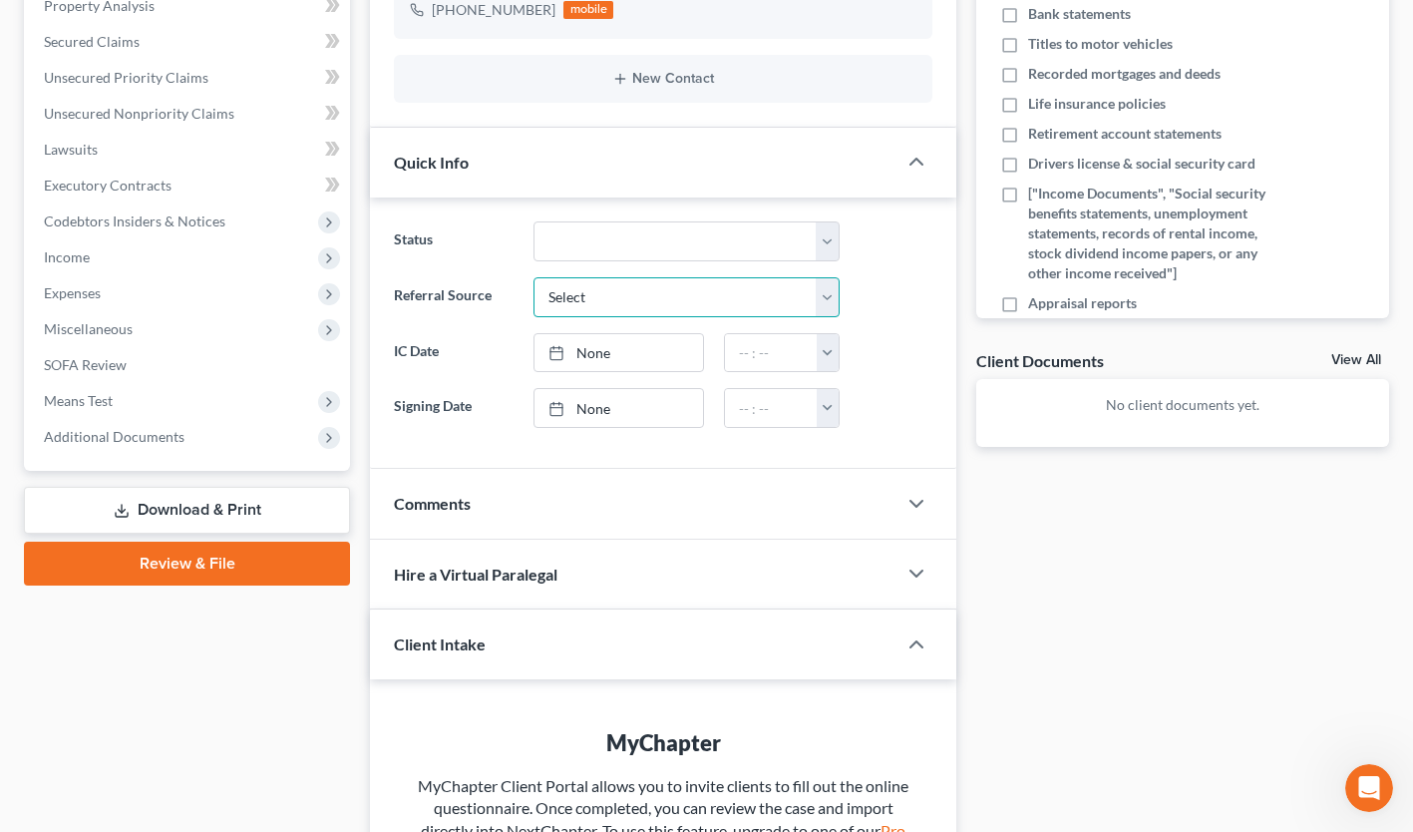
click at [822, 291] on select "Select Word Of Mouth Previous Clients Direct Mail Website Google Search Modern …" at bounding box center [686, 297] width 305 height 40
select select "0"
click at [534, 277] on select "Select Word Of Mouth Previous Clients Direct Mail Website Google Search Modern …" at bounding box center [686, 297] width 305 height 40
click at [831, 349] on button "button" at bounding box center [828, 353] width 22 height 38
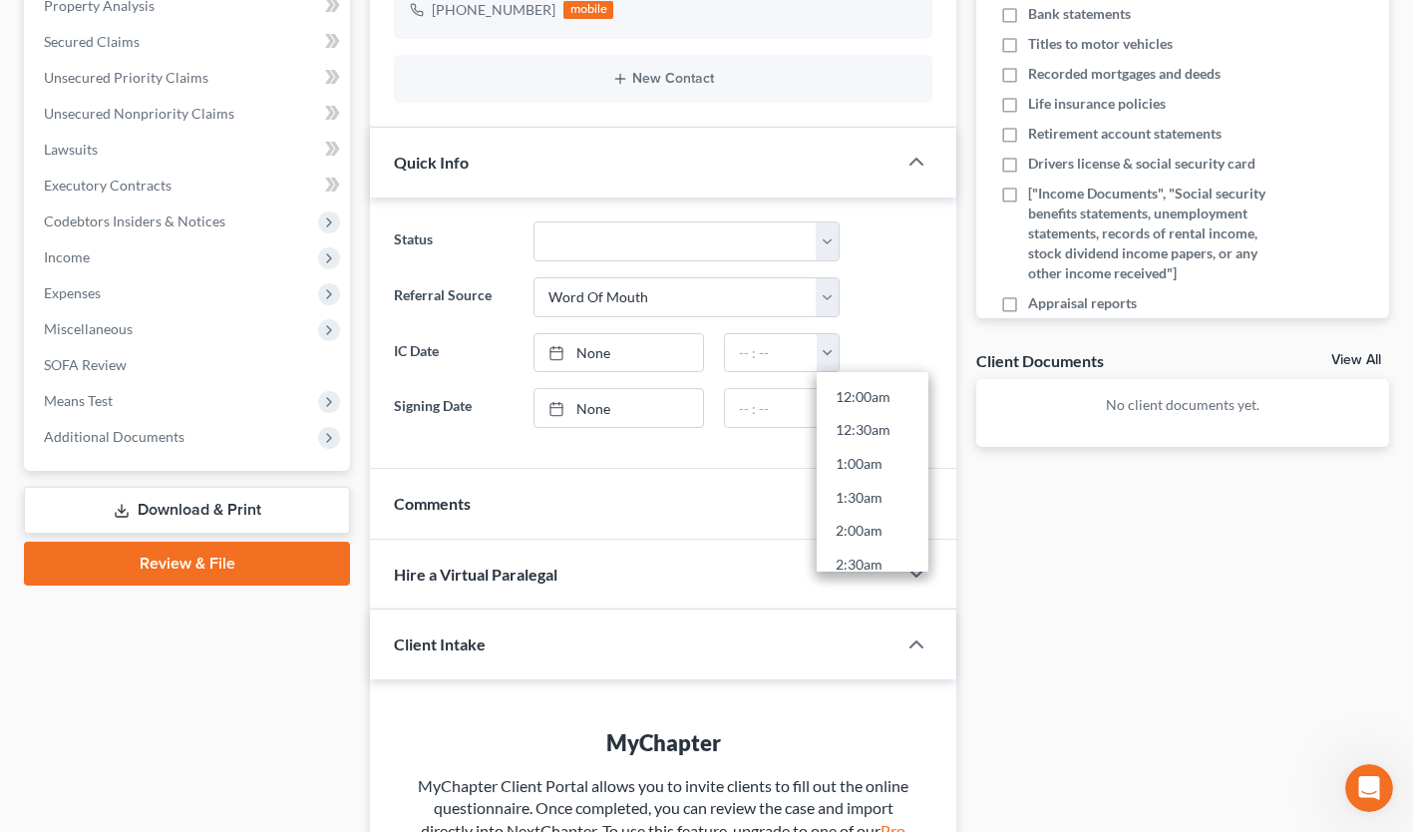
click at [848, 391] on link "12:00am" at bounding box center [873, 397] width 112 height 34
type input "12:00am"
click at [828, 401] on button "button" at bounding box center [828, 408] width 22 height 38
click at [841, 520] on link "5:30am" at bounding box center [873, 522] width 112 height 34
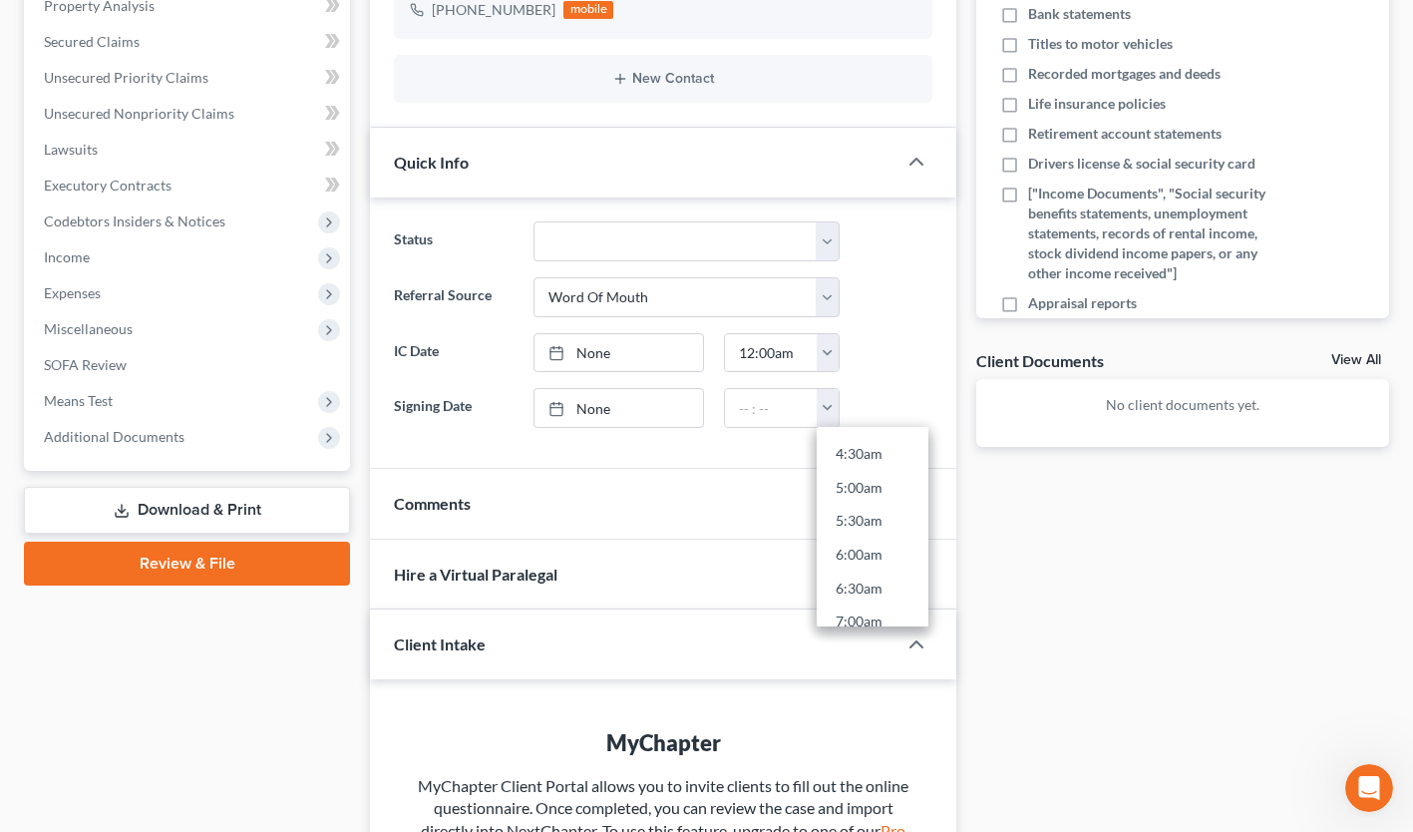
type input "5:30am"
click at [649, 398] on link "[DATE]" at bounding box center [619, 408] width 168 height 38
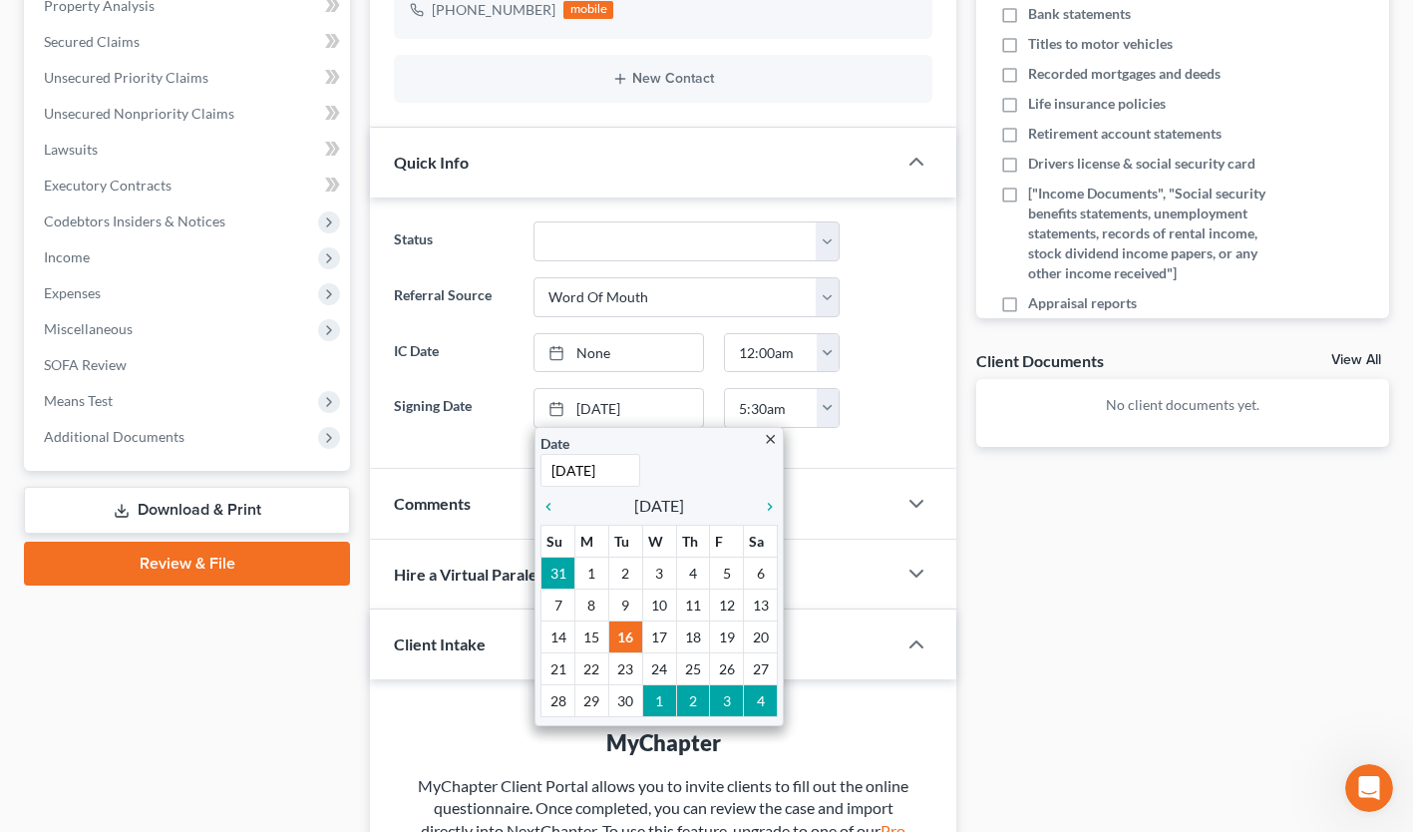
click at [640, 344] on link "None" at bounding box center [619, 353] width 168 height 38
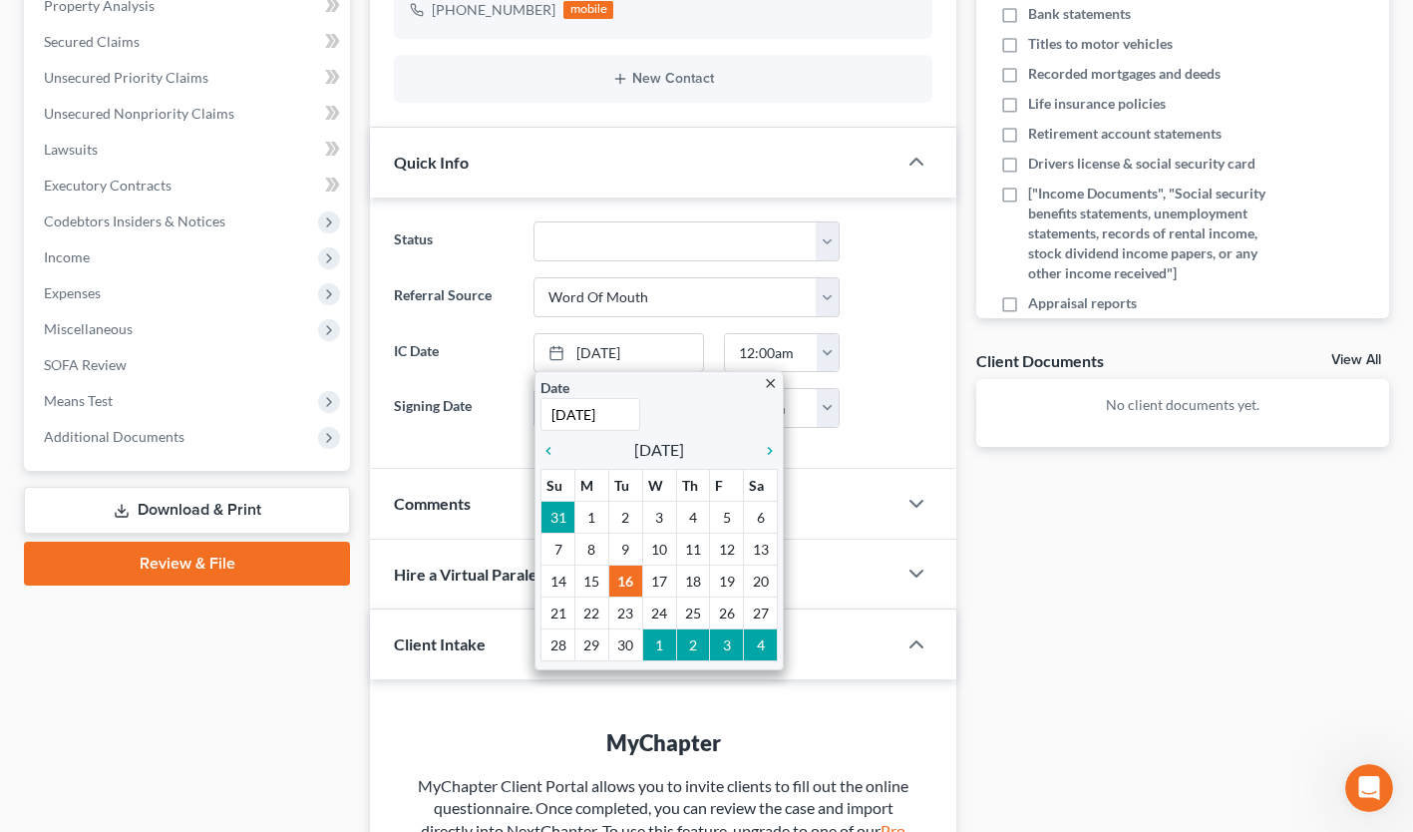
click at [945, 420] on div "Status Discharged Discharged & Reported Discharge Litigation Dismissal Notice D…" at bounding box center [663, 332] width 586 height 271
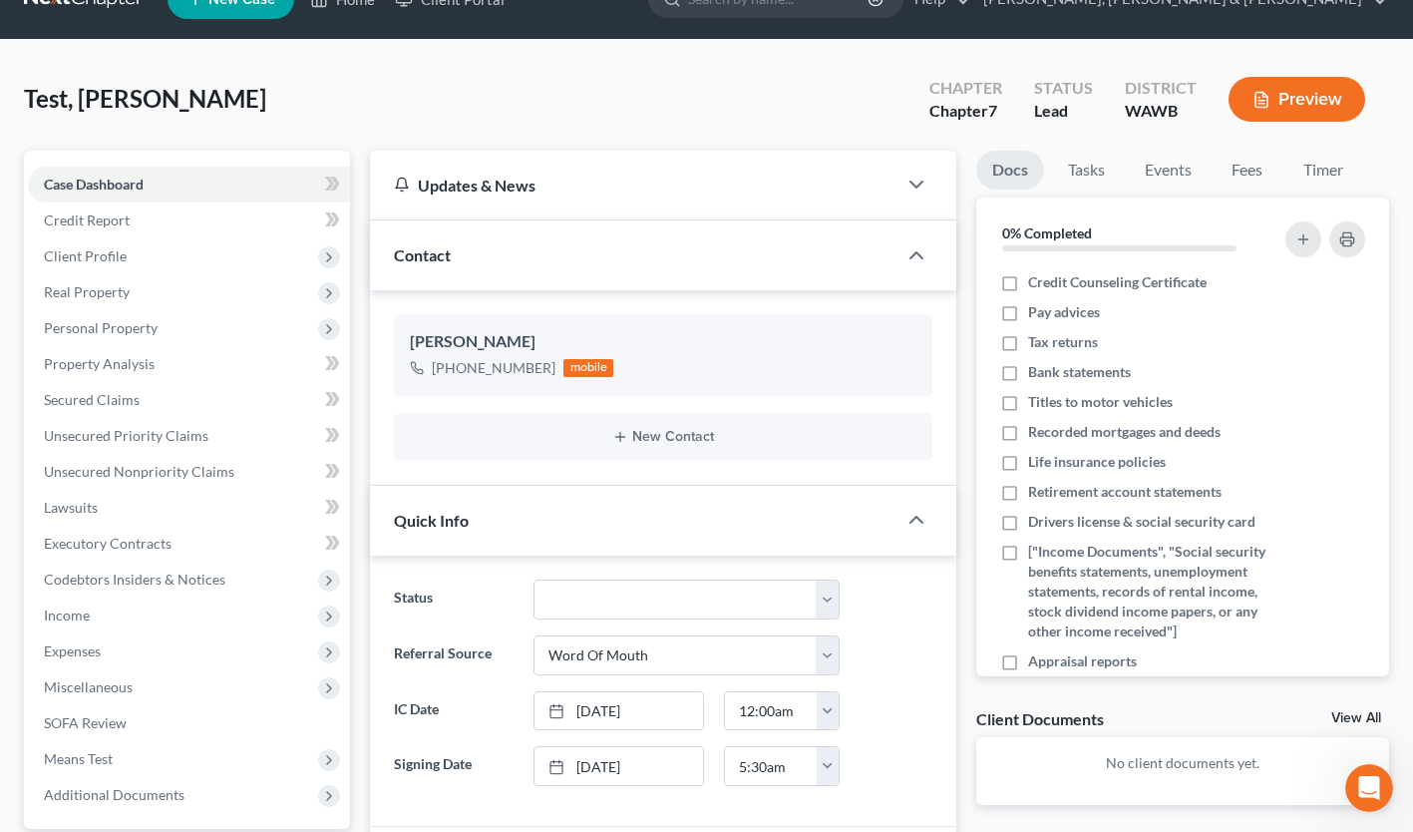
scroll to position [0, 0]
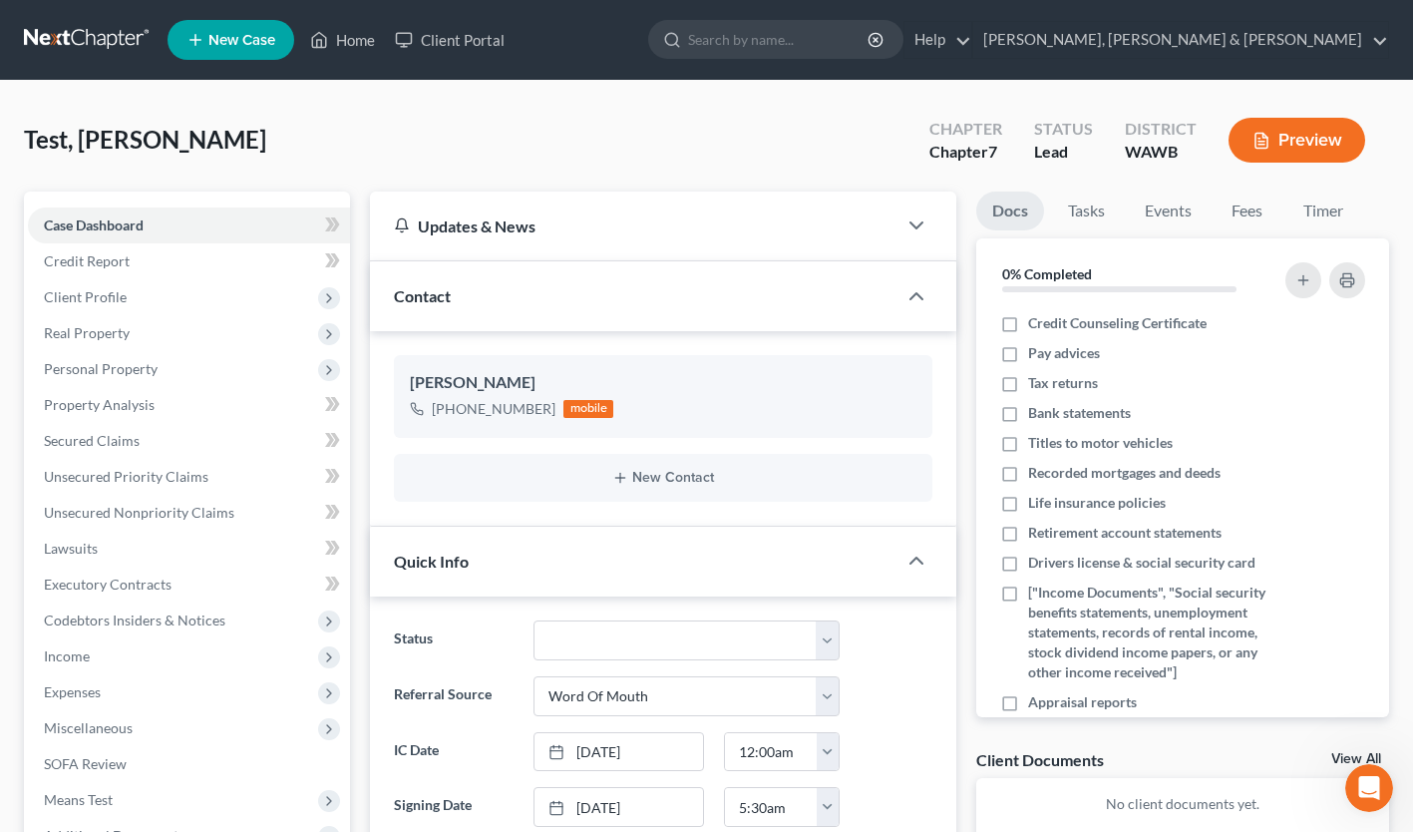
click at [1063, 319] on span "Credit Counseling Certificate" at bounding box center [1117, 323] width 179 height 20
click at [1049, 319] on input "Credit Counseling Certificate" at bounding box center [1042, 319] width 13 height 13
checkbox input "true"
click at [1088, 205] on link "Tasks" at bounding box center [1086, 211] width 69 height 39
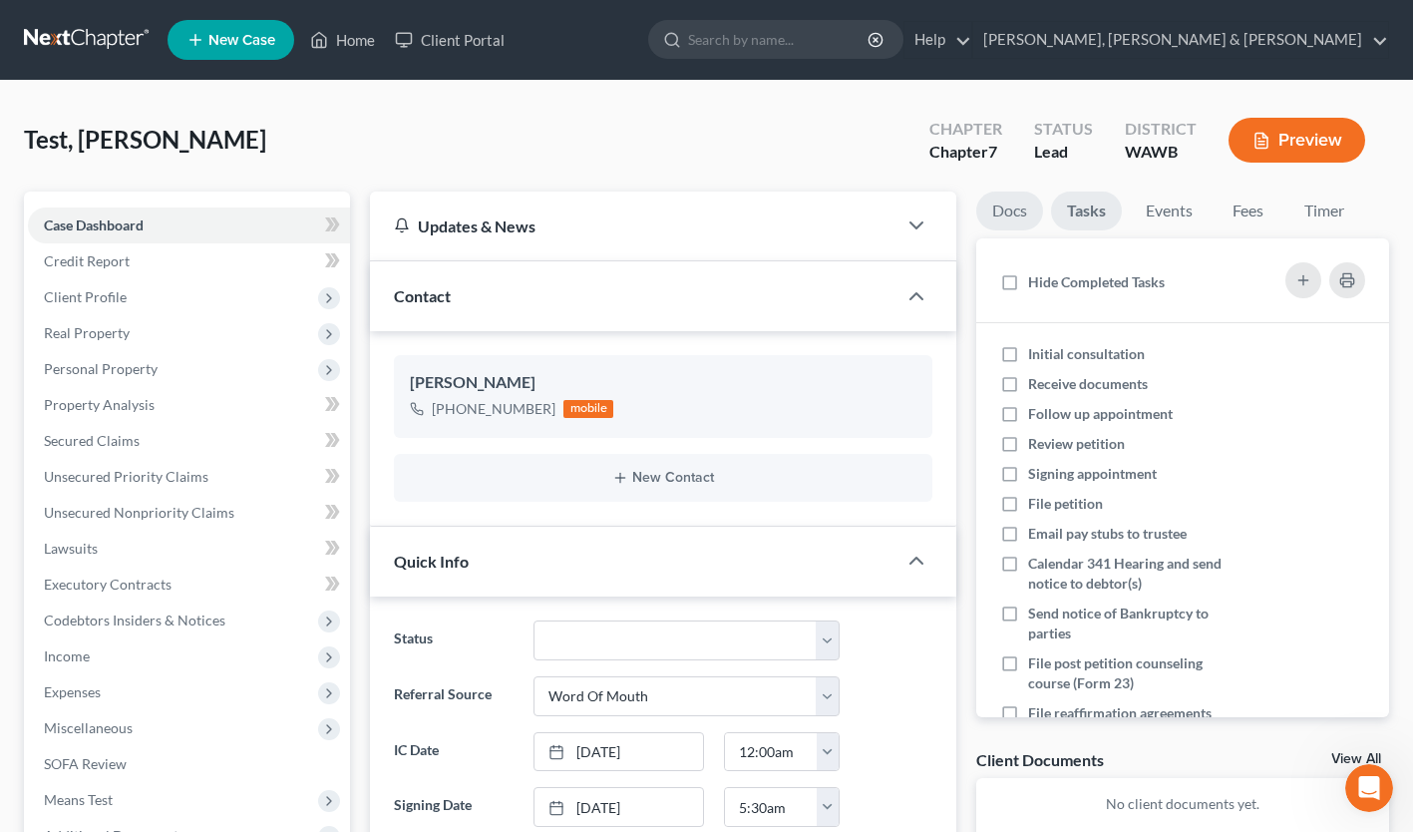
click at [1007, 212] on link "Docs" at bounding box center [1009, 211] width 67 height 39
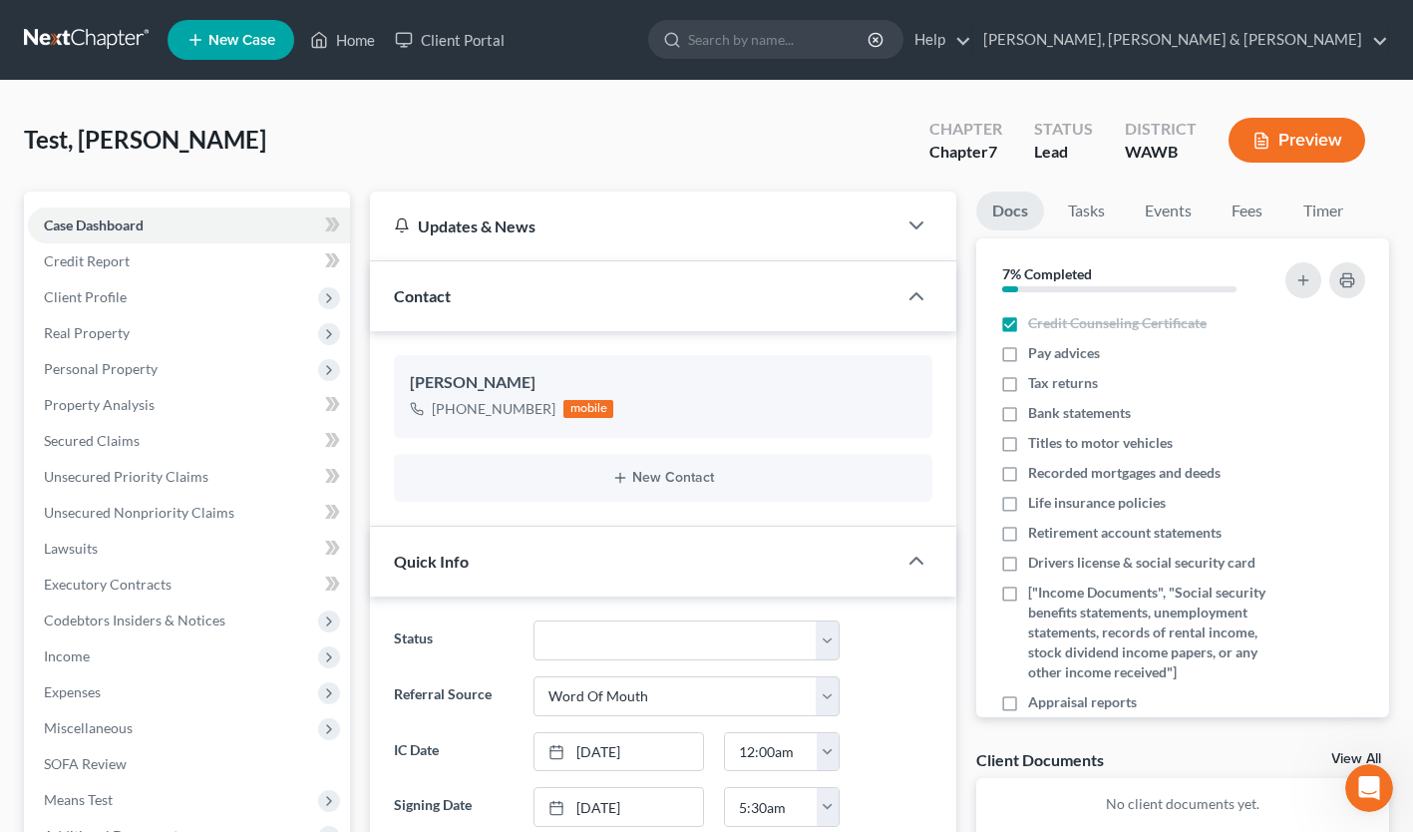
click at [1326, 350] on icon "button" at bounding box center [1334, 354] width 16 height 16
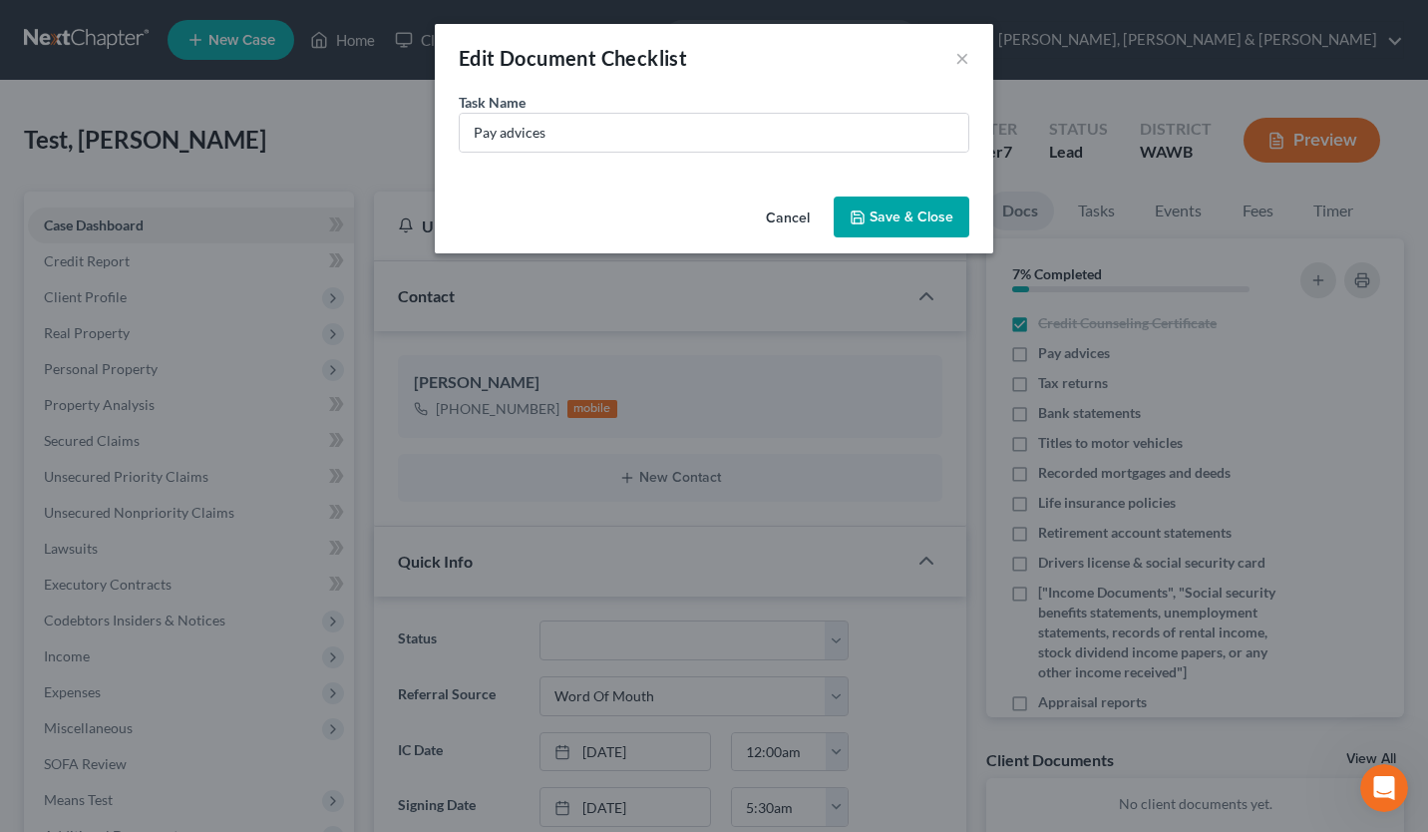
click at [781, 210] on button "Cancel" at bounding box center [788, 218] width 76 height 40
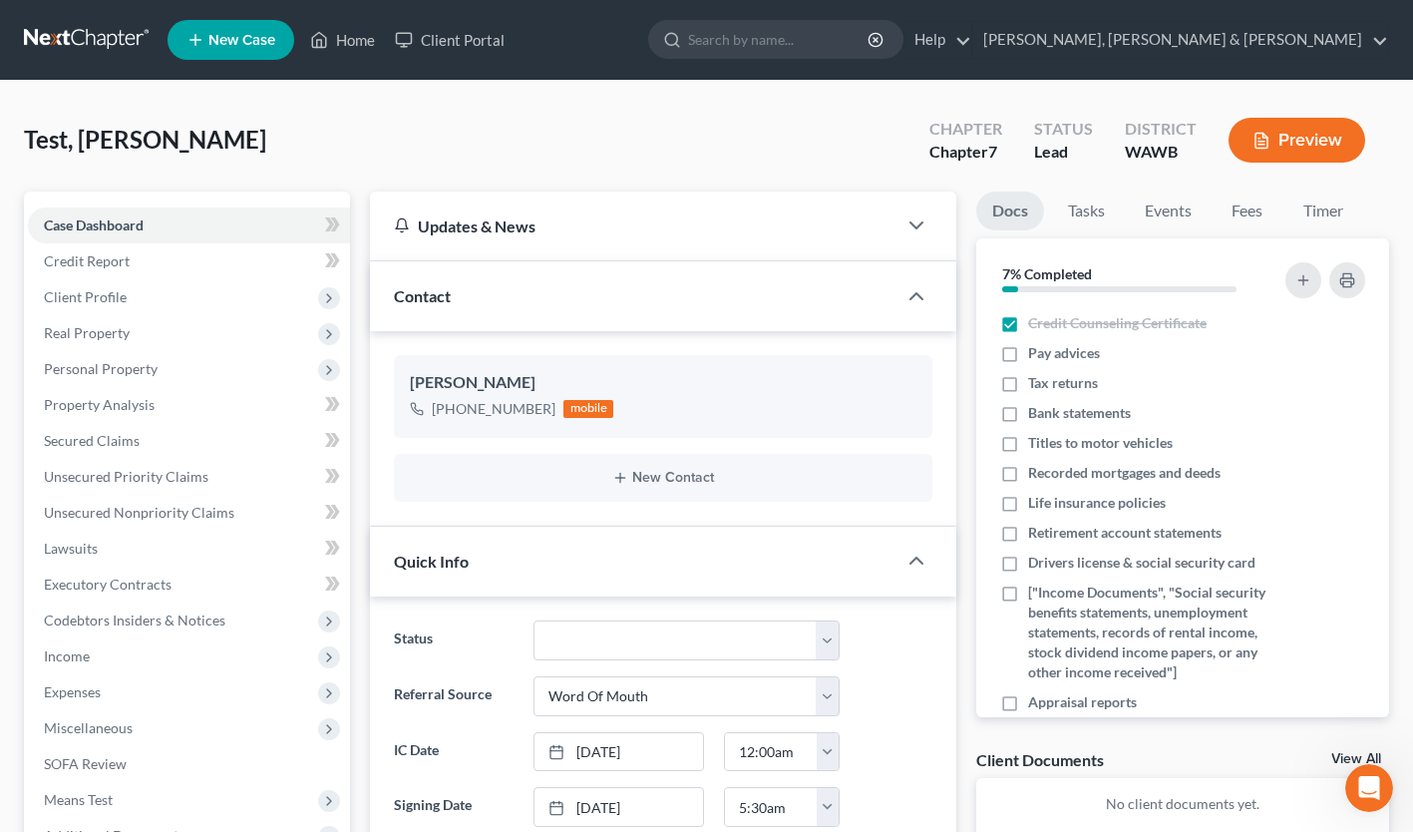
click at [1071, 377] on span "Tax returns" at bounding box center [1063, 383] width 70 height 20
click at [1049, 377] on input "Tax returns" at bounding box center [1042, 379] width 13 height 13
checkbox input "true"
click at [1057, 345] on span "Pay advices" at bounding box center [1064, 353] width 72 height 20
click at [1049, 345] on input "Pay advices" at bounding box center [1042, 349] width 13 height 13
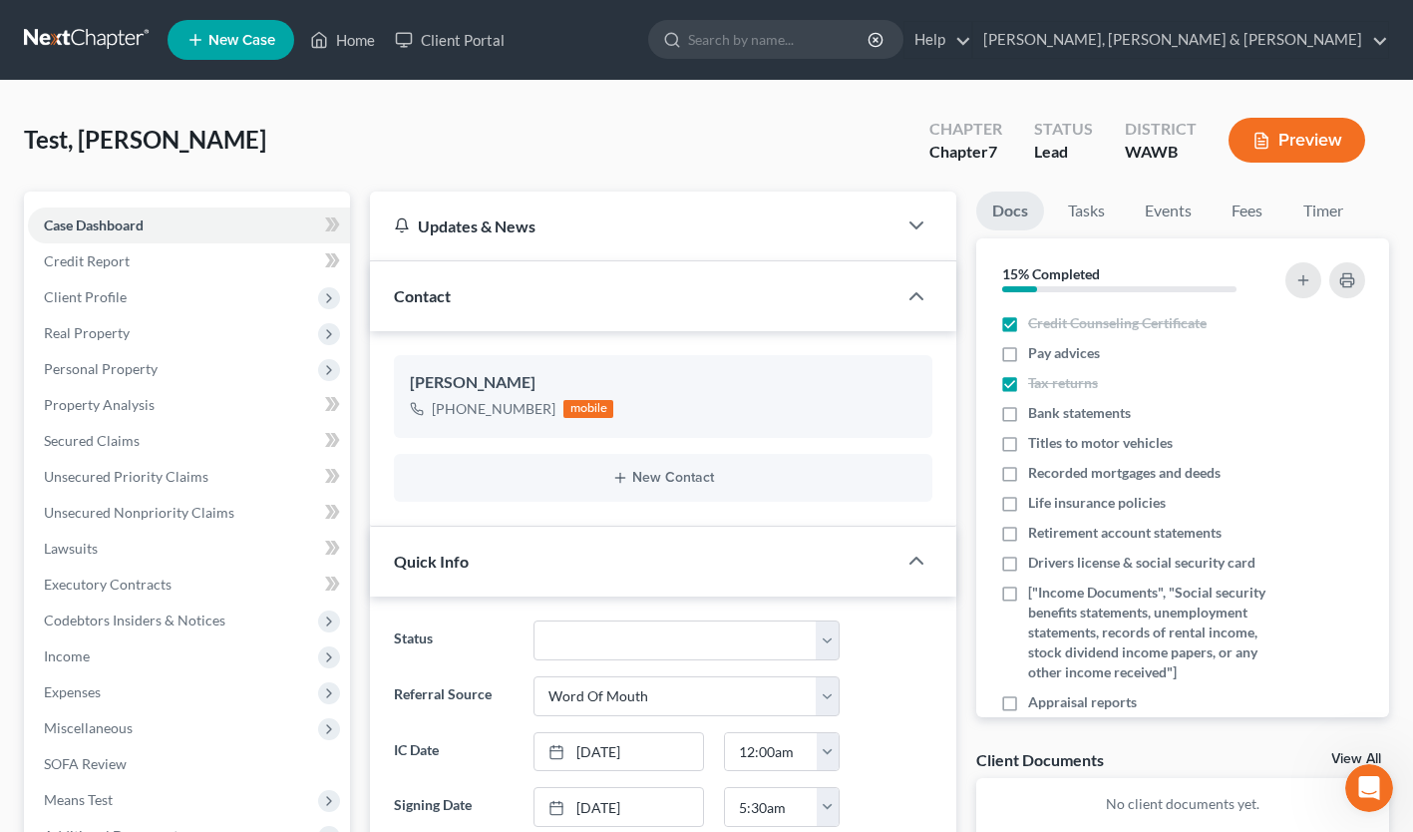
checkbox input "true"
click at [1067, 413] on span "Bank statements" at bounding box center [1079, 413] width 103 height 20
click at [1049, 413] on input "Bank statements" at bounding box center [1042, 409] width 13 height 13
checkbox input "true"
click at [1071, 447] on span "Titles to motor vehicles" at bounding box center [1100, 443] width 145 height 20
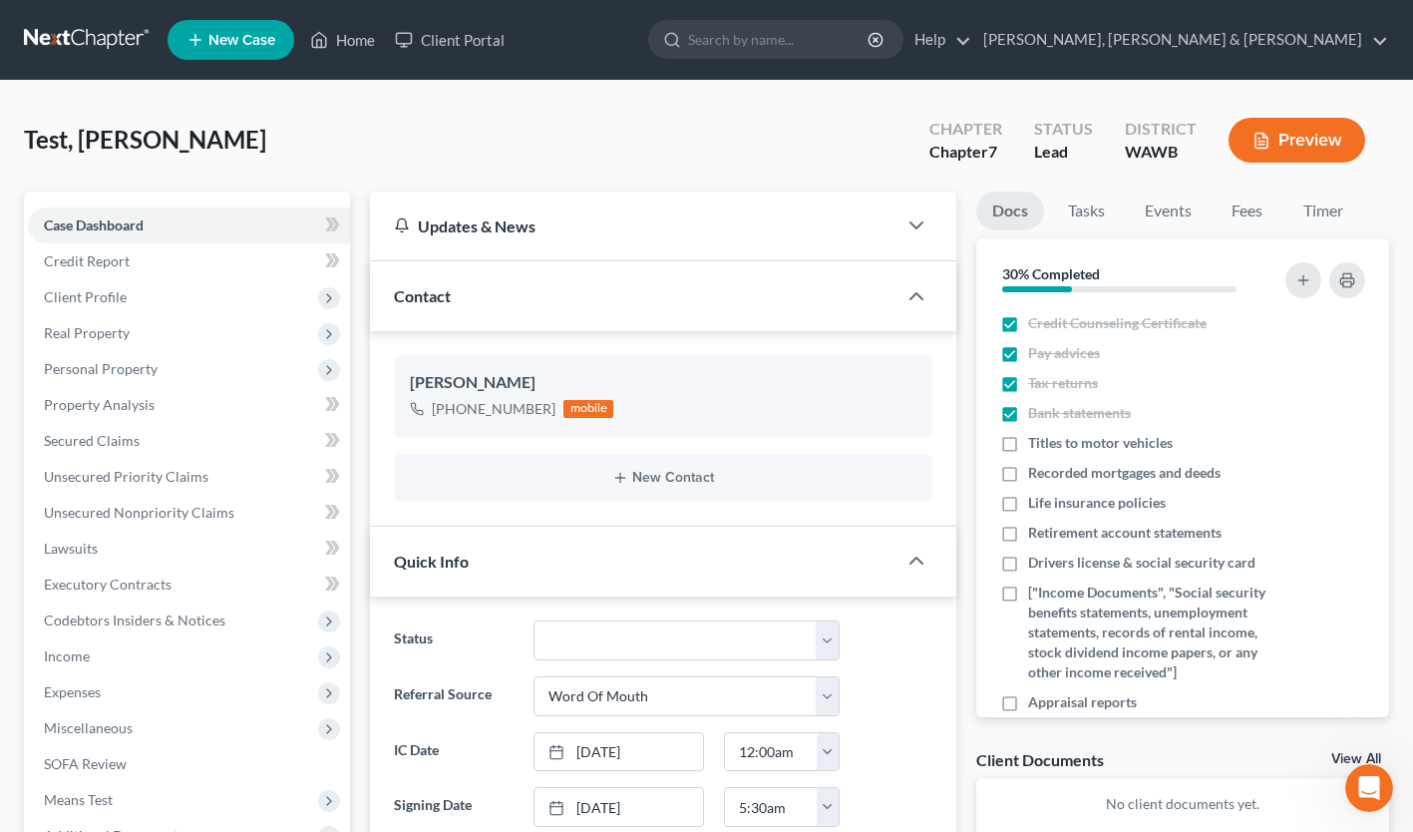
click at [1049, 446] on input "Titles to motor vehicles" at bounding box center [1042, 439] width 13 height 13
checkbox input "true"
click at [1075, 471] on span "Recorded mortgages and deeds" at bounding box center [1124, 473] width 192 height 20
click at [1049, 471] on input "Recorded mortgages and deeds" at bounding box center [1042, 469] width 13 height 13
click at [1043, 472] on span "Recorded mortgages and deeds" at bounding box center [1124, 473] width 192 height 20
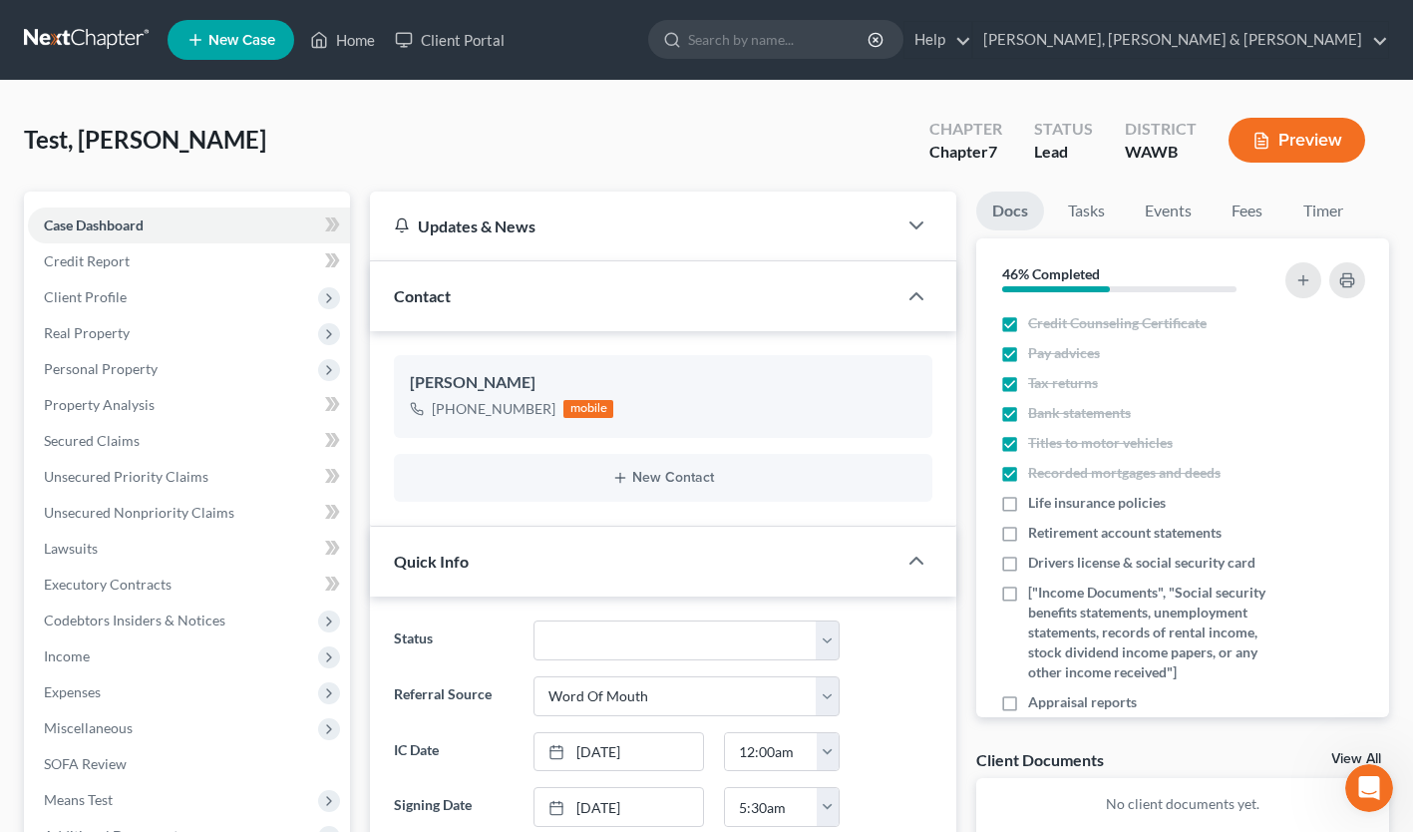
click at [1043, 472] on input "Recorded mortgages and deeds" at bounding box center [1042, 469] width 13 height 13
checkbox input "false"
click at [1082, 438] on span "Titles to motor vehicles" at bounding box center [1100, 443] width 145 height 20
click at [1049, 438] on input "Titles to motor vehicles" at bounding box center [1042, 439] width 13 height 13
checkbox input "false"
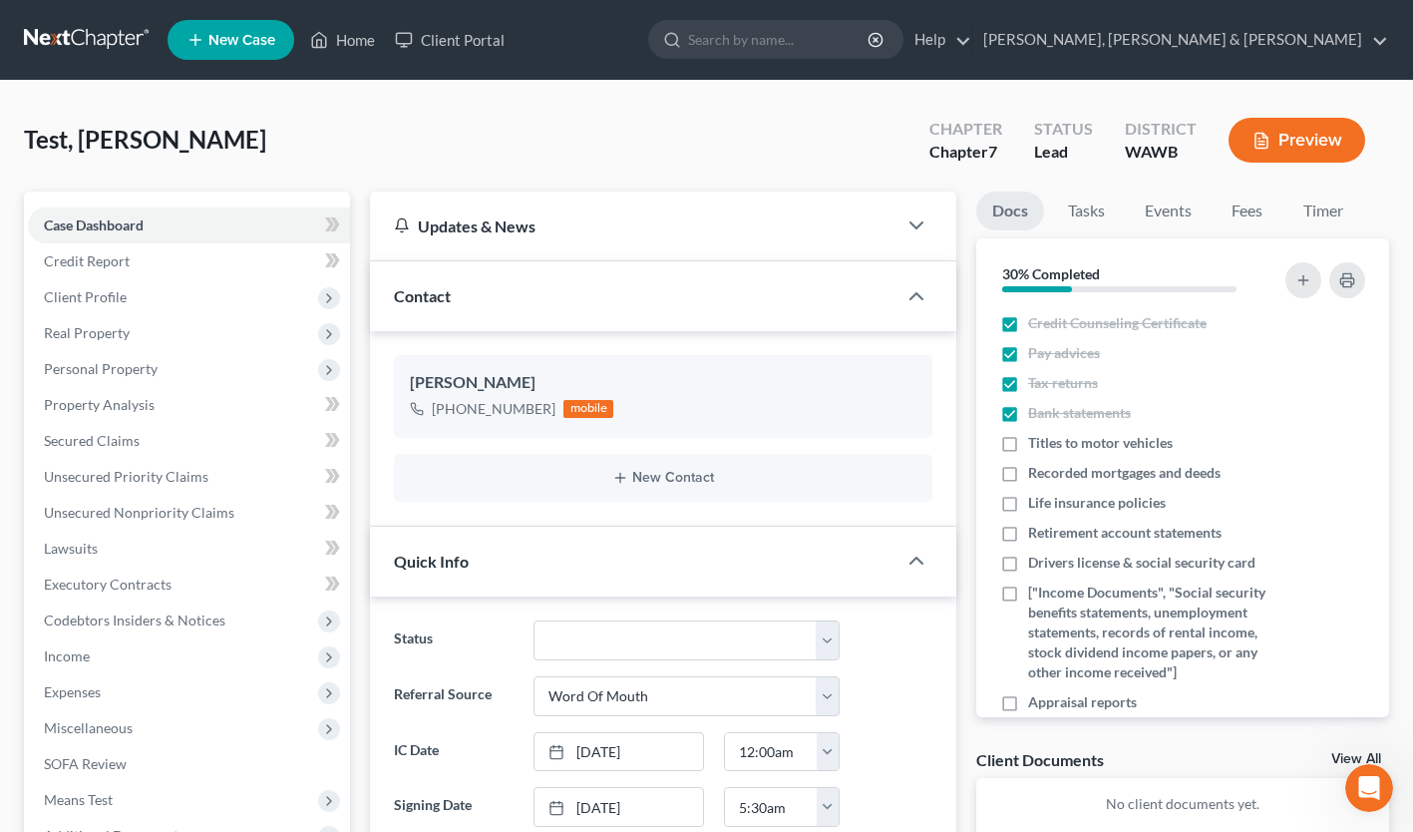
click at [1070, 401] on li "Bank statements" at bounding box center [1182, 413] width 413 height 30
click at [1080, 411] on span "Bank statements" at bounding box center [1079, 413] width 103 height 20
click at [1049, 411] on input "Bank statements" at bounding box center [1042, 409] width 13 height 13
checkbox input "false"
click at [1071, 377] on span "Tax returns" at bounding box center [1063, 383] width 70 height 20
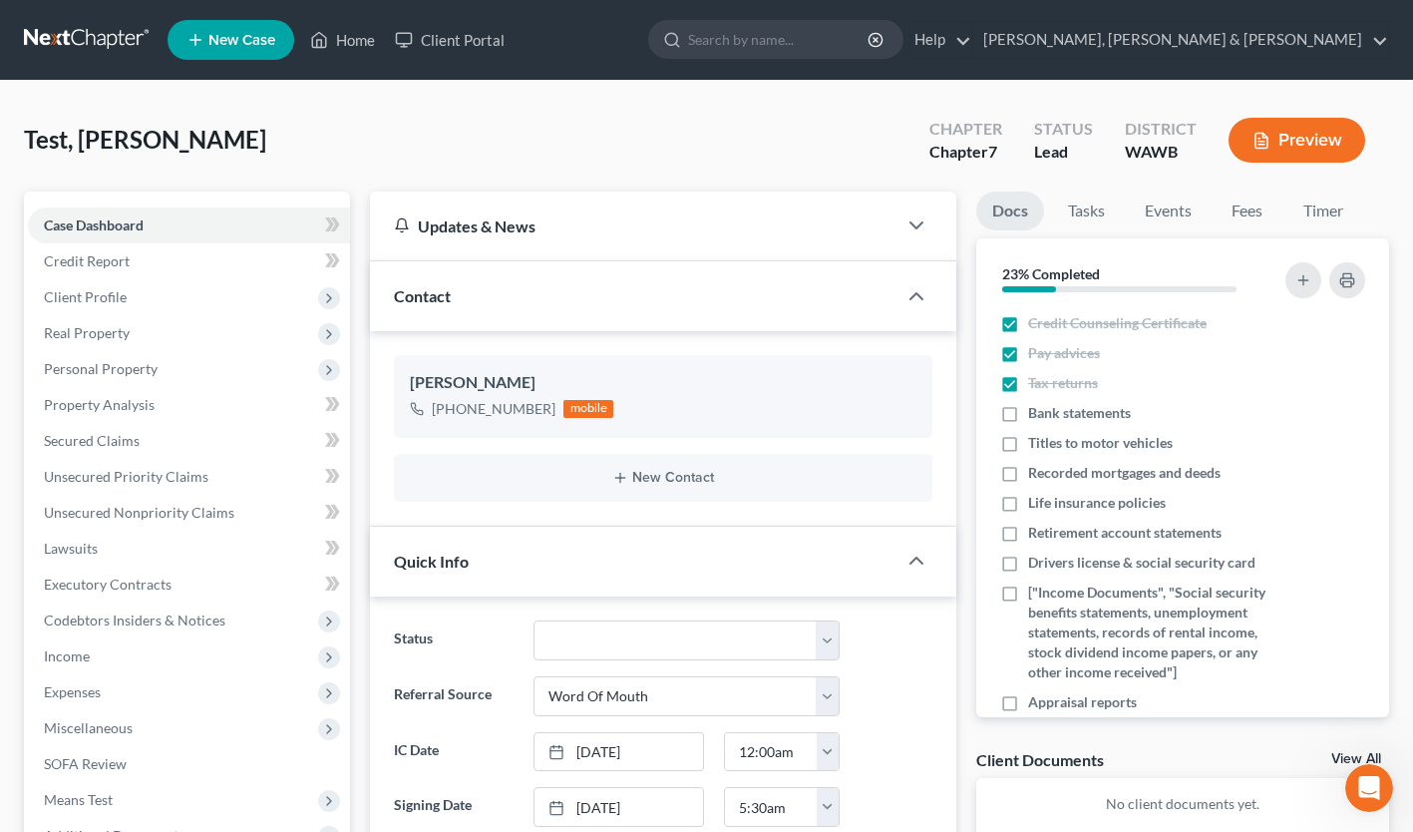
click at [1049, 377] on input "Tax returns" at bounding box center [1042, 379] width 13 height 13
checkbox input "false"
click at [1072, 350] on span "Pay advices" at bounding box center [1064, 353] width 72 height 20
click at [1049, 350] on input "Pay advices" at bounding box center [1042, 349] width 13 height 13
checkbox input "false"
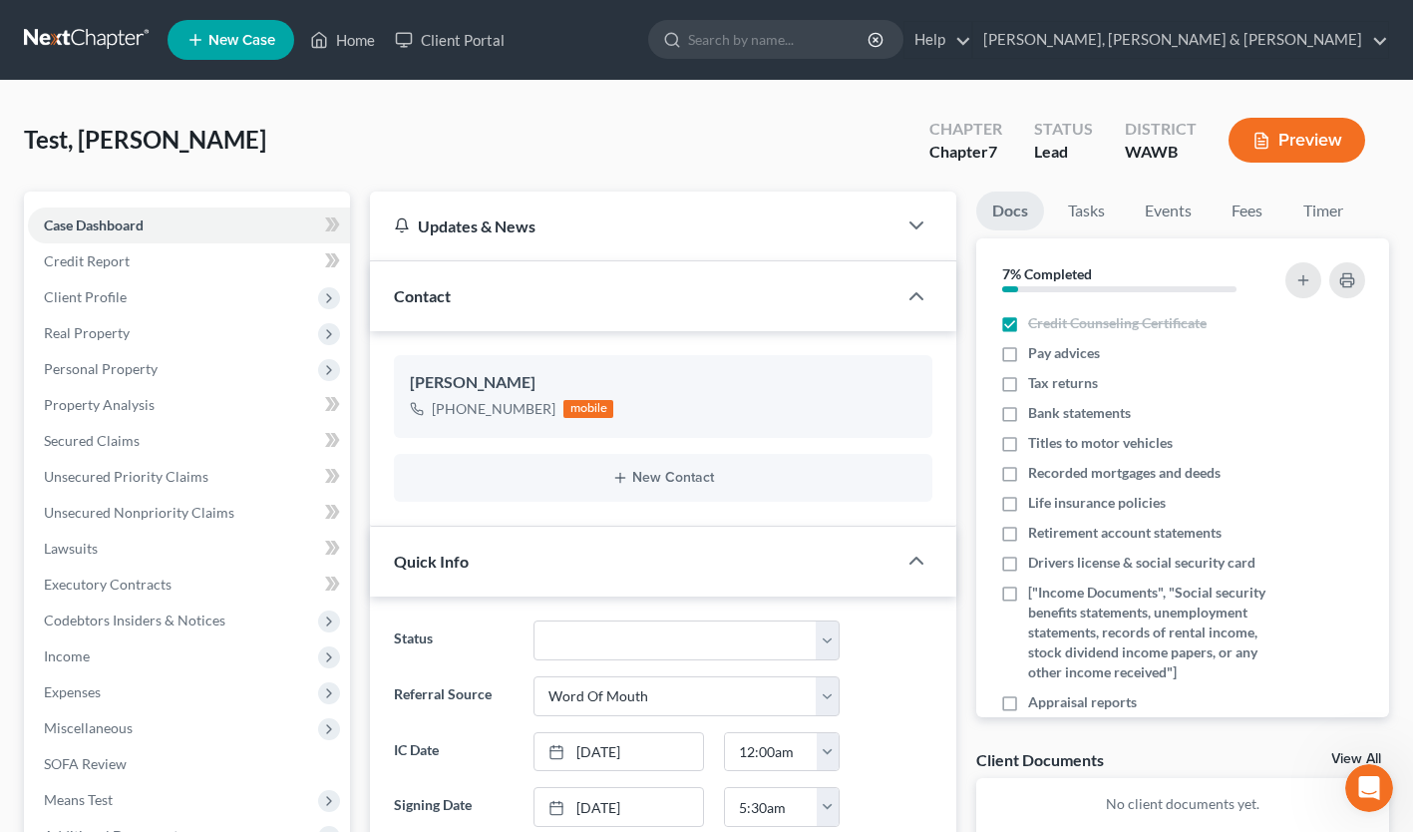
click at [1079, 320] on span "Credit Counseling Certificate" at bounding box center [1117, 323] width 179 height 20
click at [1049, 320] on input "Credit Counseling Certificate" at bounding box center [1042, 319] width 13 height 13
checkbox input "false"
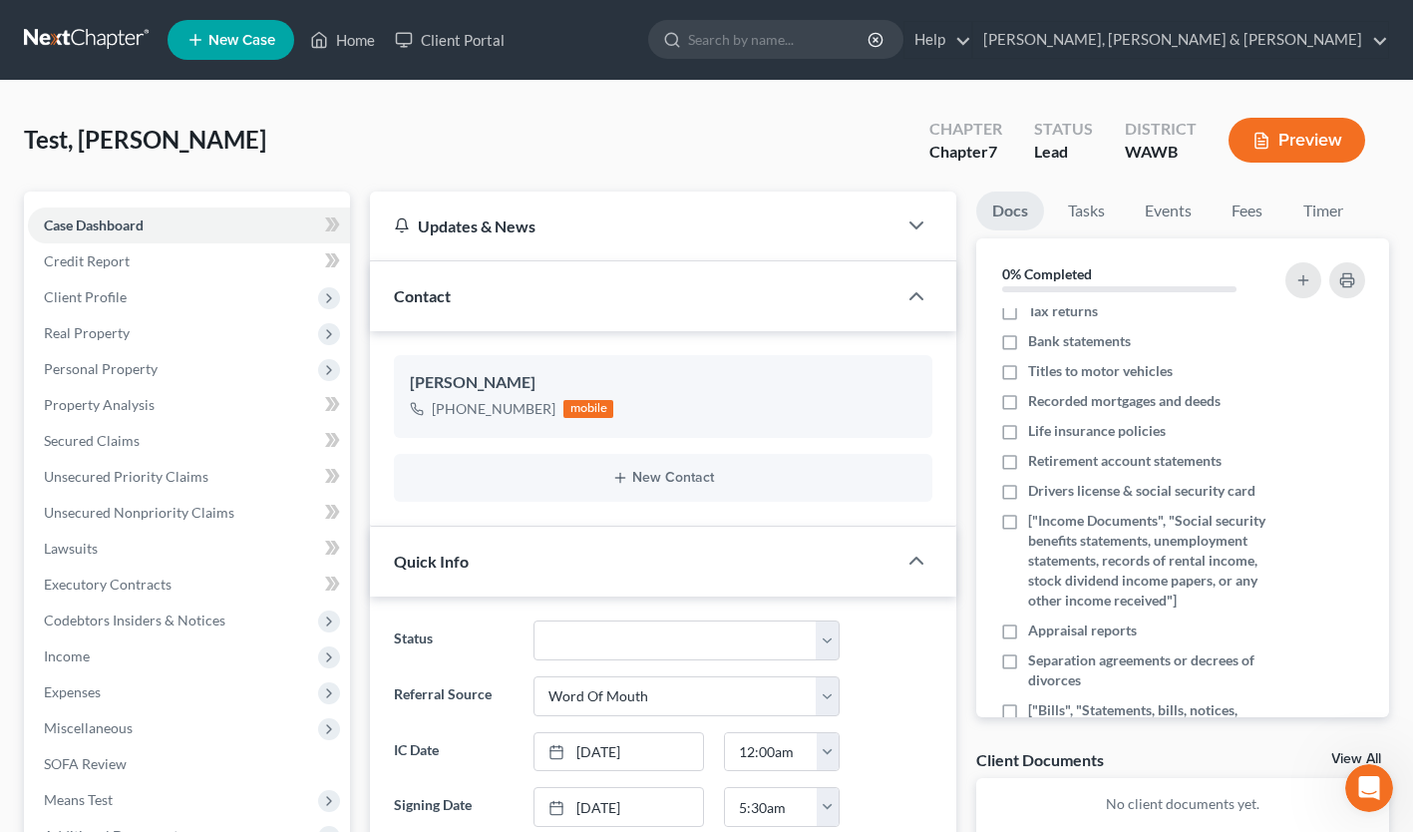
scroll to position [152, 0]
